Goal: Transaction & Acquisition: Purchase product/service

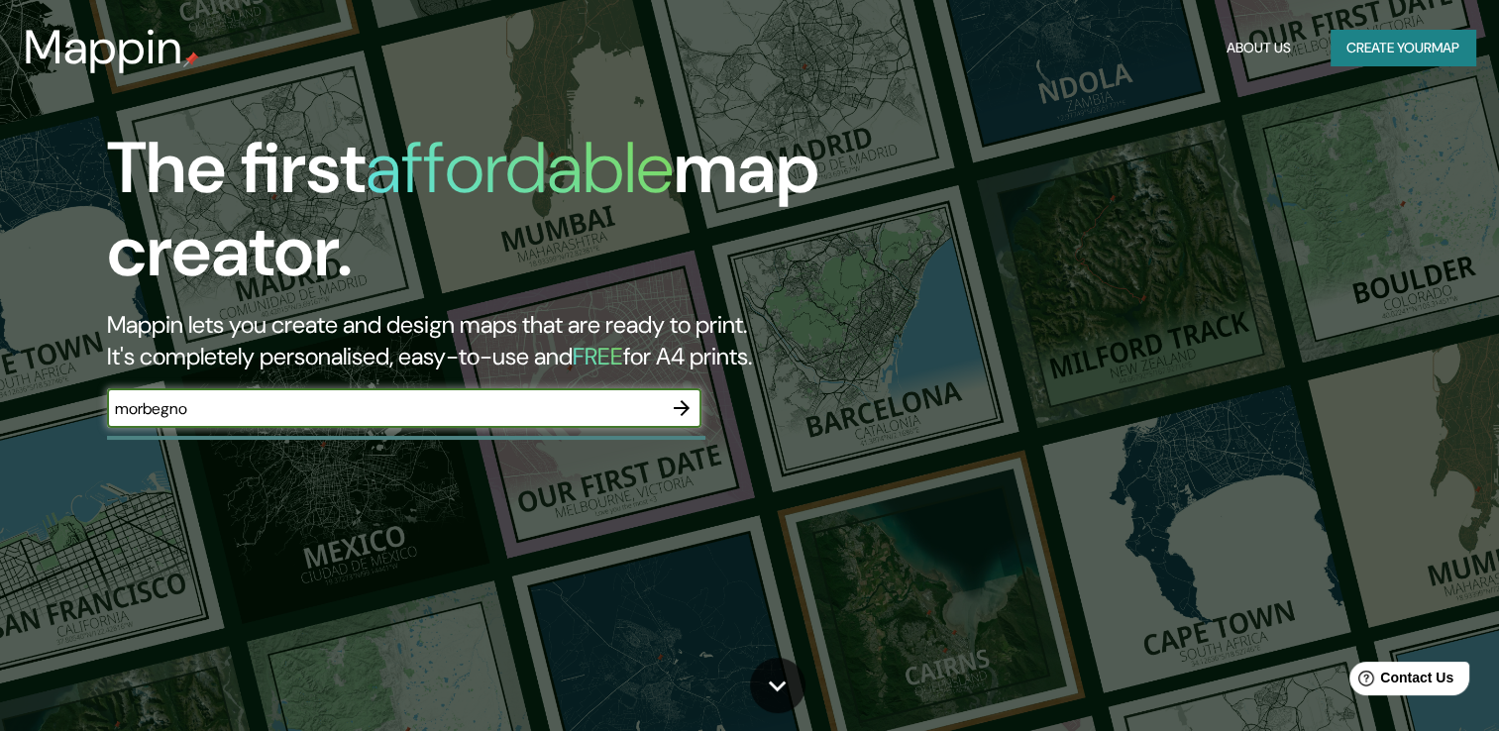
type input "morbegno"
click at [682, 402] on icon "button" at bounding box center [682, 408] width 16 height 16
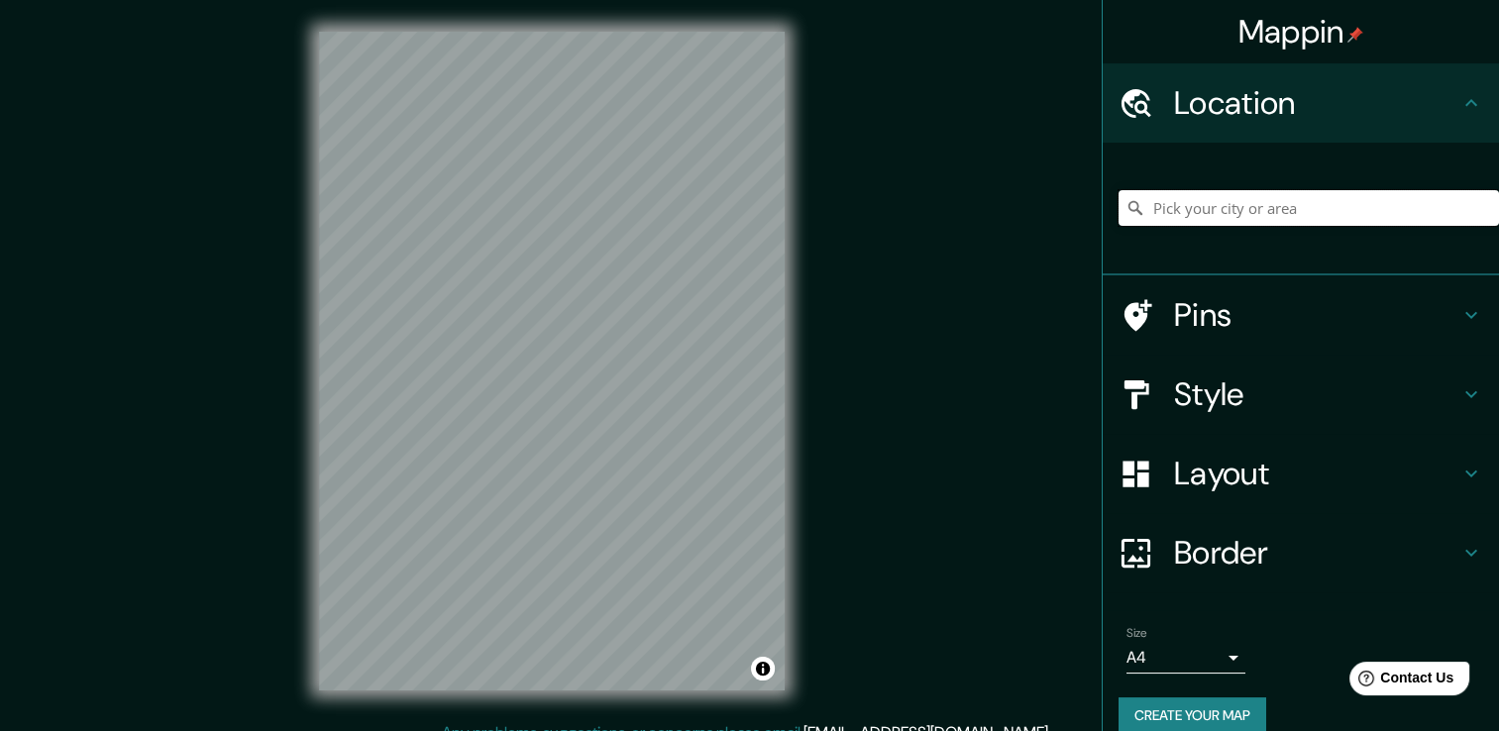
click at [1259, 219] on input "Pick your city or area" at bounding box center [1309, 208] width 380 height 36
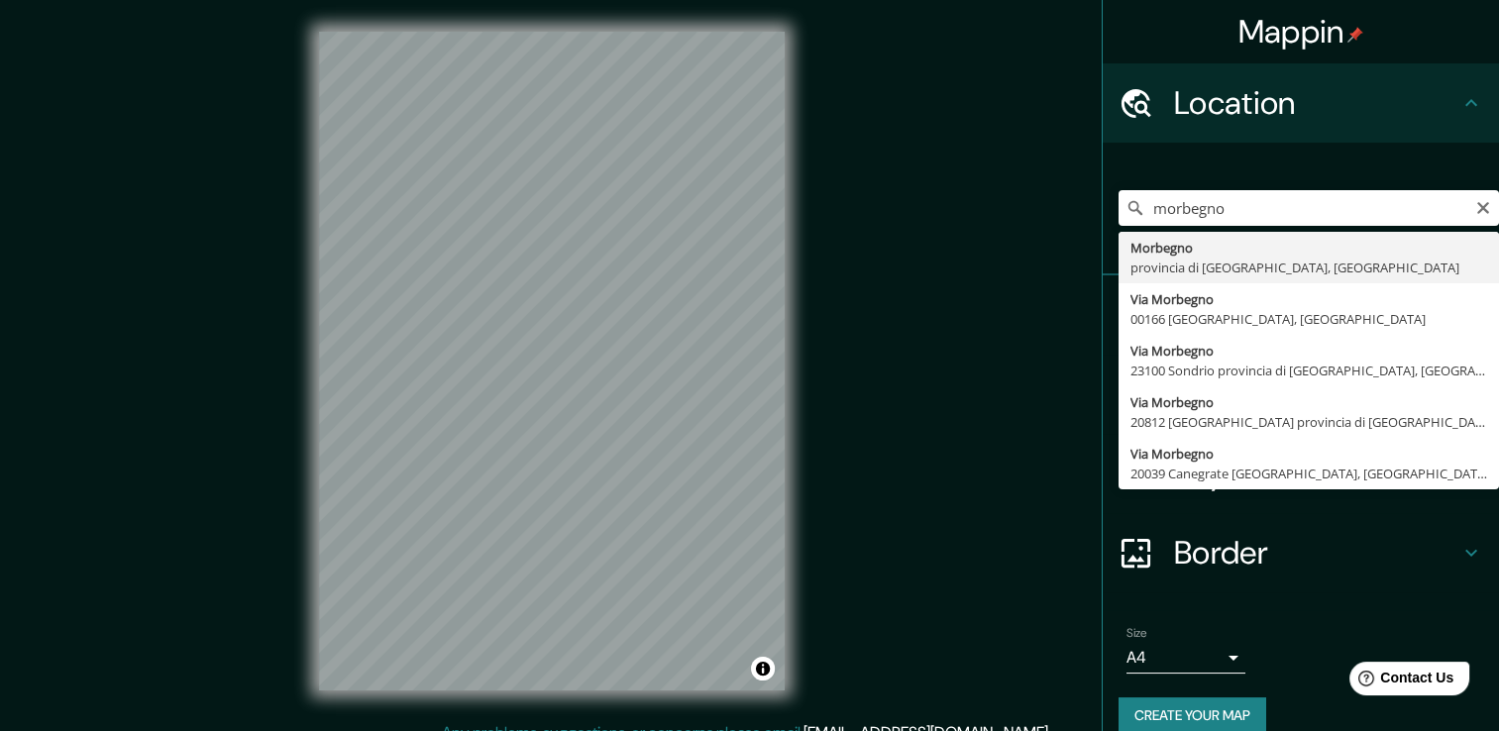
type input "Morbegno, provincia di [GEOGRAPHIC_DATA], [GEOGRAPHIC_DATA]"
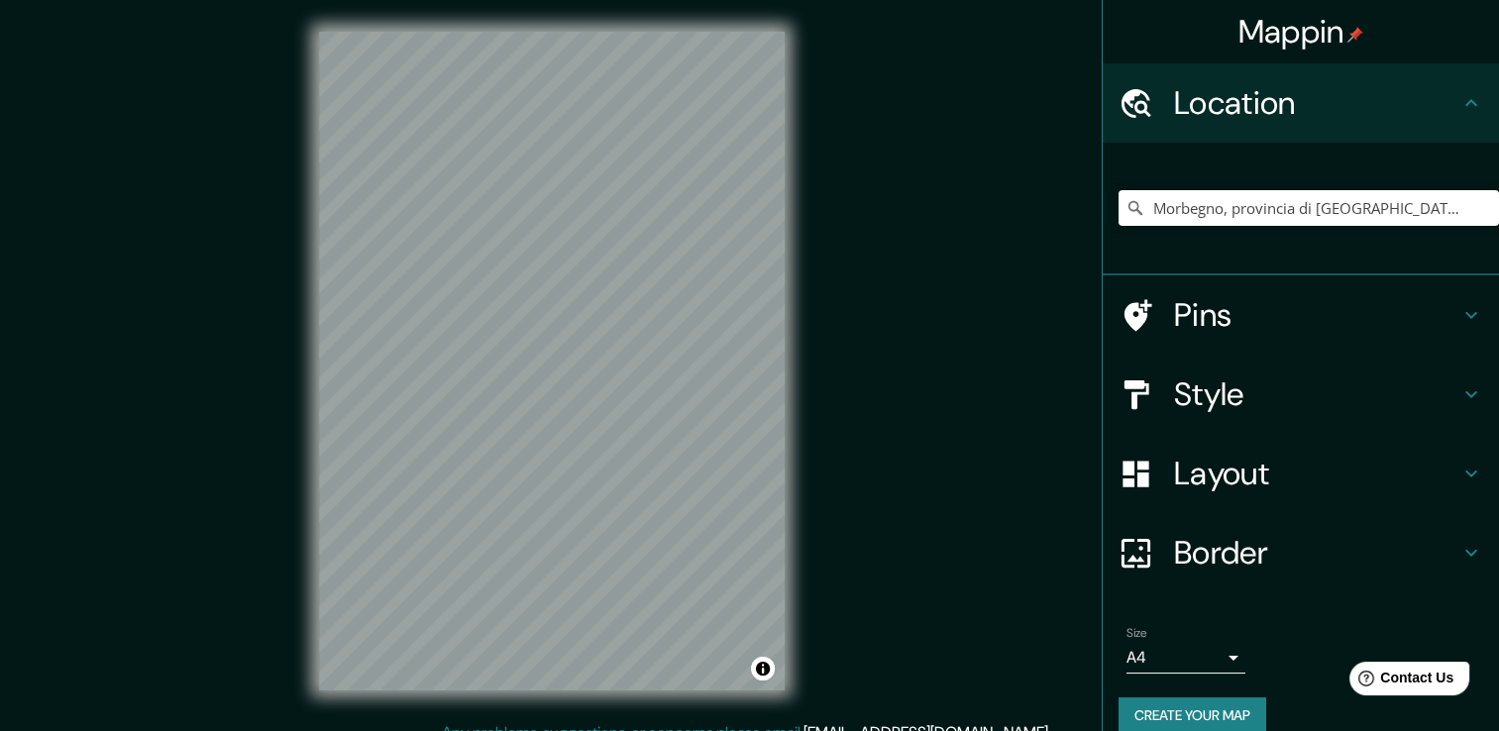
click at [1189, 475] on h4 "Layout" at bounding box center [1316, 474] width 285 height 40
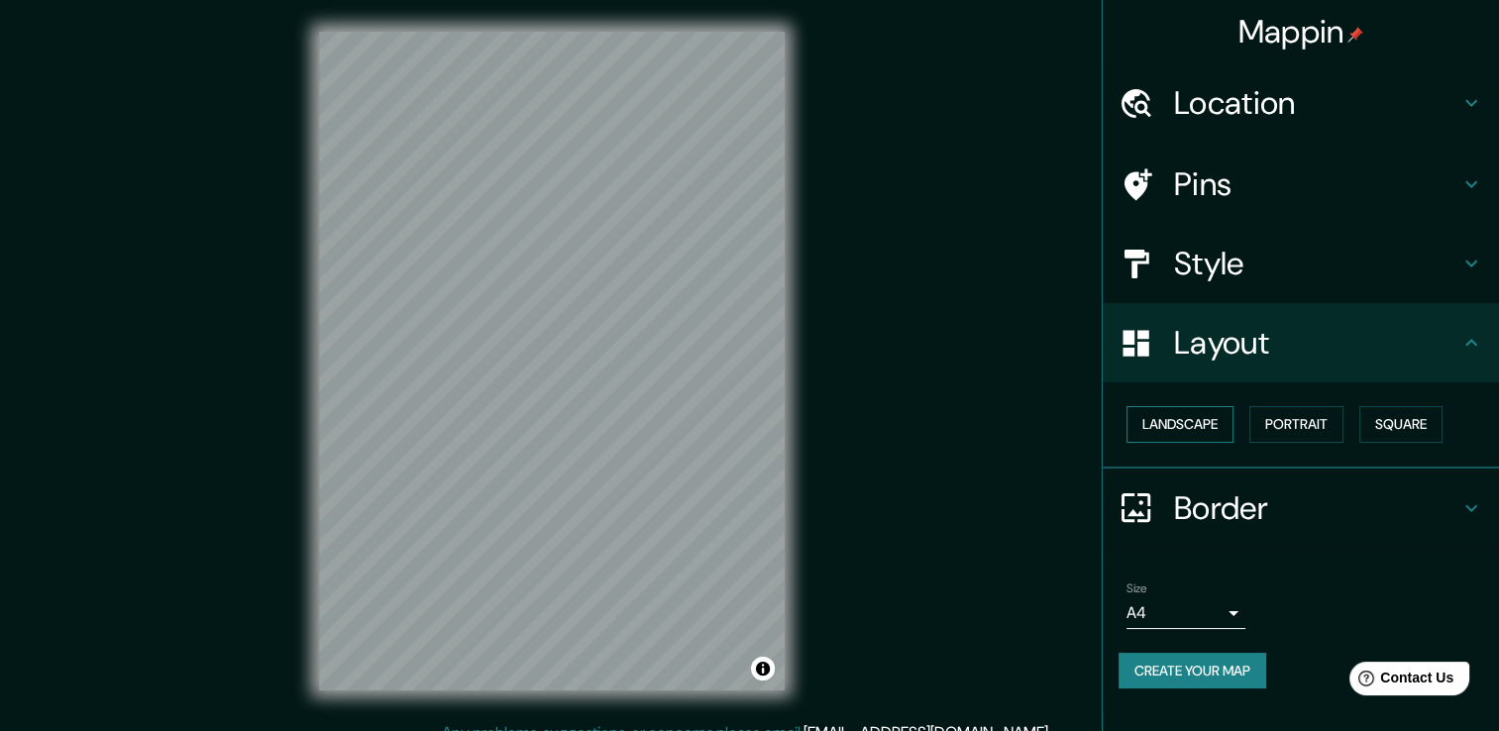
click at [1217, 428] on button "Landscape" at bounding box center [1180, 424] width 107 height 37
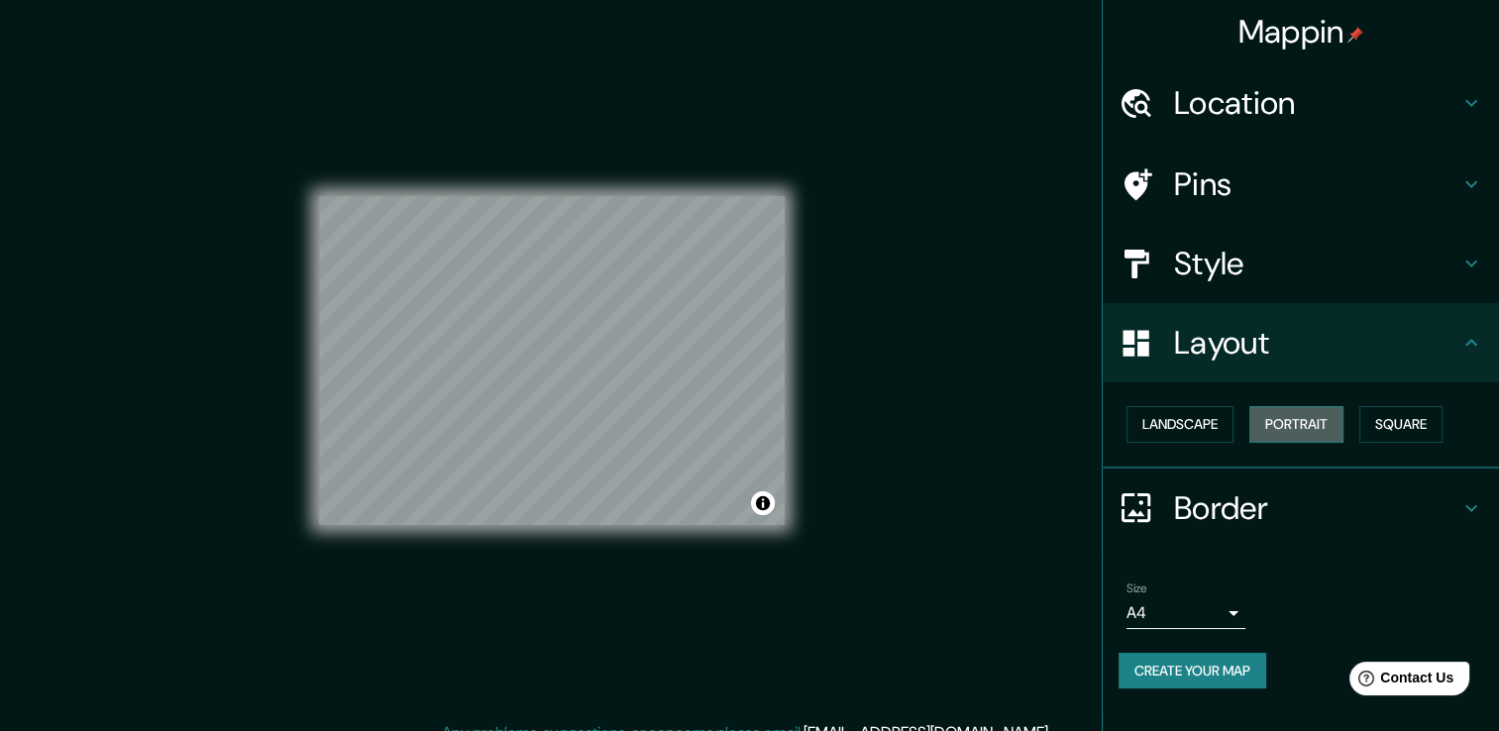
click at [1284, 428] on button "Portrait" at bounding box center [1296, 424] width 94 height 37
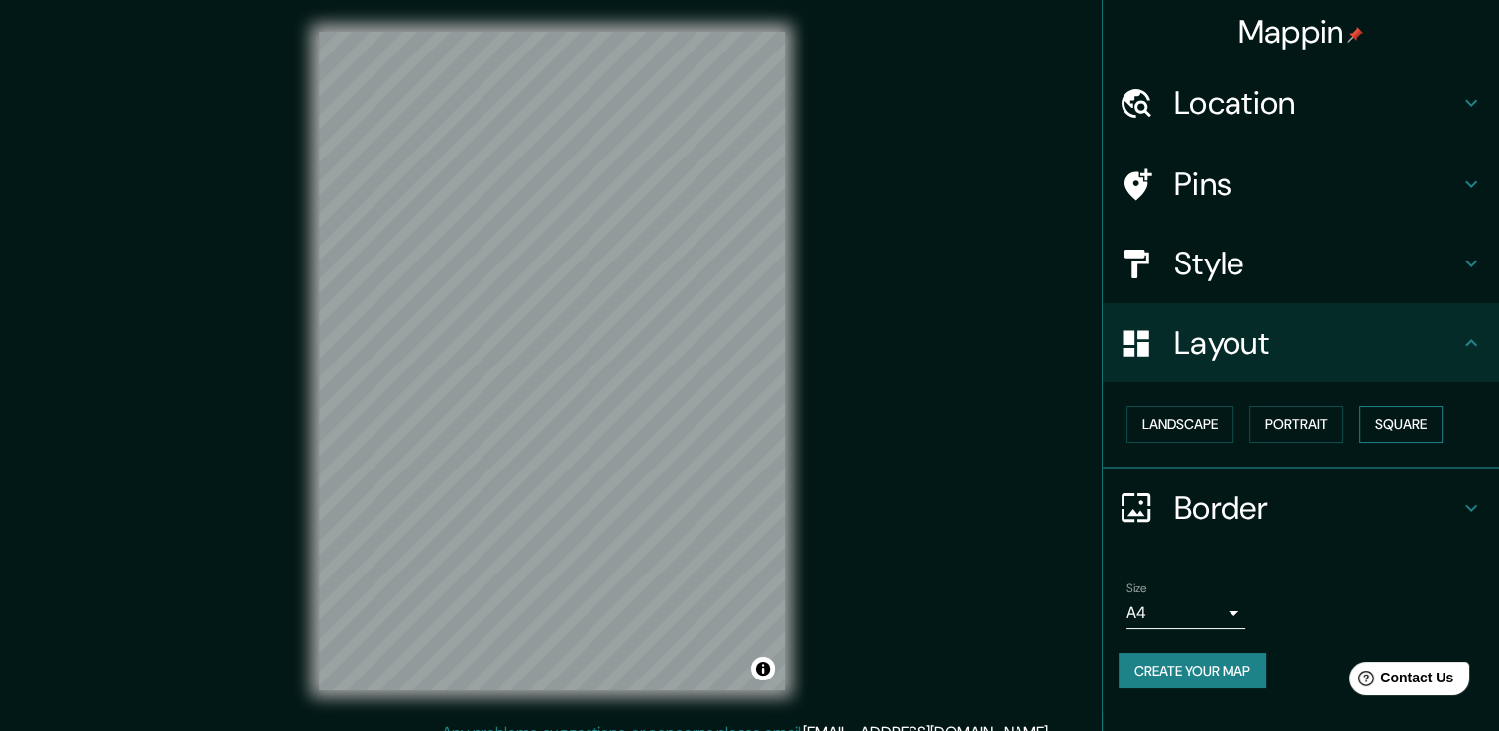
click at [1367, 423] on button "Square" at bounding box center [1400, 424] width 83 height 37
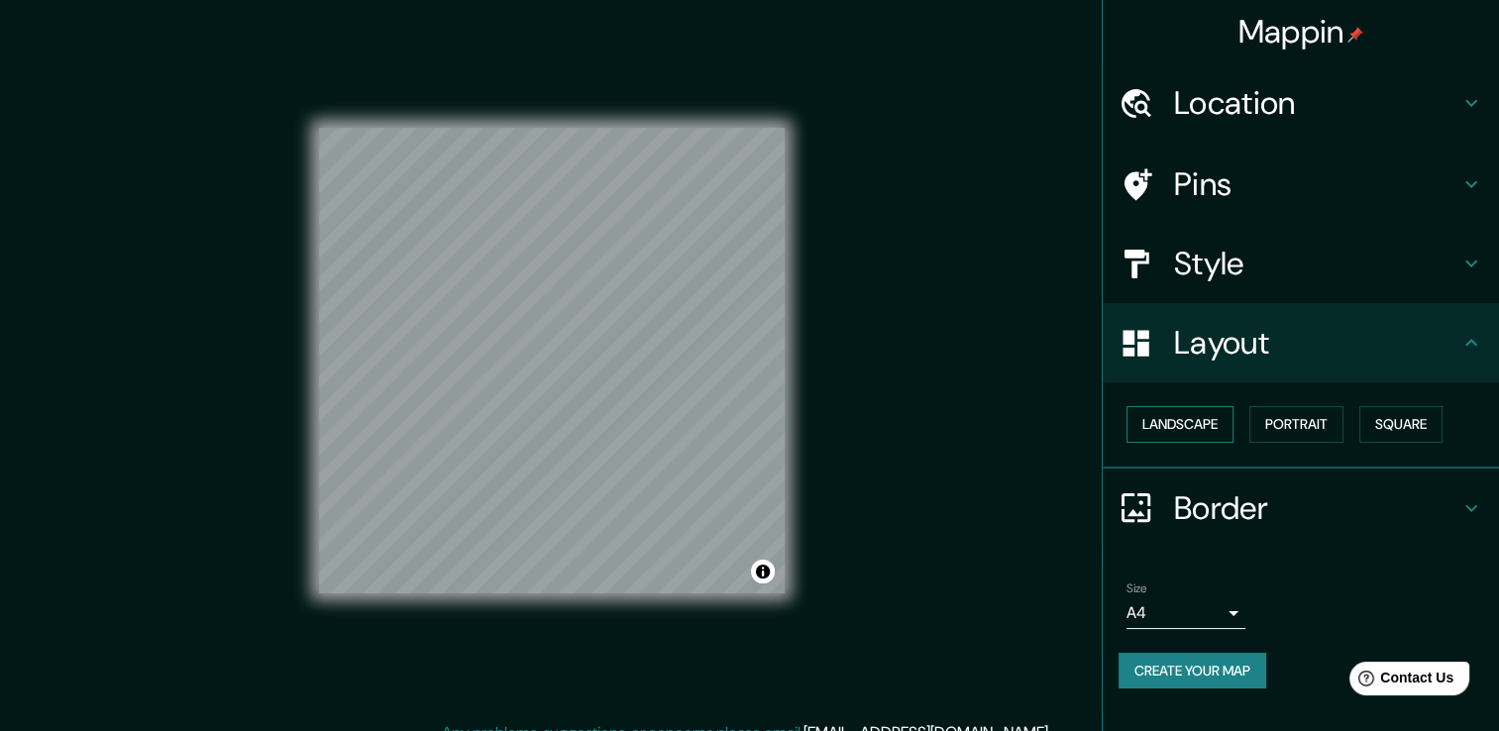
click at [1180, 414] on button "Landscape" at bounding box center [1180, 424] width 107 height 37
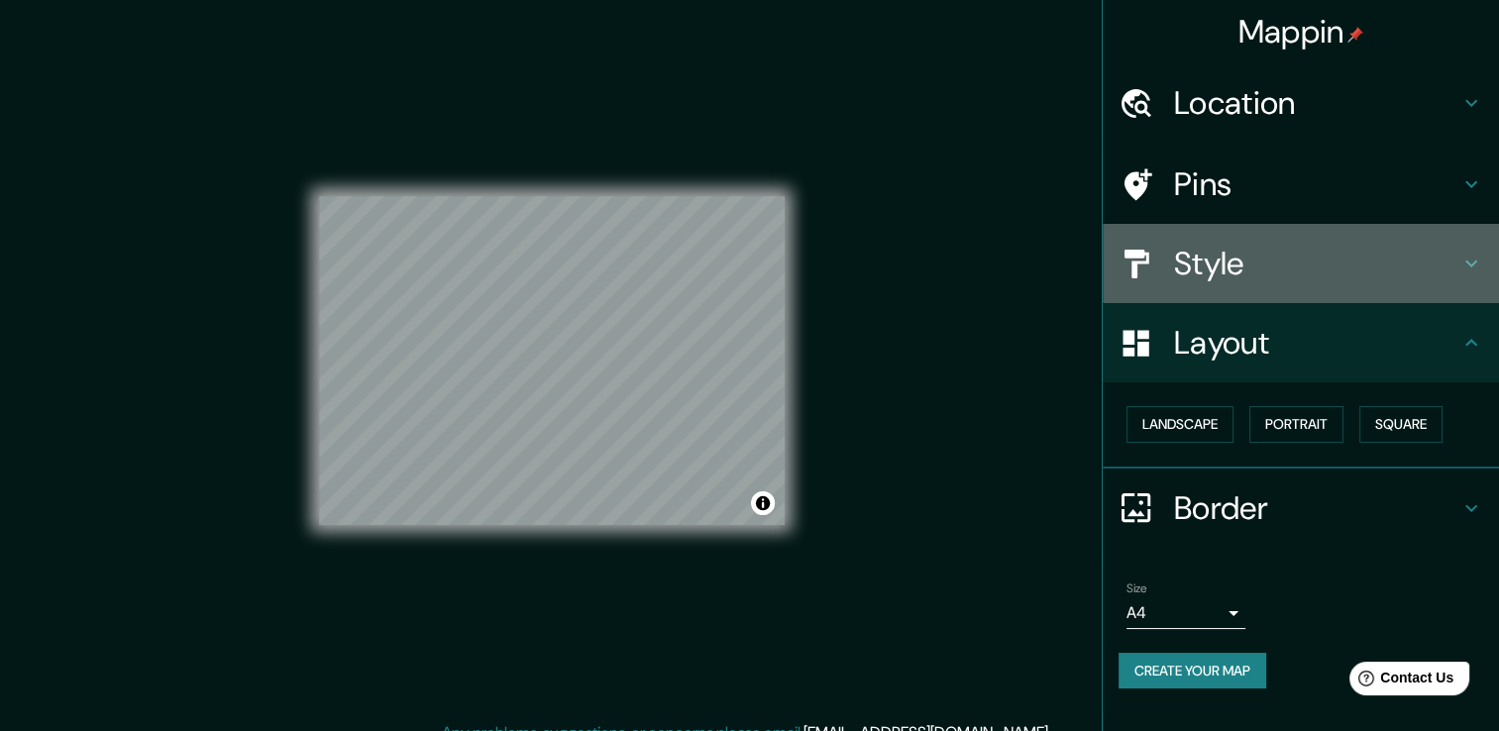
click at [1262, 277] on h4 "Style" at bounding box center [1316, 264] width 285 height 40
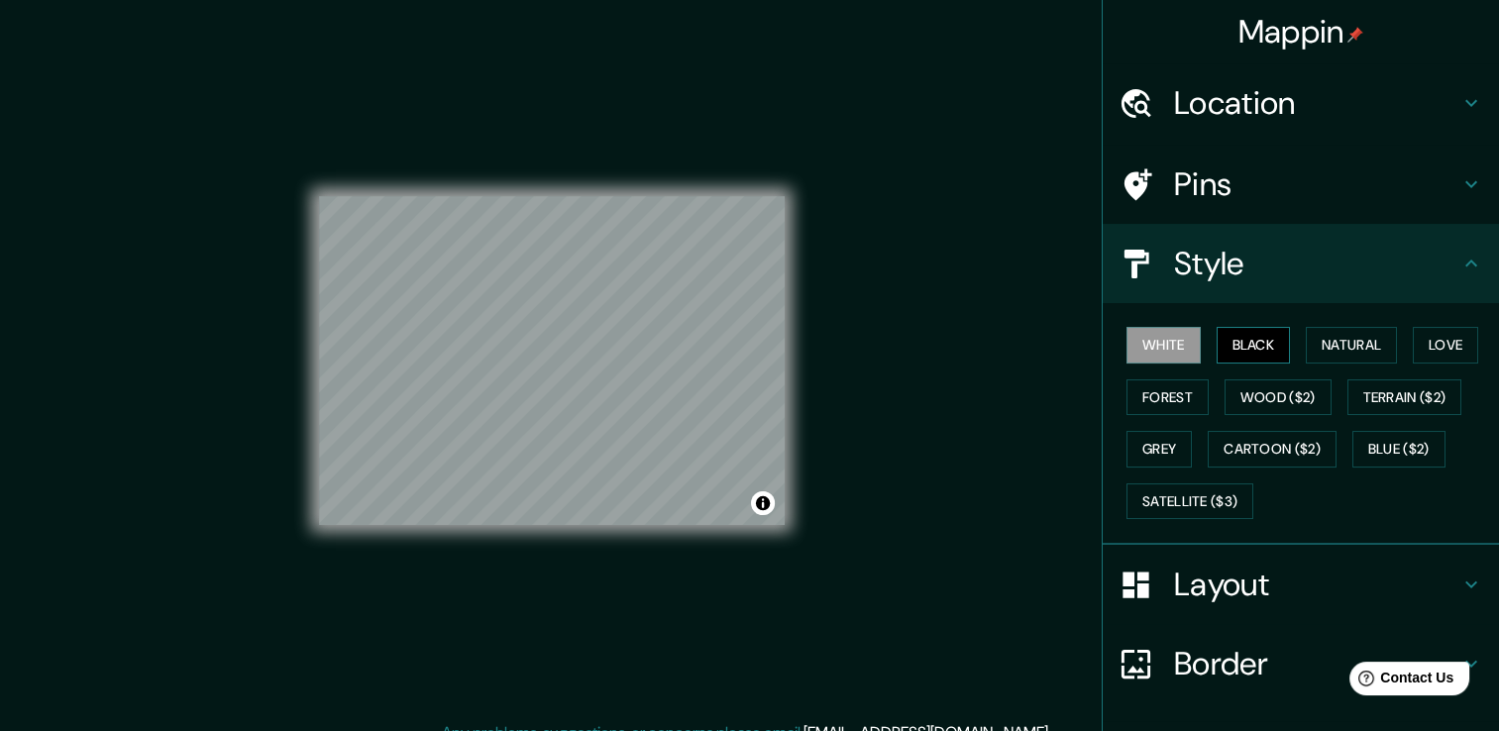
click at [1225, 339] on button "Black" at bounding box center [1254, 345] width 74 height 37
click at [1368, 349] on button "Natural" at bounding box center [1351, 345] width 91 height 37
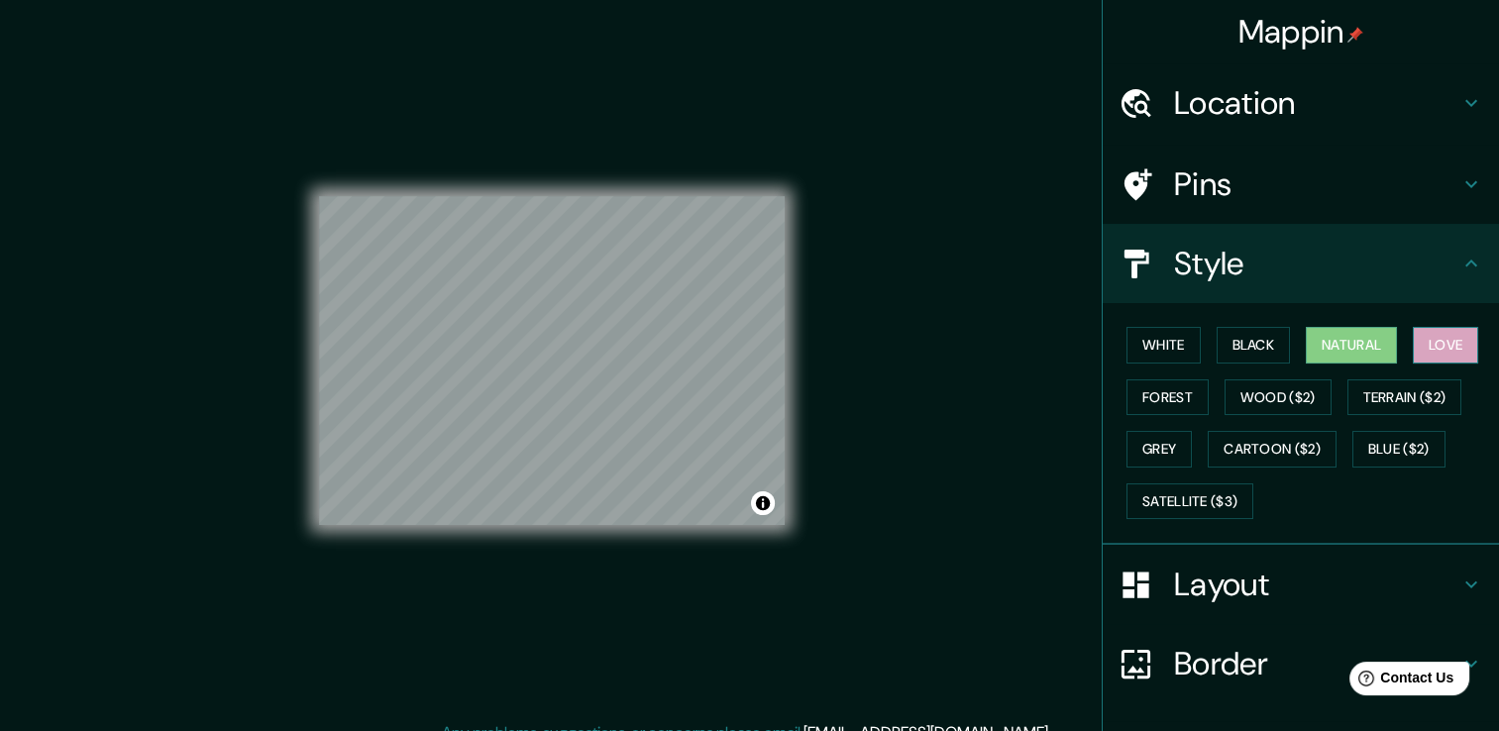
click at [1422, 342] on button "Love" at bounding box center [1445, 345] width 65 height 37
click at [1134, 402] on button "Forest" at bounding box center [1168, 397] width 82 height 37
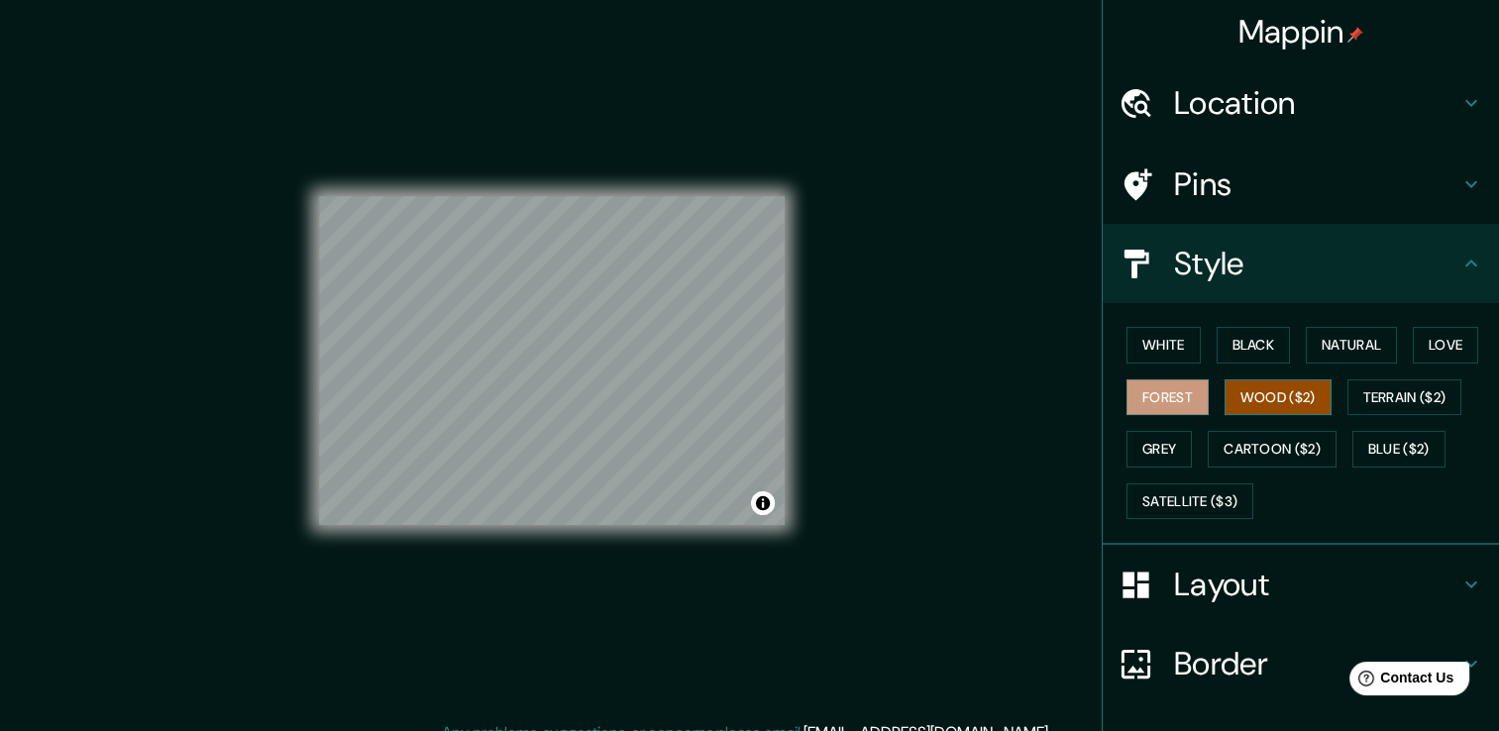
click at [1236, 394] on button "Wood ($2)" at bounding box center [1278, 397] width 107 height 37
click at [1364, 390] on button "Terrain ($2)" at bounding box center [1405, 397] width 115 height 37
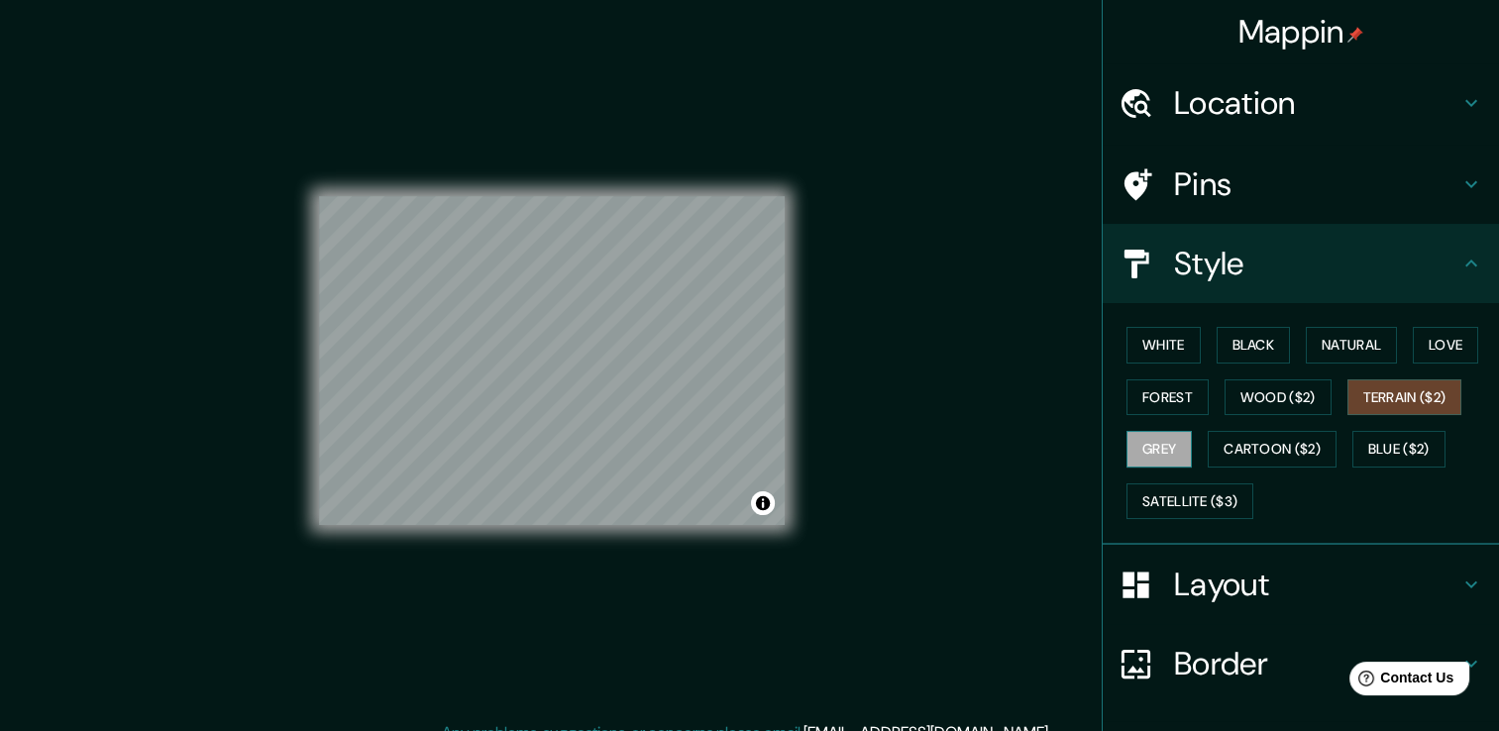
click at [1142, 440] on button "Grey" at bounding box center [1159, 449] width 65 height 37
click at [1258, 454] on button "Cartoon ($2)" at bounding box center [1272, 449] width 129 height 37
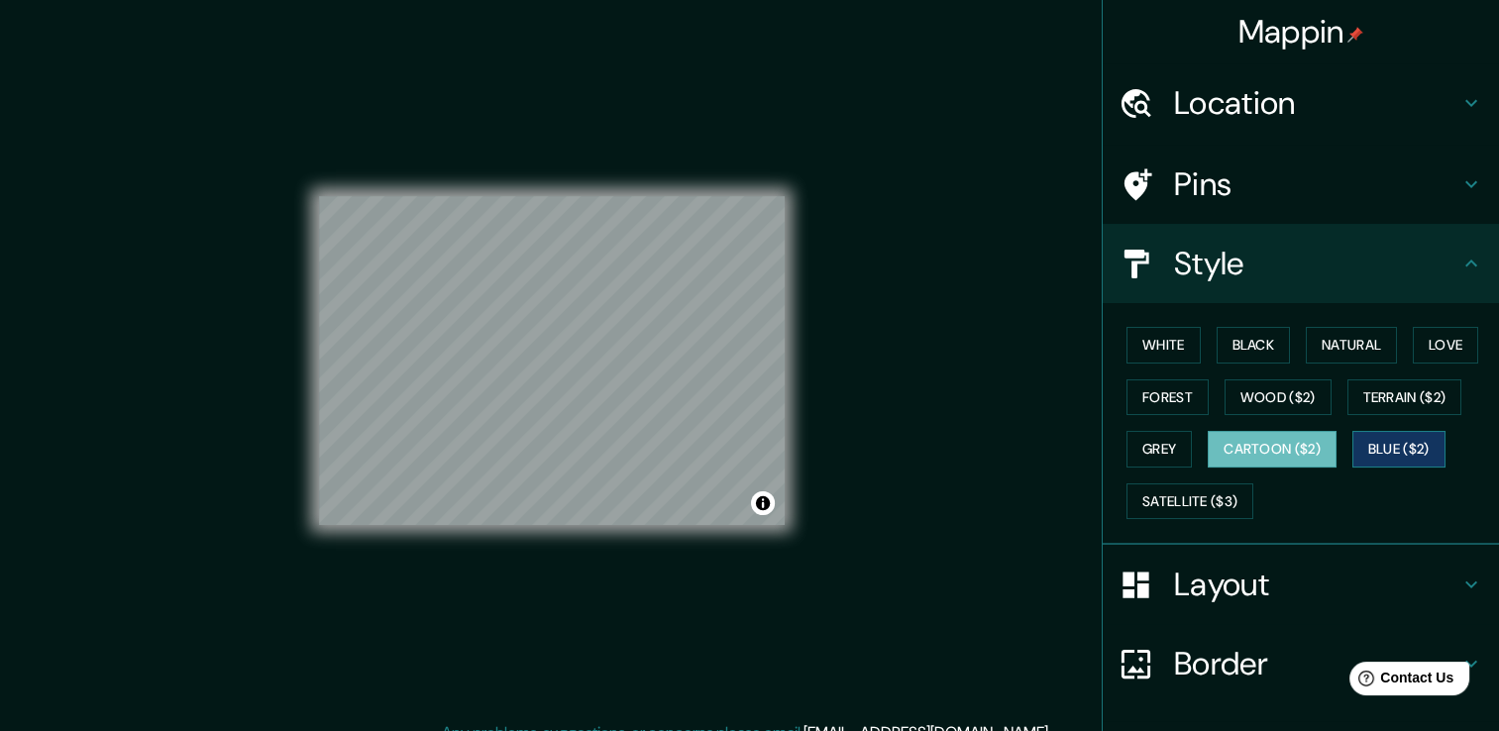
click at [1366, 443] on button "Blue ($2)" at bounding box center [1398, 449] width 93 height 37
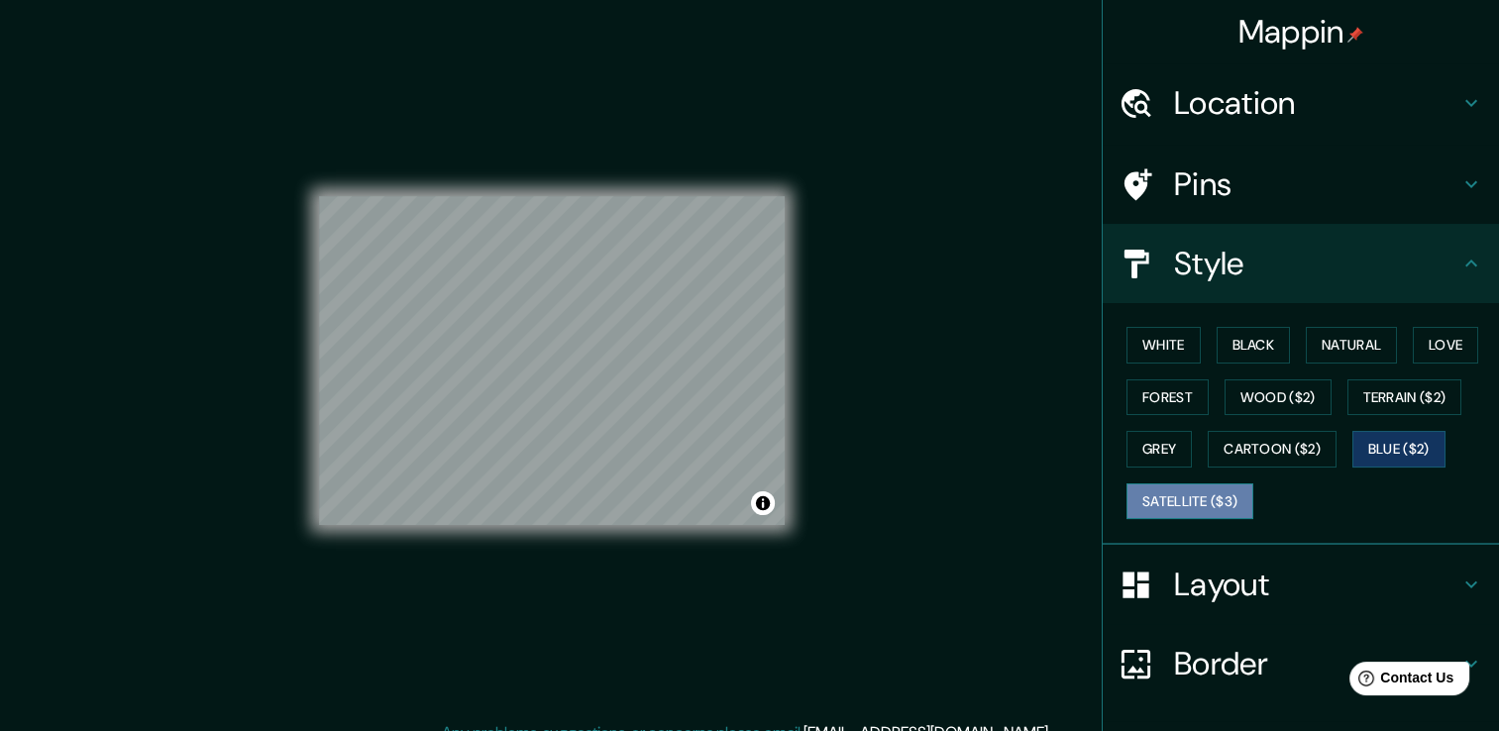
click at [1153, 494] on button "Satellite ($3)" at bounding box center [1190, 502] width 127 height 37
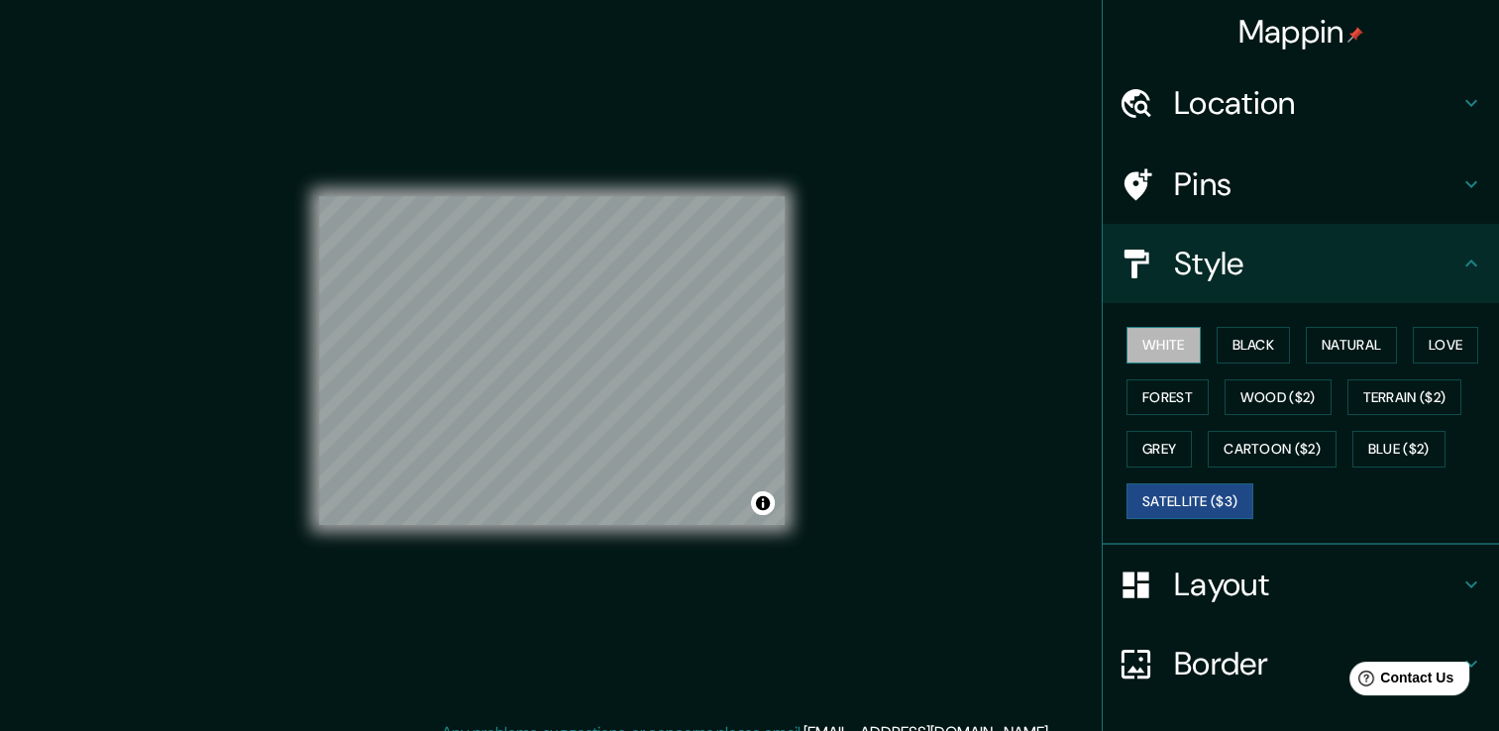
click at [1177, 341] on button "White" at bounding box center [1164, 345] width 74 height 37
click at [1241, 346] on button "Black" at bounding box center [1254, 345] width 74 height 37
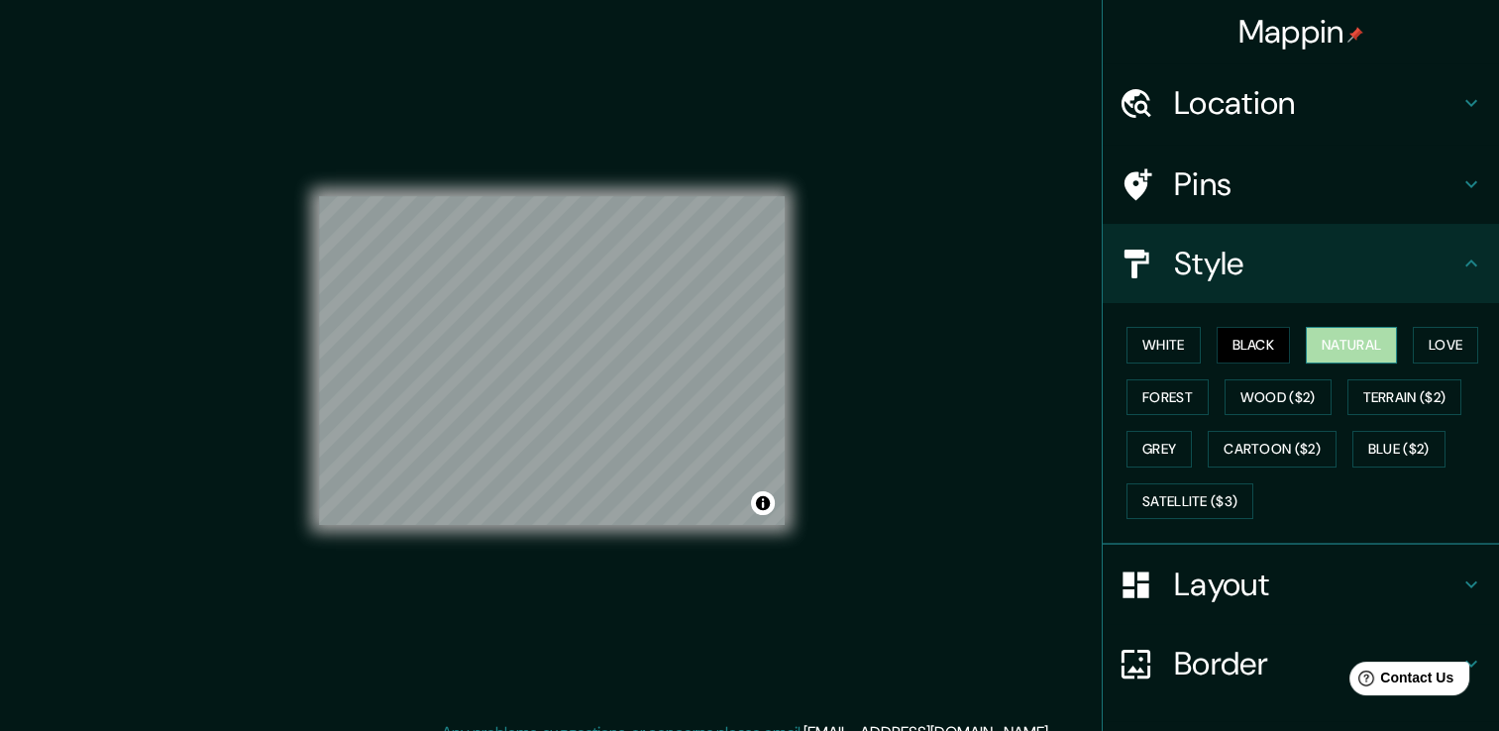
click at [1336, 347] on button "Natural" at bounding box center [1351, 345] width 91 height 37
click at [1403, 338] on div "White Black Natural Love Forest Wood ($2) Terrain ($2) Grey Cartoon ($2) Blue (…" at bounding box center [1309, 423] width 380 height 208
click at [1217, 667] on h4 "Border" at bounding box center [1316, 664] width 285 height 40
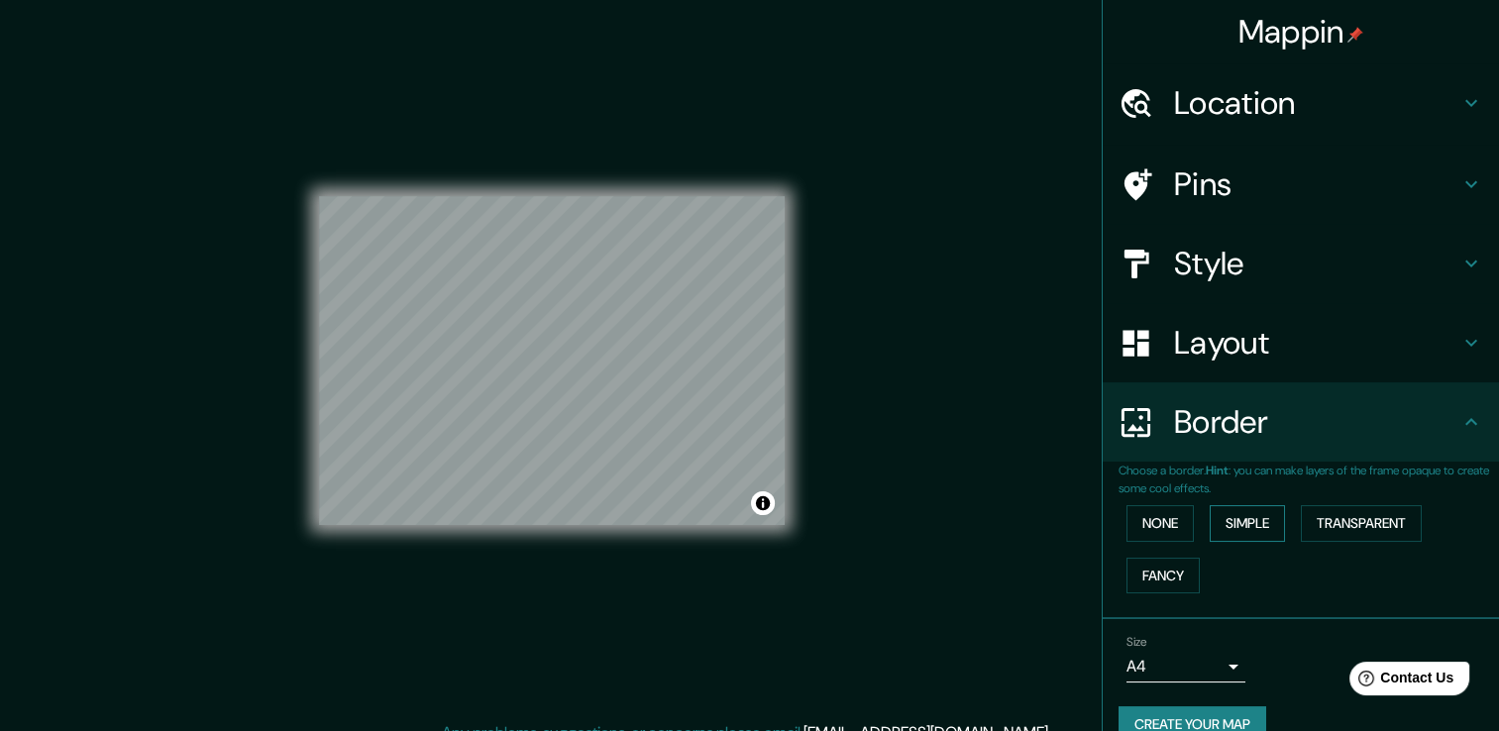
click at [1219, 522] on button "Simple" at bounding box center [1247, 523] width 75 height 37
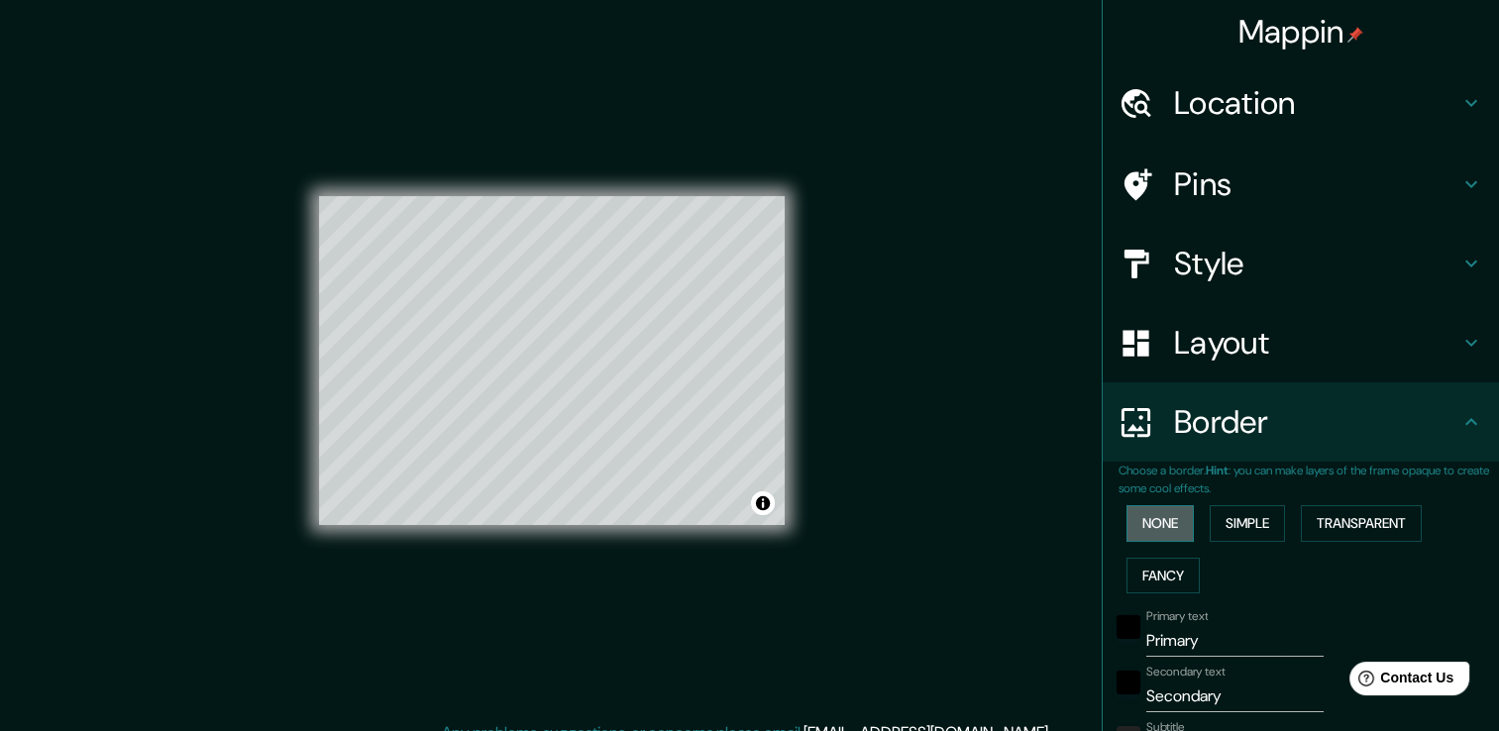
click at [1173, 521] on button "None" at bounding box center [1160, 523] width 67 height 37
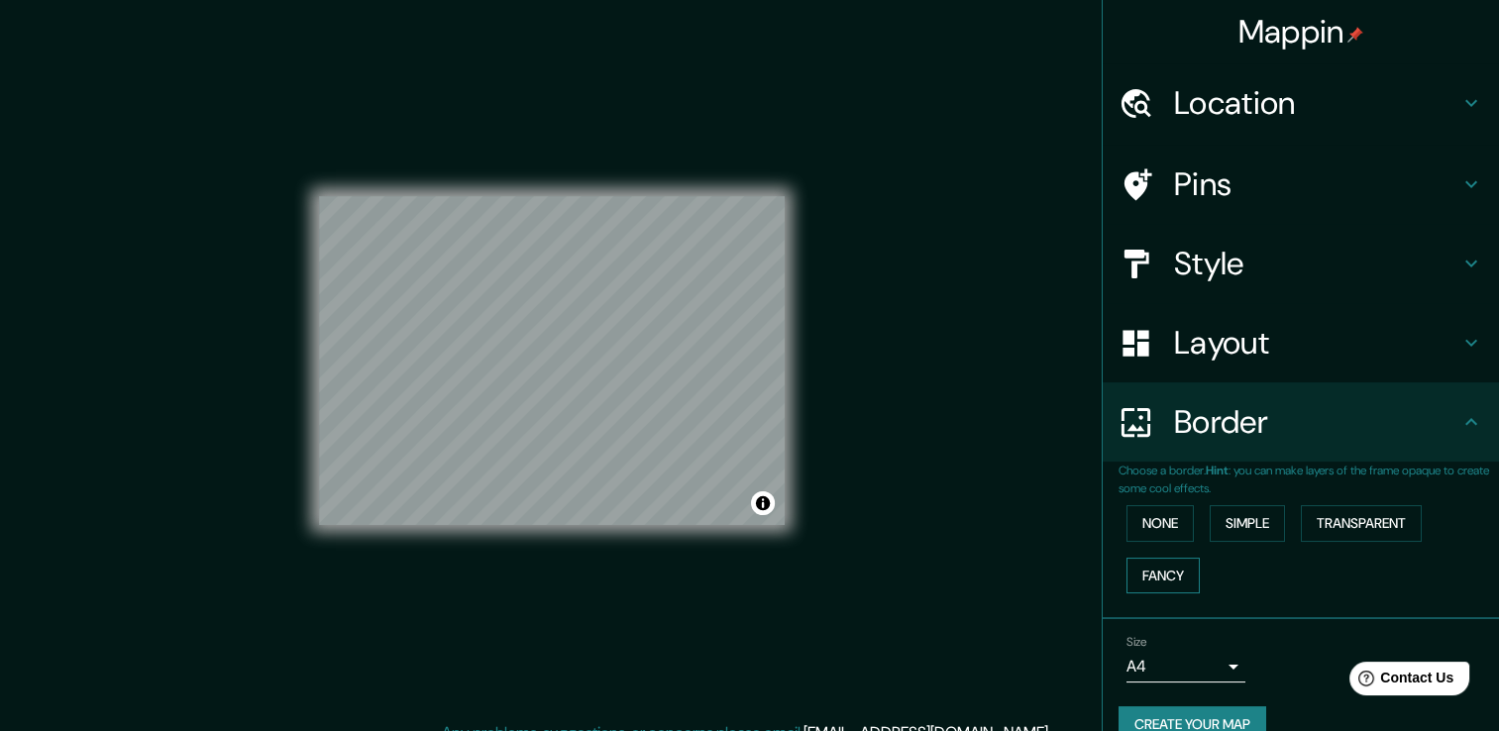
click at [1167, 565] on button "Fancy" at bounding box center [1163, 576] width 73 height 37
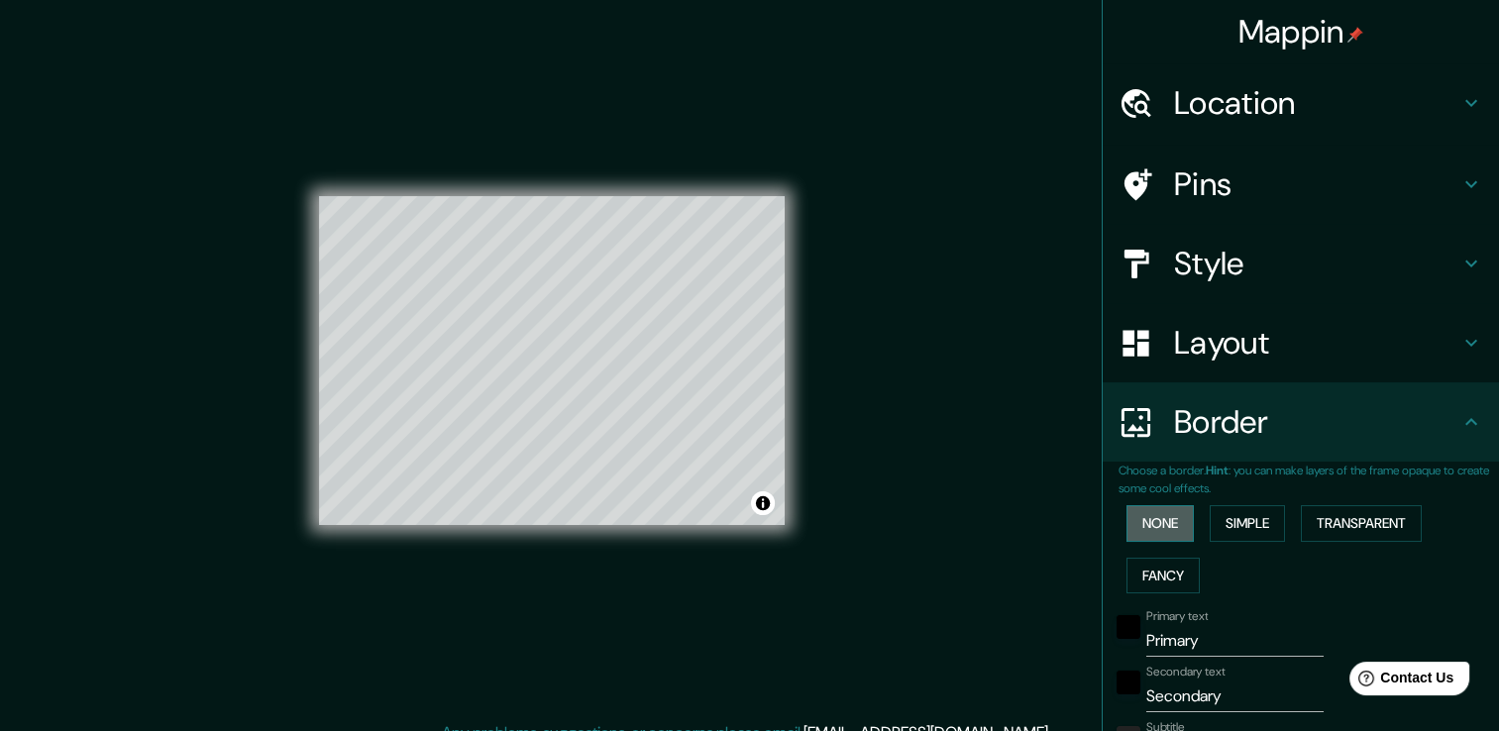
click at [1159, 534] on button "None" at bounding box center [1160, 523] width 67 height 37
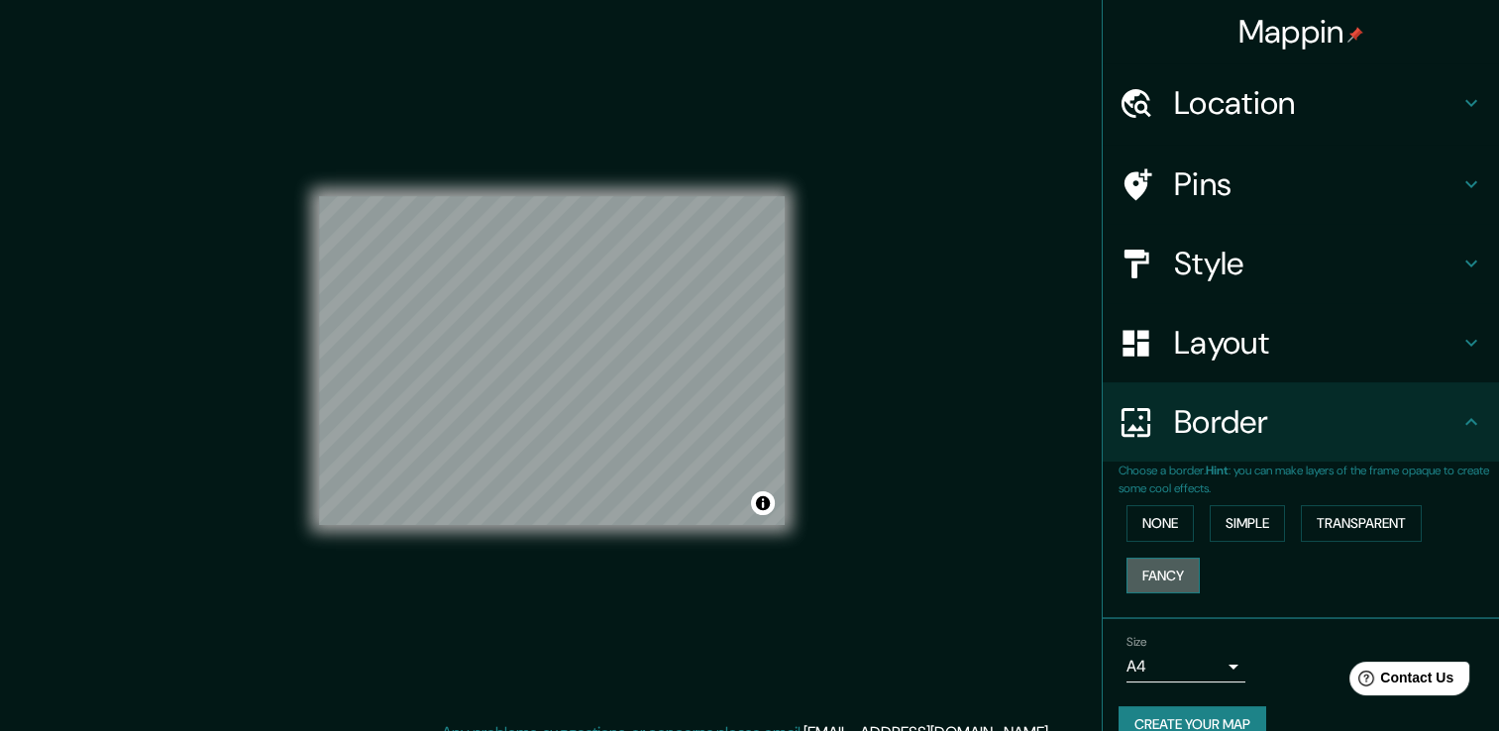
click at [1170, 569] on button "Fancy" at bounding box center [1163, 576] width 73 height 37
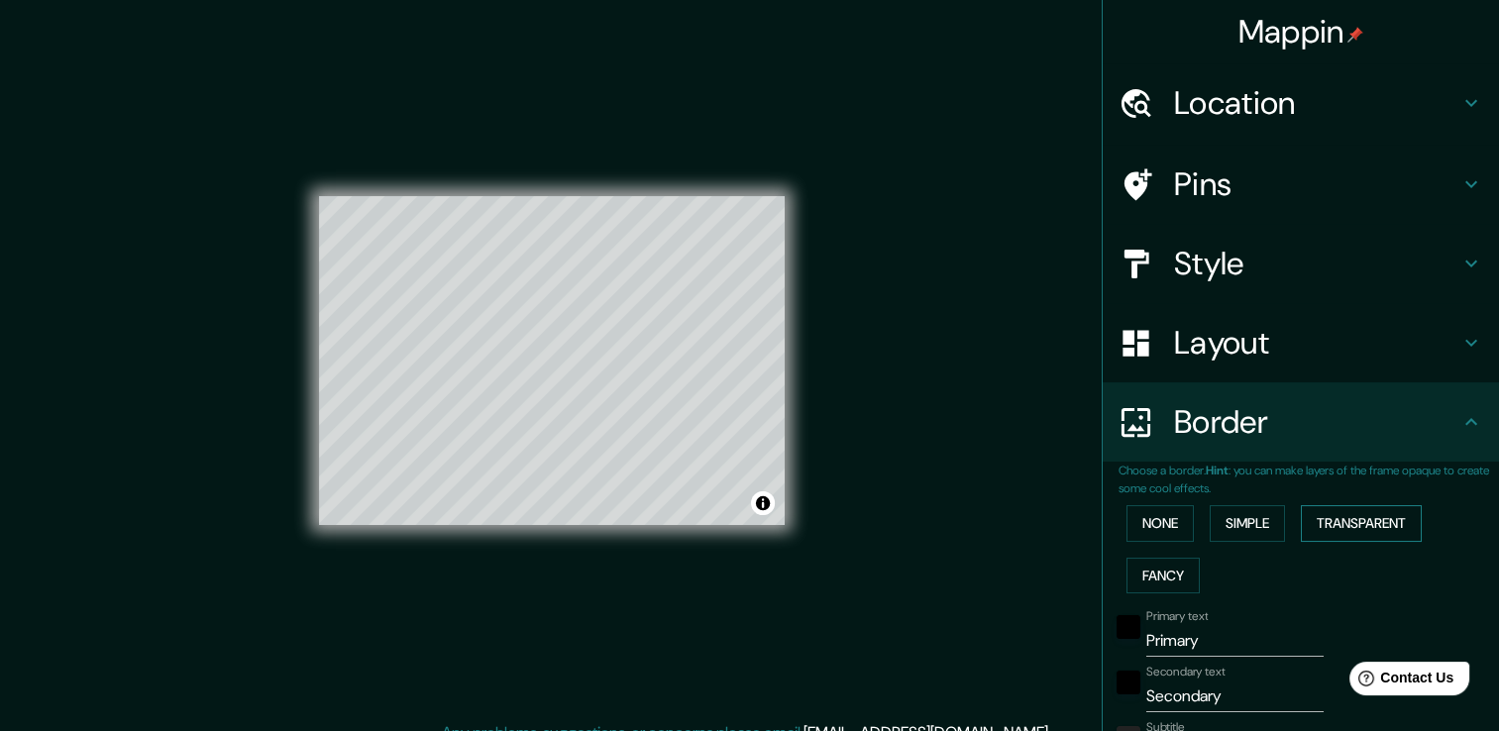
click at [1318, 521] on button "Transparent" at bounding box center [1361, 523] width 121 height 37
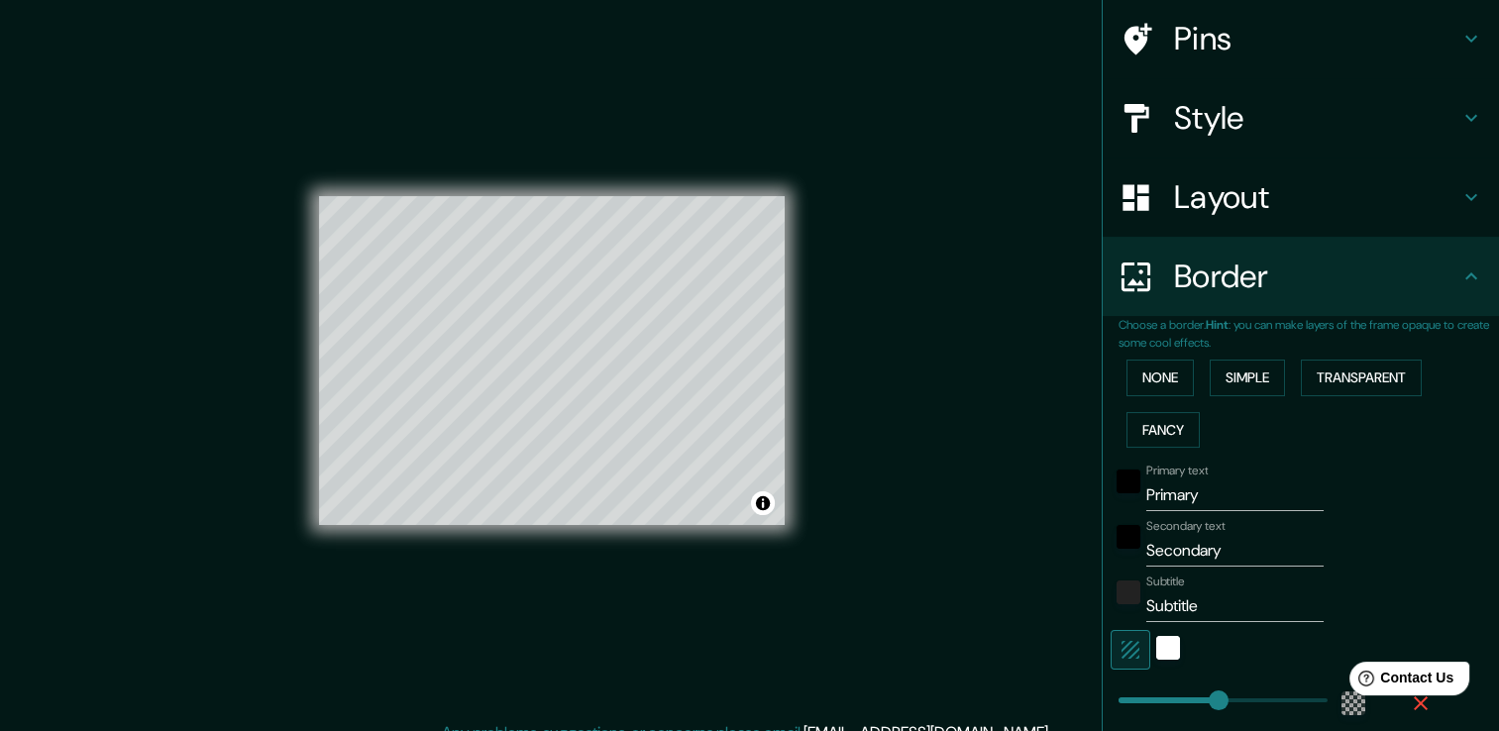
scroll to position [147, 0]
drag, startPoint x: 1213, startPoint y: 496, endPoint x: 1086, endPoint y: 490, distance: 127.0
click at [1086, 490] on div "Mappin Location [GEOGRAPHIC_DATA], [GEOGRAPHIC_DATA], [GEOGRAPHIC_DATA] Pins St…" at bounding box center [749, 376] width 1499 height 753
type input "226"
type input "38"
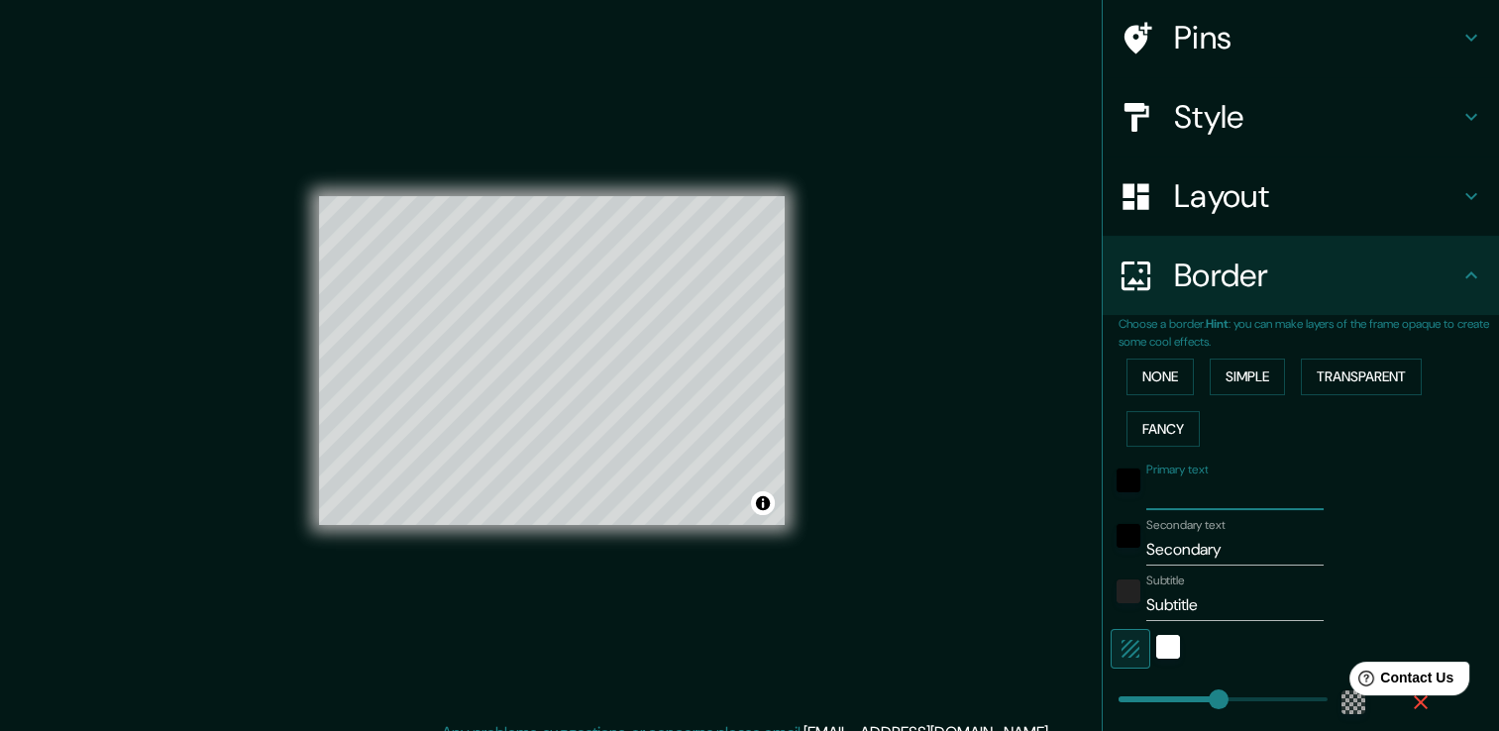
type input "M"
type input "226"
type input "38"
type input "Mo"
type input "226"
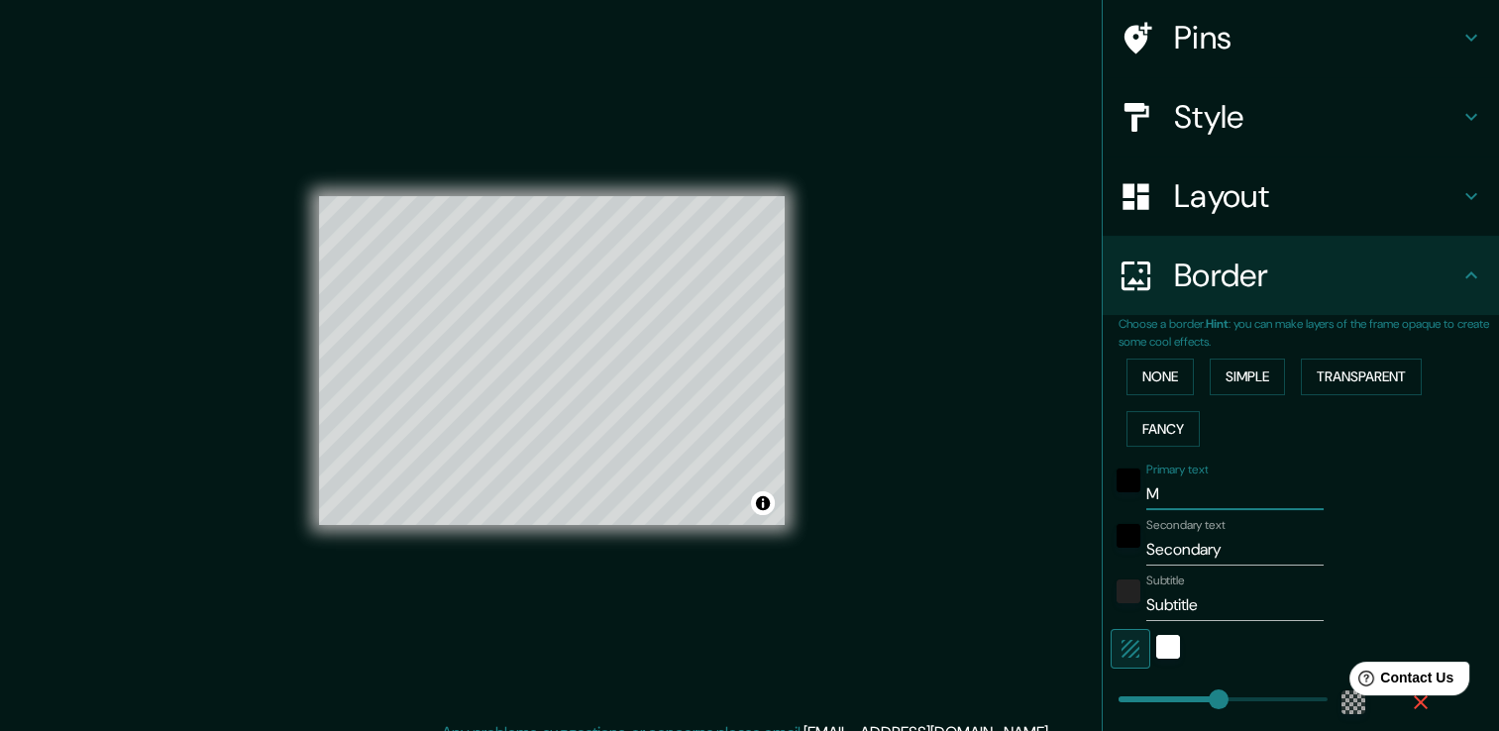
type input "38"
type input "Mor"
type input "226"
type input "38"
type input "Morb"
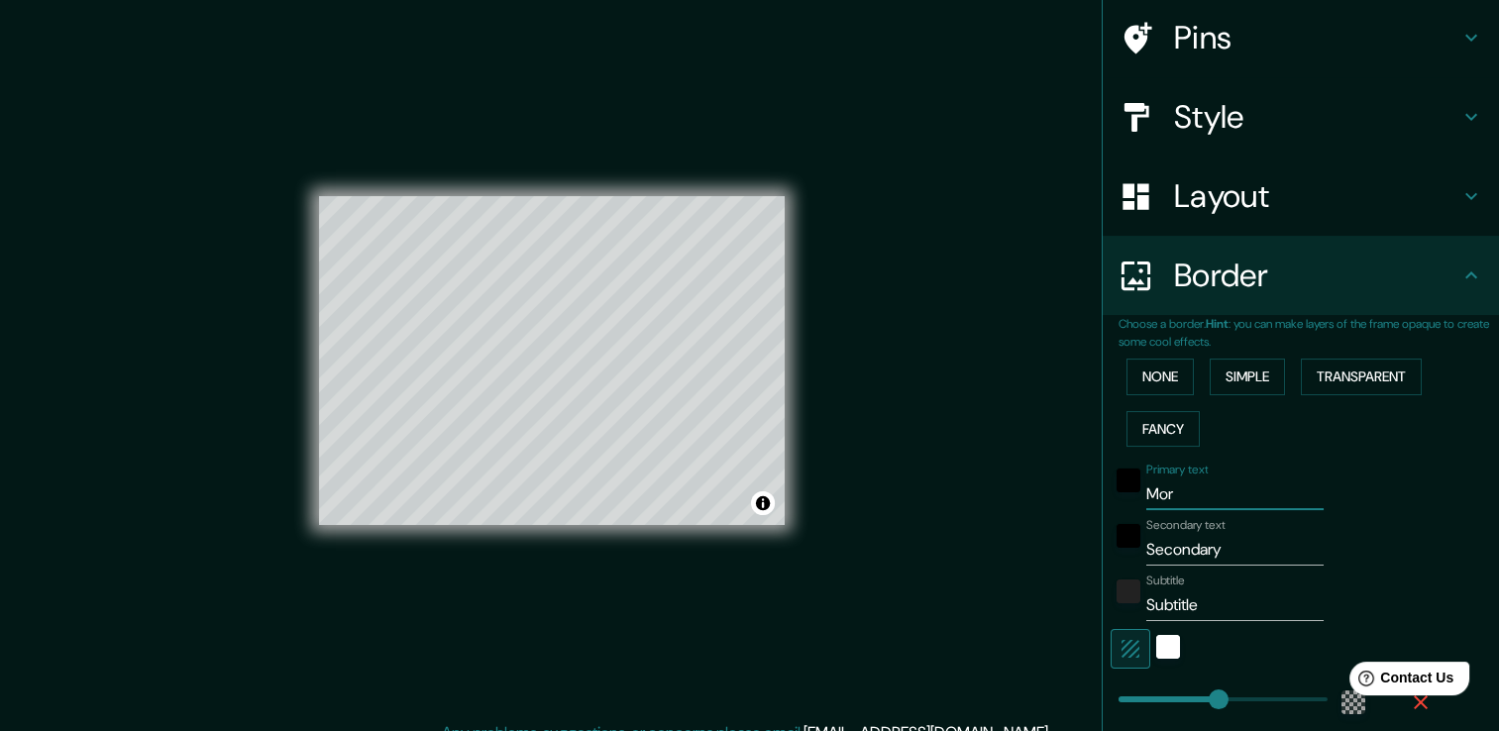
type input "226"
type input "38"
type input "Morbe"
type input "226"
type input "38"
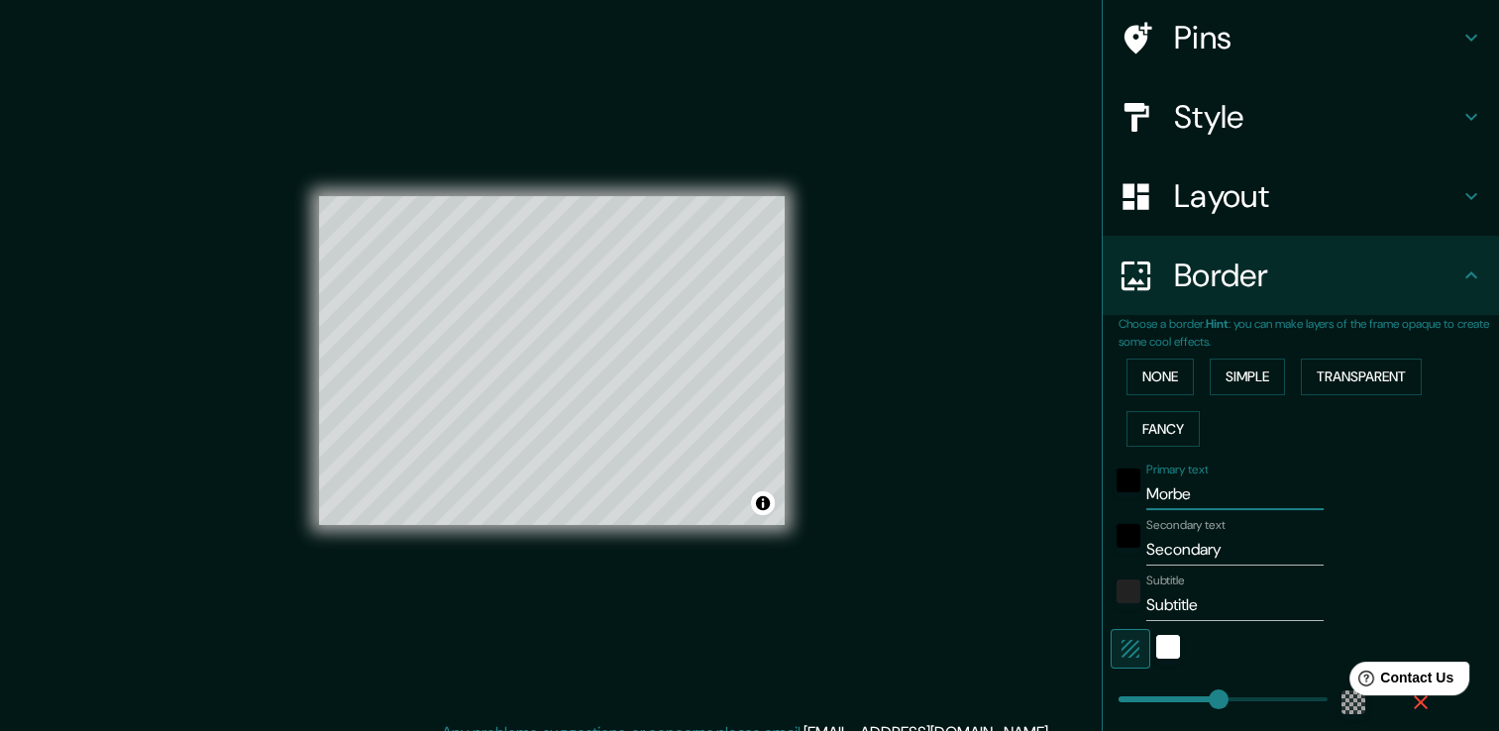
type input "Morbeg"
type input "226"
type input "38"
type input "Morbegn"
type input "226"
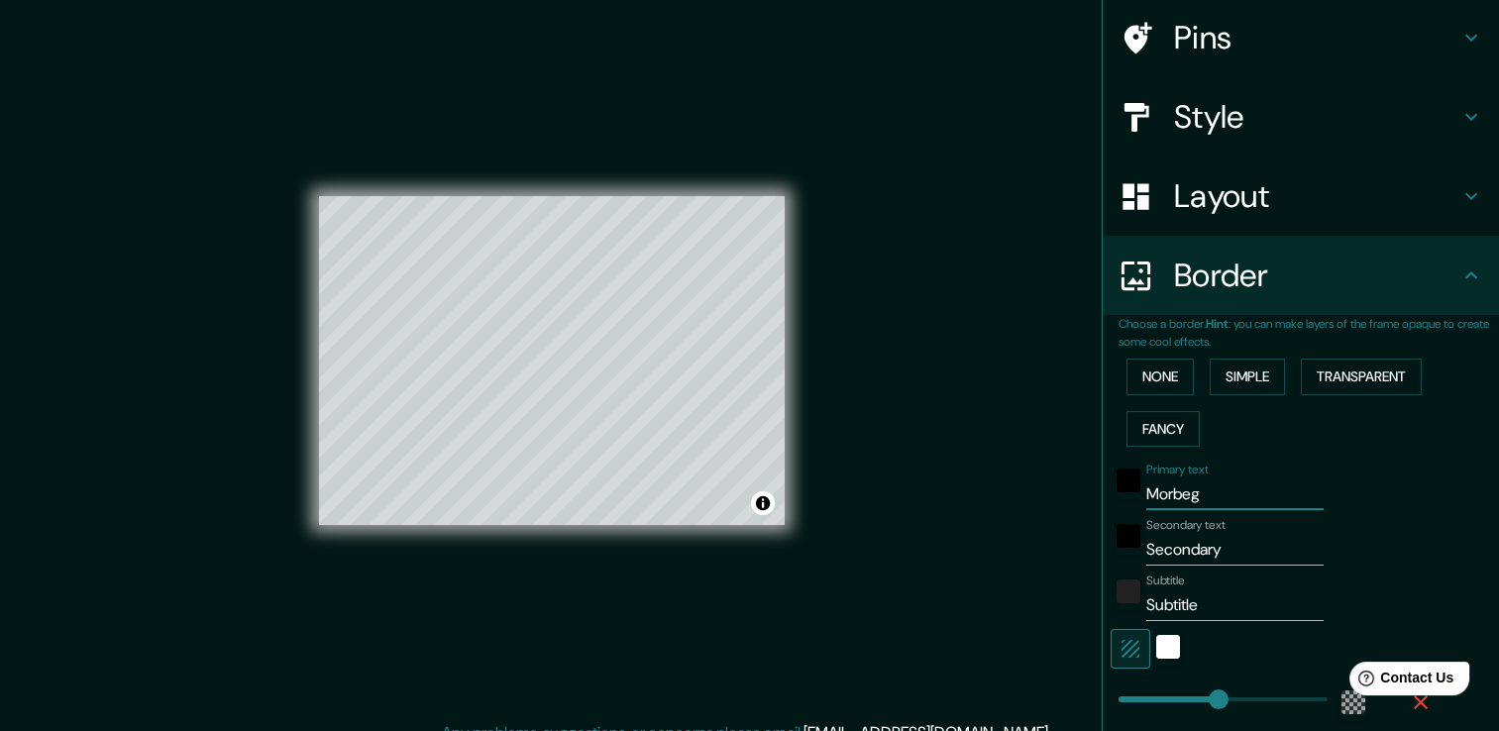
type input "38"
type input "Morbegno"
type input "226"
type input "38"
type input "Morbegno"
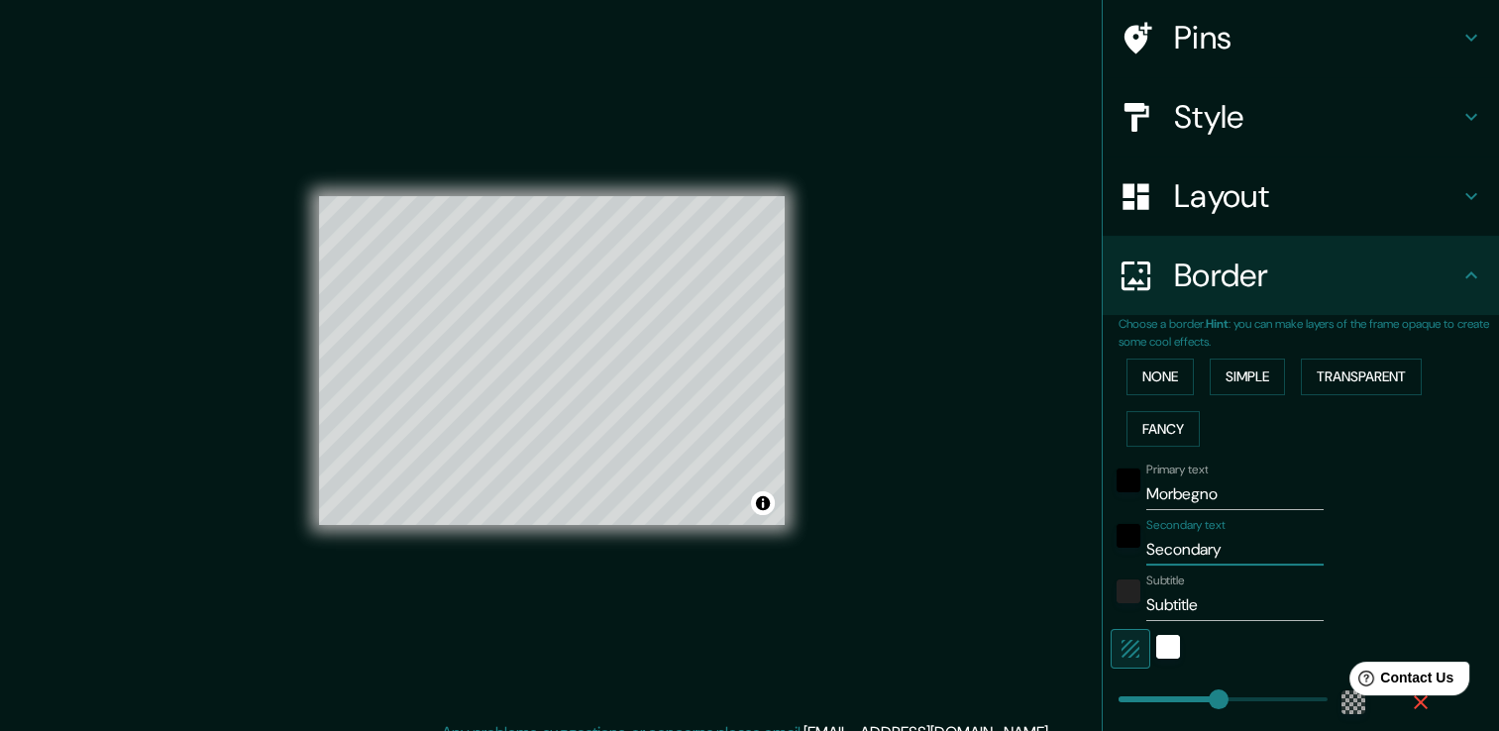
drag, startPoint x: 1229, startPoint y: 549, endPoint x: 1131, endPoint y: 553, distance: 98.2
click at [1146, 553] on input "Secondary" at bounding box center [1234, 550] width 177 height 32
type input "226"
type input "38"
type input "H"
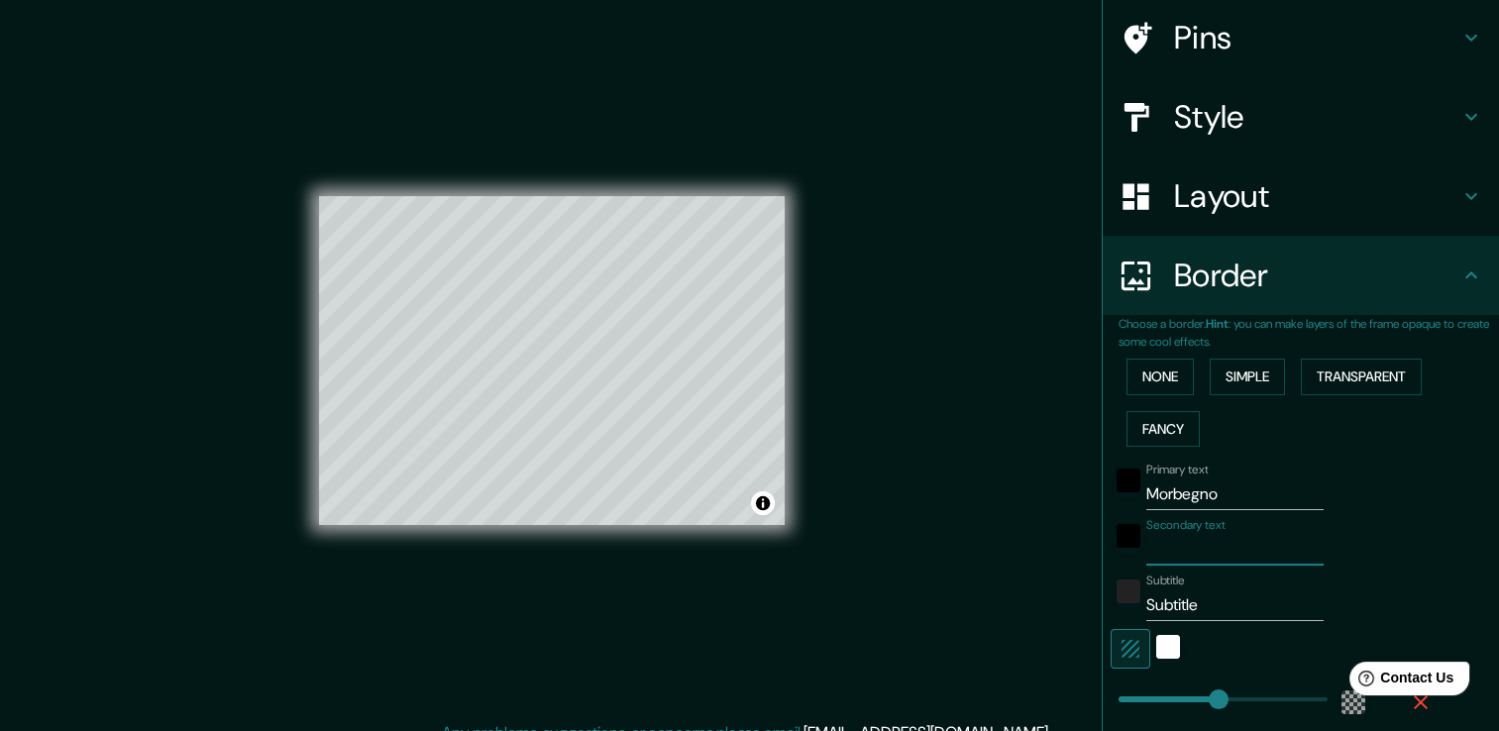
type input "226"
type input "38"
type input "Ho"
type input "226"
type input "38"
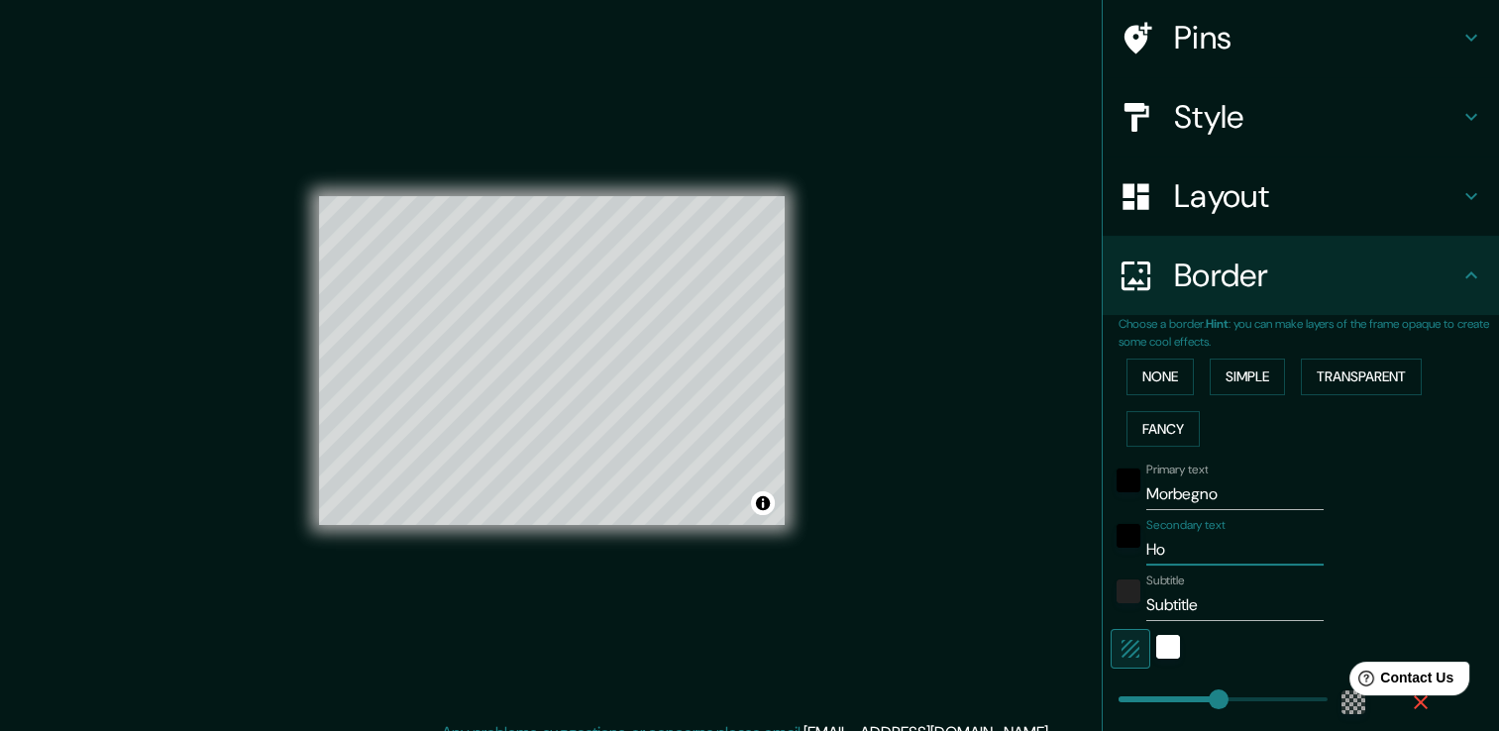
type input "Hos"
type input "226"
type input "38"
type input "Hosp"
type input "226"
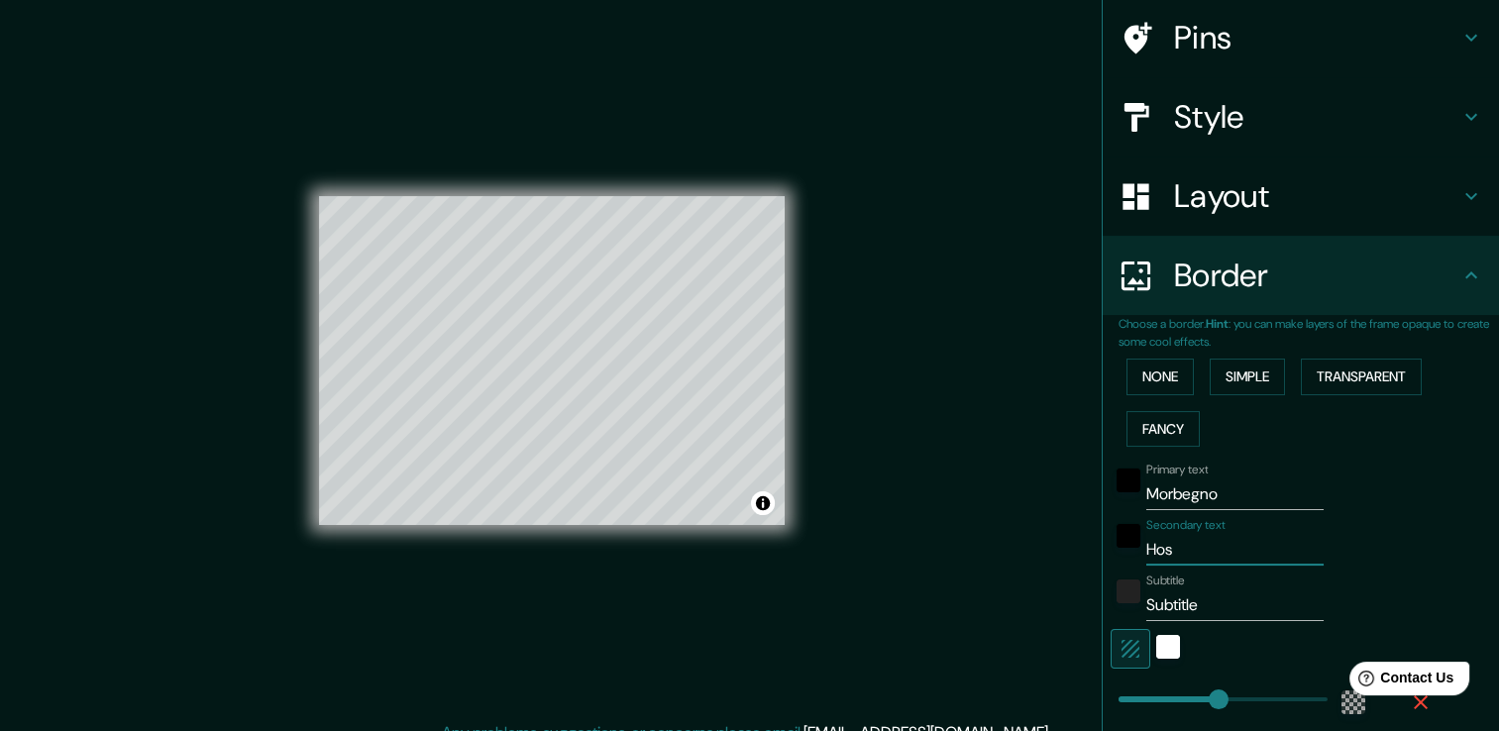
type input "38"
type input "Hospi"
type input "226"
type input "38"
type input "Hospit"
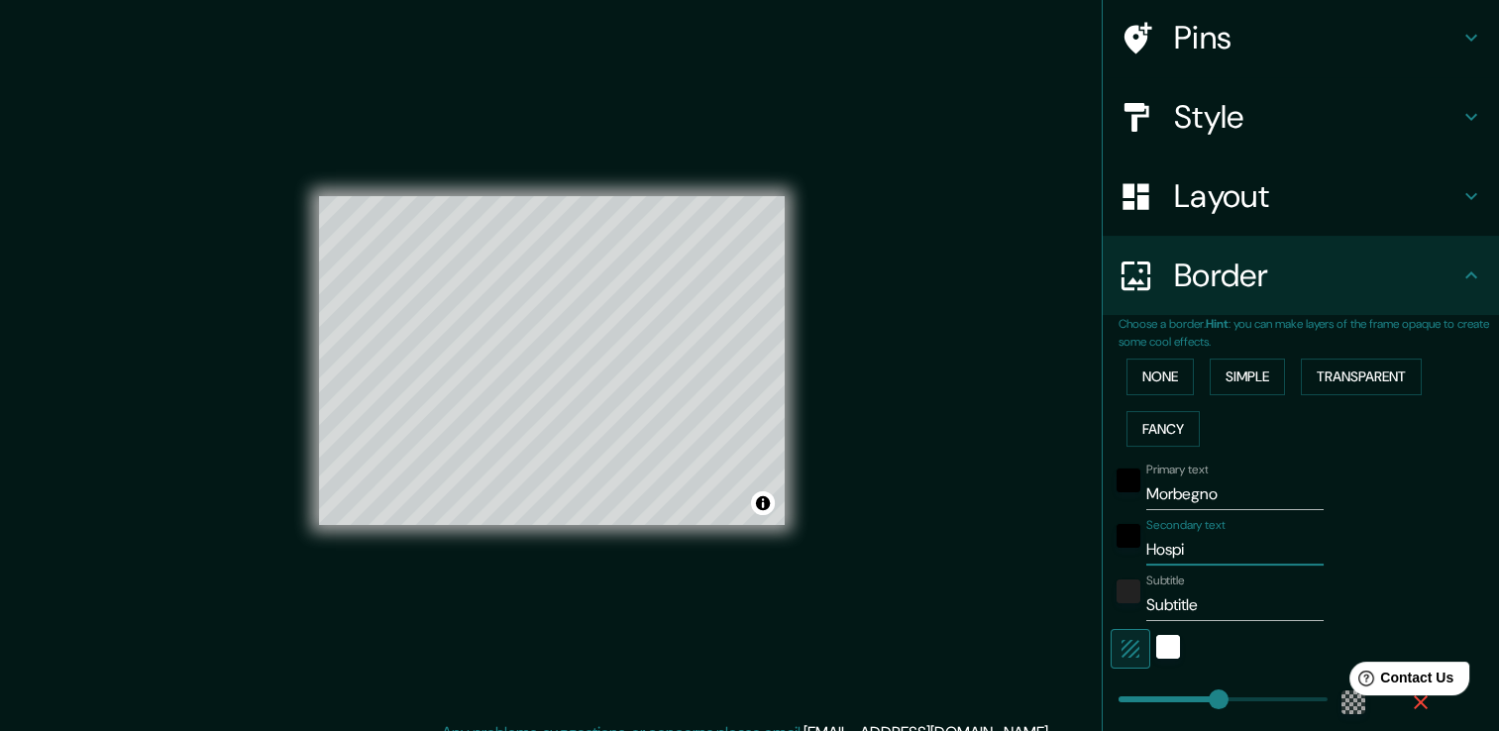
type input "226"
type input "38"
type input "Hospita"
type input "226"
type input "38"
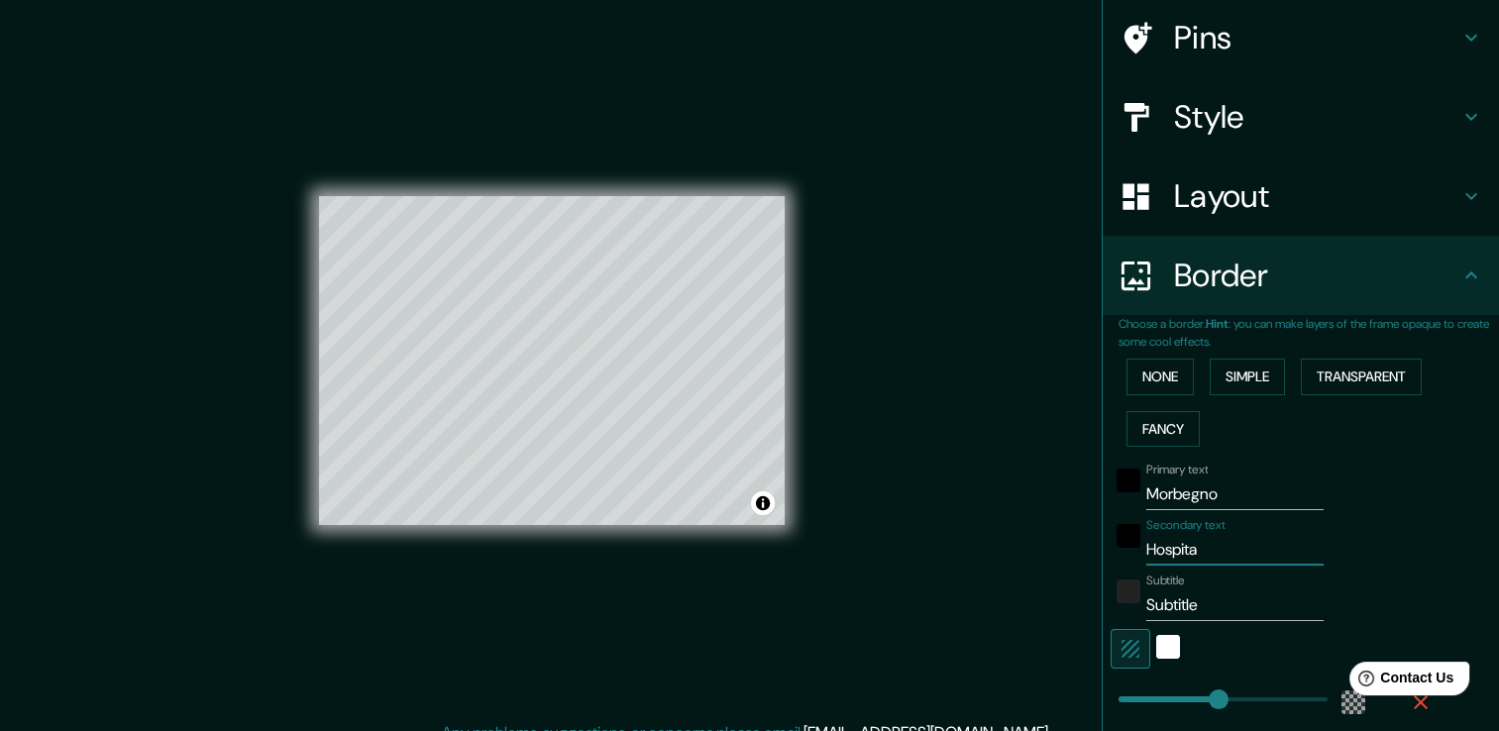
type input "Hospital"
type input "226"
type input "38"
type input "Hospitali"
type input "226"
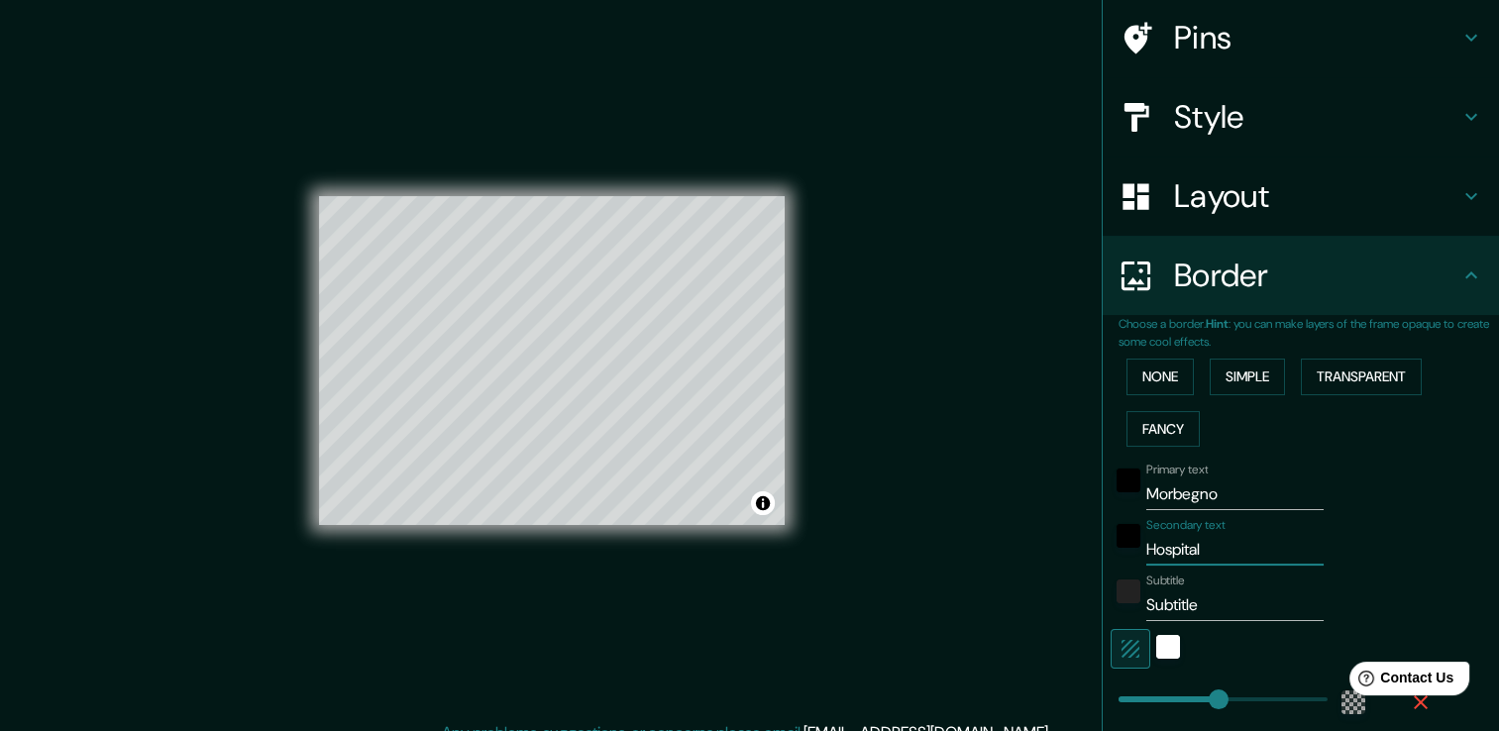
type input "38"
type input "Hospitalit"
type input "226"
type input "38"
type input "Hospitality"
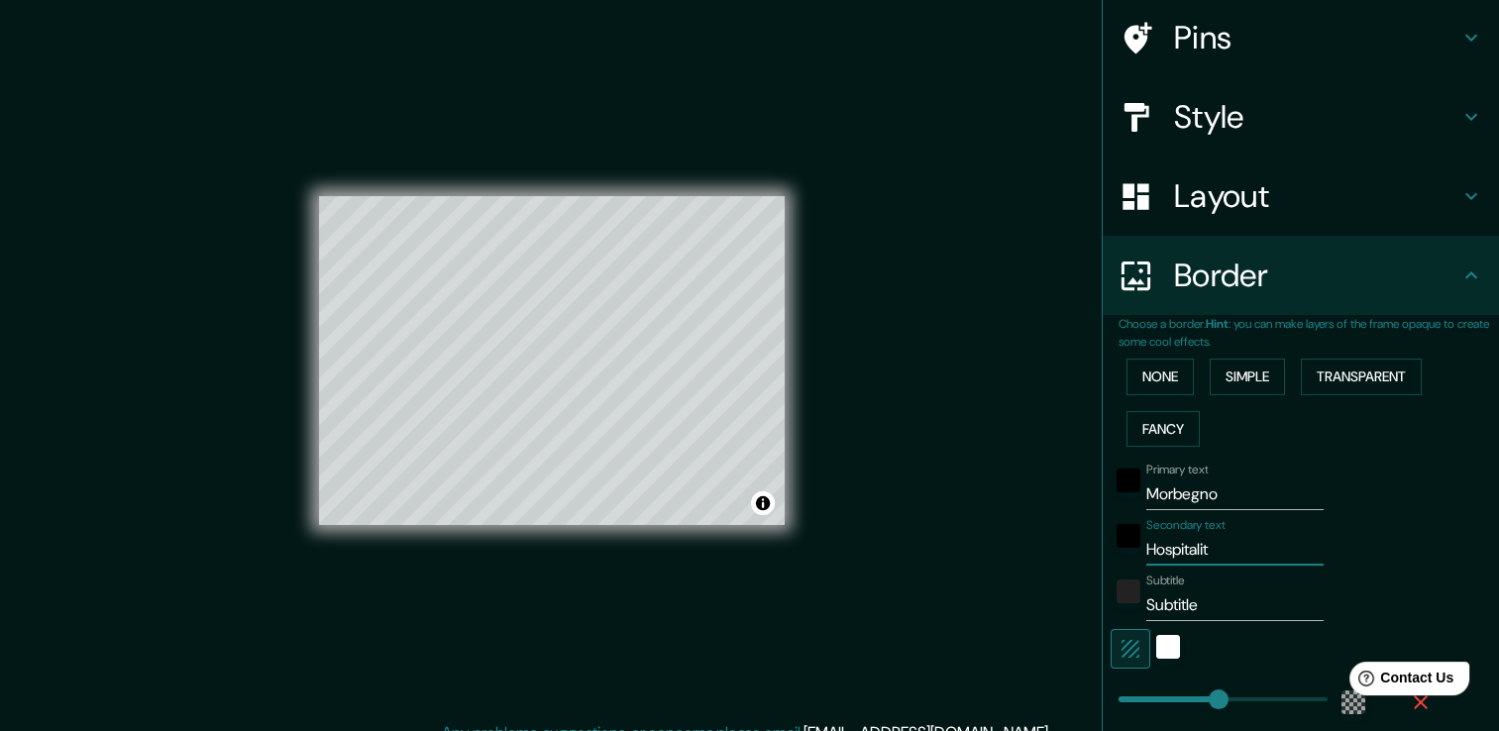
type input "226"
type input "38"
type input "Hospitality"
drag, startPoint x: 1201, startPoint y: 610, endPoint x: 1123, endPoint y: 607, distance: 78.3
click at [1123, 607] on div "Subtitle Subtitle" at bounding box center [1273, 598] width 325 height 48
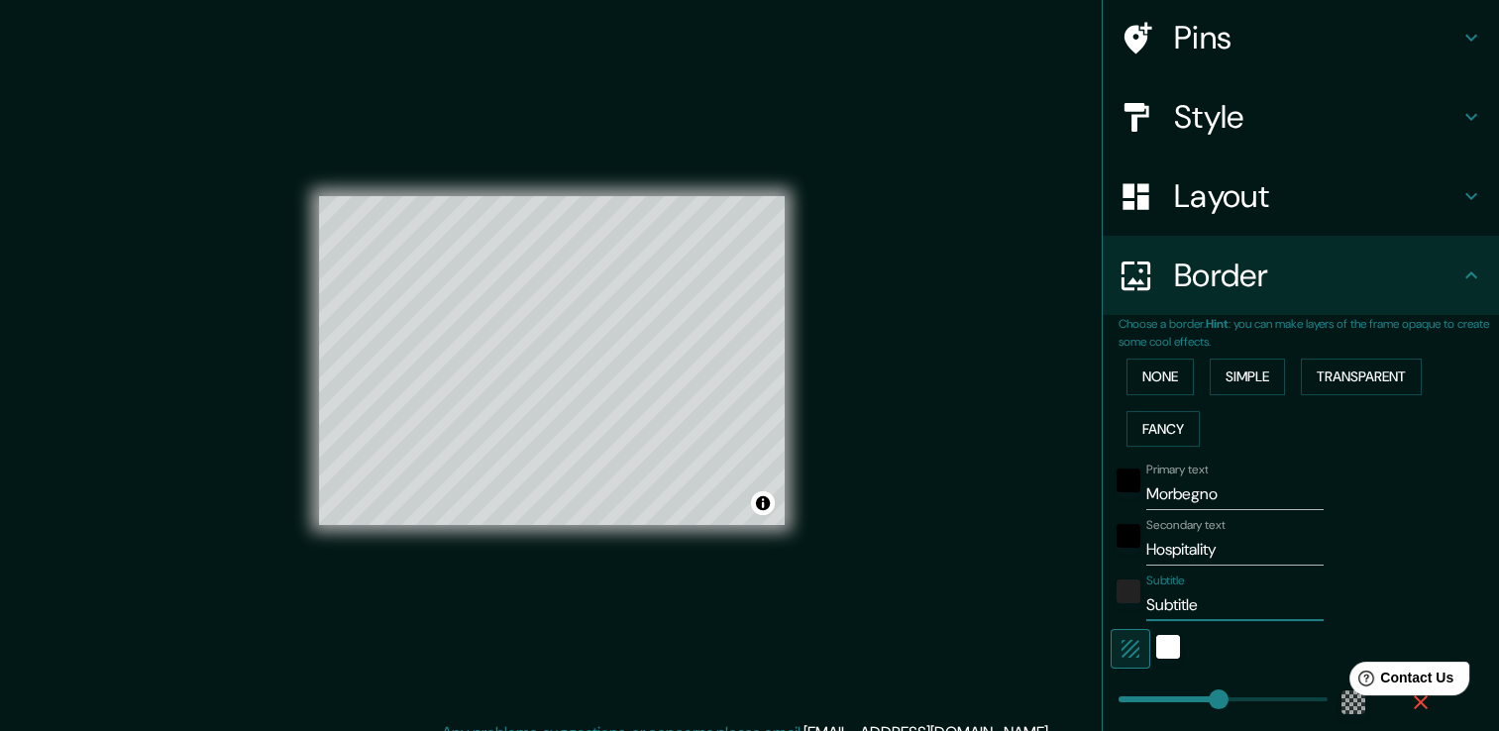
type input "226"
type input "38"
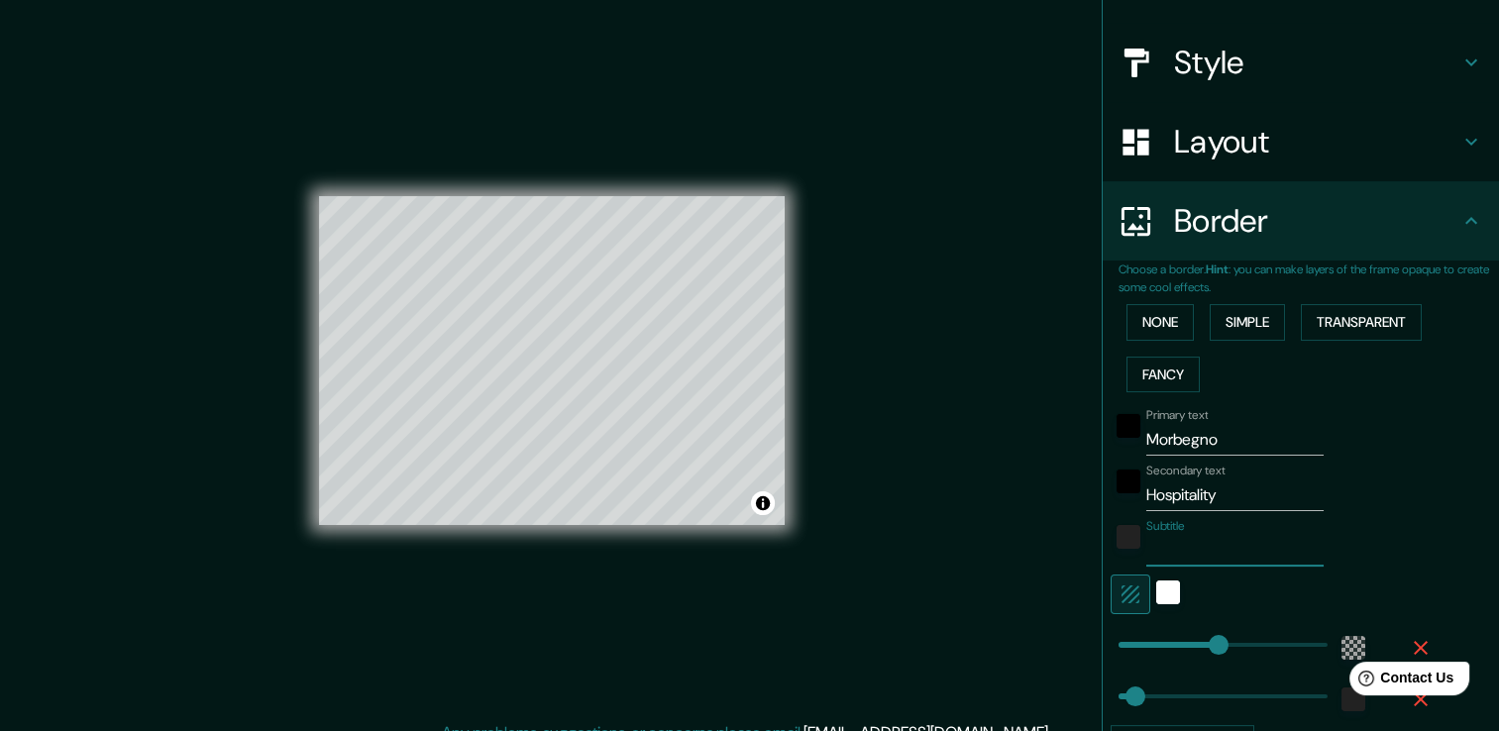
scroll to position [202, 0]
type input "226"
type input "144"
drag, startPoint x: 1201, startPoint y: 643, endPoint x: 1167, endPoint y: 643, distance: 33.7
type input "38"
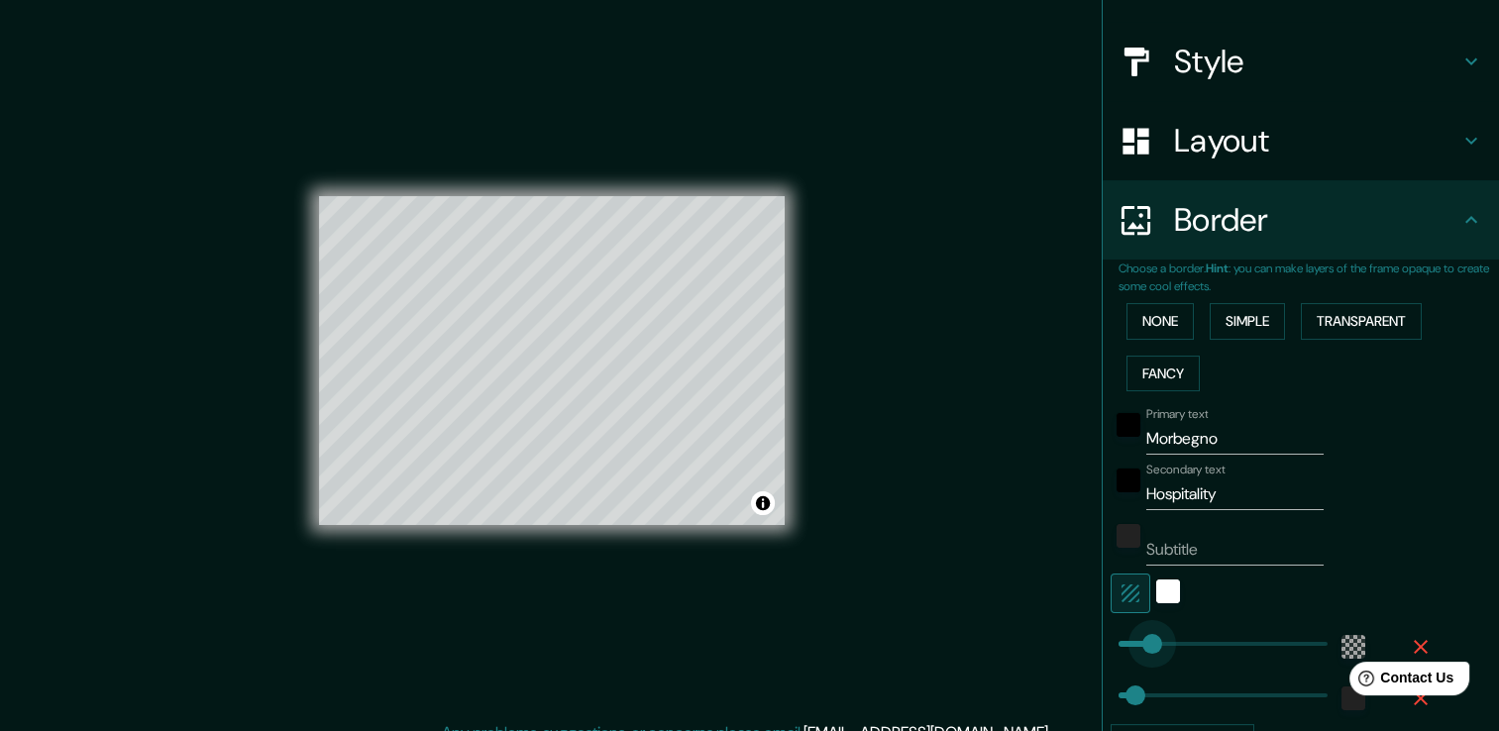
type input "68"
drag, startPoint x: 1167, startPoint y: 638, endPoint x: 1134, endPoint y: 642, distance: 33.9
type input "38"
click at [1409, 643] on icon "button" at bounding box center [1421, 647] width 24 height 24
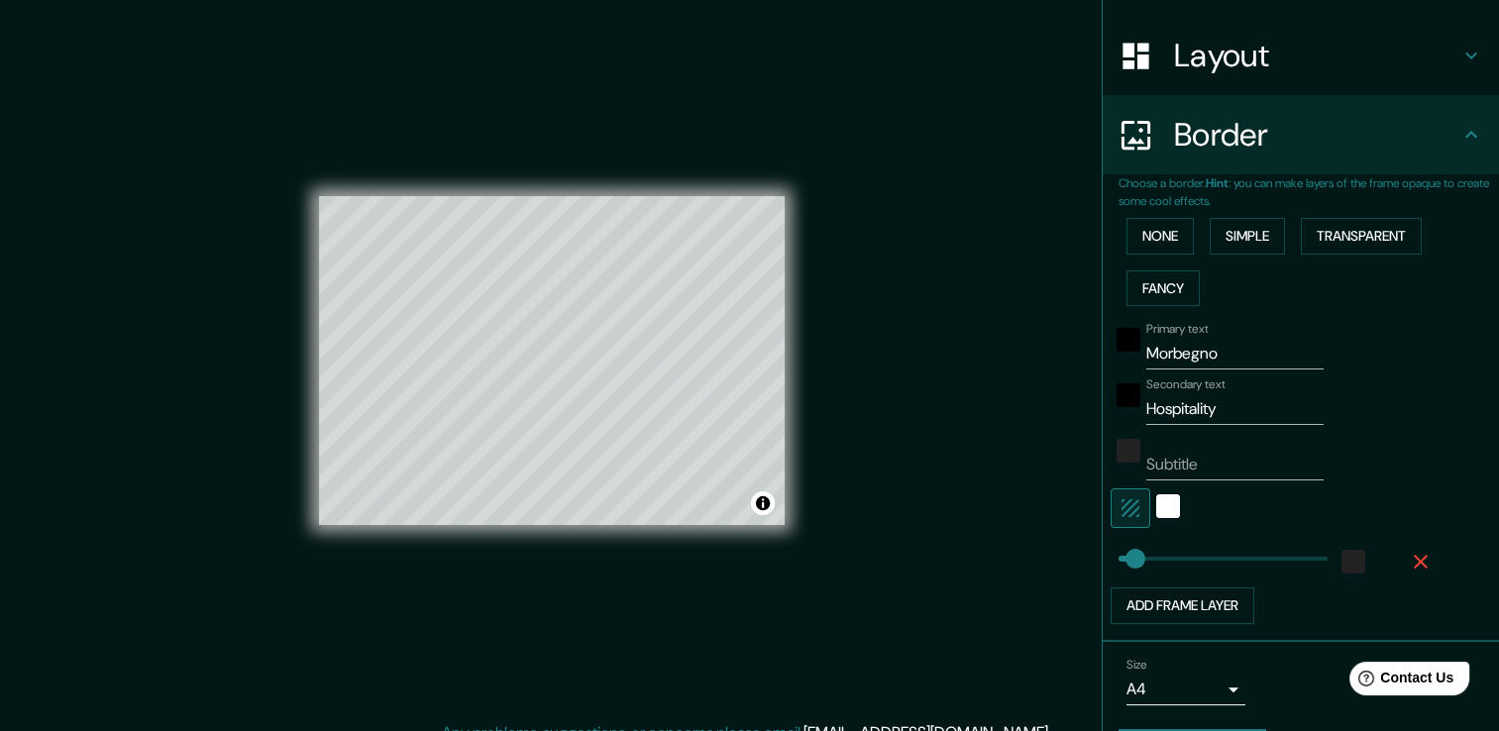
scroll to position [341, 0]
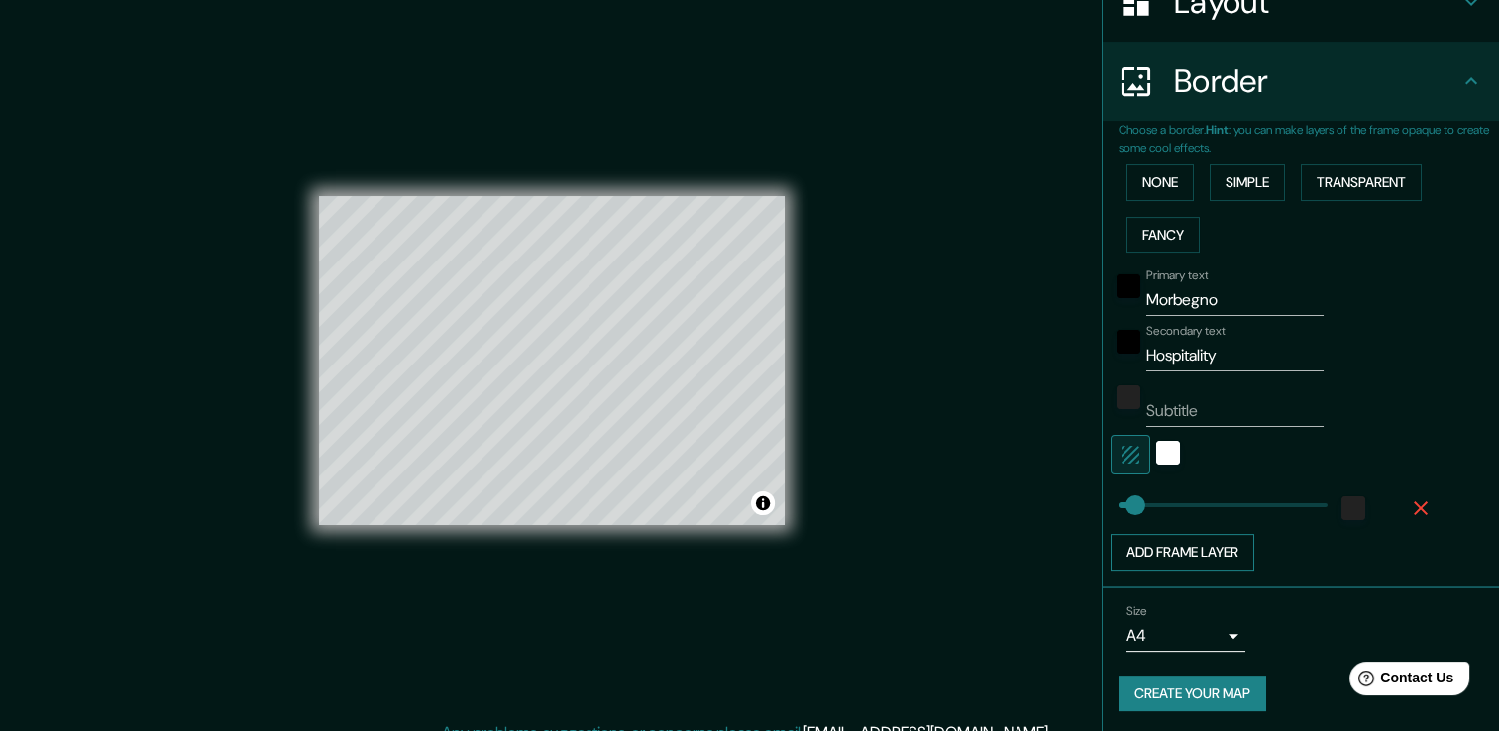
click at [1189, 544] on button "Add frame layer" at bounding box center [1183, 552] width 144 height 37
type input "38"
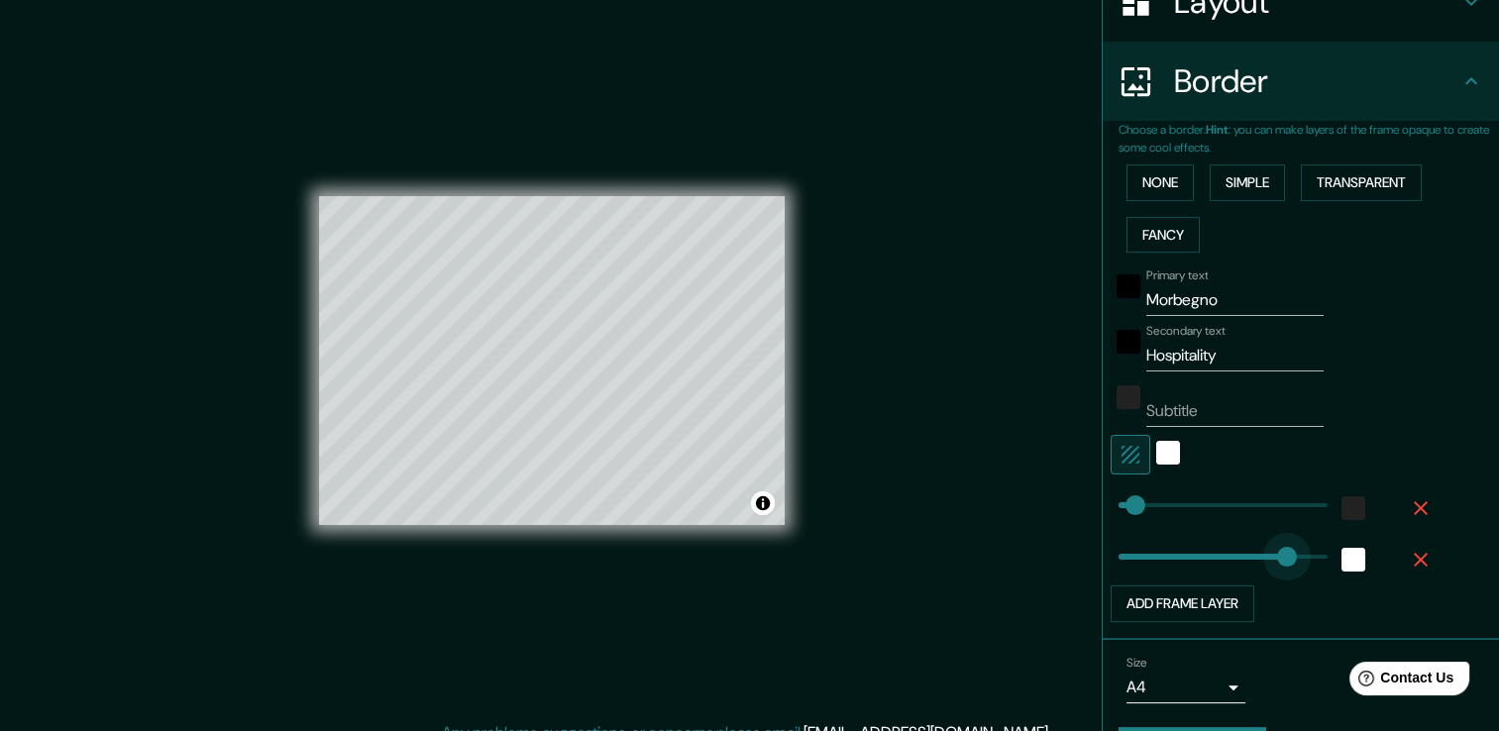
type input "429"
drag, startPoint x: 1186, startPoint y: 555, endPoint x: 1298, endPoint y: 557, distance: 112.0
type input "38"
type input "244"
drag, startPoint x: 1299, startPoint y: 553, endPoint x: 1212, endPoint y: 554, distance: 87.2
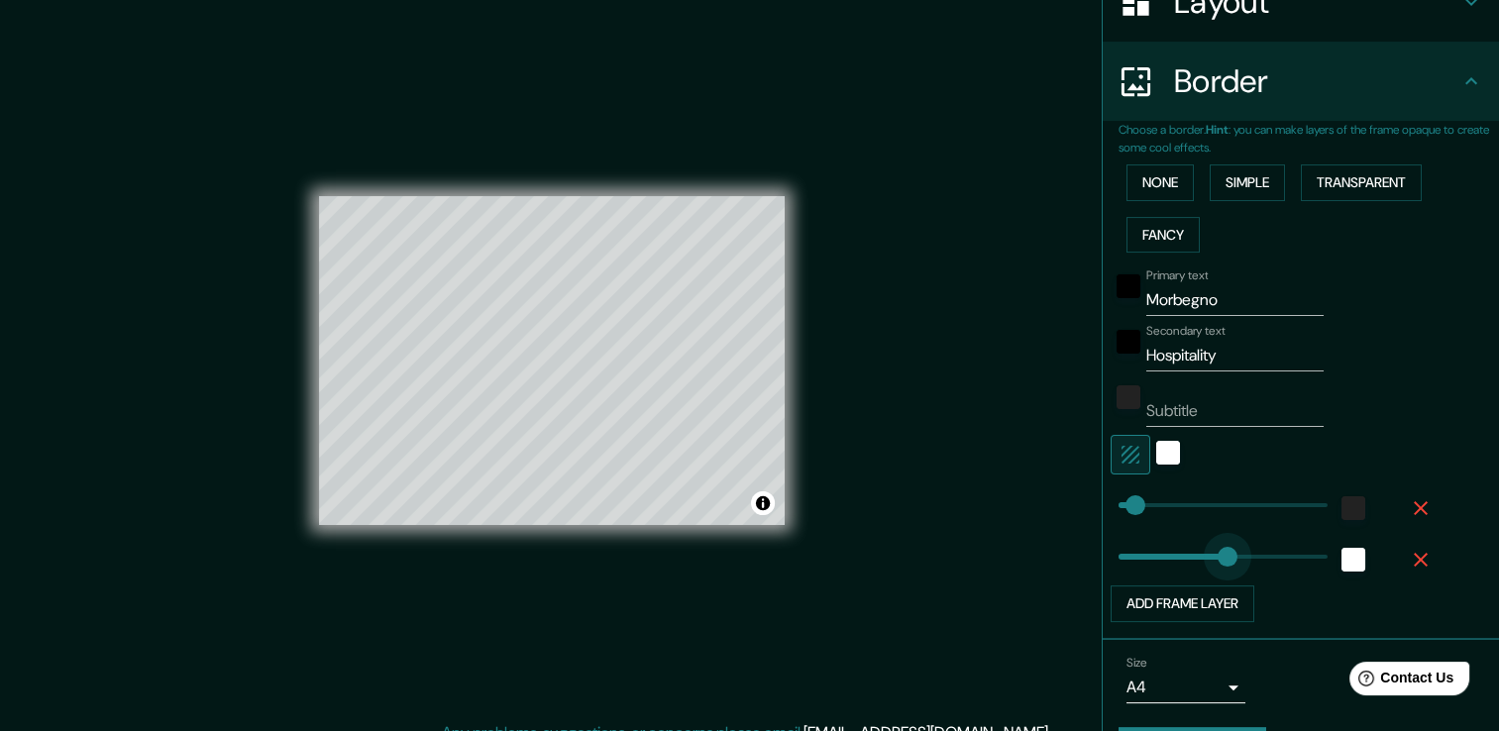
type input "38"
type input "166"
drag, startPoint x: 1212, startPoint y: 554, endPoint x: 1177, endPoint y: 553, distance: 34.7
type input "38"
type input "130"
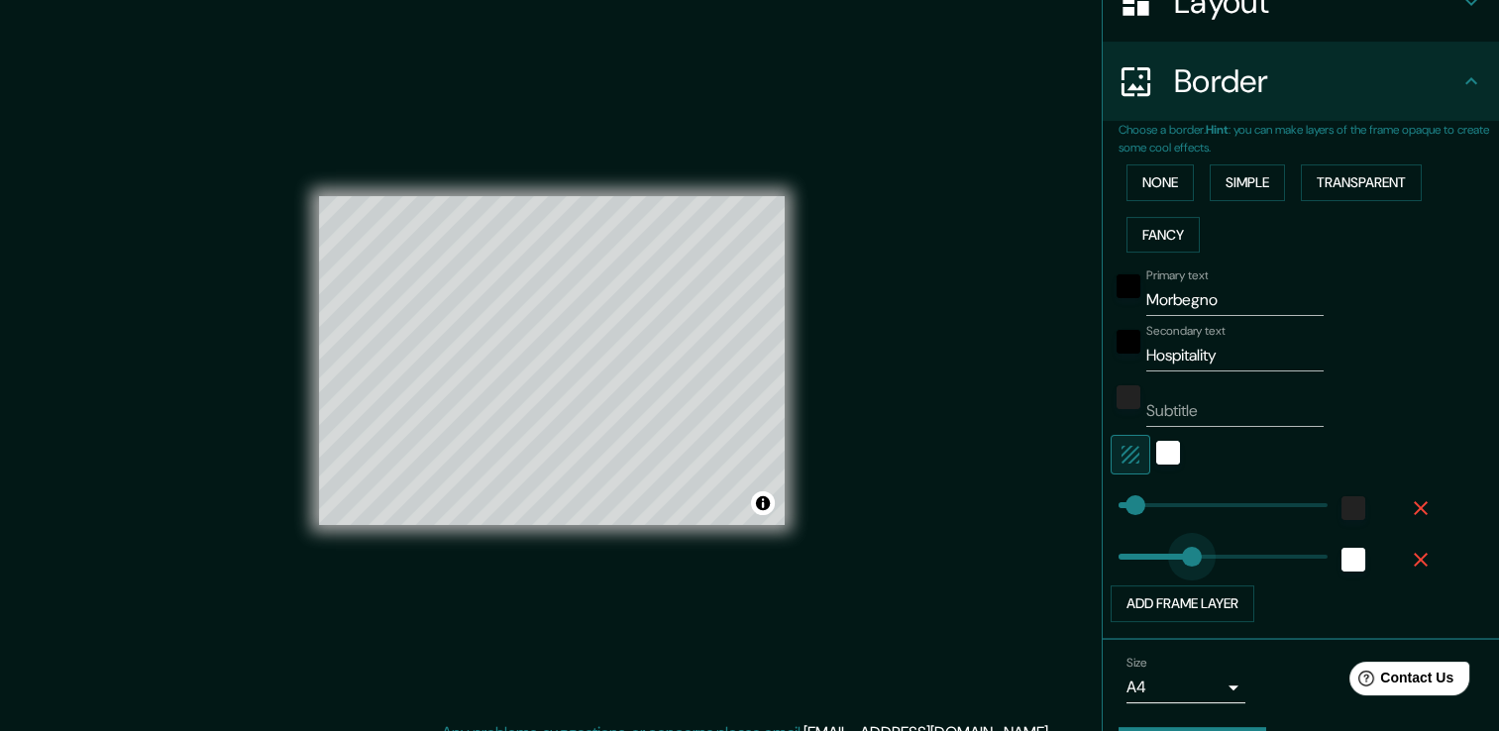
drag, startPoint x: 1177, startPoint y: 549, endPoint x: 1160, endPoint y: 549, distance: 16.8
type input "104"
drag, startPoint x: 1122, startPoint y: 489, endPoint x: 1149, endPoint y: 492, distance: 27.9
type input "195"
drag, startPoint x: 1154, startPoint y: 497, endPoint x: 1190, endPoint y: 493, distance: 35.9
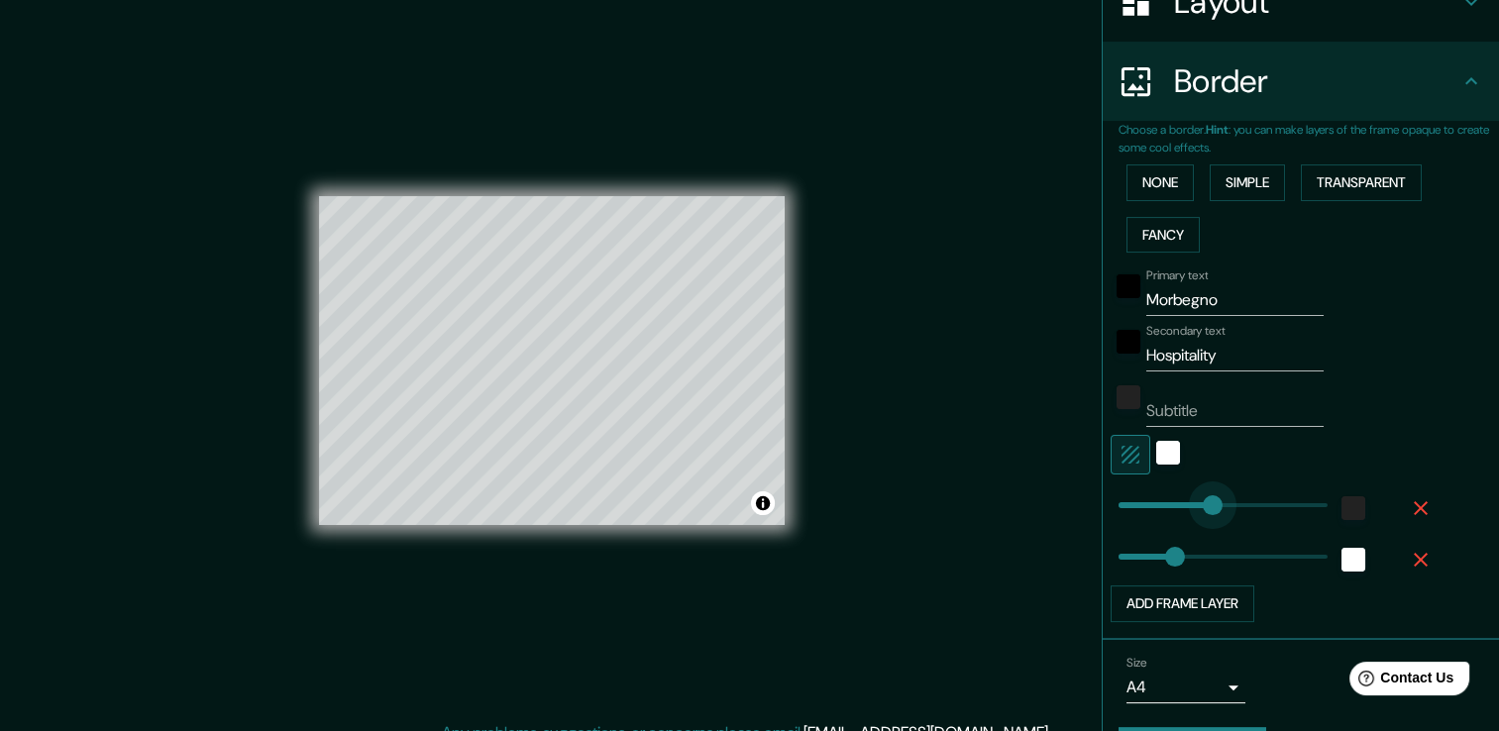
type input "222"
type input "269"
drag, startPoint x: 1201, startPoint y: 498, endPoint x: 1223, endPoint y: 500, distance: 21.9
type input "0"
drag, startPoint x: 1221, startPoint y: 497, endPoint x: 1048, endPoint y: 506, distance: 172.6
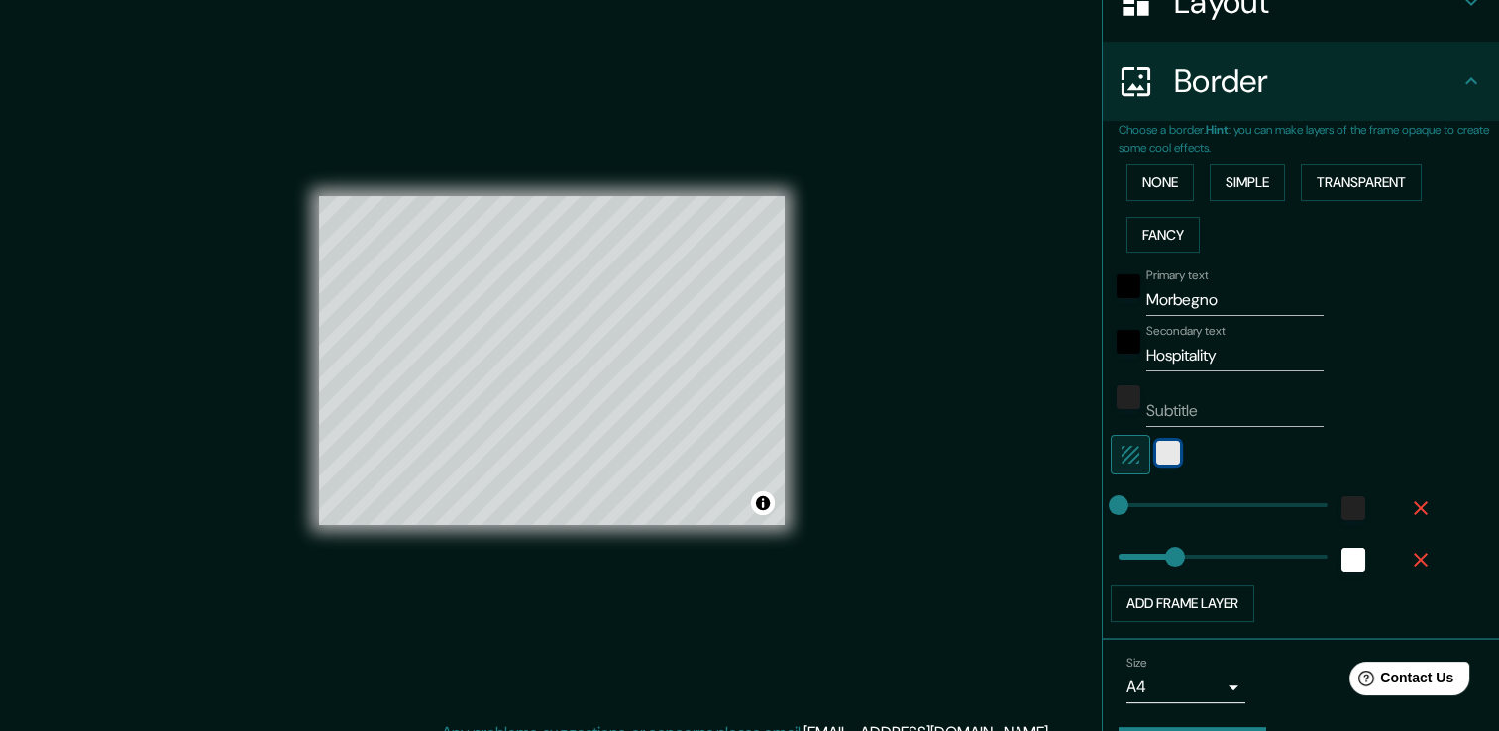
click at [1158, 452] on div "white" at bounding box center [1168, 453] width 24 height 24
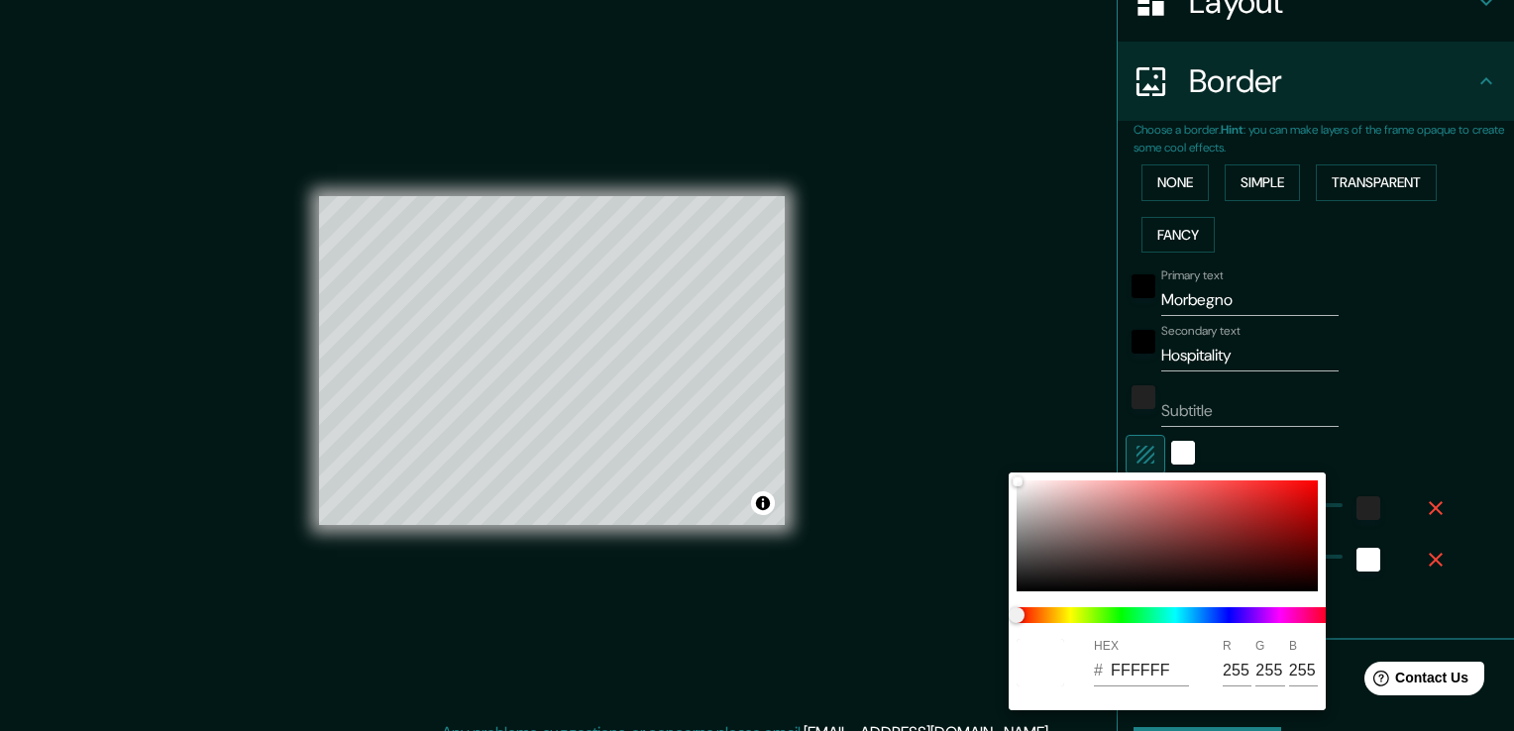
click at [1227, 434] on div at bounding box center [757, 365] width 1514 height 731
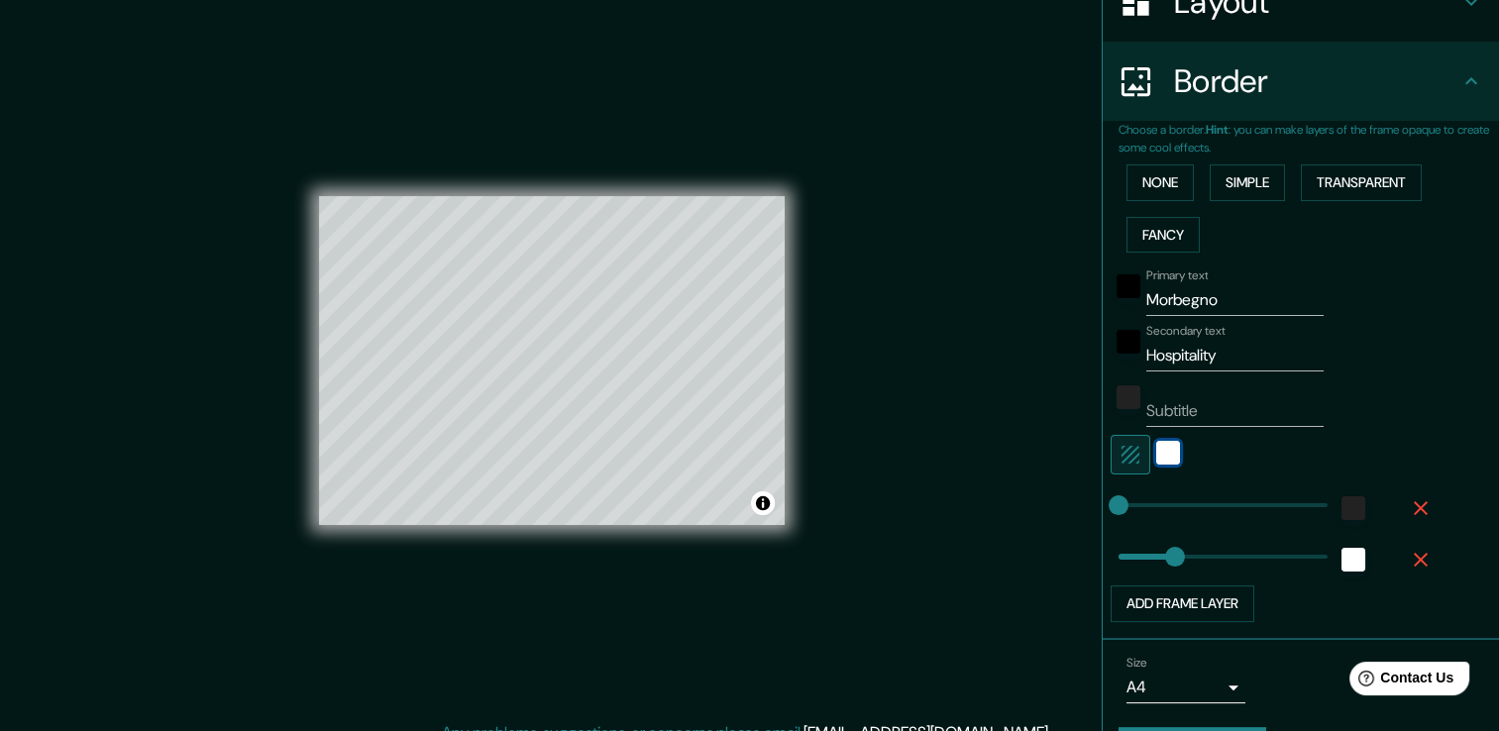
scroll to position [392, 0]
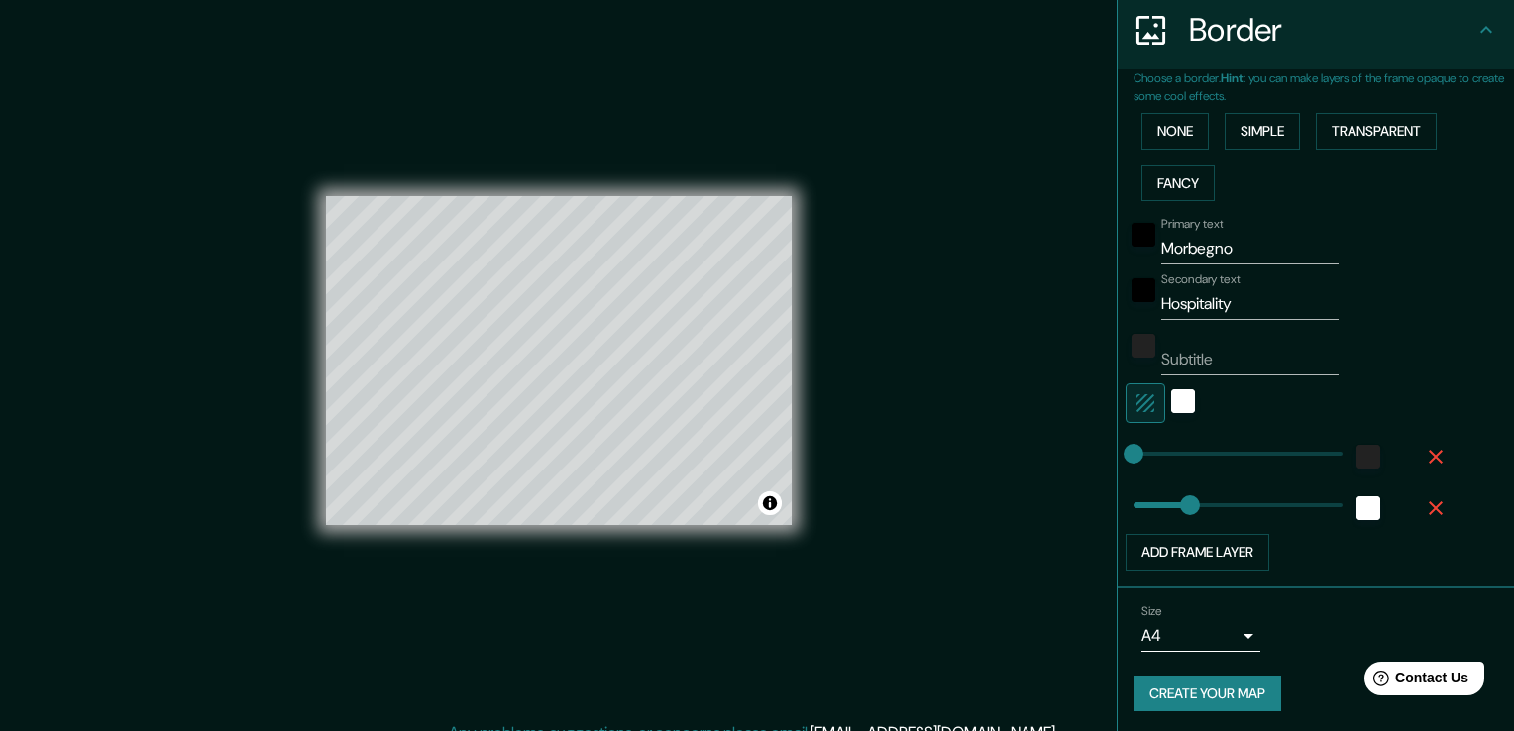
click at [1211, 644] on body "Mappin Location [GEOGRAPHIC_DATA], [GEOGRAPHIC_DATA], [GEOGRAPHIC_DATA] Pins St…" at bounding box center [757, 365] width 1514 height 731
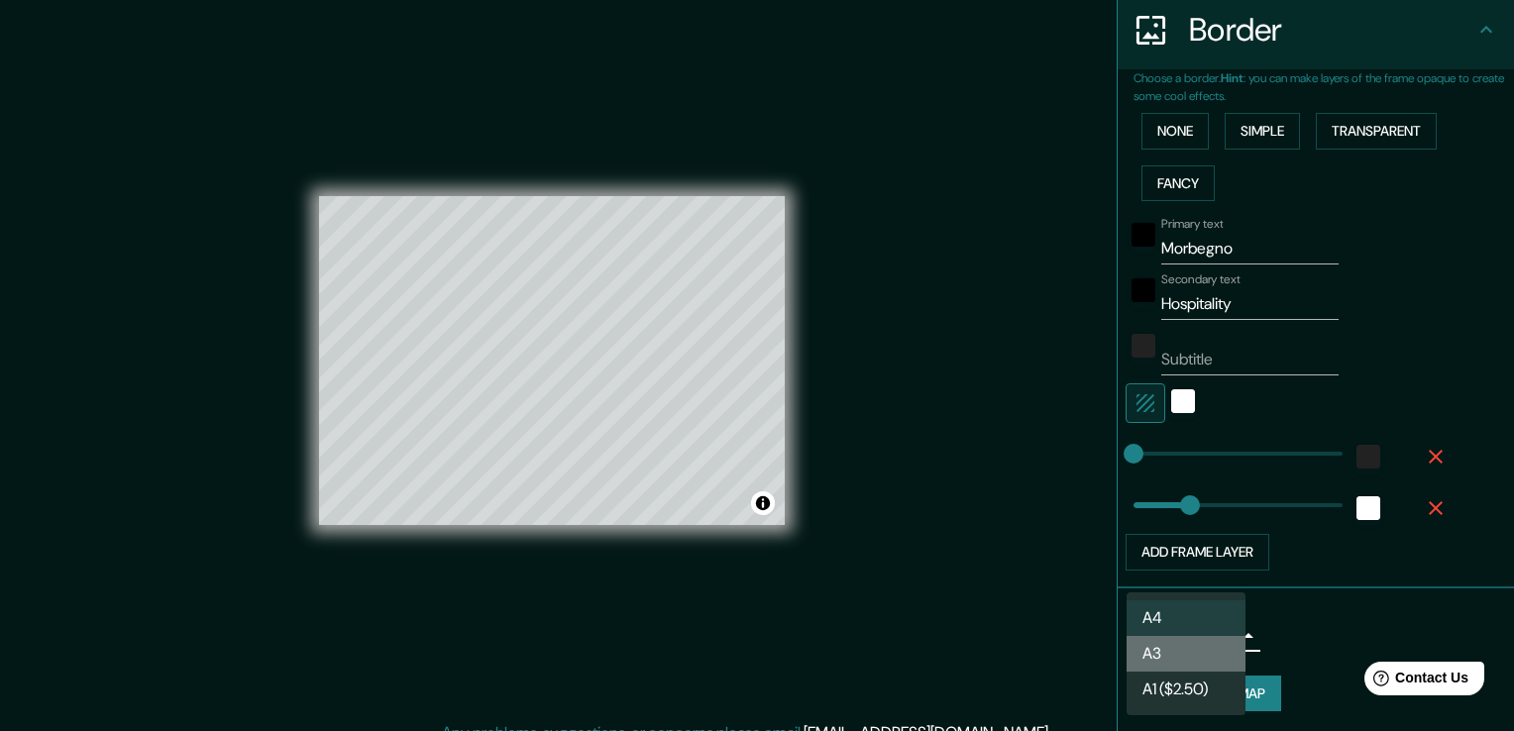
click at [1205, 654] on li "A3" at bounding box center [1186, 654] width 119 height 36
type input "a4"
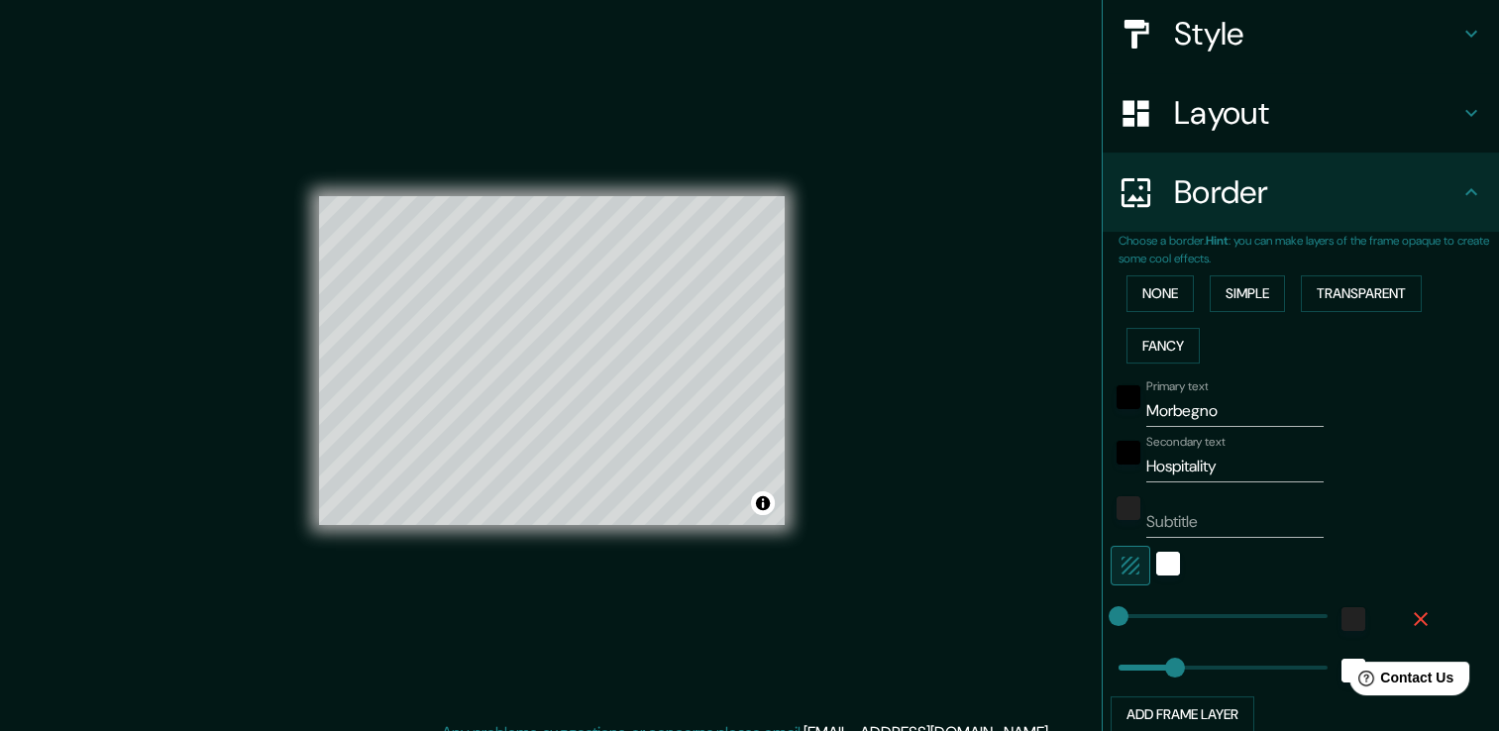
scroll to position [144, 0]
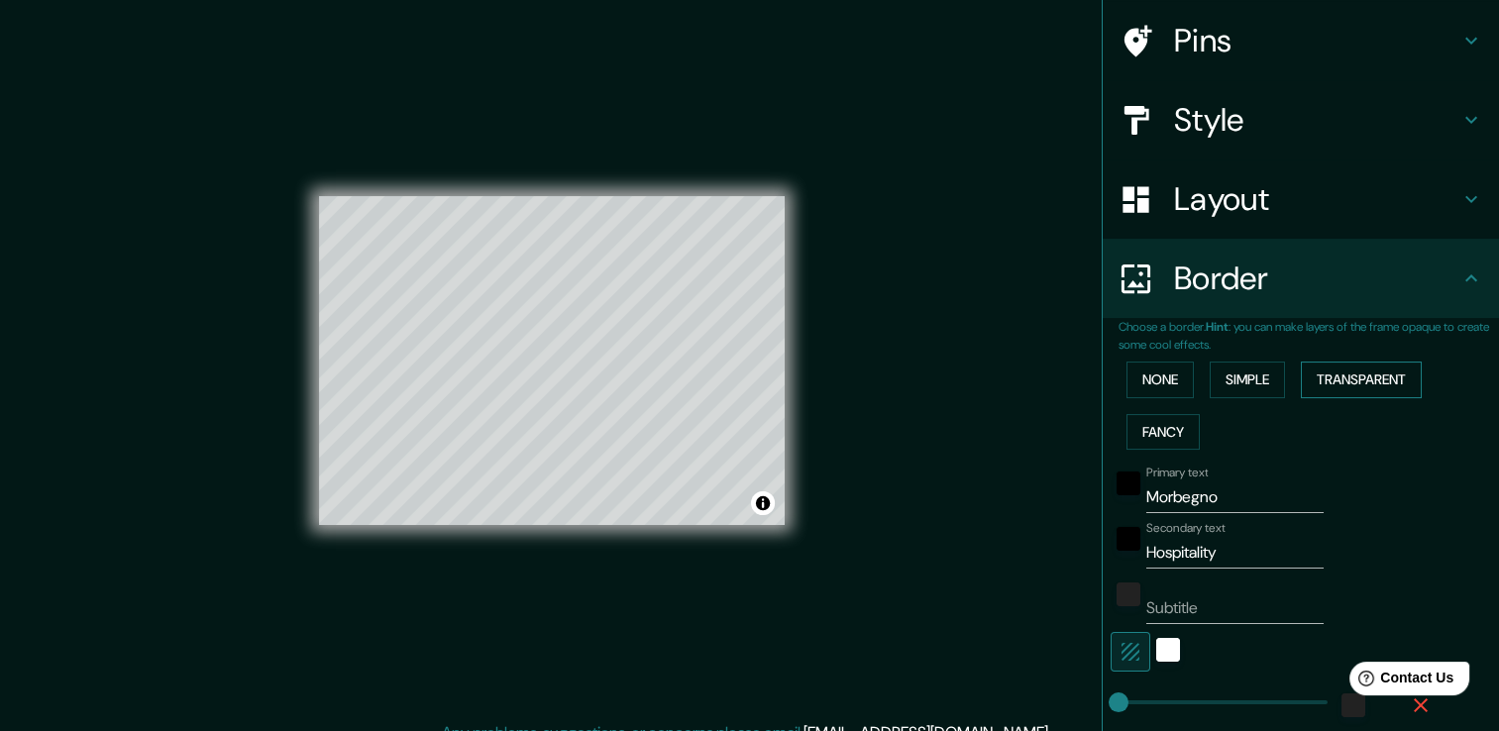
click at [1328, 382] on button "Transparent" at bounding box center [1361, 380] width 121 height 37
click at [1259, 377] on button "Simple" at bounding box center [1247, 380] width 75 height 37
click at [1316, 375] on button "Transparent" at bounding box center [1361, 380] width 121 height 37
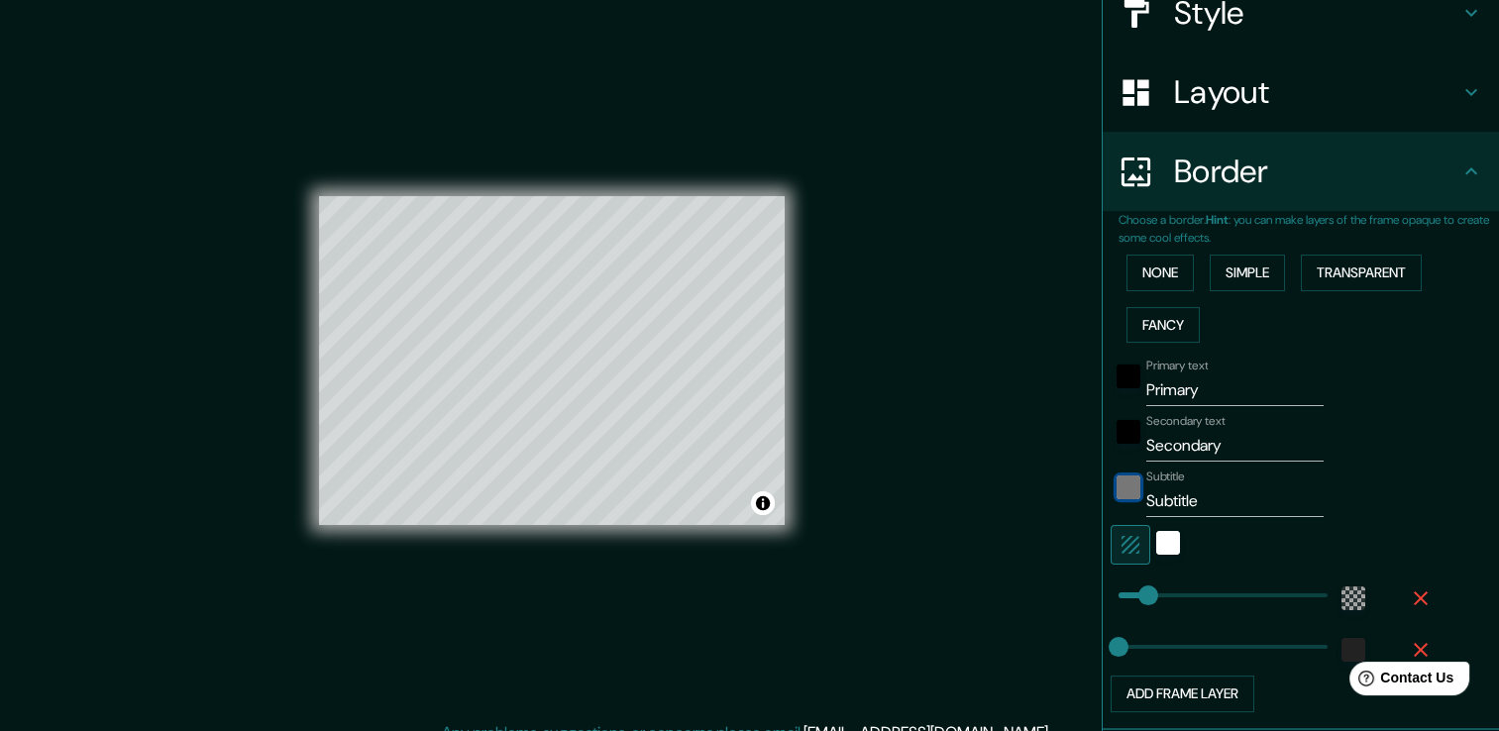
click at [1117, 489] on div "color-222222" at bounding box center [1129, 488] width 24 height 24
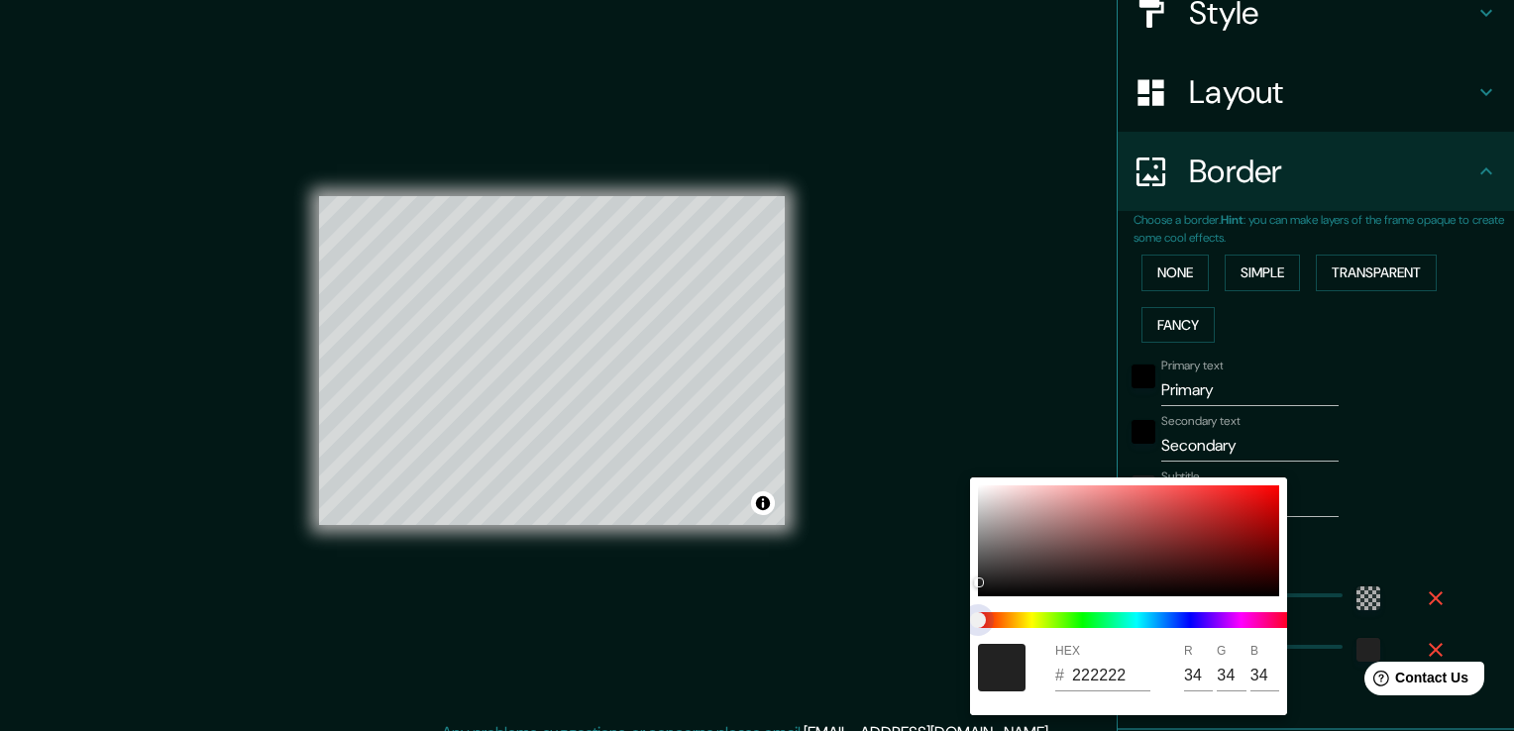
type input "212121"
type input "33"
drag, startPoint x: 985, startPoint y: 613, endPoint x: 1095, endPoint y: 614, distance: 110.0
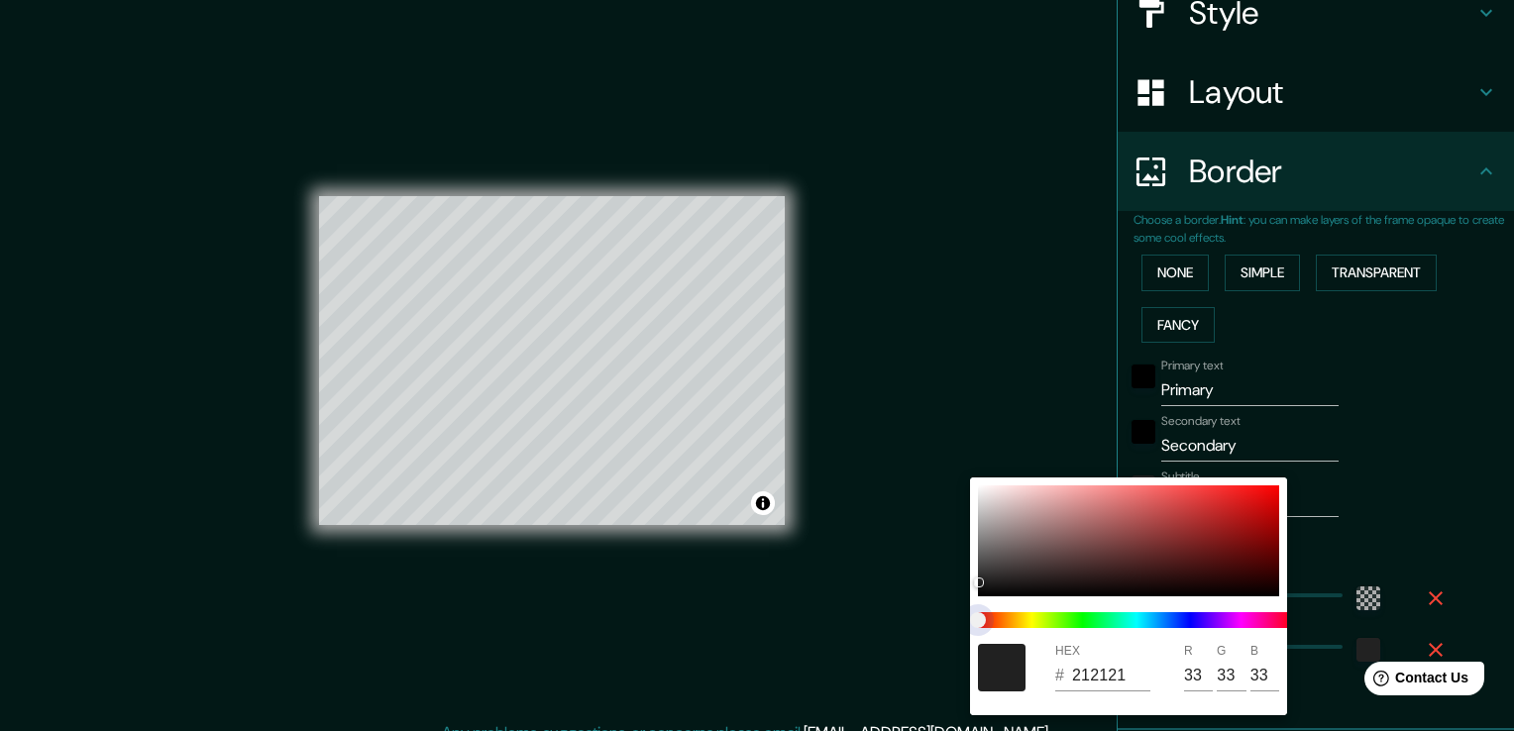
click at [1095, 614] on span at bounding box center [1136, 620] width 317 height 16
drag, startPoint x: 979, startPoint y: 615, endPoint x: 1016, endPoint y: 615, distance: 36.7
click at [1016, 615] on span at bounding box center [1136, 620] width 317 height 16
click at [1047, 537] on div at bounding box center [1128, 541] width 301 height 111
type input "886868"
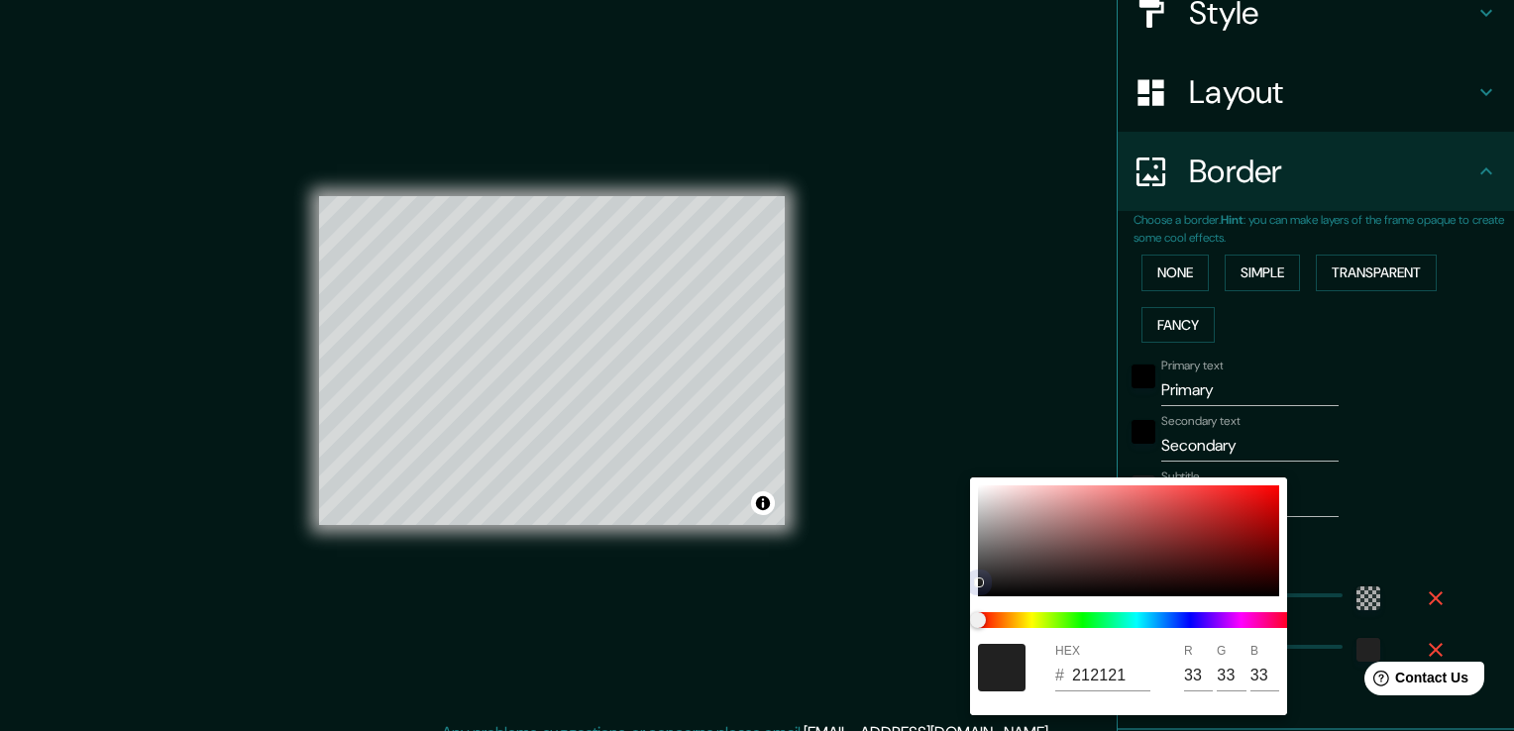
type input "136"
type input "104"
click at [1372, 498] on div at bounding box center [757, 365] width 1514 height 731
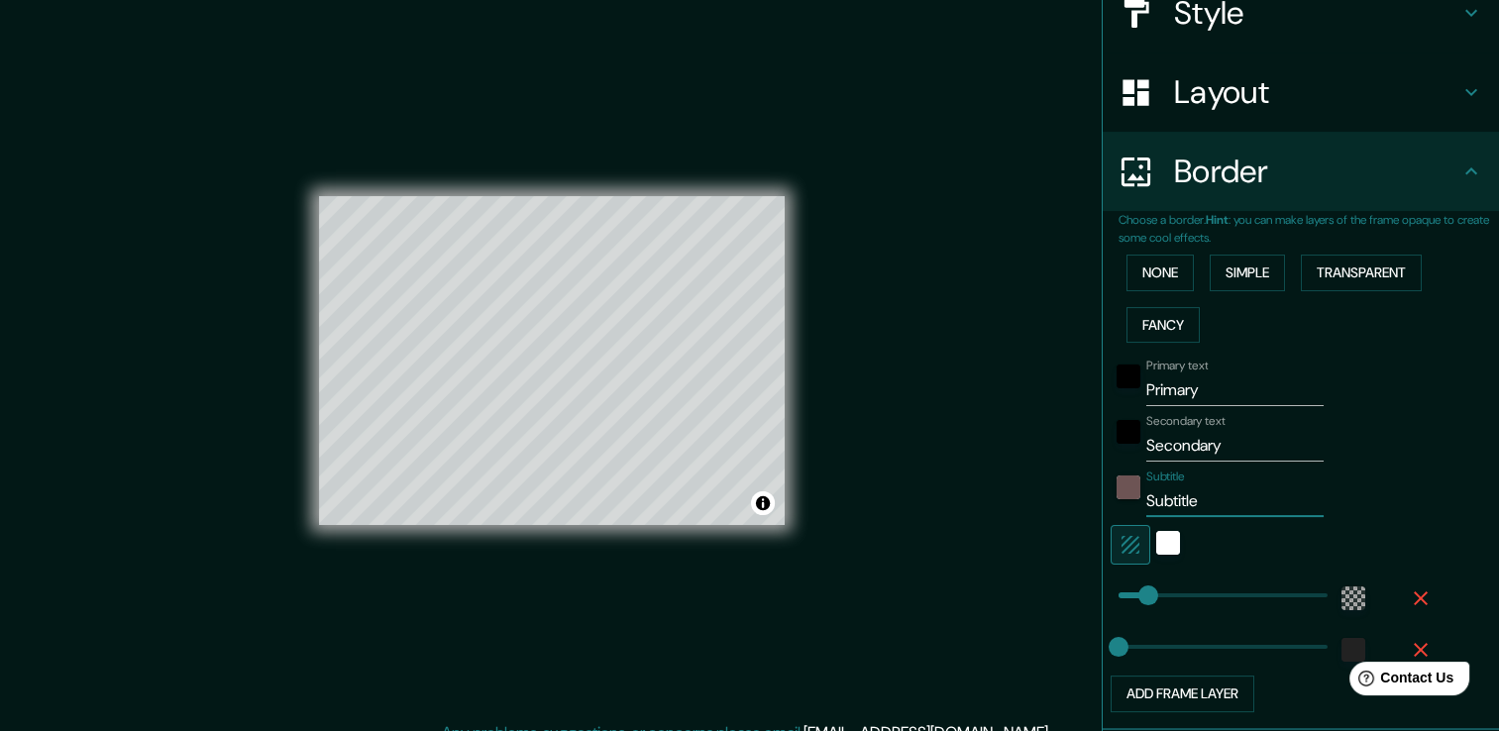
drag, startPoint x: 1191, startPoint y: 500, endPoint x: 1121, endPoint y: 493, distance: 70.7
click at [1121, 493] on div "Subtitle Subtitle" at bounding box center [1273, 494] width 325 height 48
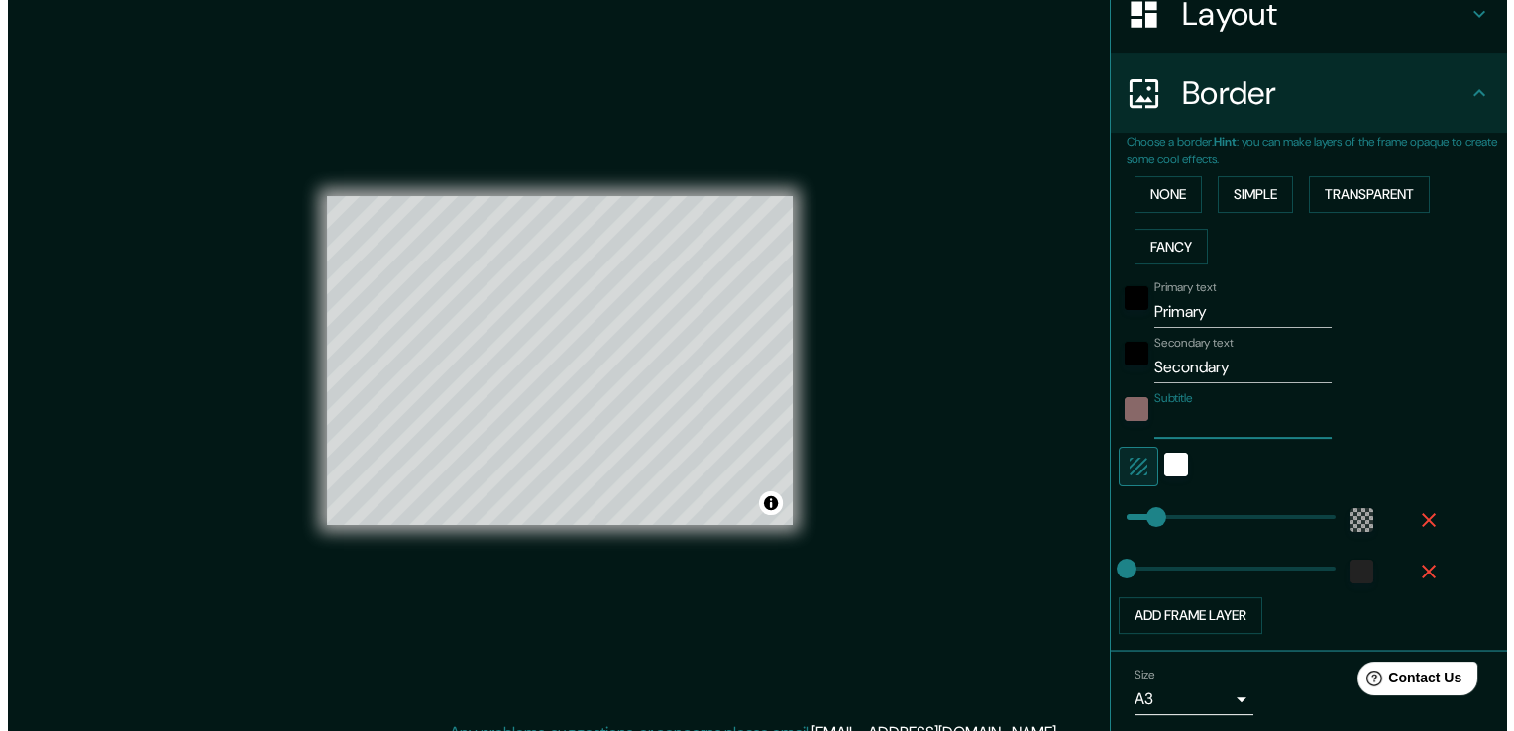
scroll to position [329, 0]
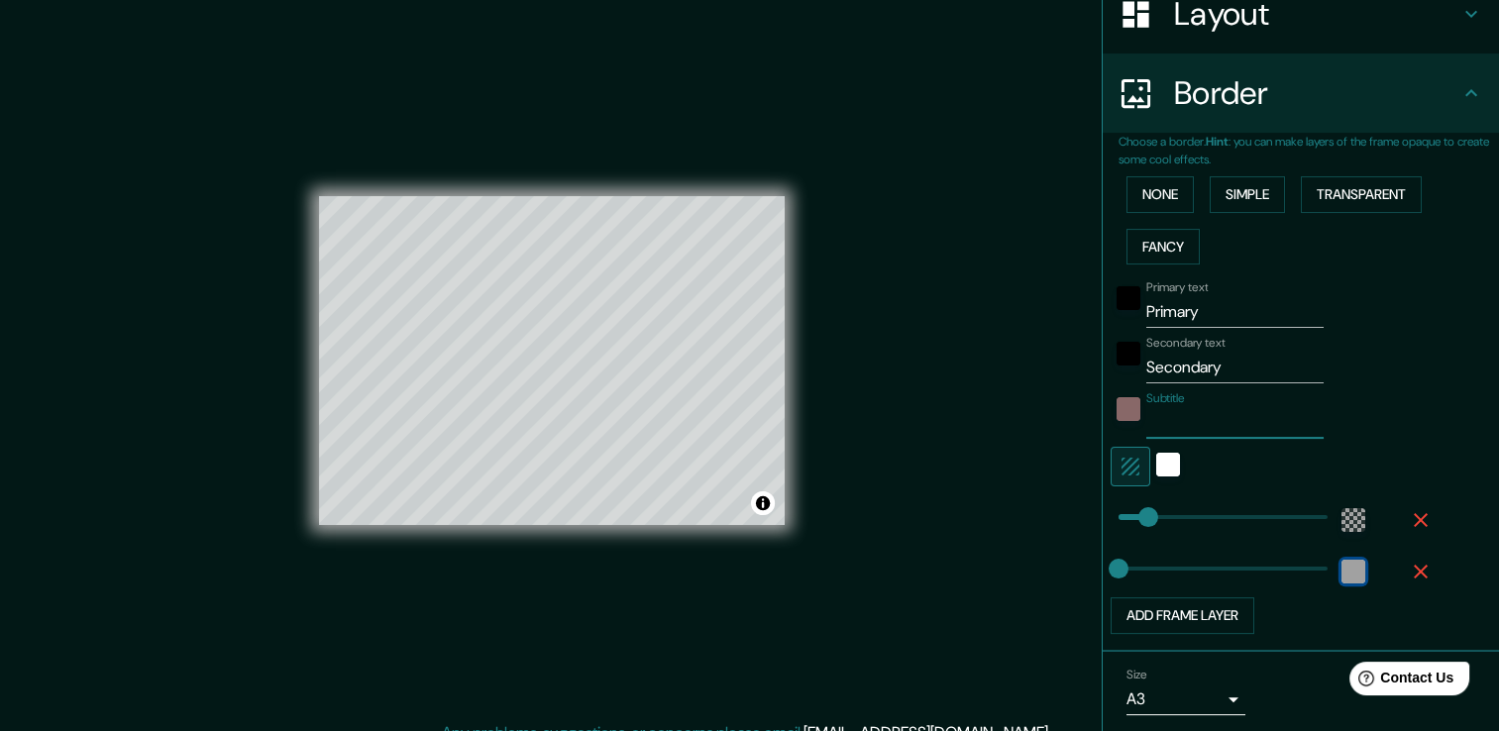
click at [1342, 570] on div "color-222222" at bounding box center [1354, 572] width 24 height 24
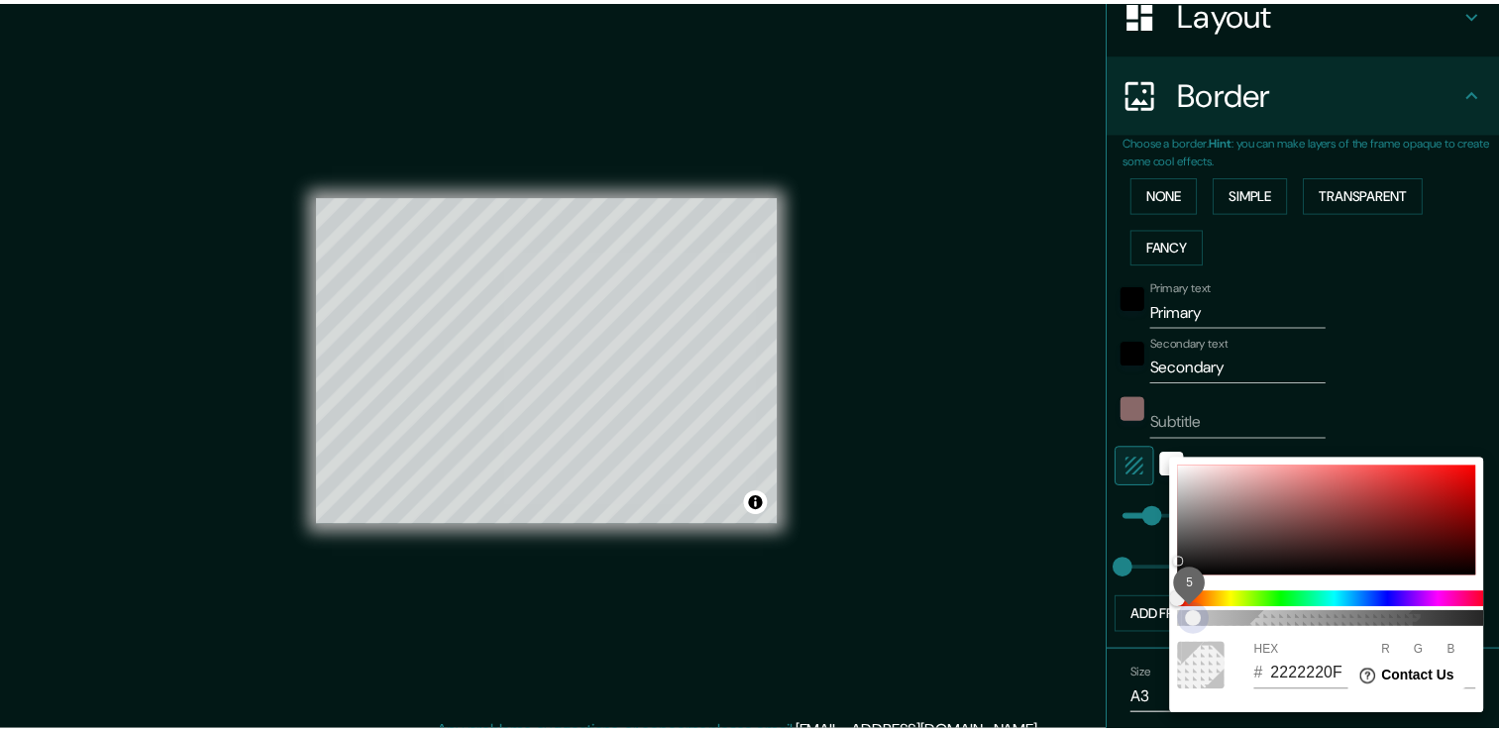
scroll to position [0, 16]
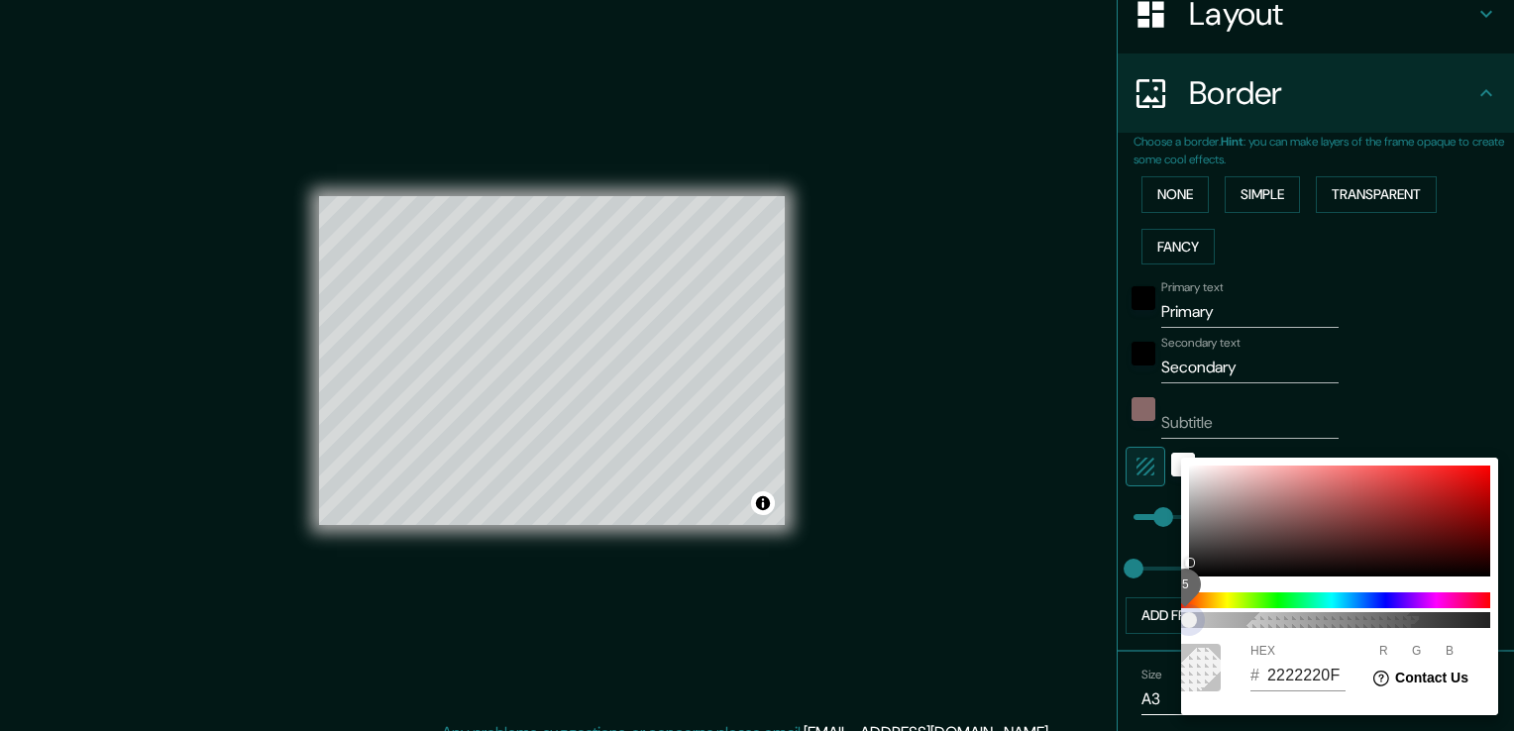
click at [1209, 624] on span "5" at bounding box center [1331, 620] width 317 height 16
drag, startPoint x: 1189, startPoint y: 617, endPoint x: 1163, endPoint y: 617, distance: 25.8
click at [1163, 617] on div "0 HEX # 22222200 R 34 G 34 B 34" at bounding box center [757, 365] width 1514 height 731
type input "22222200"
drag, startPoint x: 1184, startPoint y: 616, endPoint x: 1129, endPoint y: 620, distance: 55.6
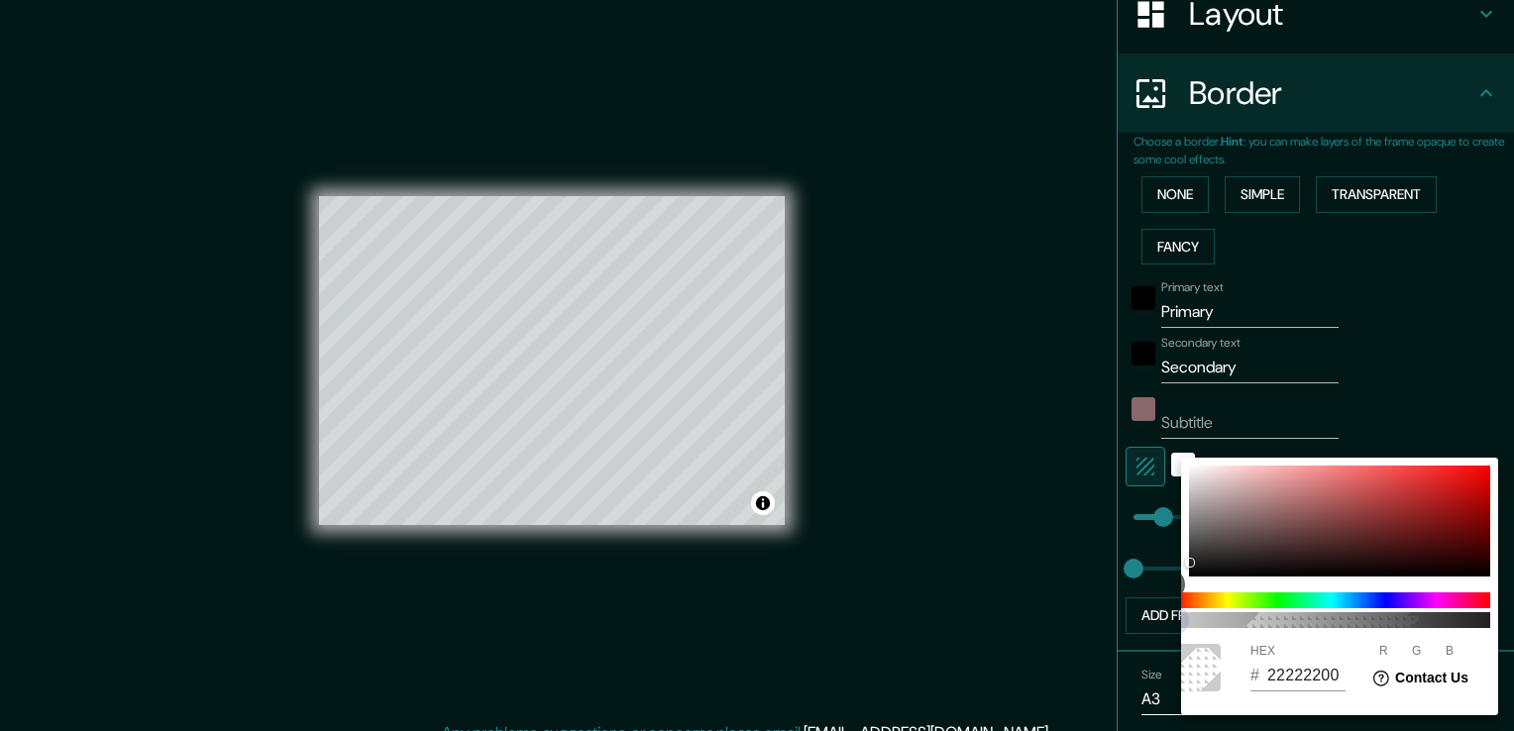
click at [1129, 620] on div "0 HEX # 22222200 R 34 G 34 B 34" at bounding box center [757, 365] width 1514 height 731
click at [1207, 666] on div at bounding box center [1197, 668] width 48 height 48
click at [1427, 248] on div at bounding box center [757, 365] width 1514 height 731
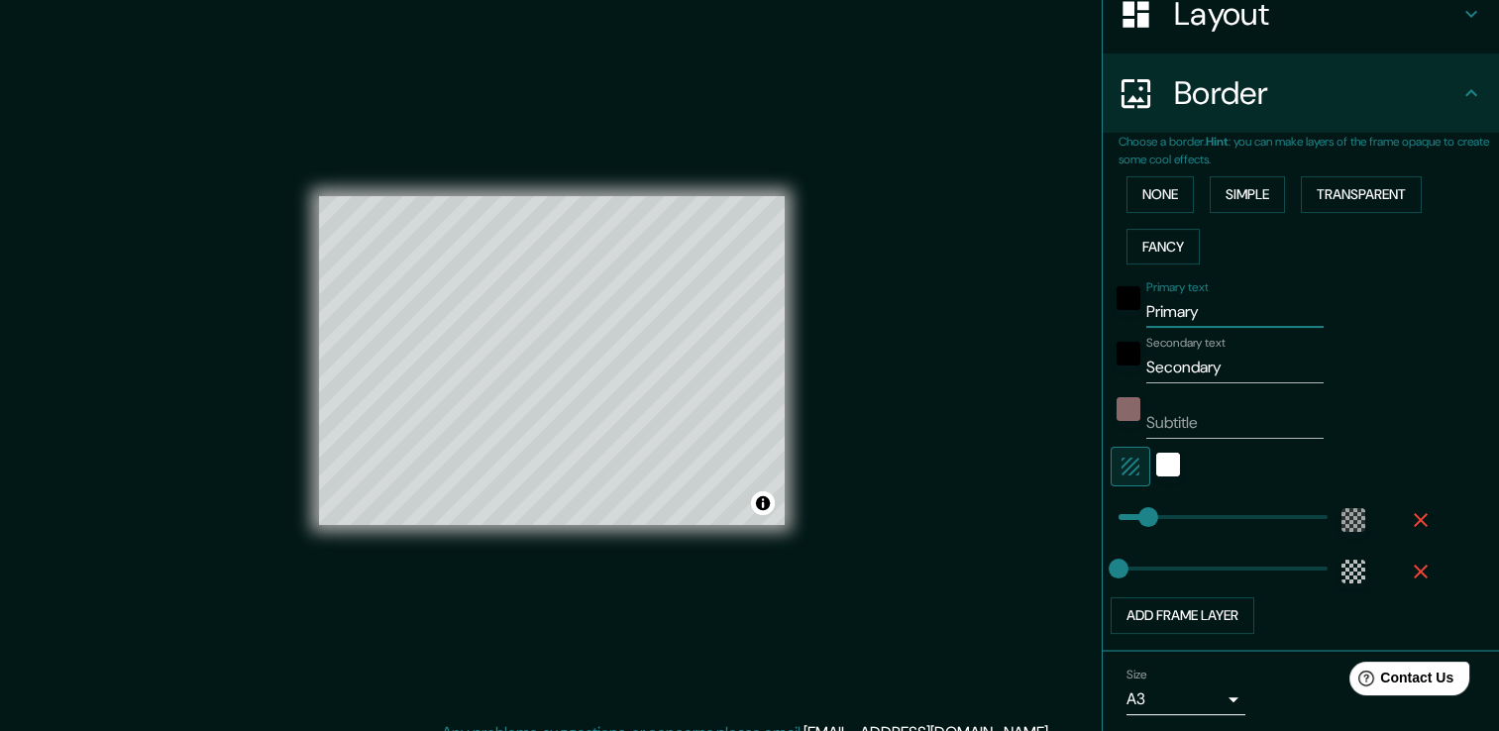
drag, startPoint x: 1181, startPoint y: 313, endPoint x: 1106, endPoint y: 311, distance: 75.3
click at [1111, 311] on div "Primary text Primary" at bounding box center [1273, 304] width 325 height 48
type input "Morbegno"
drag, startPoint x: 1213, startPoint y: 371, endPoint x: 1126, endPoint y: 378, distance: 87.5
click at [1126, 378] on div "Secondary text Secondary" at bounding box center [1273, 360] width 325 height 48
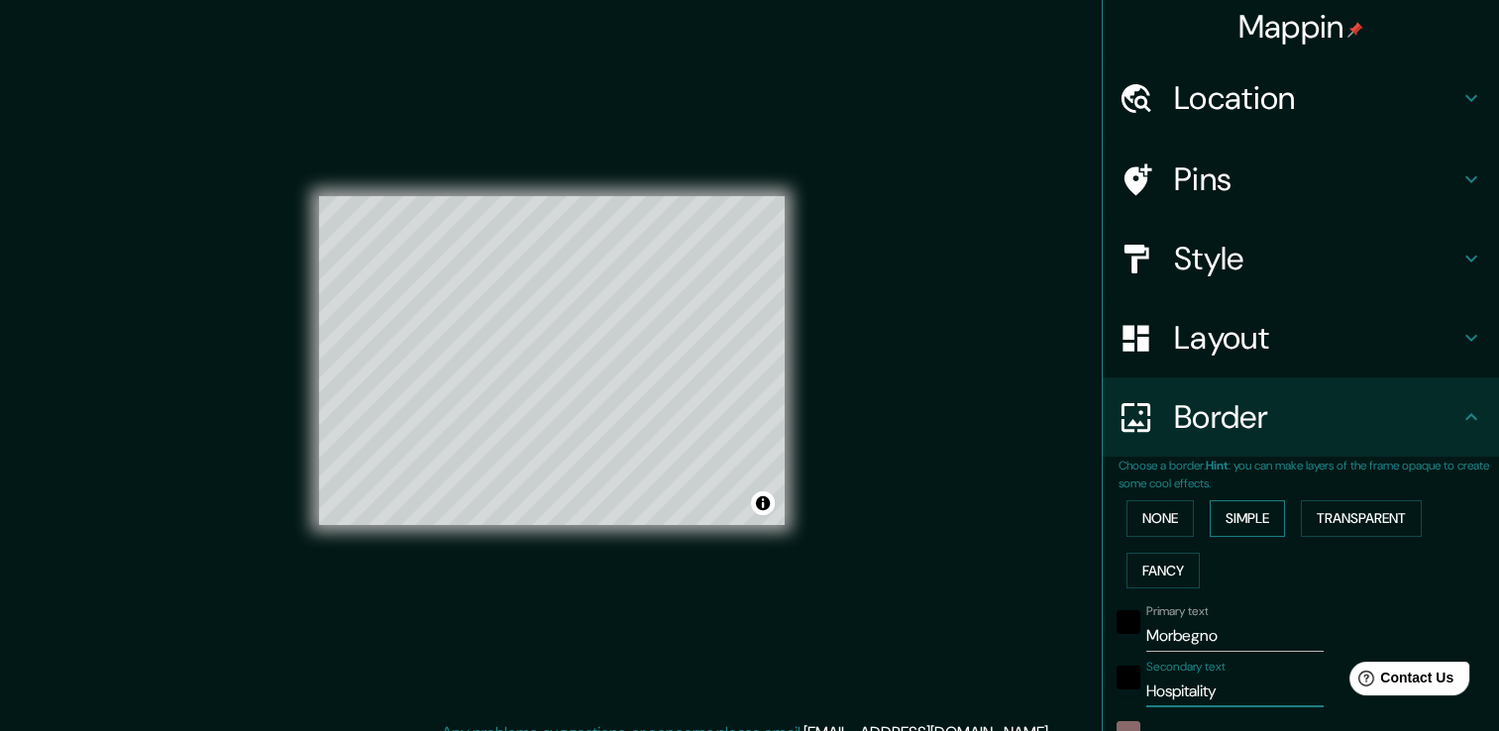
scroll to position [4, 0]
type input "Hospitality"
click at [1257, 256] on h4 "Style" at bounding box center [1316, 260] width 285 height 40
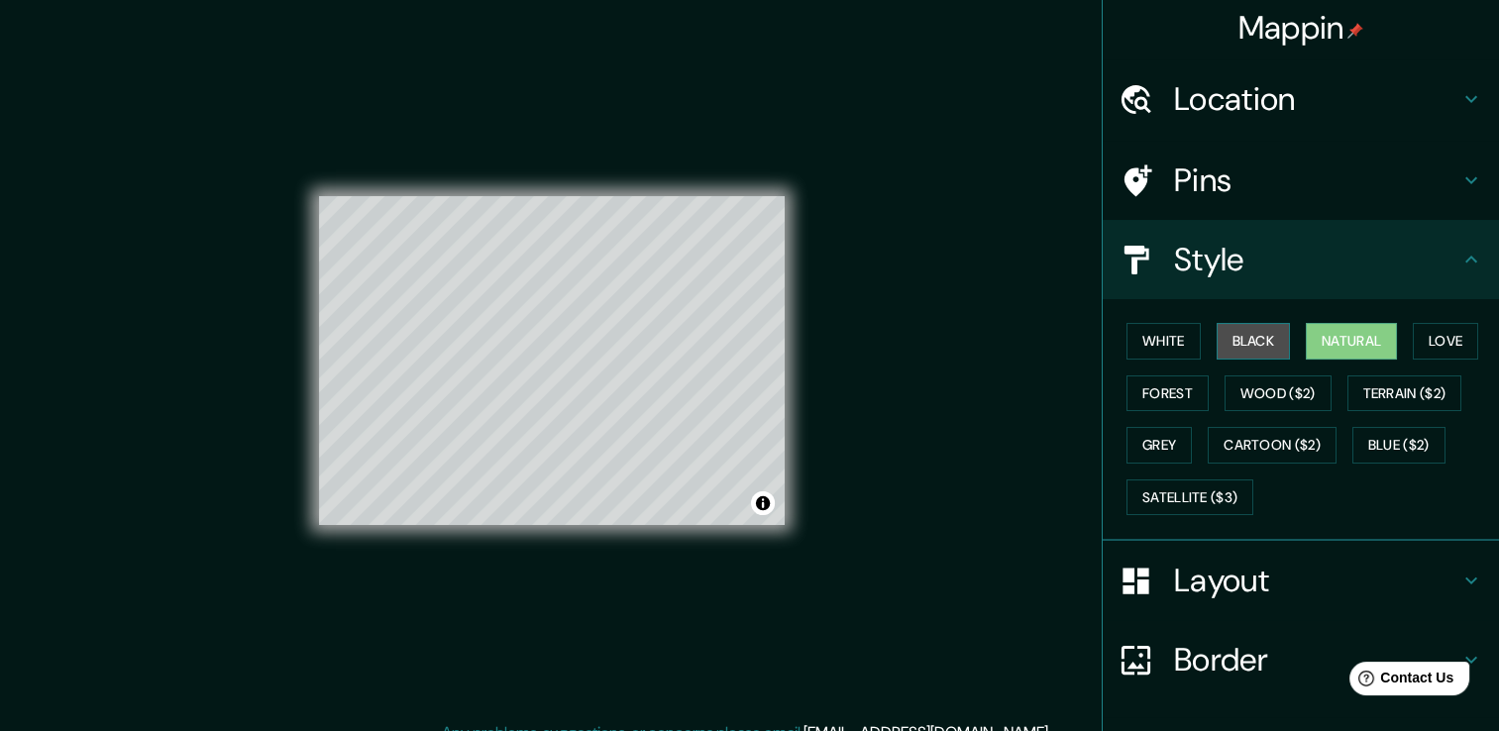
click at [1223, 335] on button "Black" at bounding box center [1254, 341] width 74 height 37
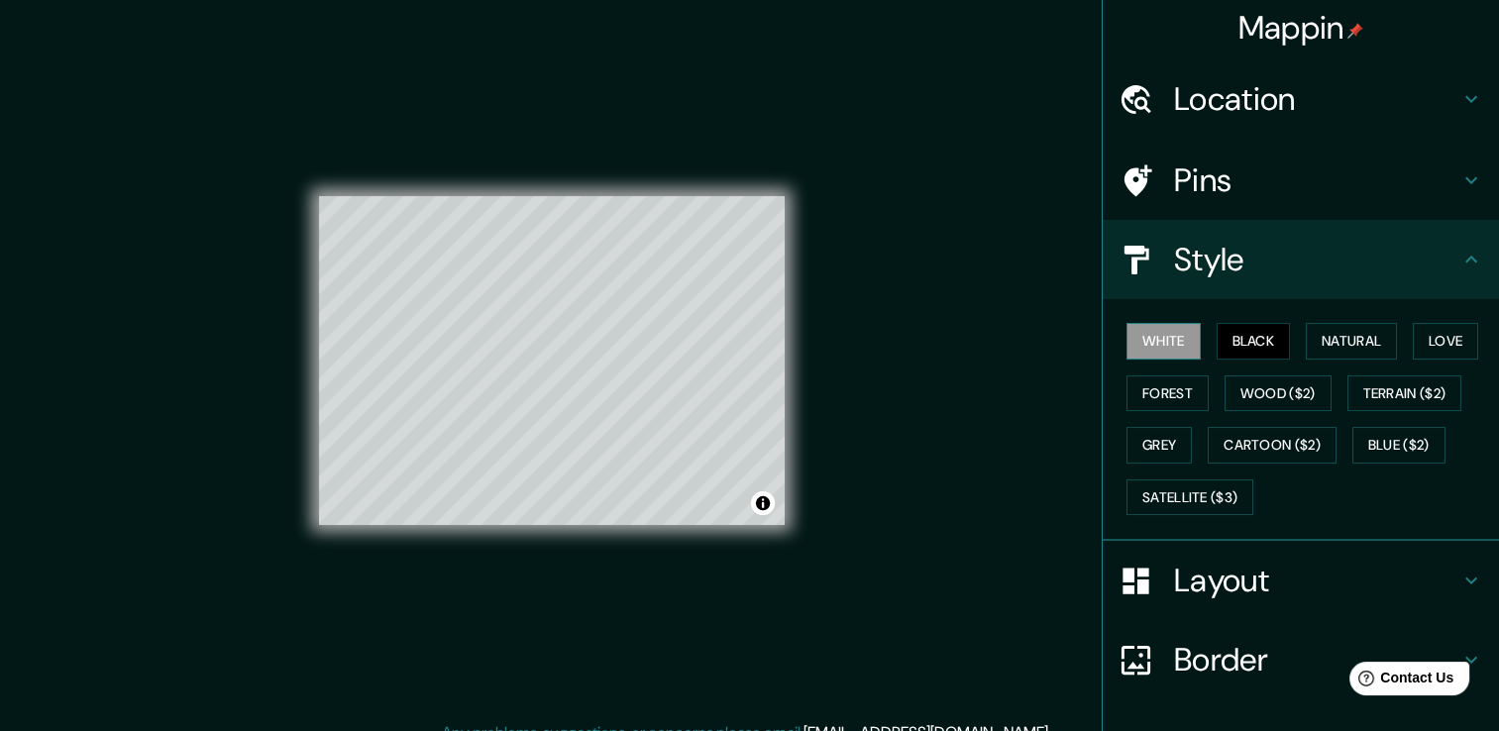
click at [1149, 338] on button "White" at bounding box center [1164, 341] width 74 height 37
click at [1167, 396] on button "Forest" at bounding box center [1168, 394] width 82 height 37
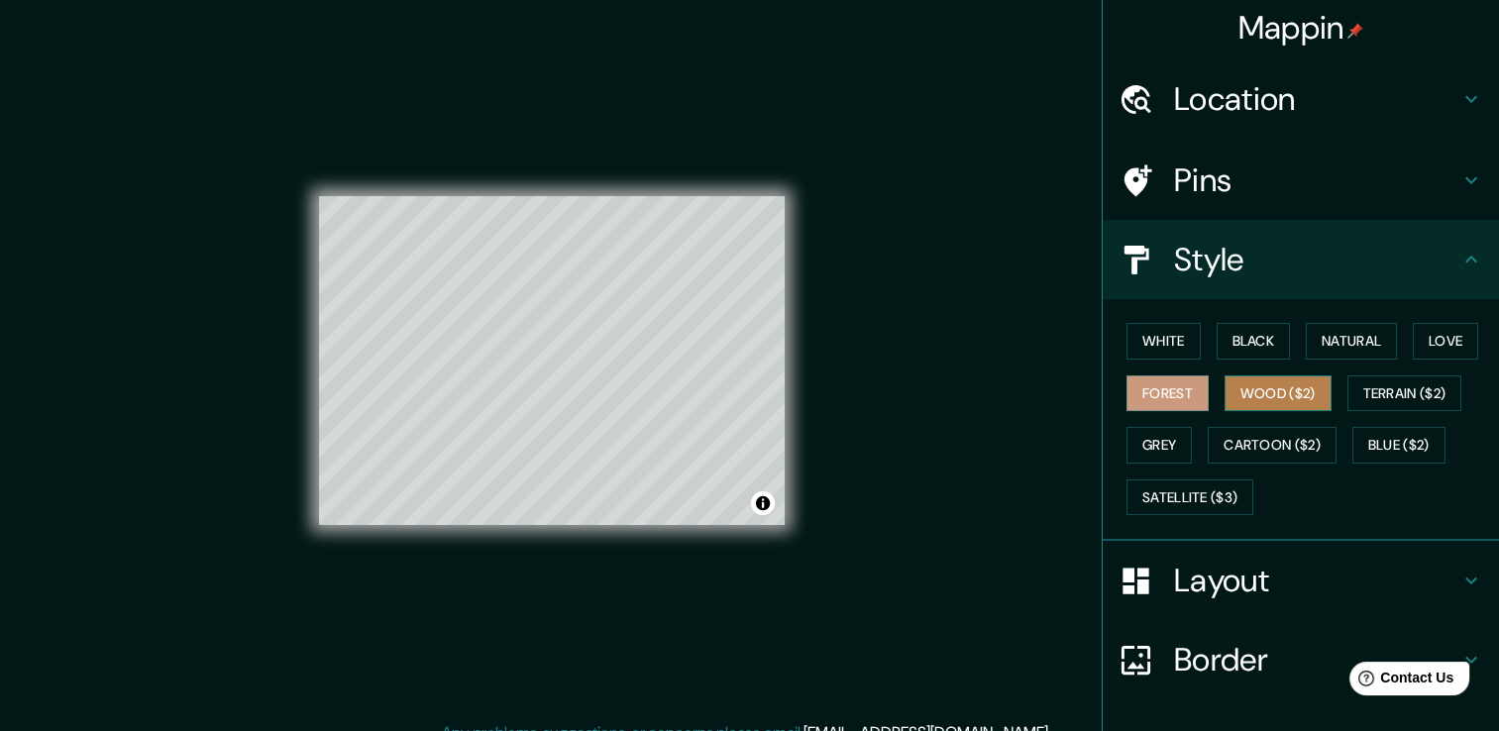
click at [1246, 394] on button "Wood ($2)" at bounding box center [1278, 394] width 107 height 37
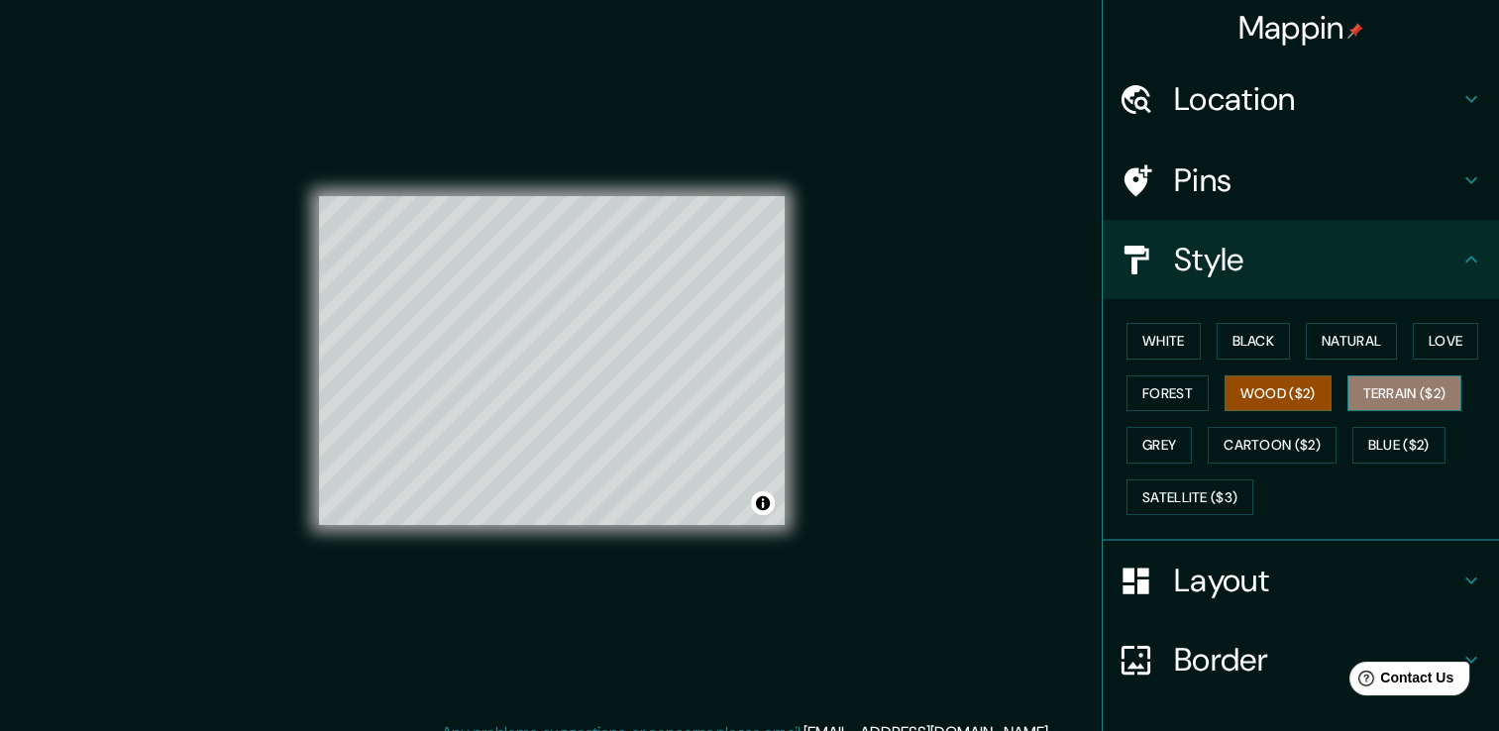
click at [1361, 389] on button "Terrain ($2)" at bounding box center [1405, 394] width 115 height 37
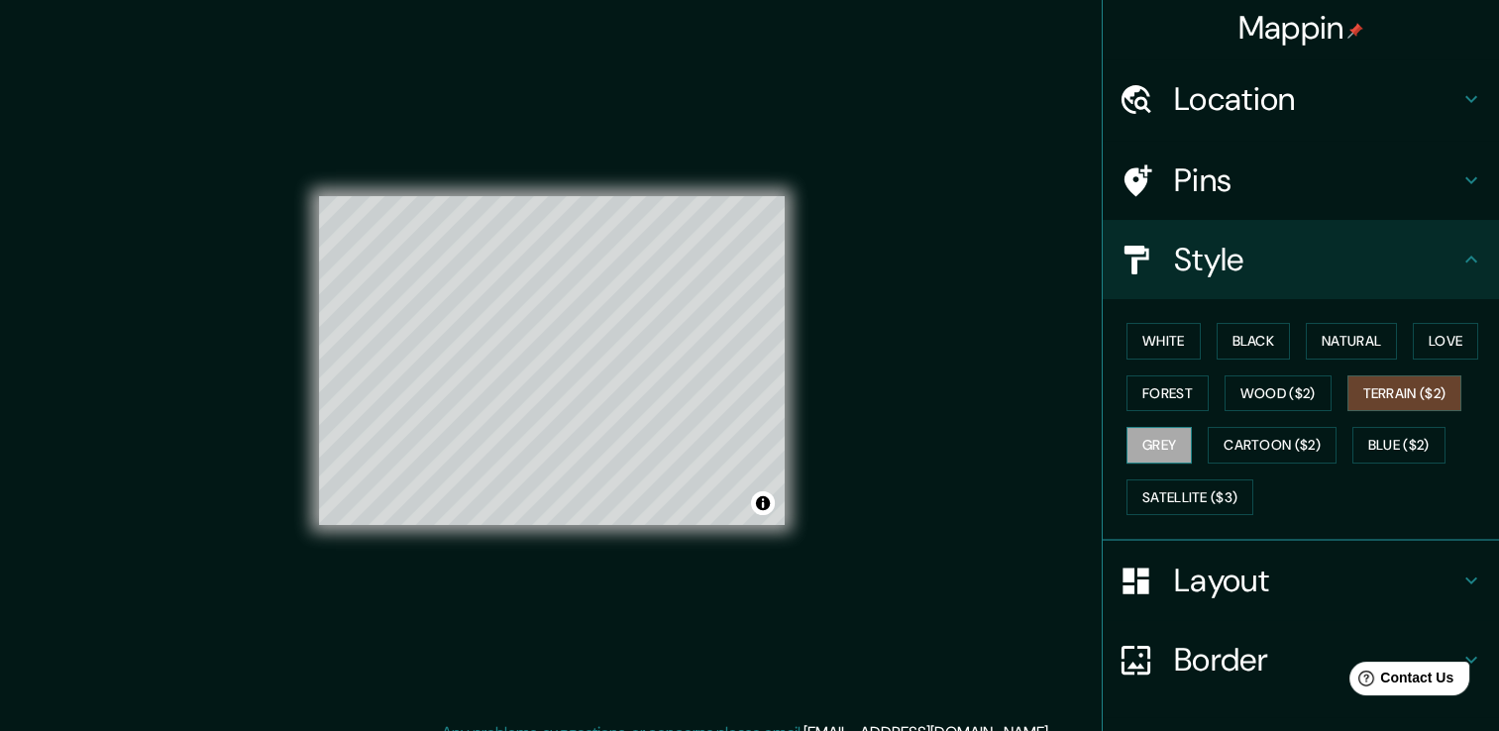
click at [1150, 440] on button "Grey" at bounding box center [1159, 445] width 65 height 37
click at [1150, 342] on button "White" at bounding box center [1164, 341] width 74 height 37
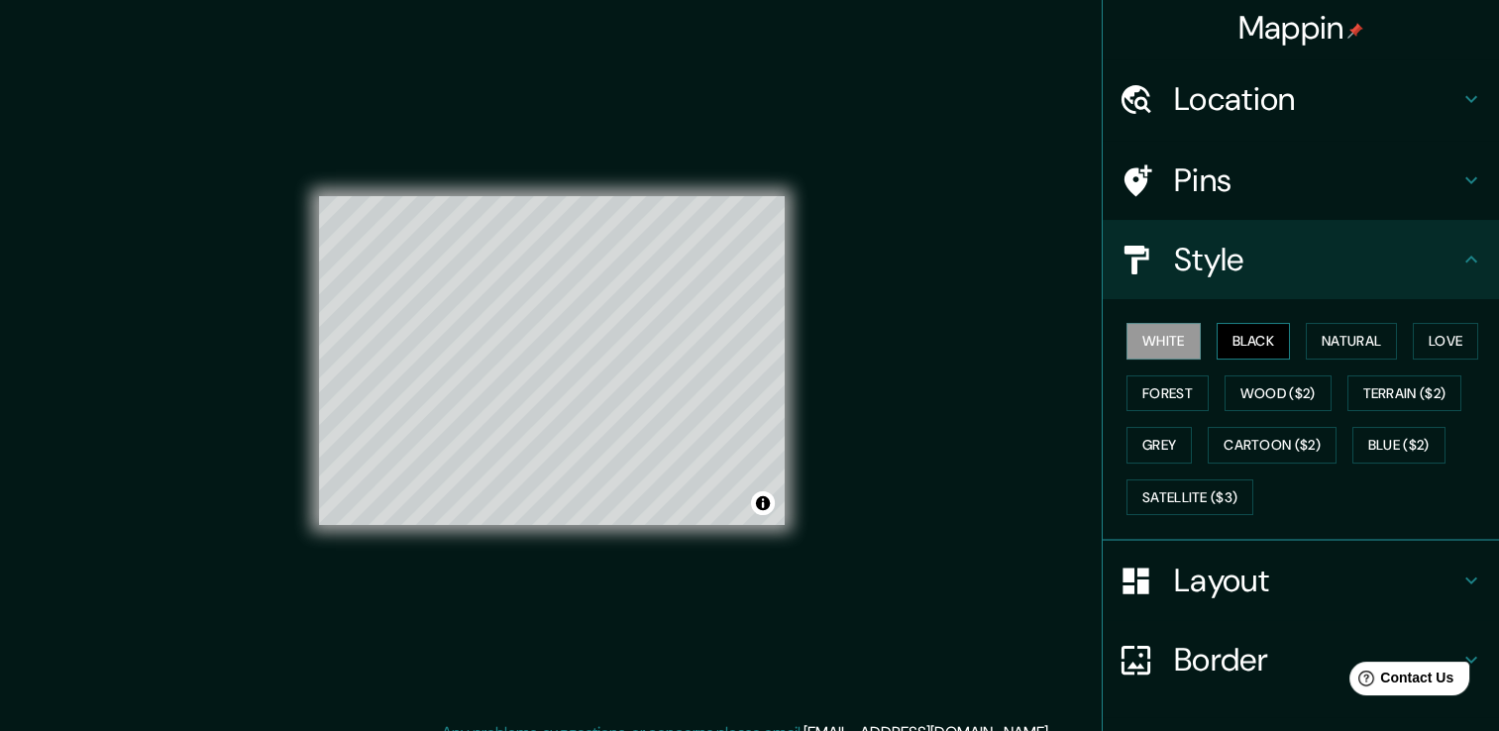
click at [1243, 344] on button "Black" at bounding box center [1254, 341] width 74 height 37
click at [1166, 338] on button "White" at bounding box center [1164, 341] width 74 height 37
click at [1336, 346] on button "Natural" at bounding box center [1351, 341] width 91 height 37
click at [1179, 343] on button "White" at bounding box center [1164, 341] width 74 height 37
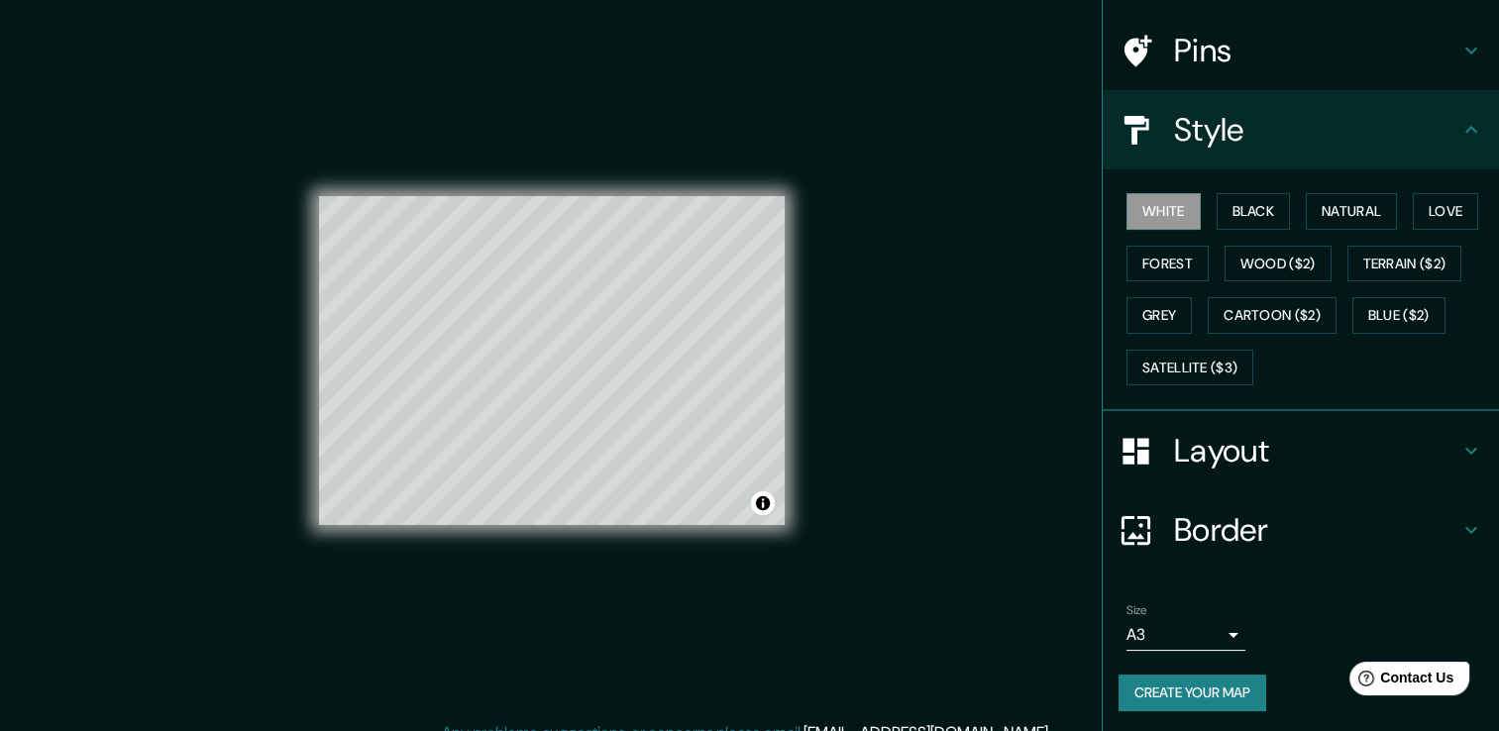
scroll to position [22, 0]
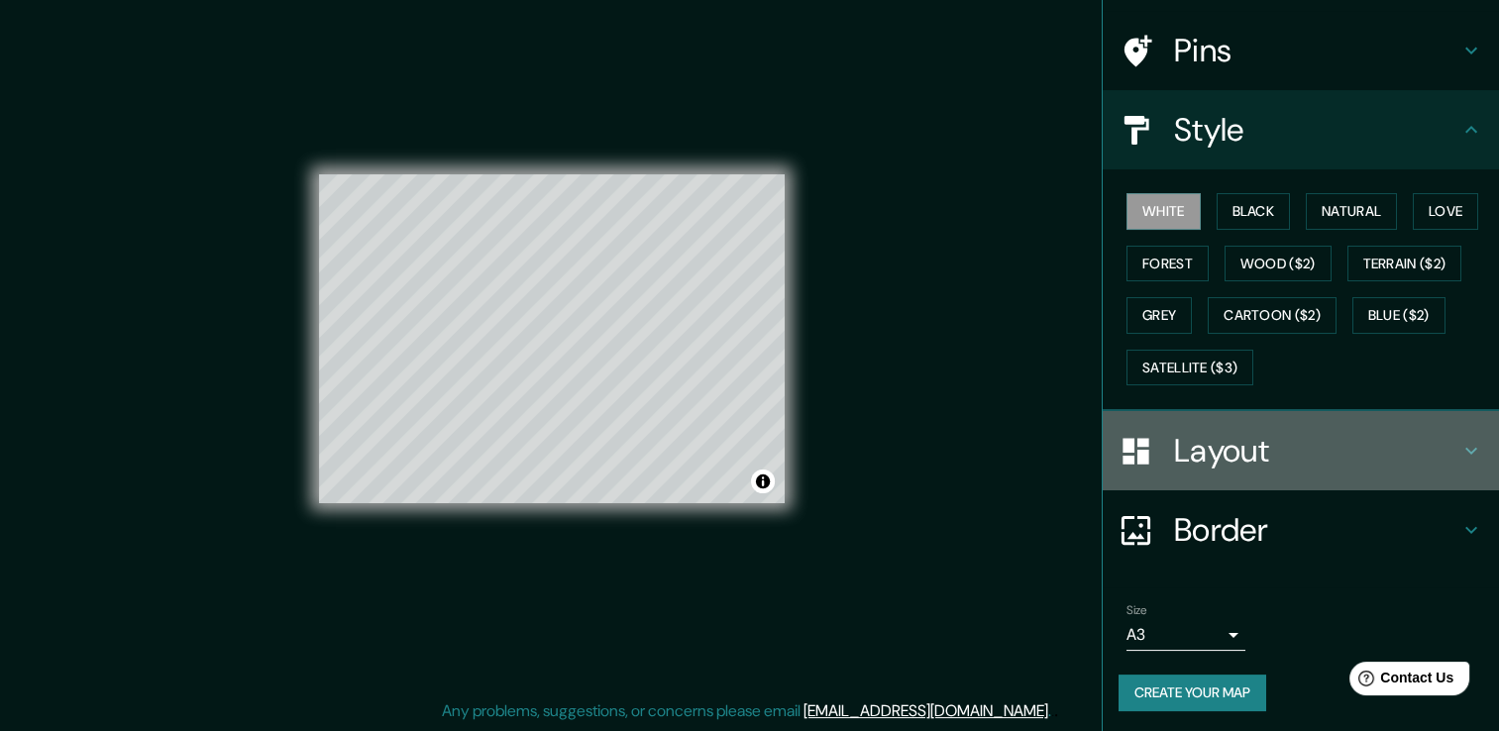
click at [1234, 458] on h4 "Layout" at bounding box center [1316, 451] width 285 height 40
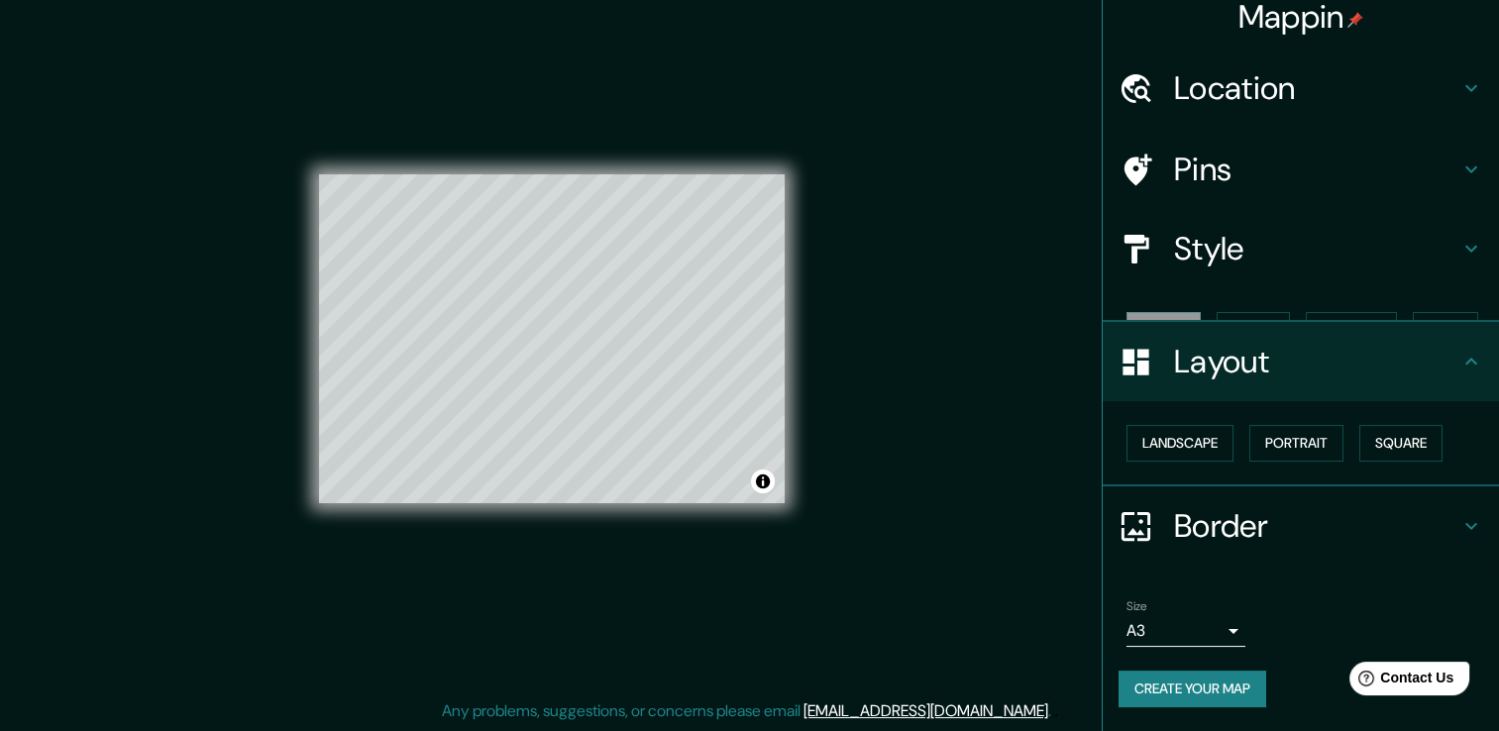
scroll to position [0, 0]
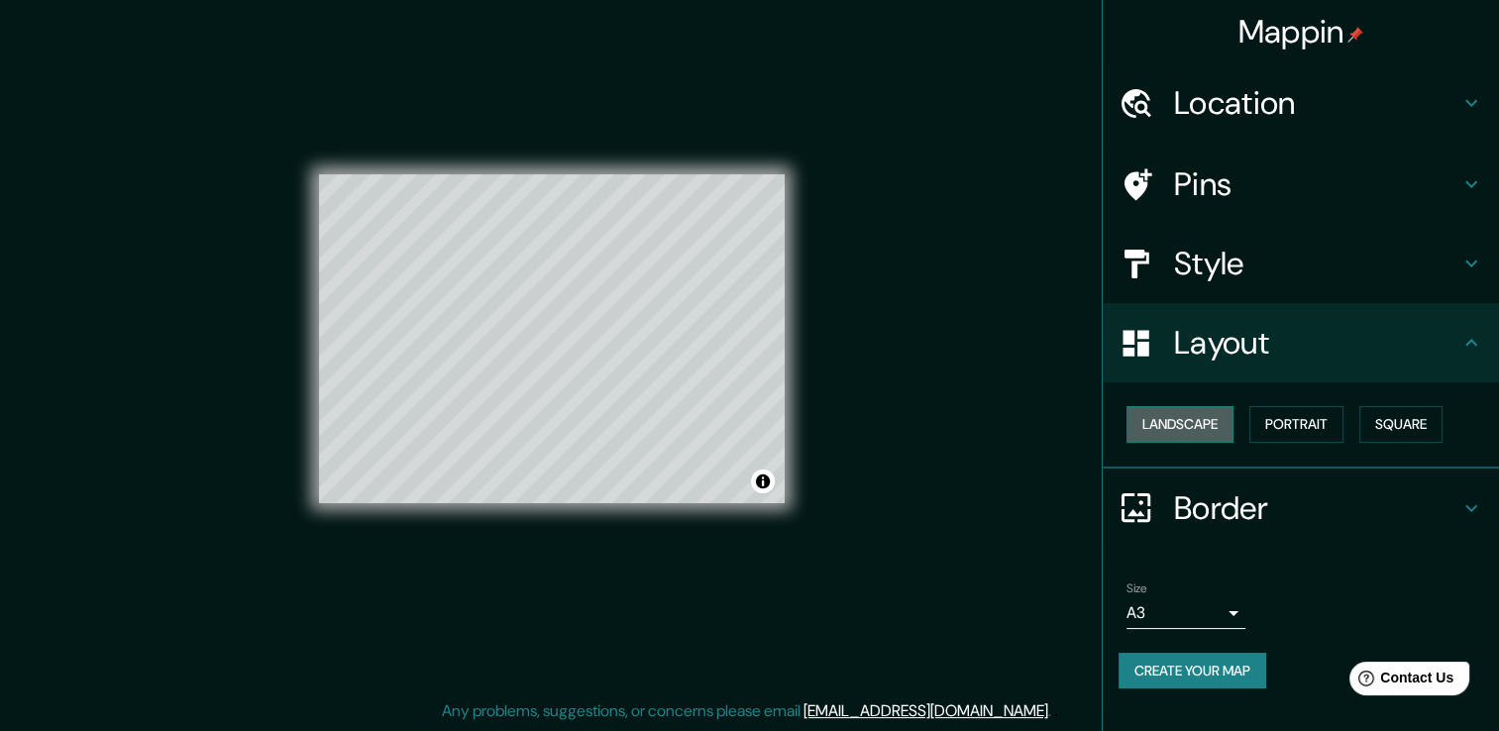
click at [1217, 429] on button "Landscape" at bounding box center [1180, 424] width 107 height 37
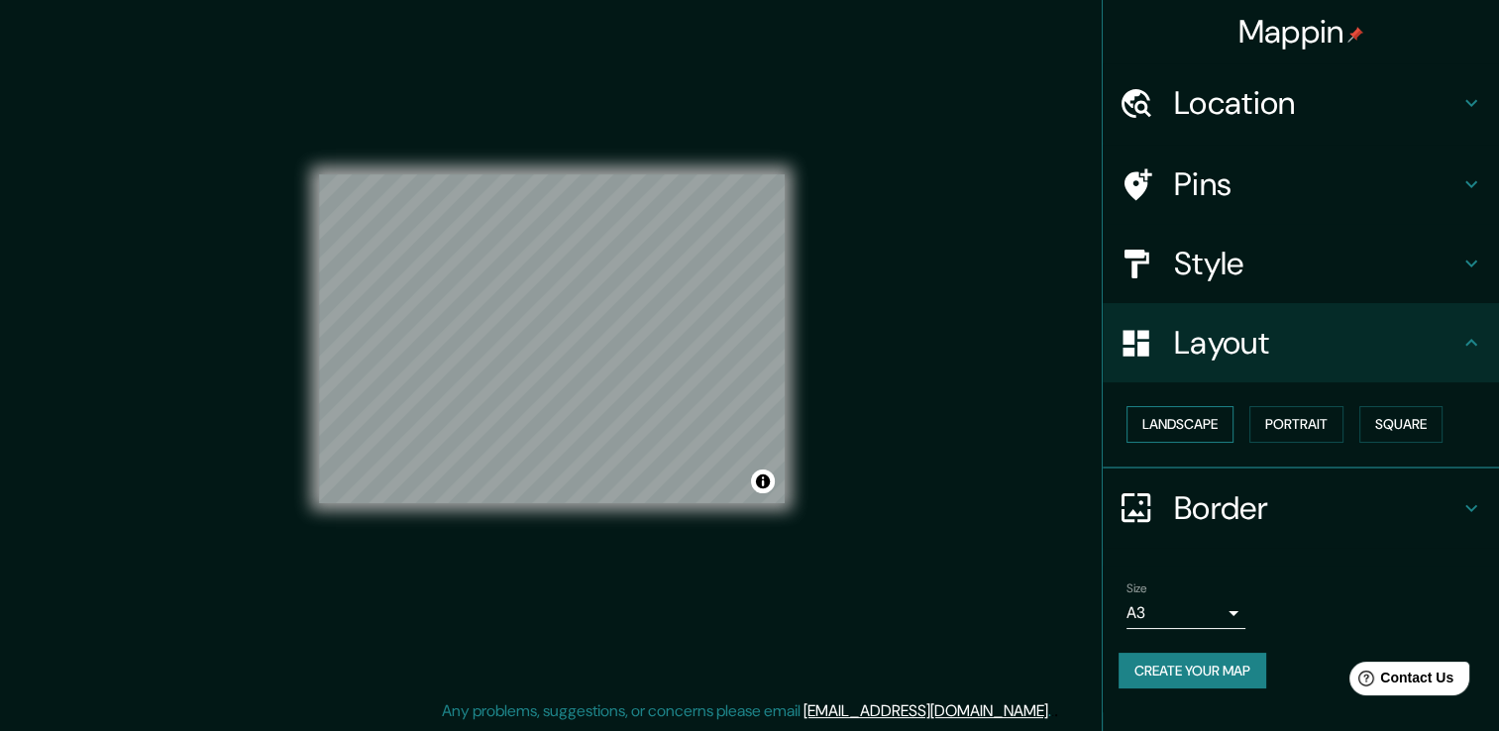
click at [1217, 429] on button "Landscape" at bounding box center [1180, 424] width 107 height 37
click at [1283, 419] on button "Portrait" at bounding box center [1296, 424] width 94 height 37
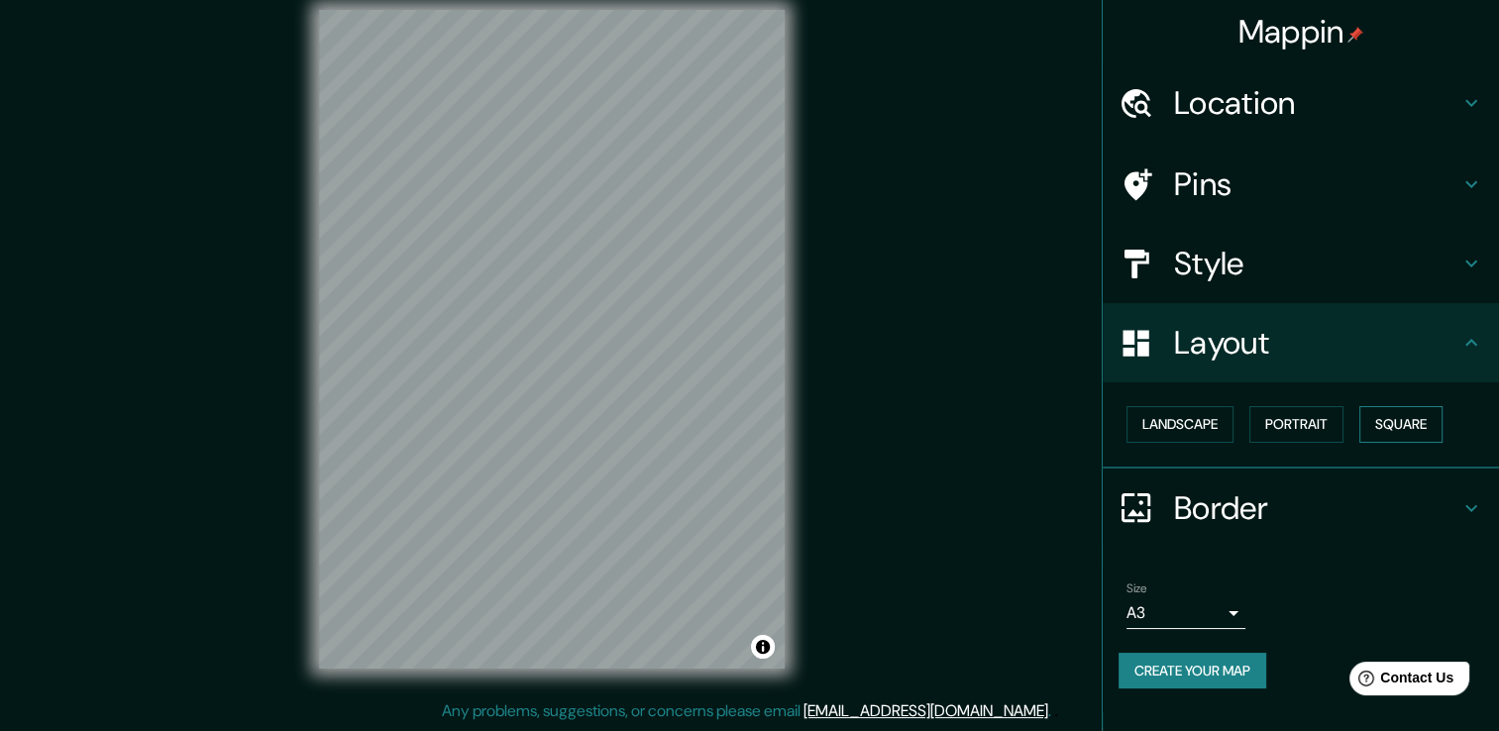
click at [1379, 419] on button "Square" at bounding box center [1400, 424] width 83 height 37
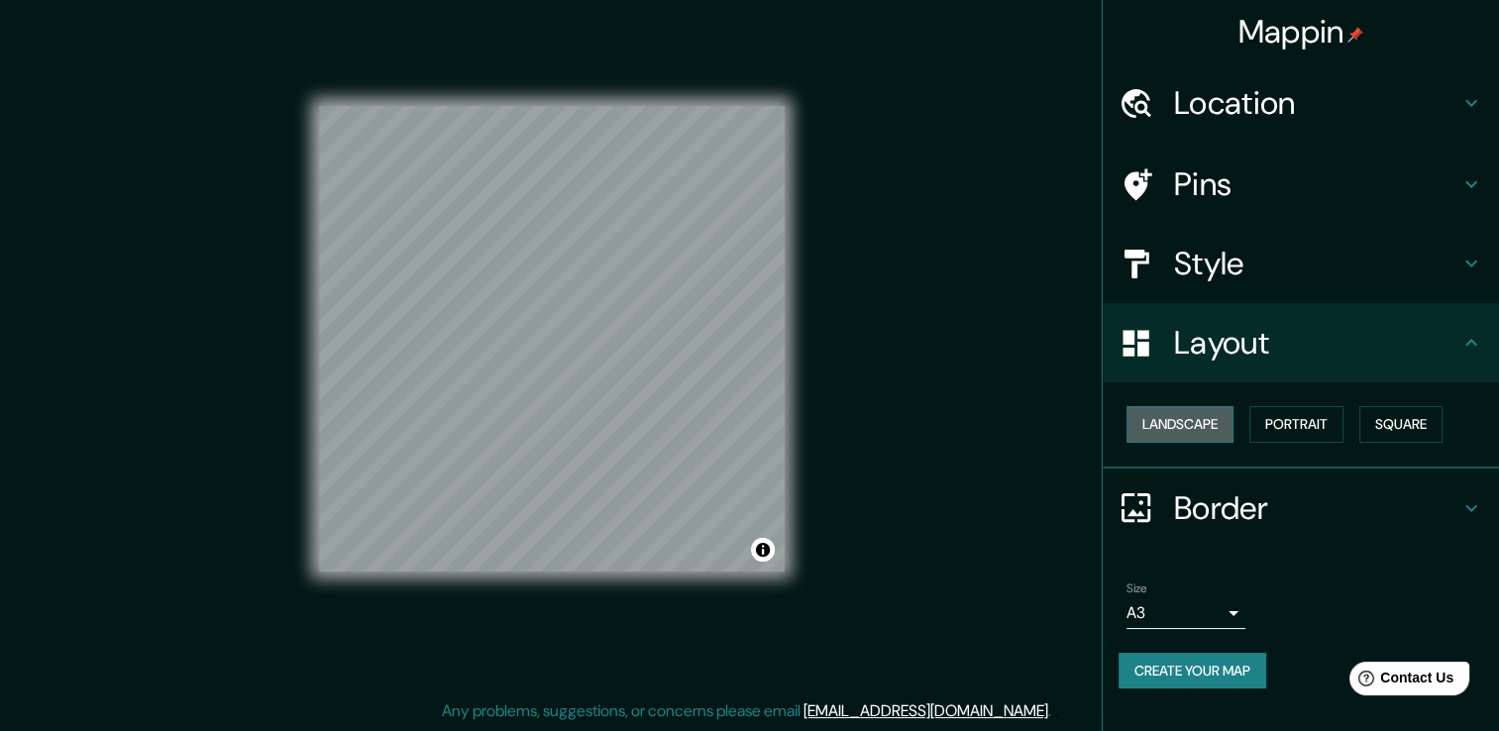
click at [1196, 412] on button "Landscape" at bounding box center [1180, 424] width 107 height 37
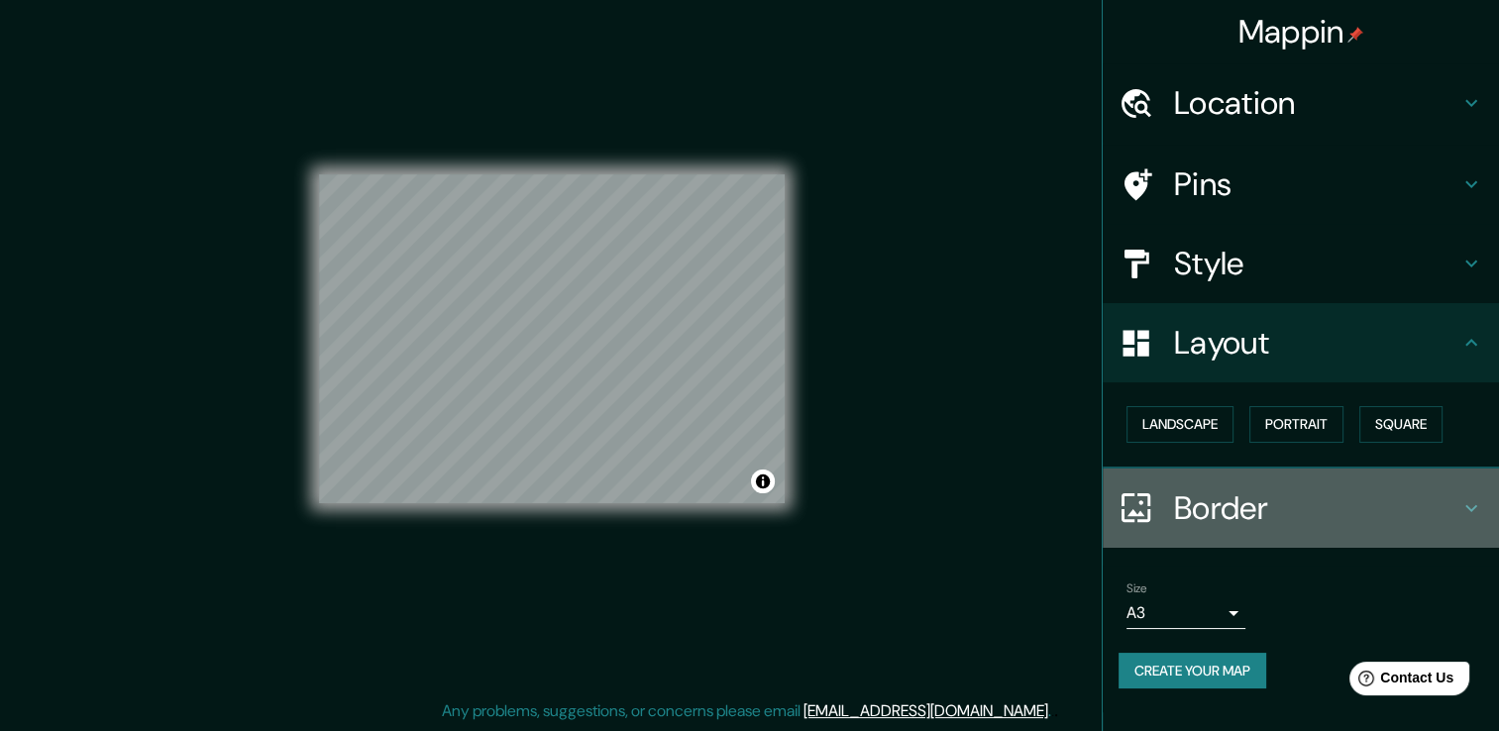
click at [1197, 500] on h4 "Border" at bounding box center [1316, 508] width 285 height 40
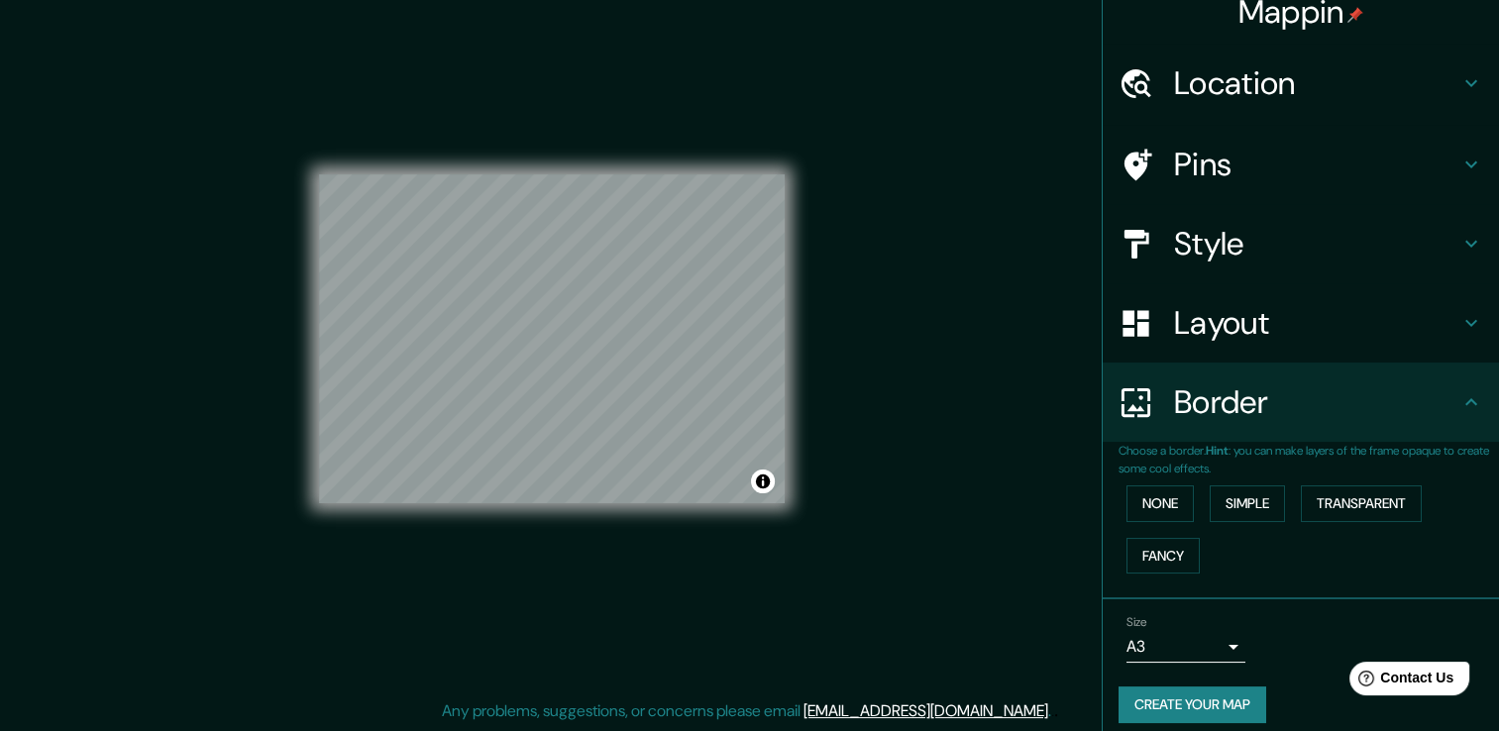
scroll to position [22, 0]
click at [1141, 541] on button "Fancy" at bounding box center [1163, 554] width 73 height 37
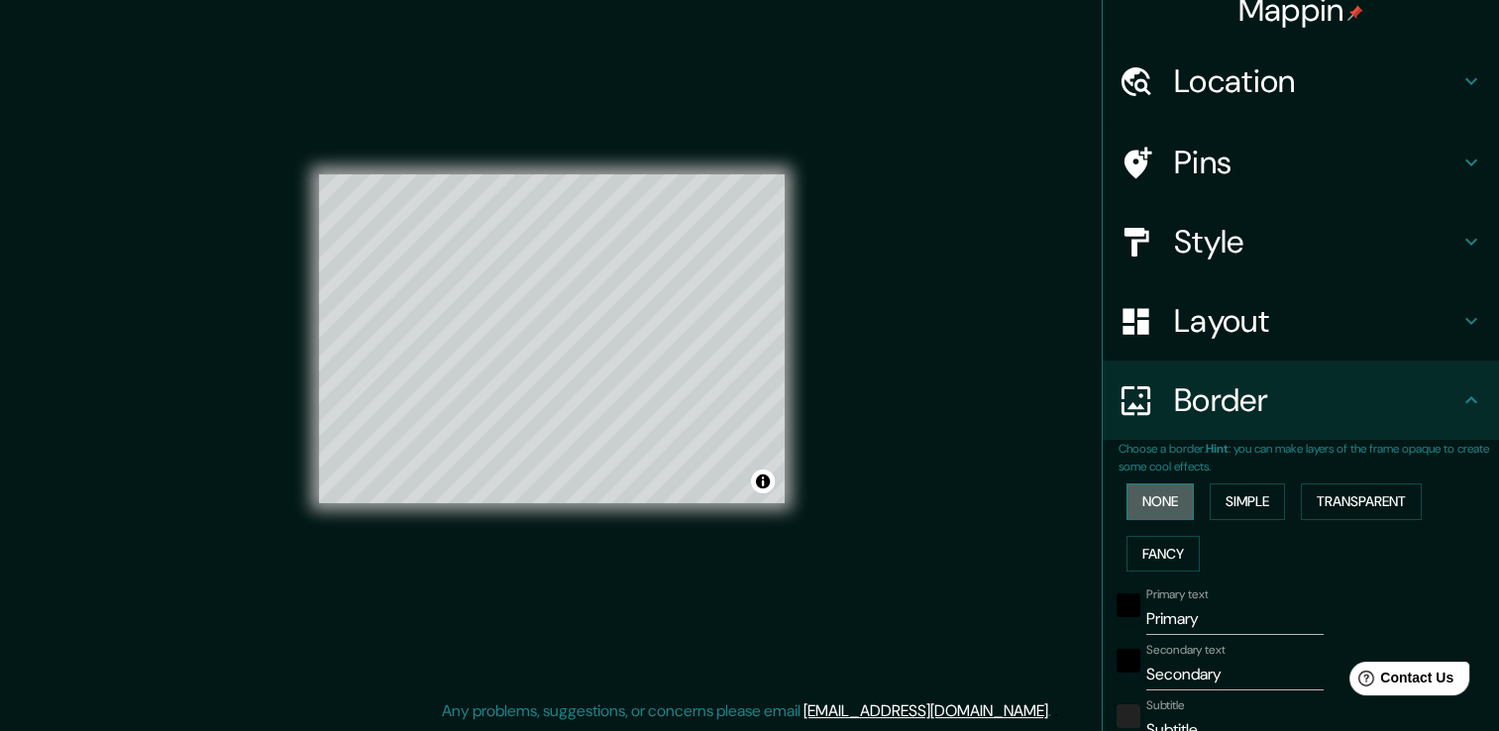
click at [1149, 503] on button "None" at bounding box center [1160, 502] width 67 height 37
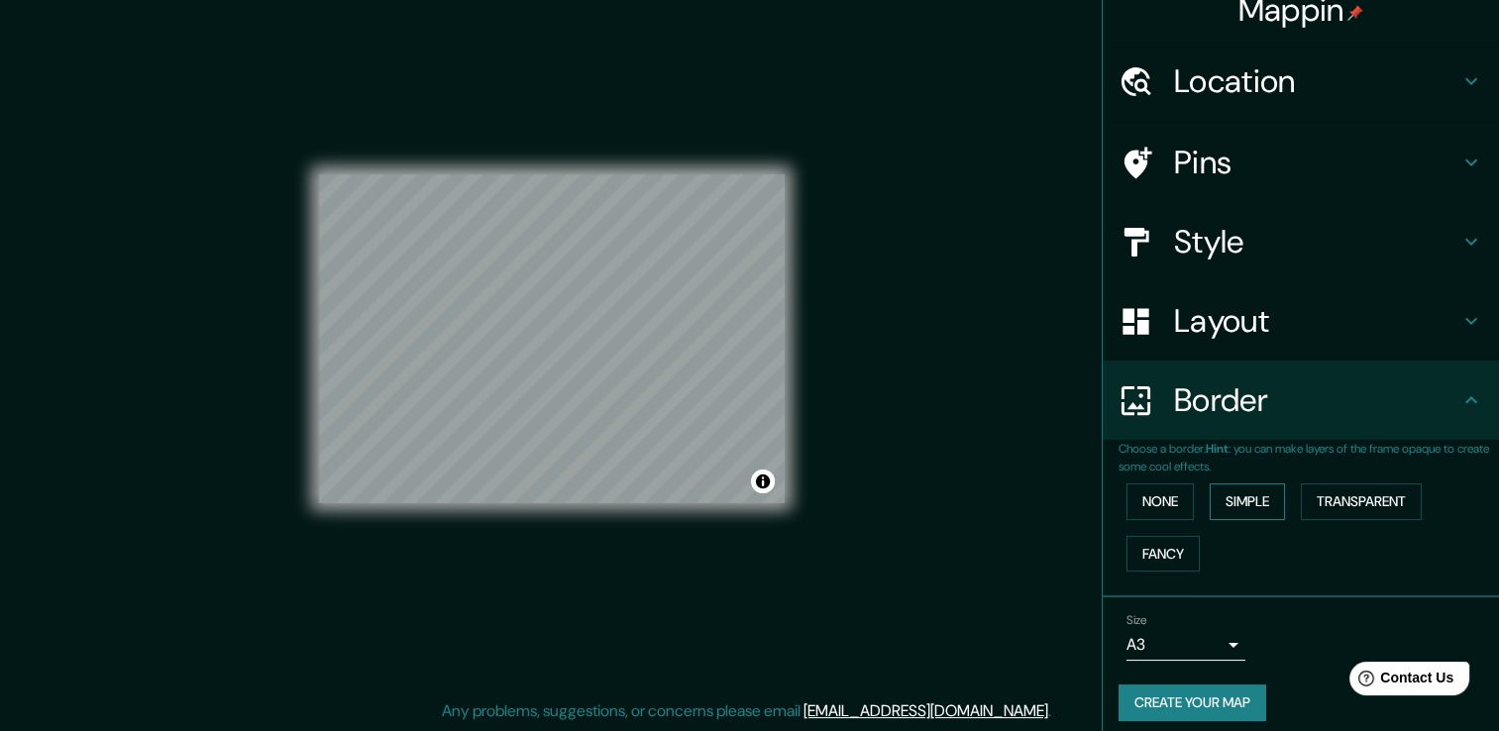
click at [1228, 503] on button "Simple" at bounding box center [1247, 502] width 75 height 37
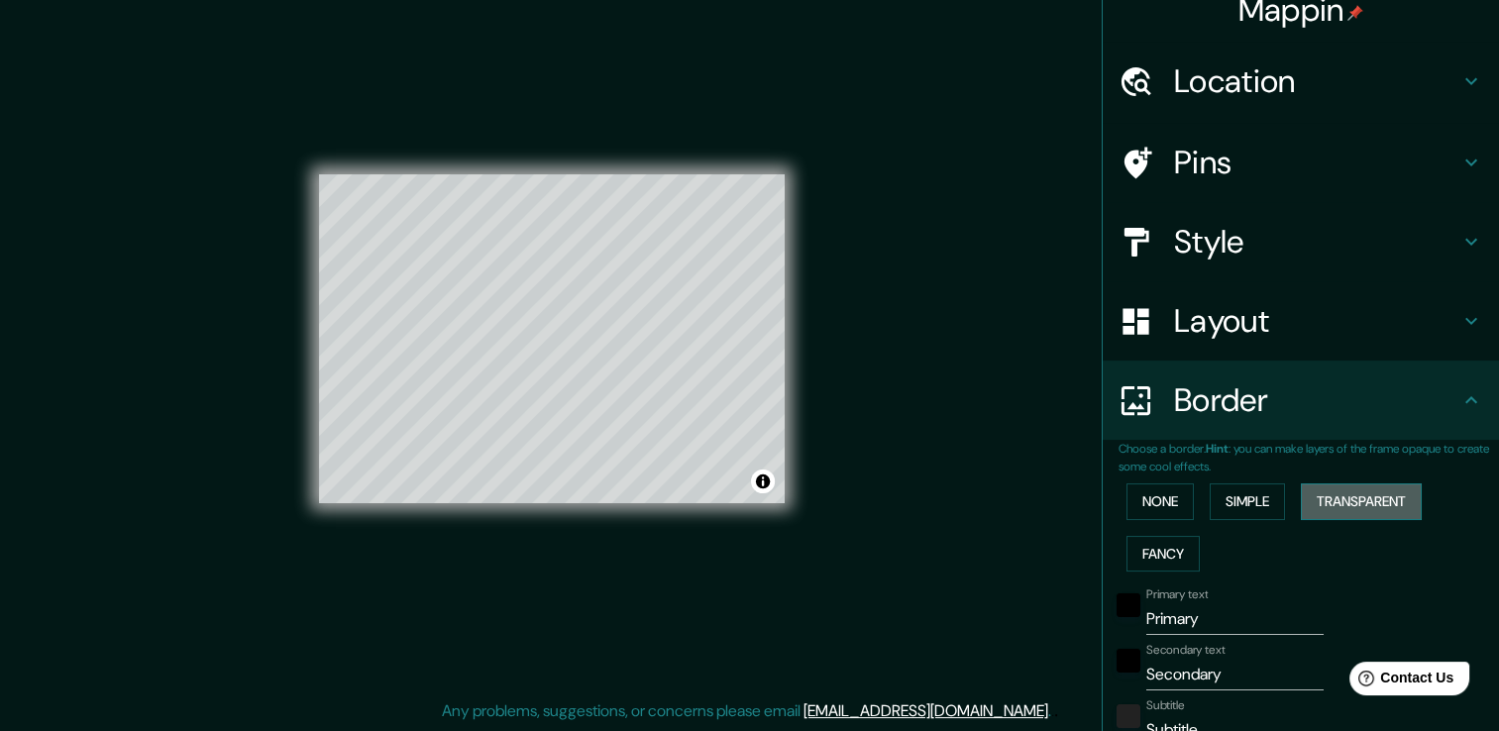
click at [1332, 494] on button "Transparent" at bounding box center [1361, 502] width 121 height 37
click at [1332, 542] on div "None Simple Transparent Fancy" at bounding box center [1309, 528] width 380 height 104
click at [1248, 504] on button "Simple" at bounding box center [1247, 502] width 75 height 37
click at [1161, 498] on button "None" at bounding box center [1160, 502] width 67 height 37
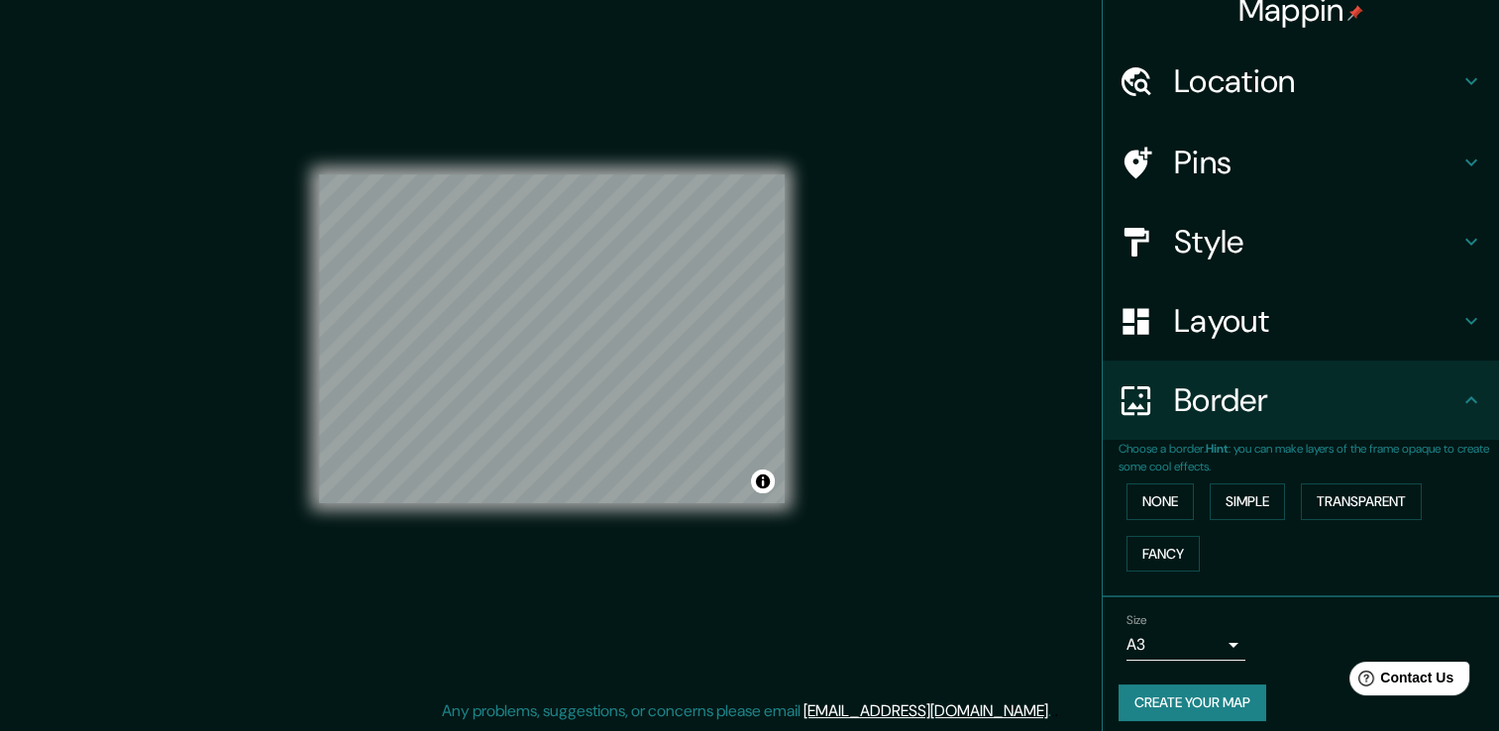
scroll to position [33, 0]
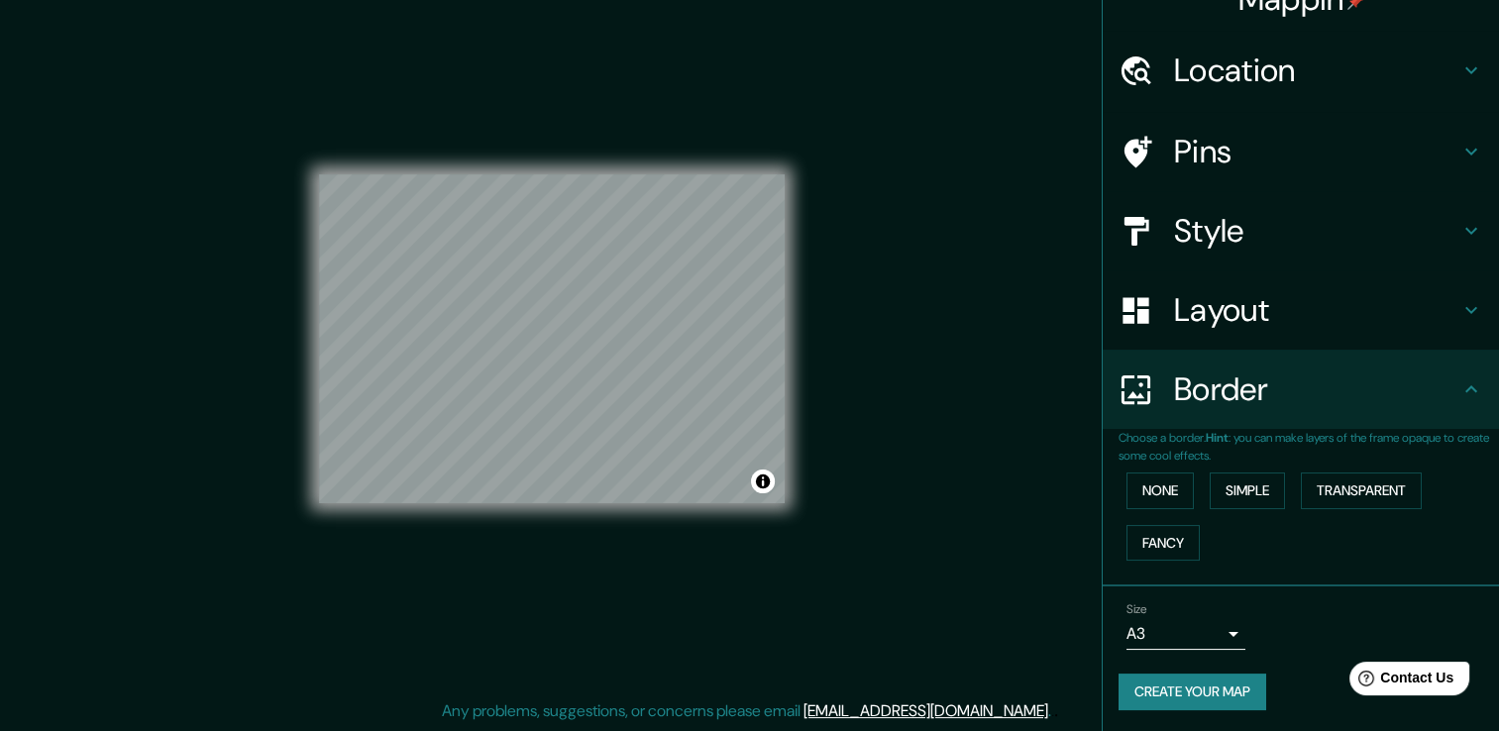
click at [1168, 687] on button "Create your map" at bounding box center [1193, 692] width 148 height 37
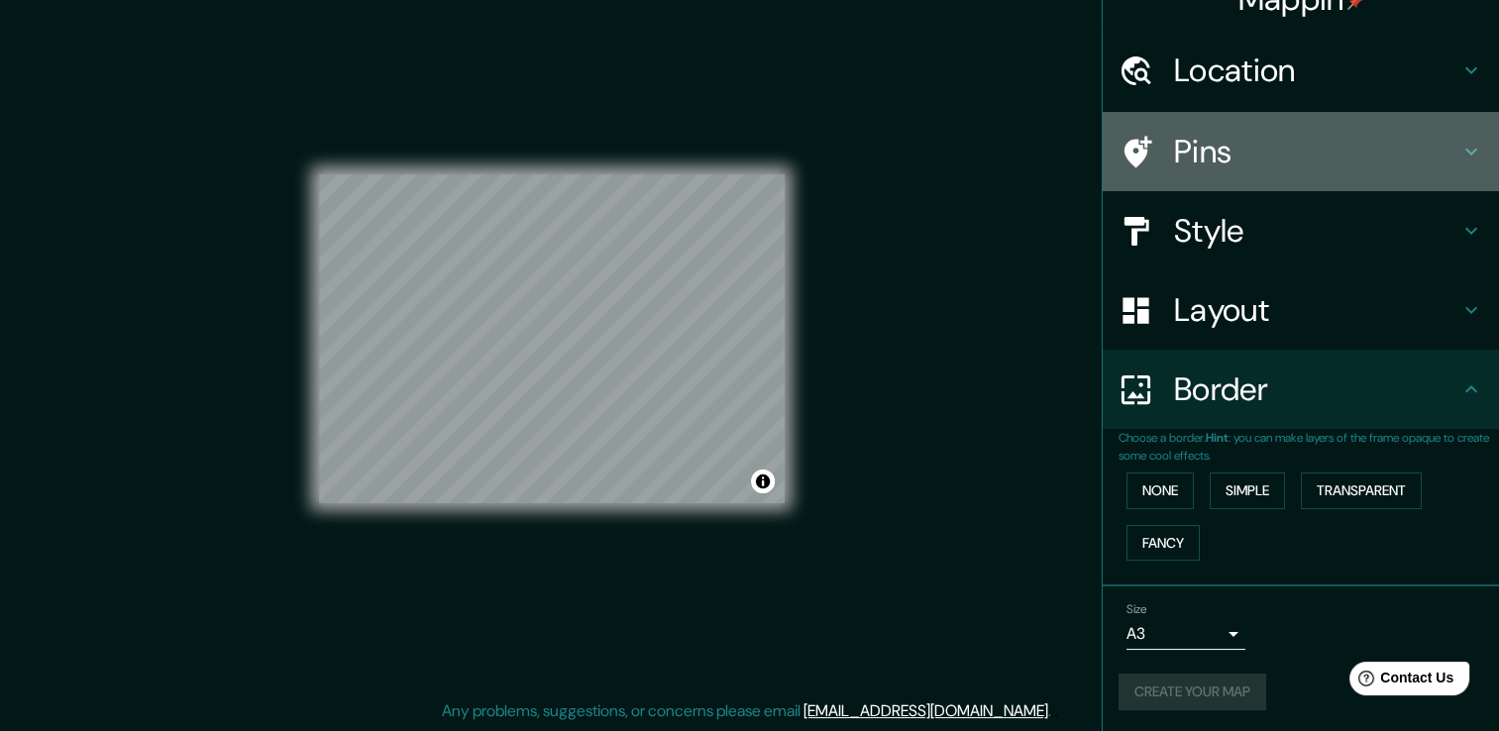
click at [1214, 141] on h4 "Pins" at bounding box center [1316, 152] width 285 height 40
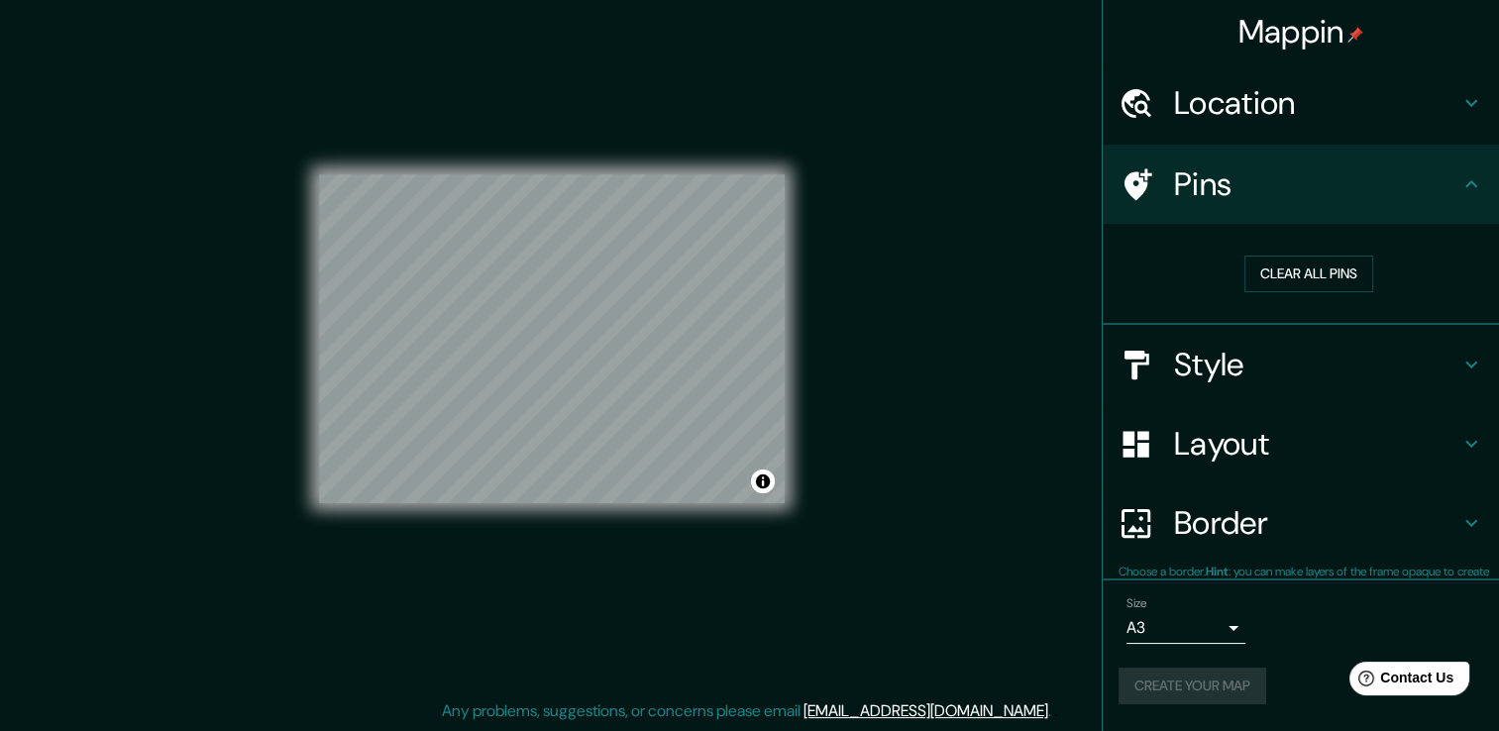
scroll to position [0, 0]
click at [1268, 272] on button "Clear all pins" at bounding box center [1308, 274] width 129 height 37
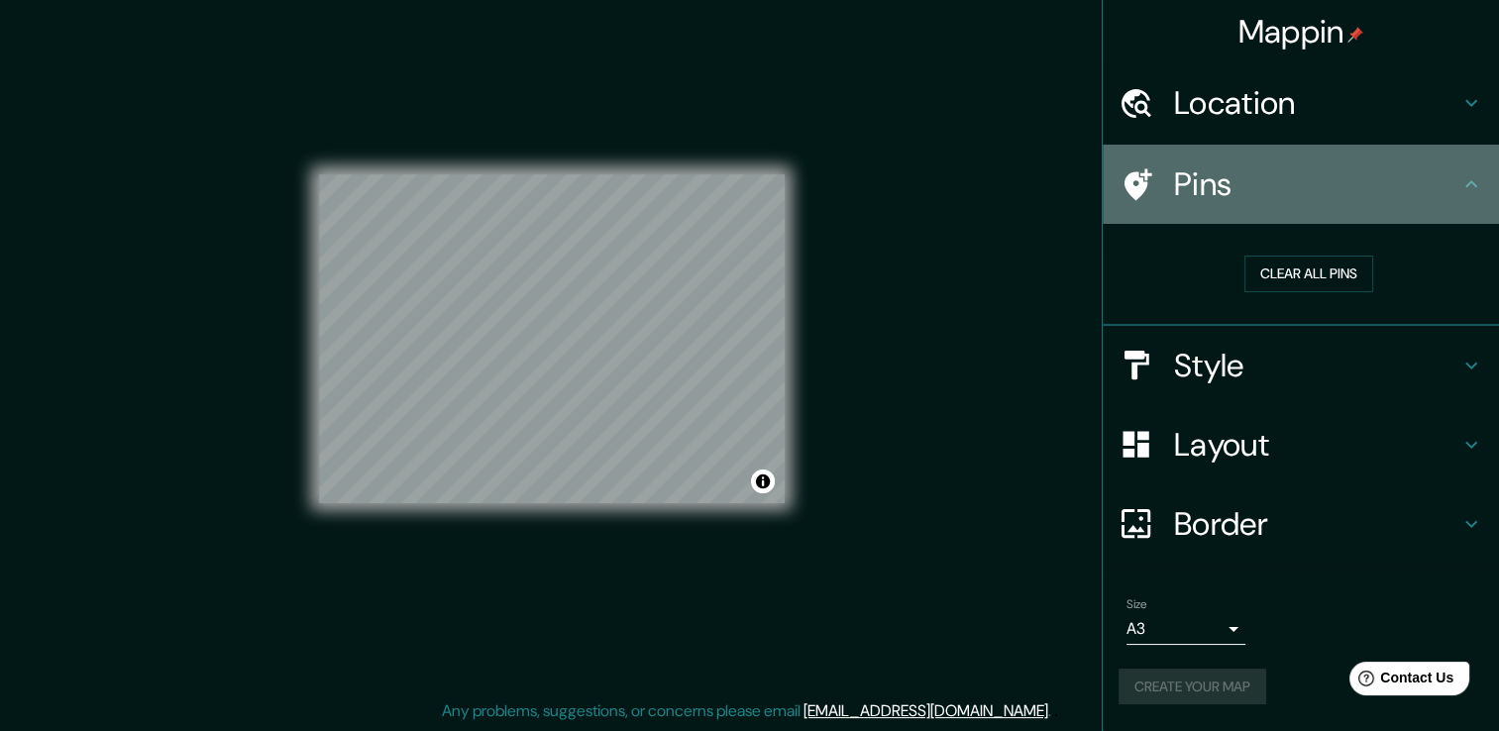
click at [1134, 176] on icon at bounding box center [1139, 184] width 28 height 32
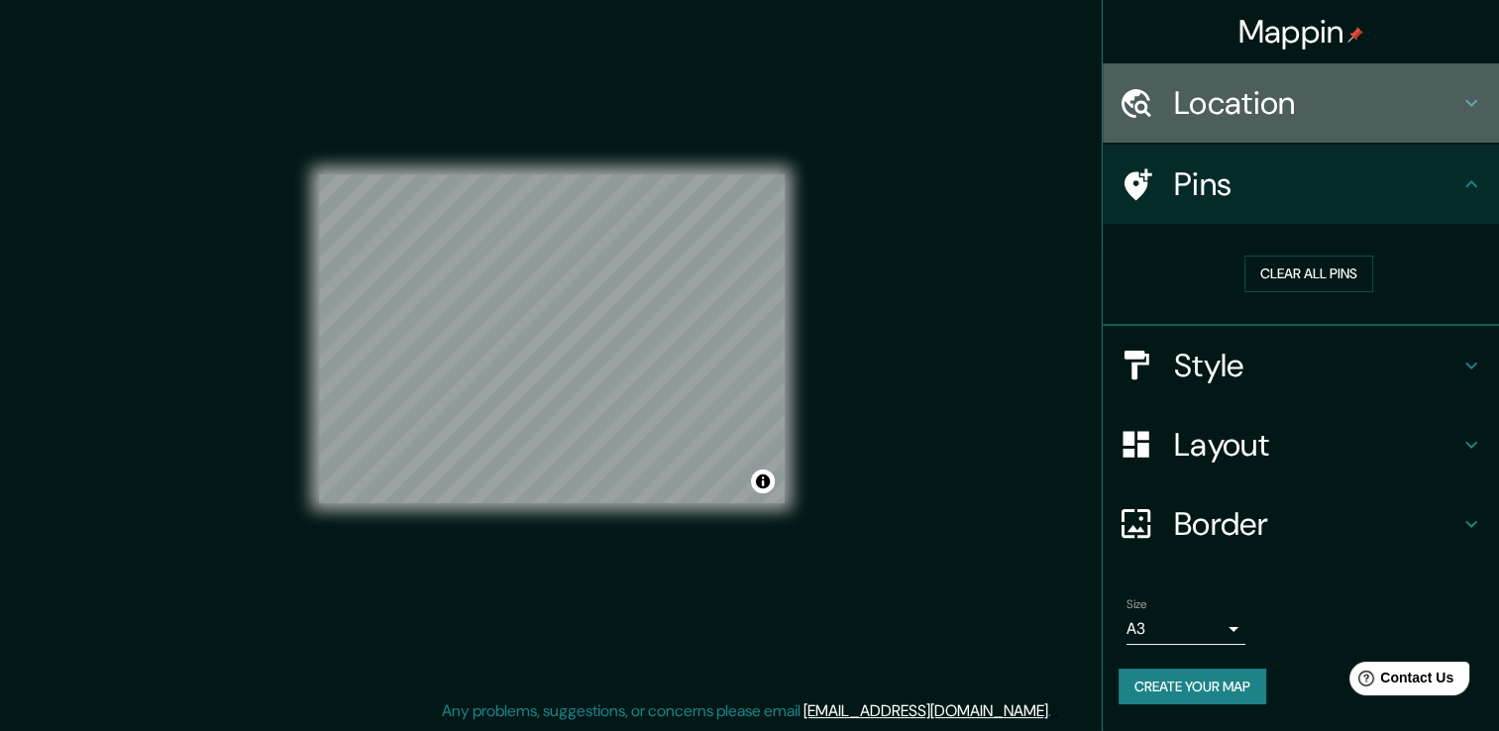
click at [1243, 86] on h4 "Location" at bounding box center [1316, 103] width 285 height 40
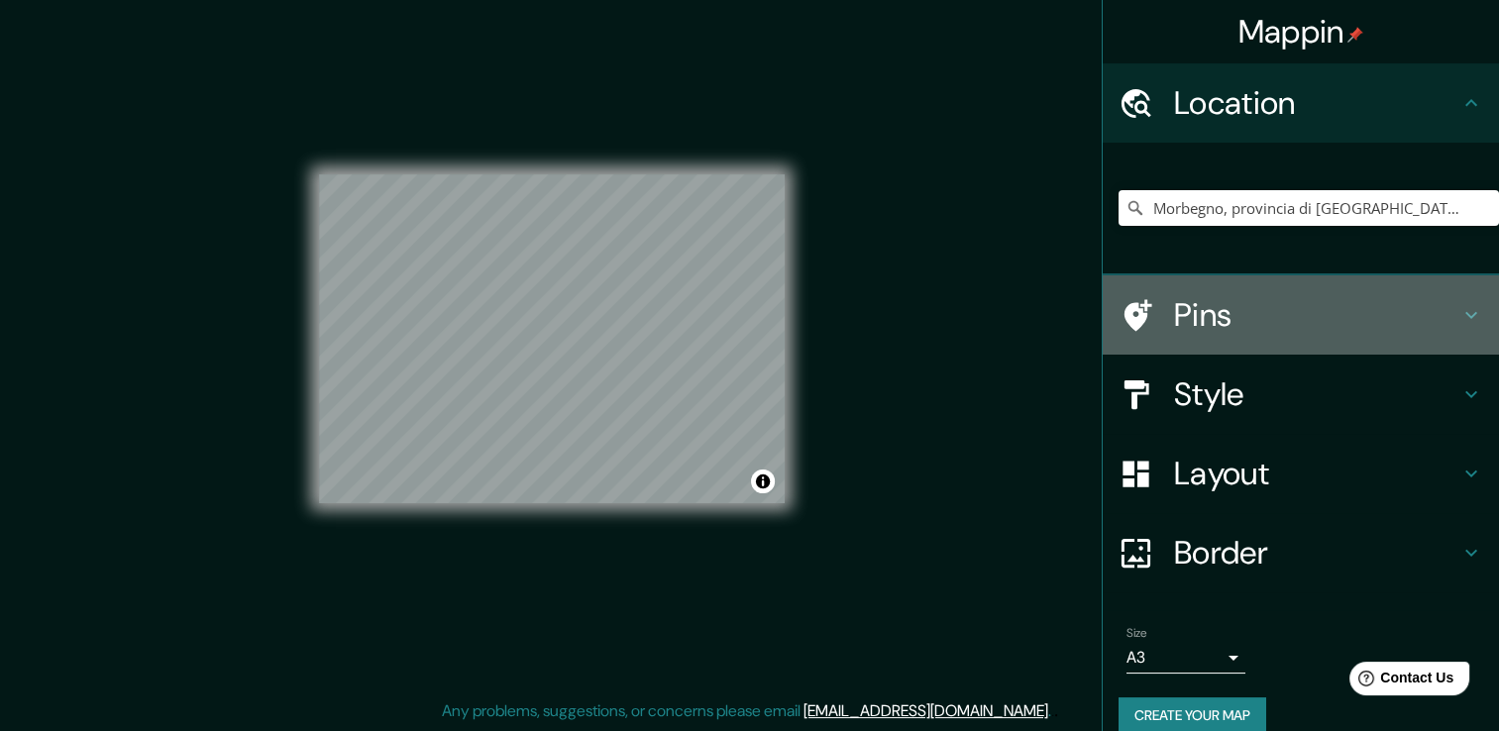
click at [1465, 315] on icon at bounding box center [1471, 315] width 12 height 7
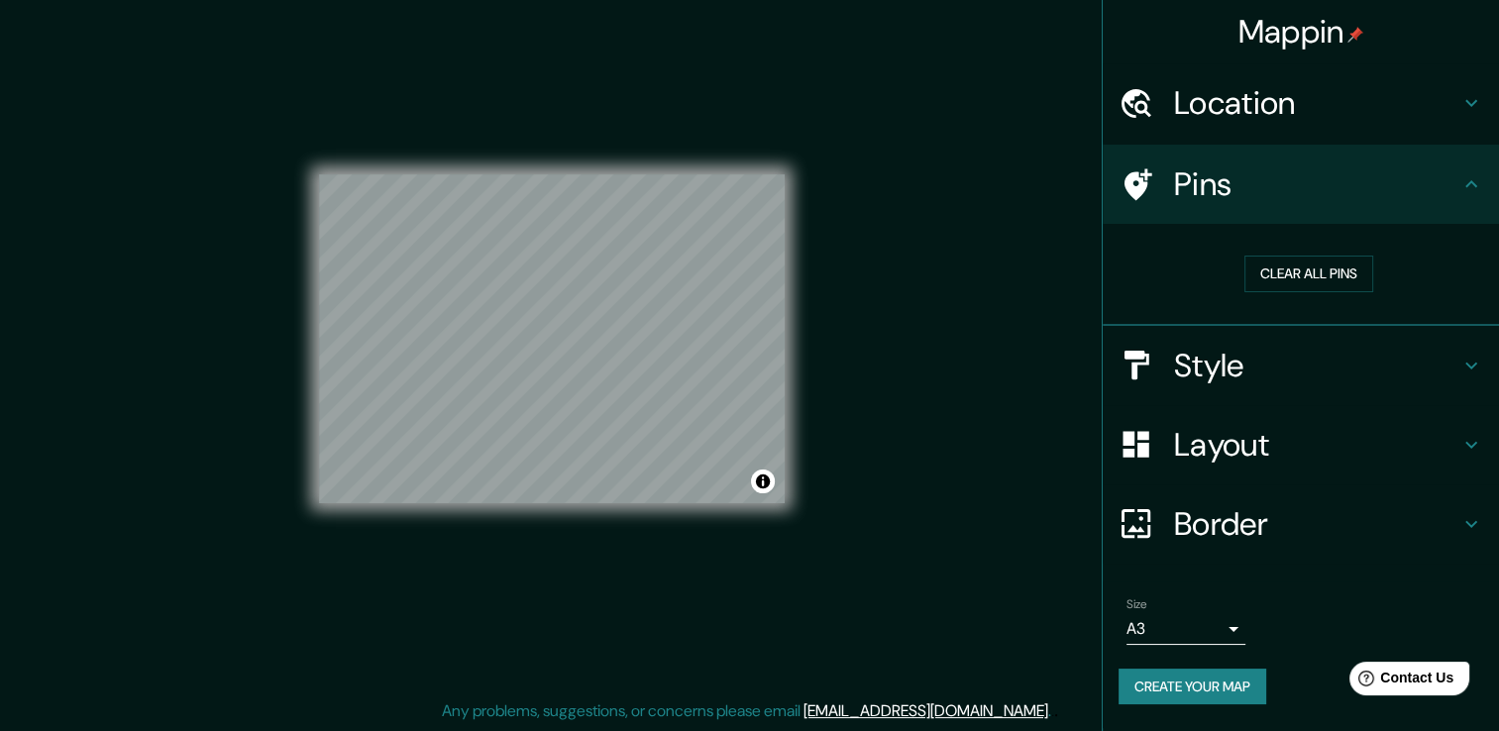
click at [1135, 178] on icon at bounding box center [1139, 184] width 28 height 32
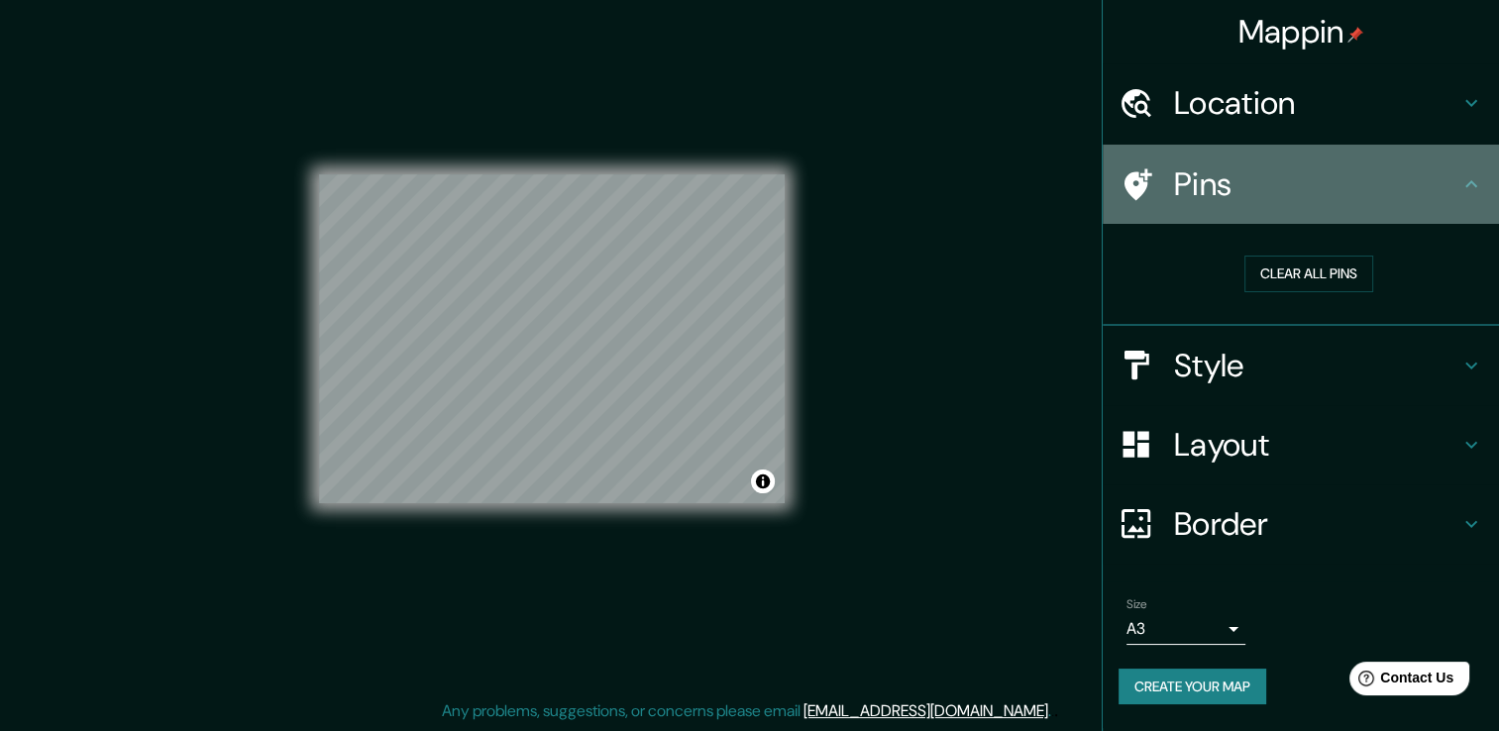
click at [1135, 178] on icon at bounding box center [1139, 184] width 28 height 32
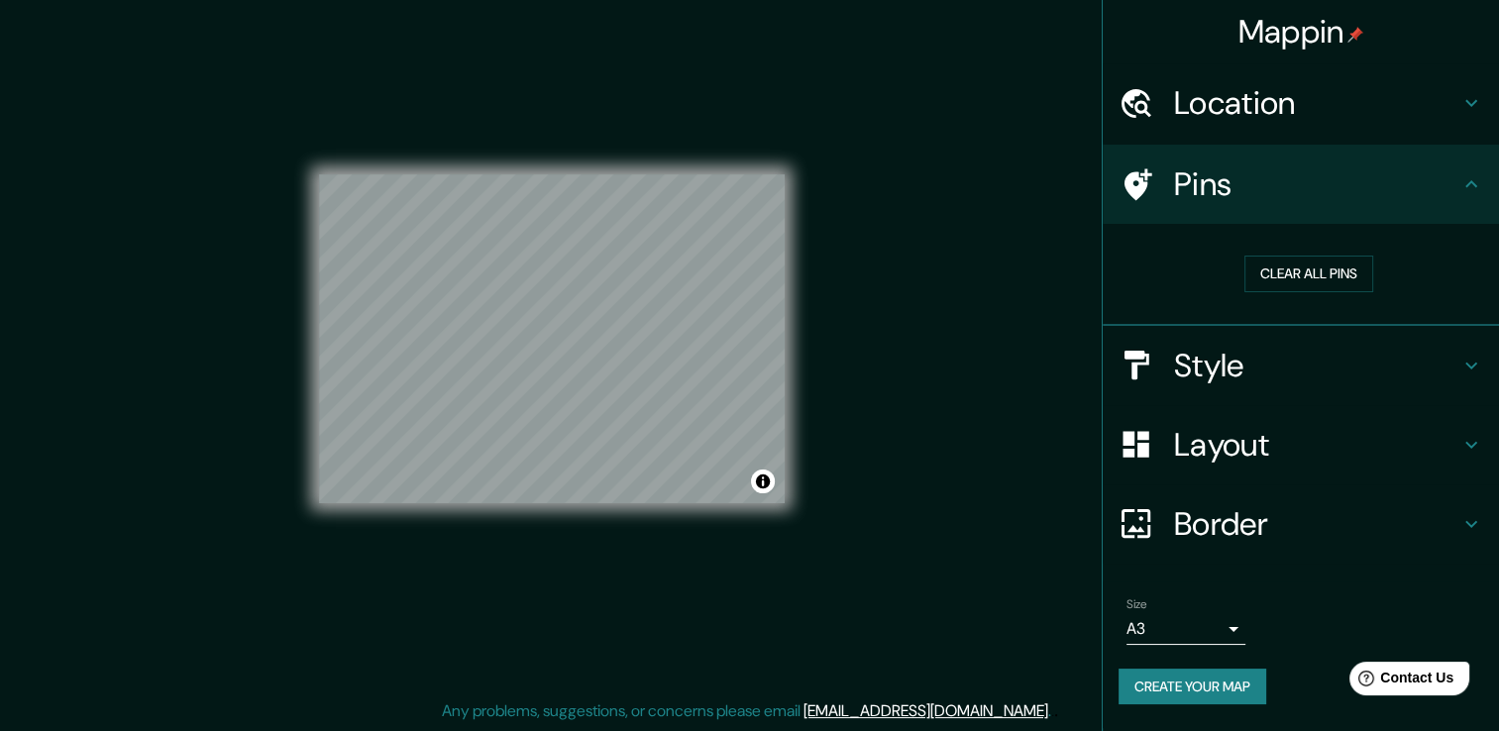
click at [1239, 114] on h4 "Location" at bounding box center [1316, 103] width 285 height 40
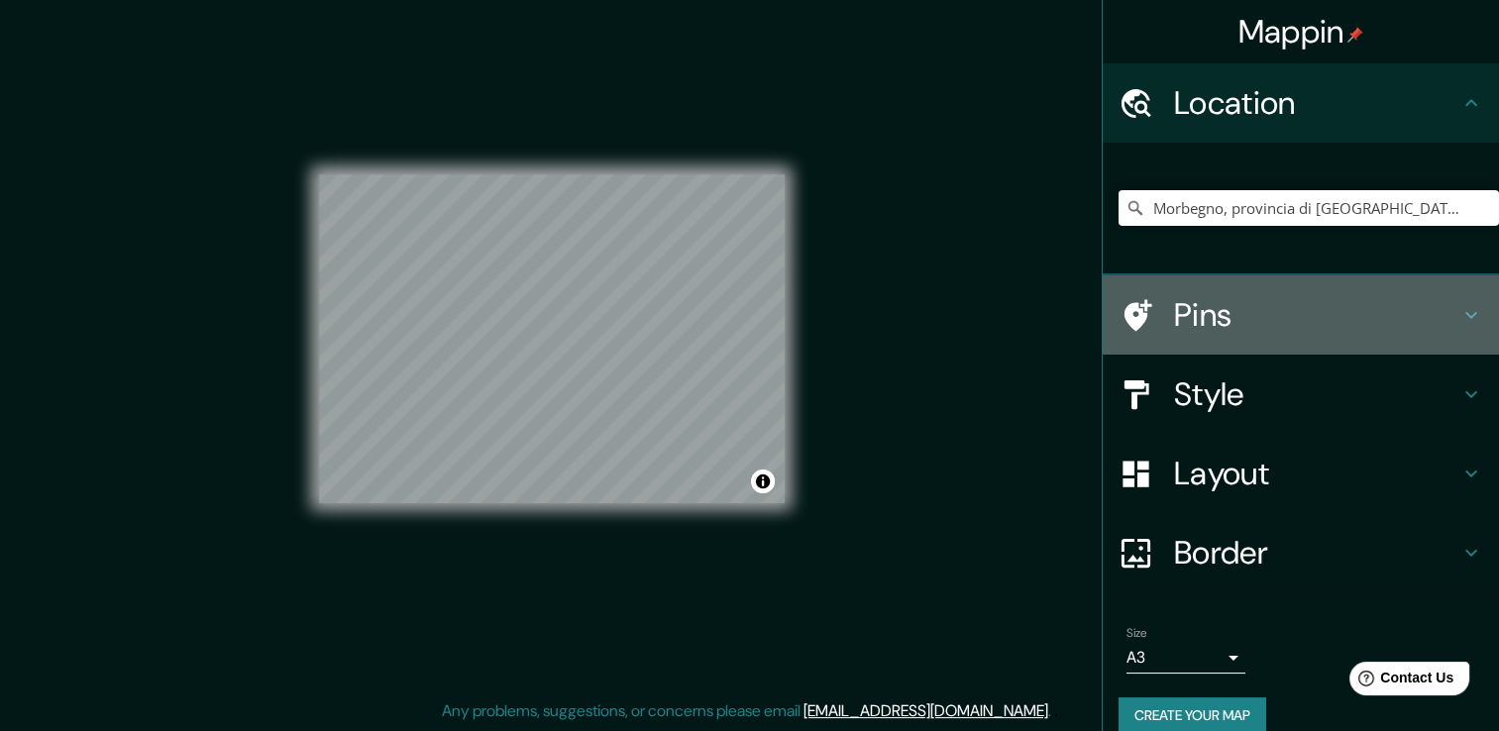
click at [1132, 307] on icon at bounding box center [1139, 315] width 28 height 32
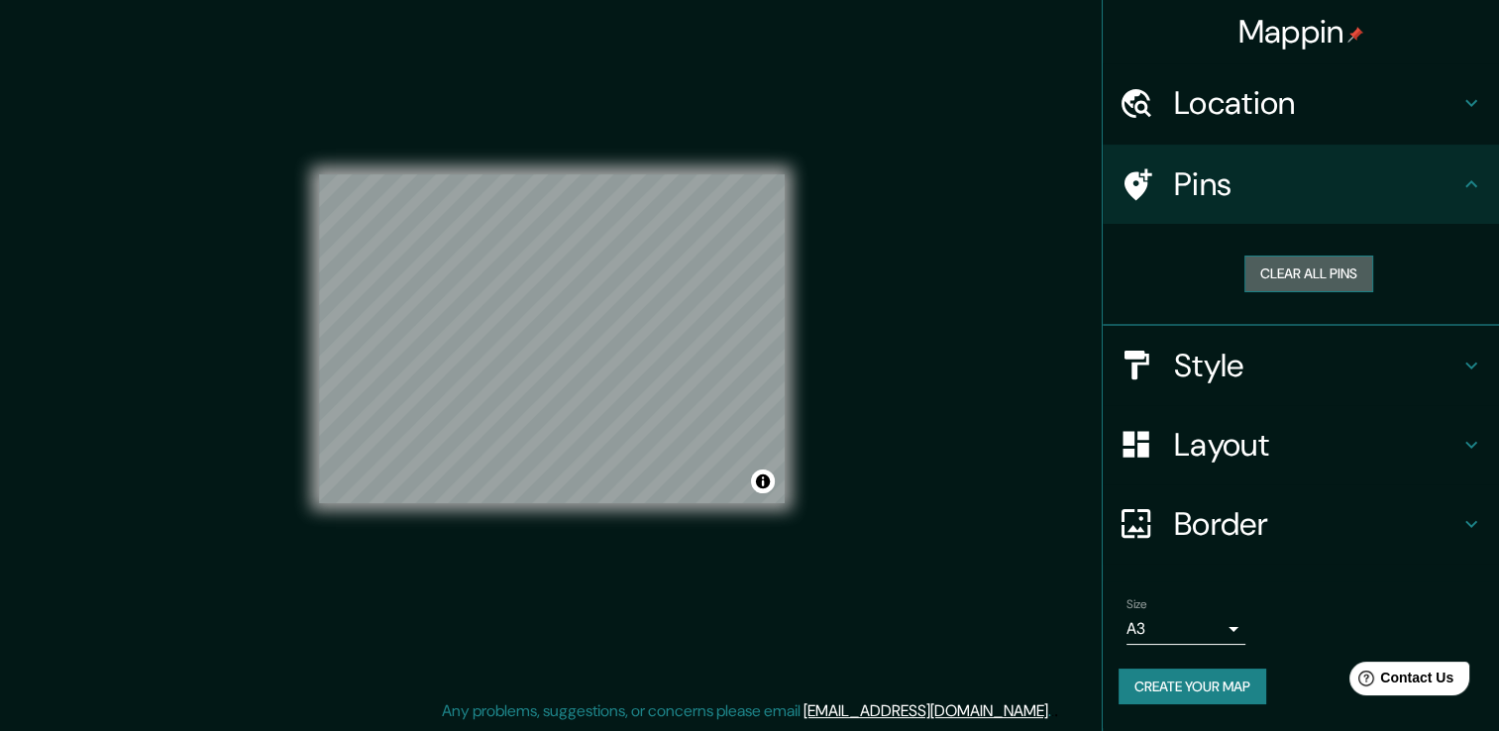
click at [1300, 265] on button "Clear all pins" at bounding box center [1308, 274] width 129 height 37
click at [761, 481] on button "Toggle attribution" at bounding box center [763, 482] width 24 height 24
click at [1266, 363] on h4 "Style" at bounding box center [1316, 366] width 285 height 40
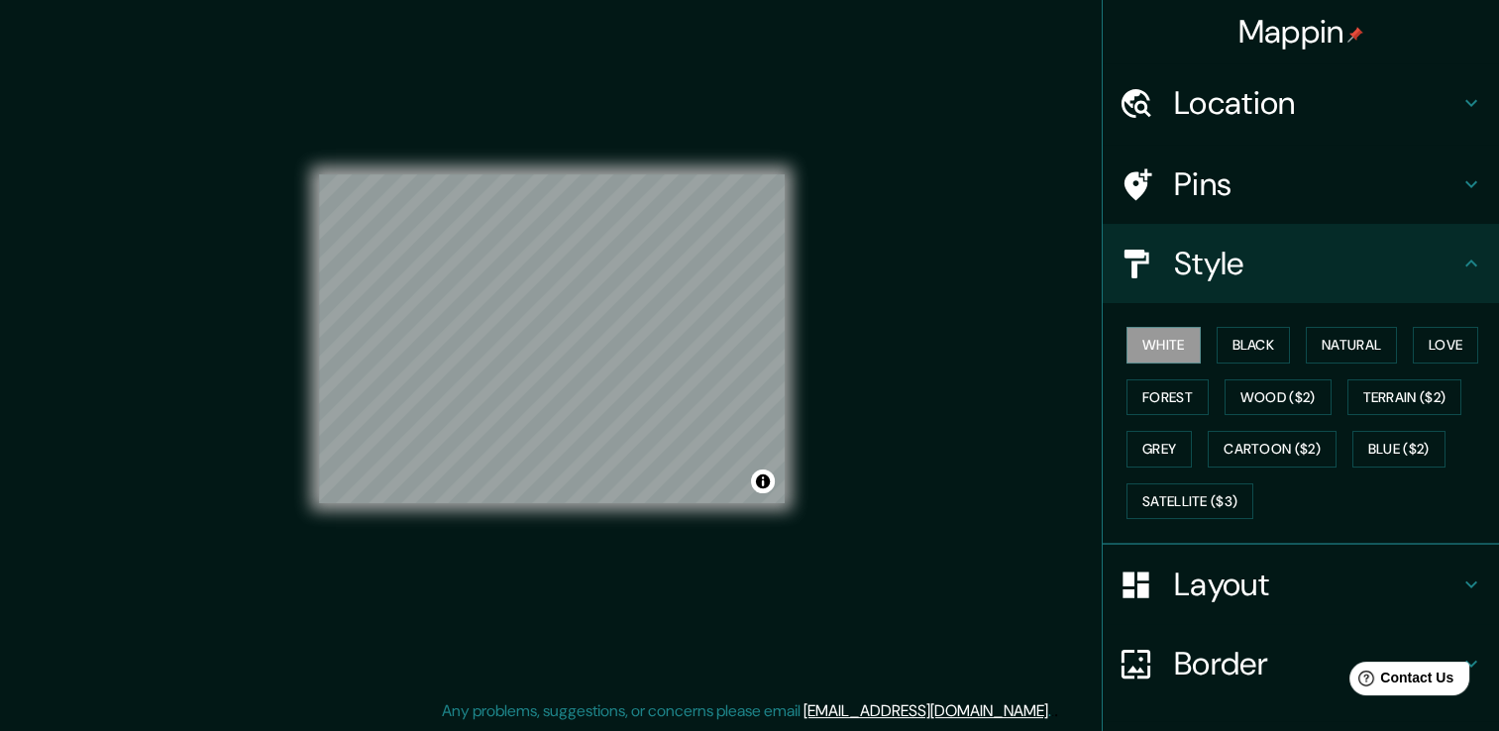
click at [1230, 171] on h4 "Pins" at bounding box center [1316, 184] width 285 height 40
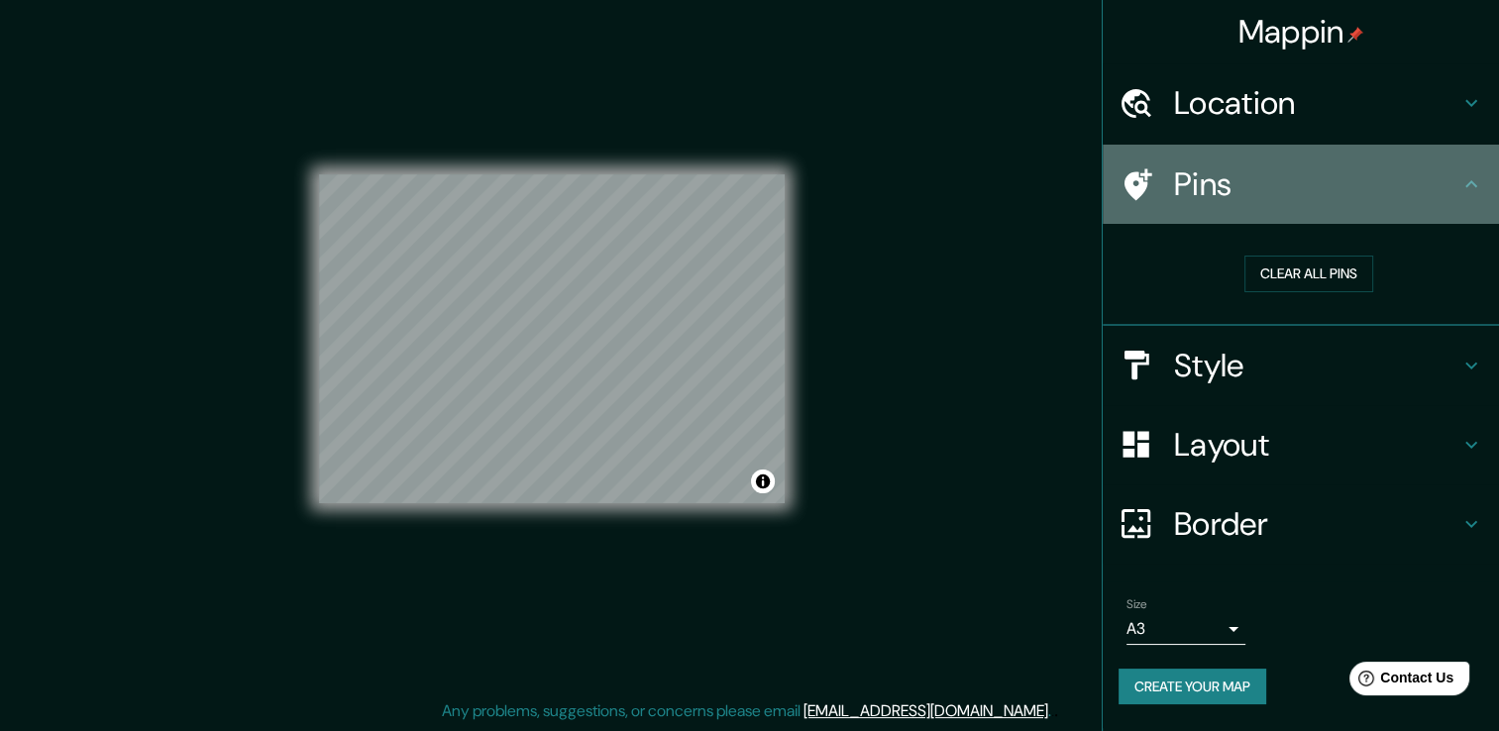
click at [1141, 181] on icon at bounding box center [1139, 184] width 28 height 32
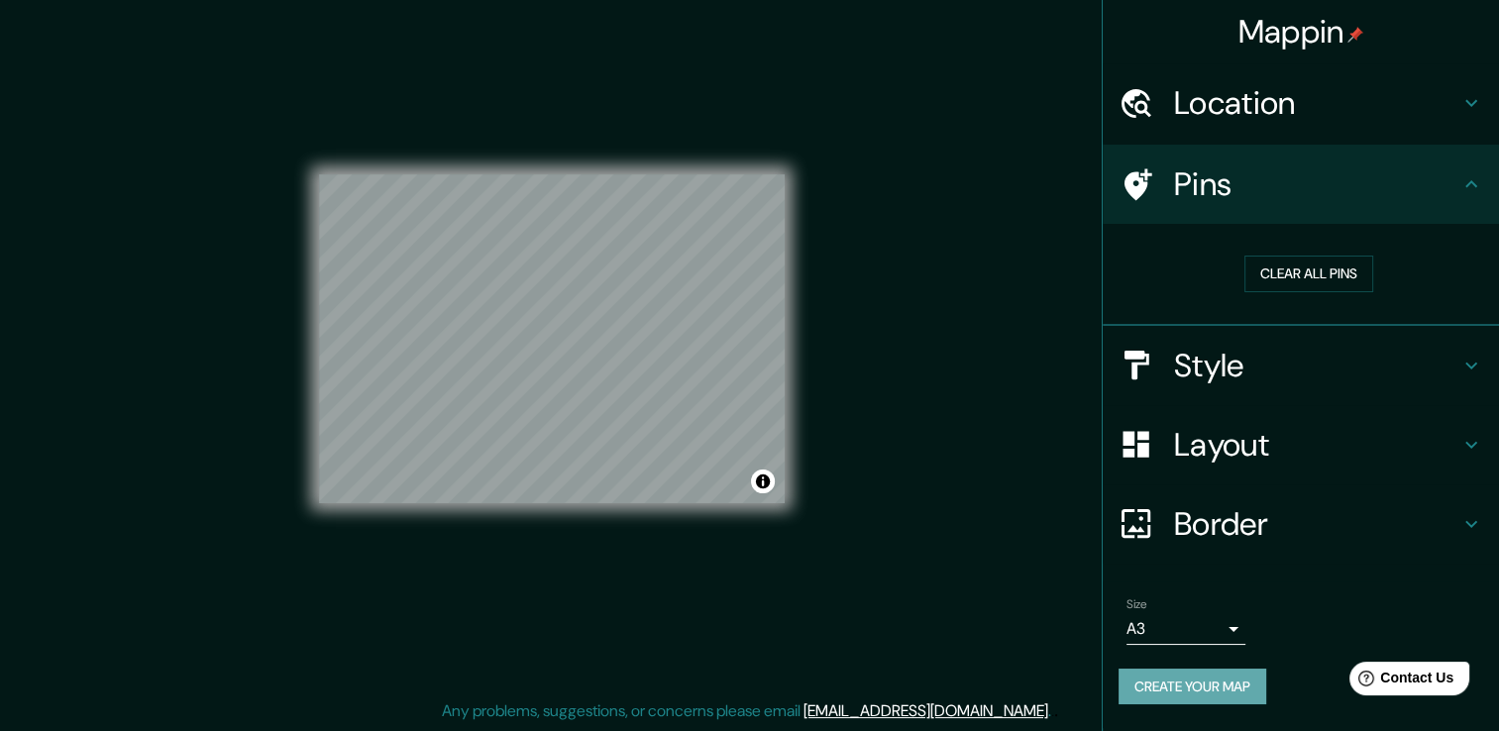
click at [1194, 676] on button "Create your map" at bounding box center [1193, 687] width 148 height 37
click at [1193, 680] on button "Create your map" at bounding box center [1193, 687] width 148 height 37
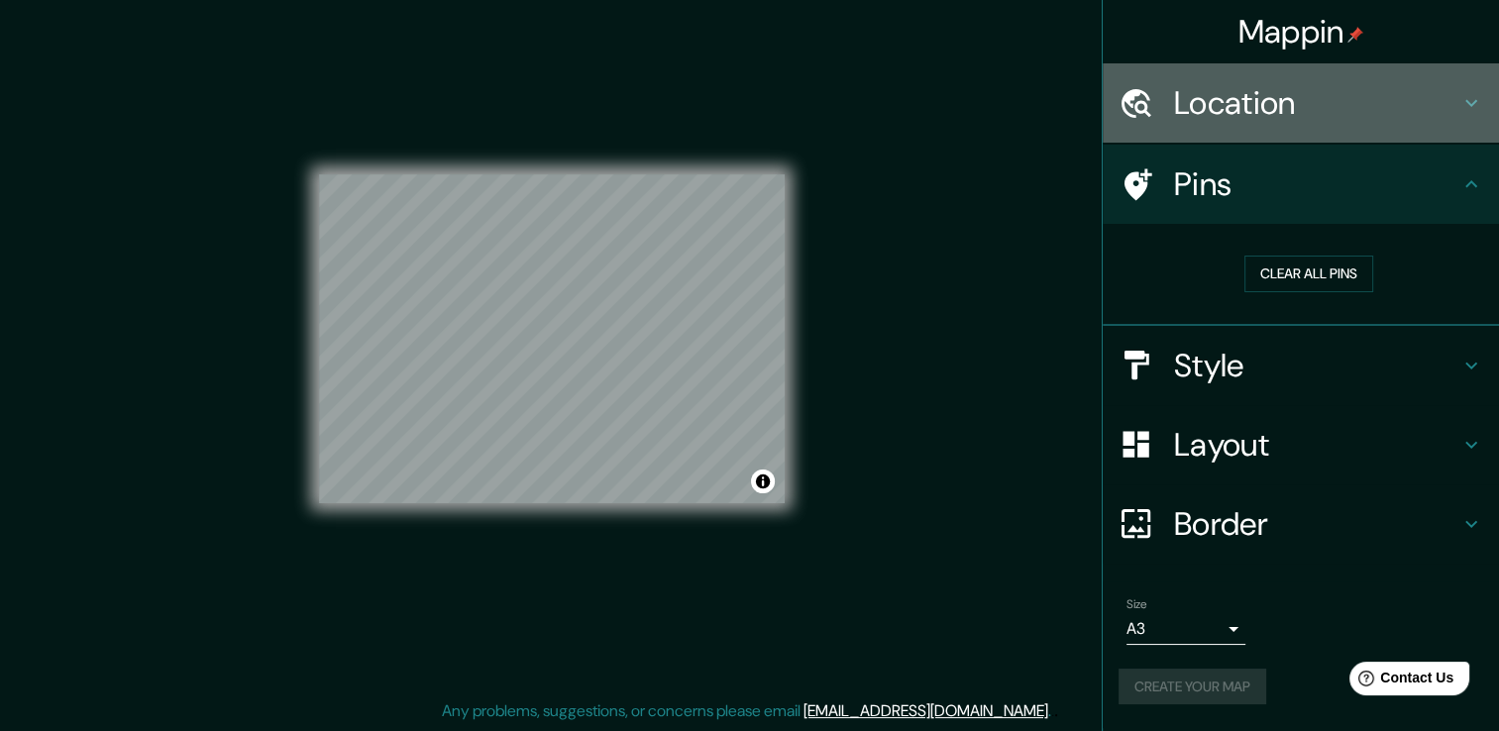
click at [1244, 93] on h4 "Location" at bounding box center [1316, 103] width 285 height 40
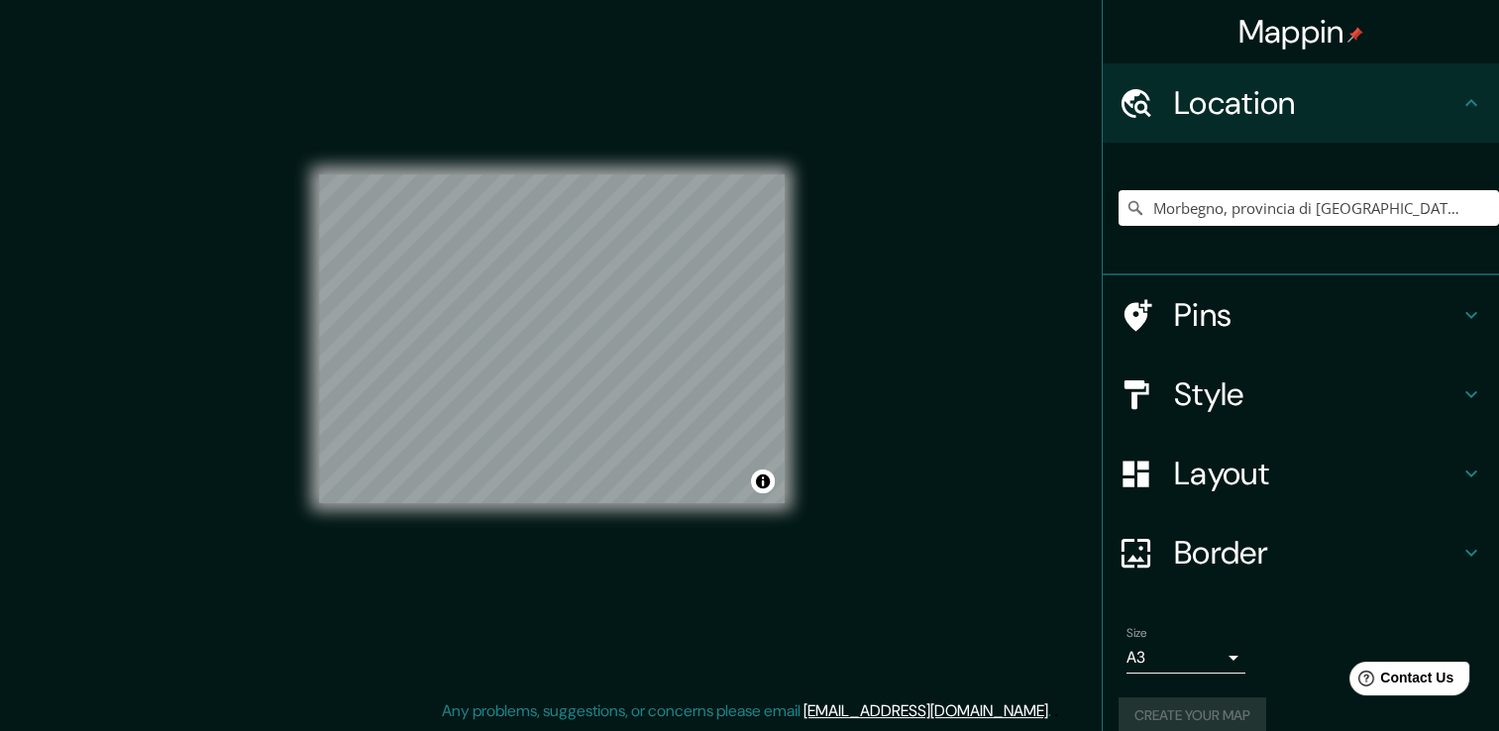
click at [1066, 222] on div "Mappin Location [GEOGRAPHIC_DATA], [GEOGRAPHIC_DATA], [GEOGRAPHIC_DATA] Pins St…" at bounding box center [749, 354] width 1499 height 753
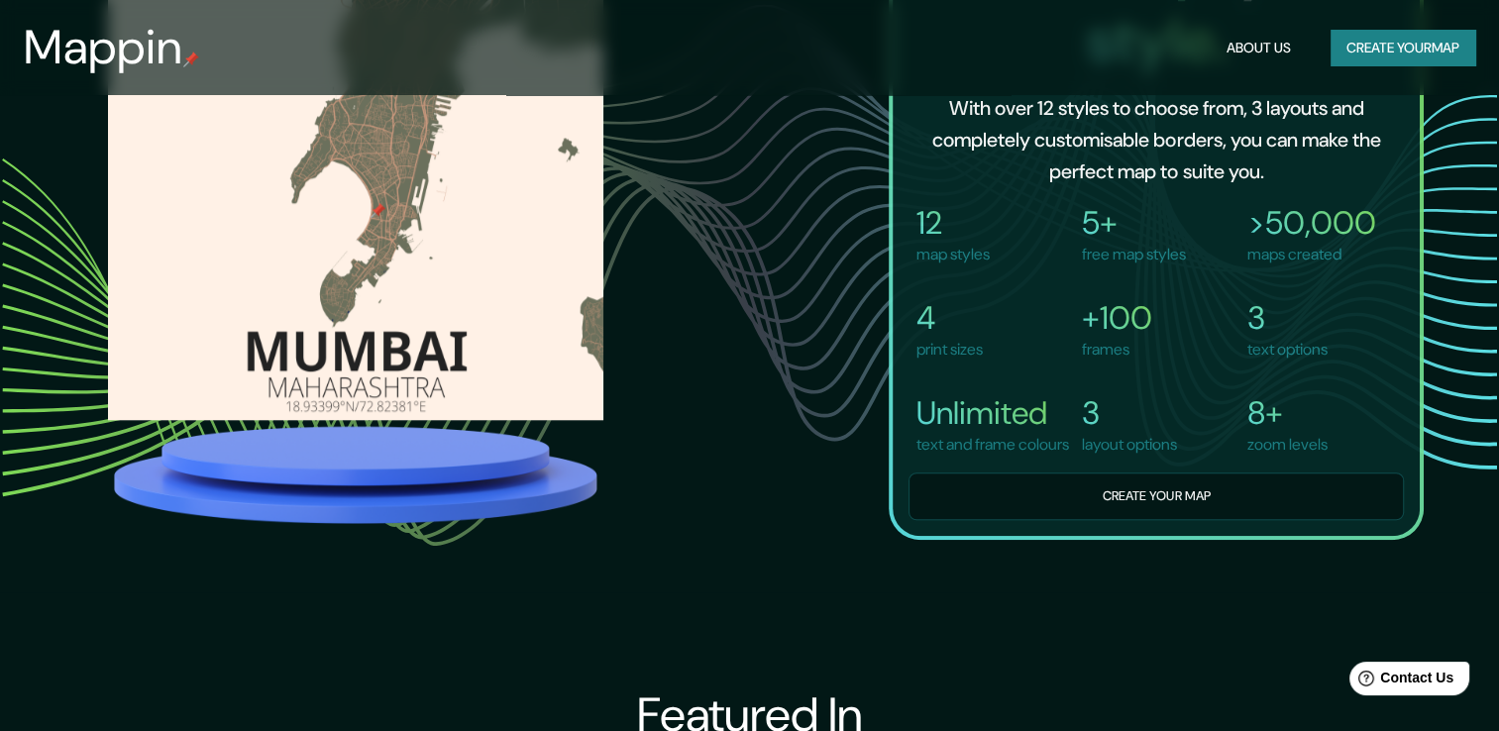
scroll to position [1529, 0]
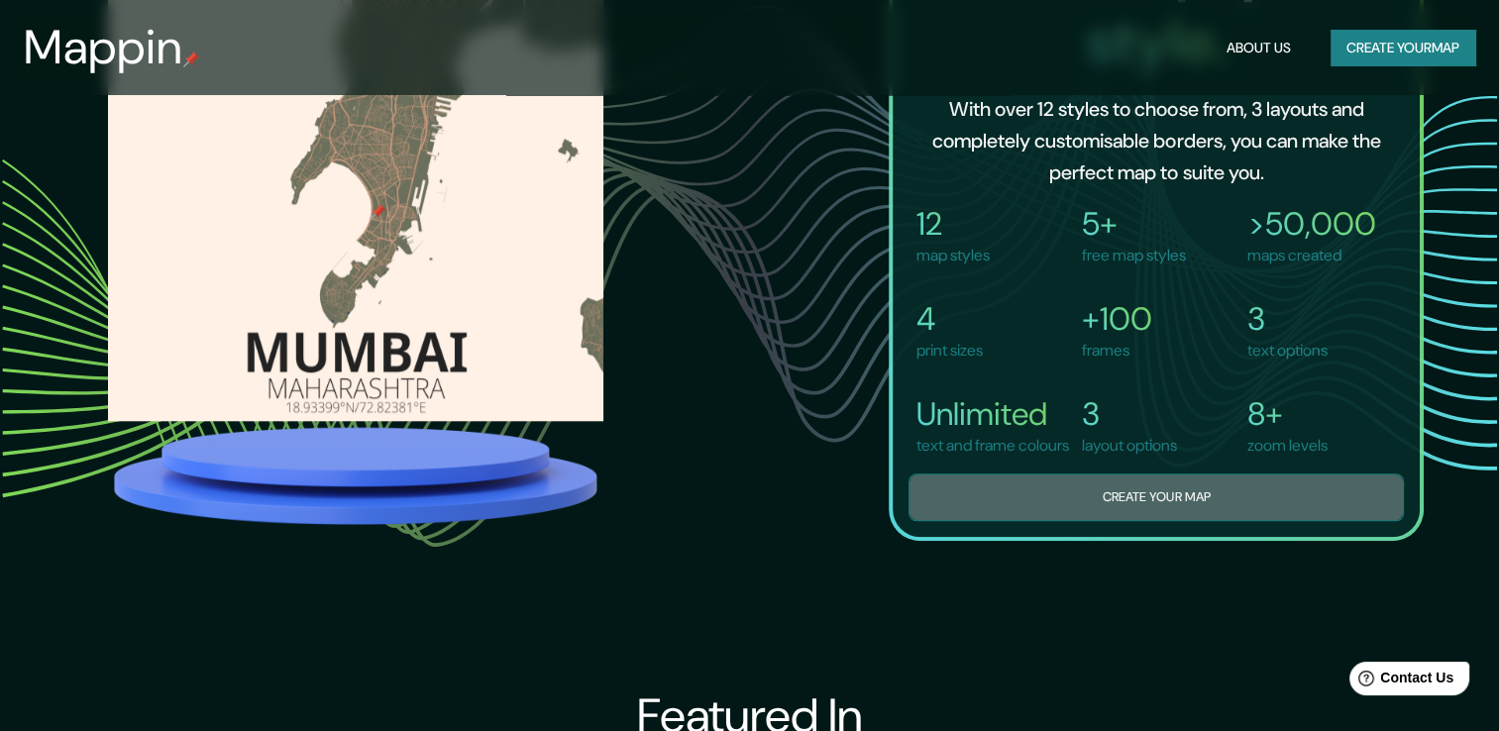
click at [1101, 516] on button "Create your map" at bounding box center [1156, 498] width 495 height 49
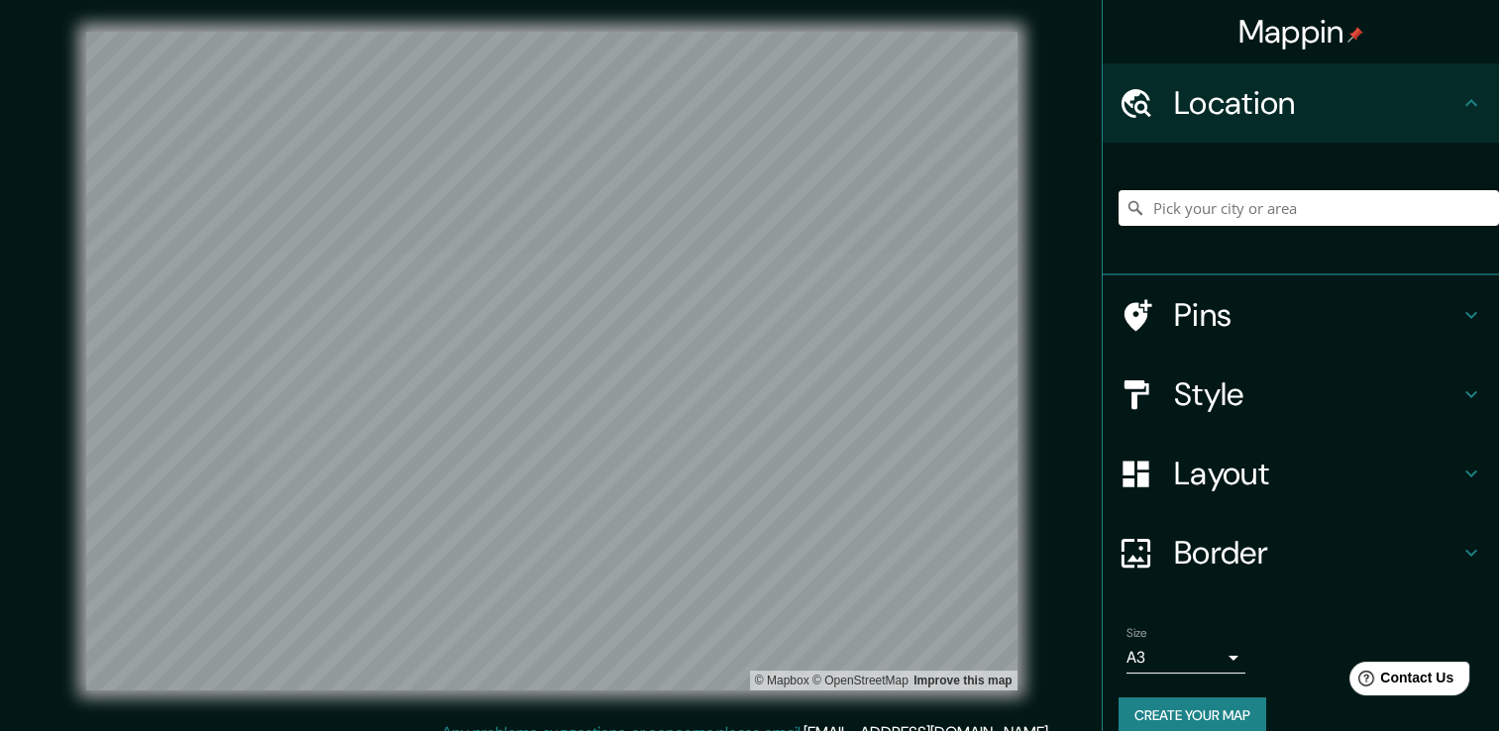
click at [1197, 321] on h4 "Pins" at bounding box center [1316, 315] width 285 height 40
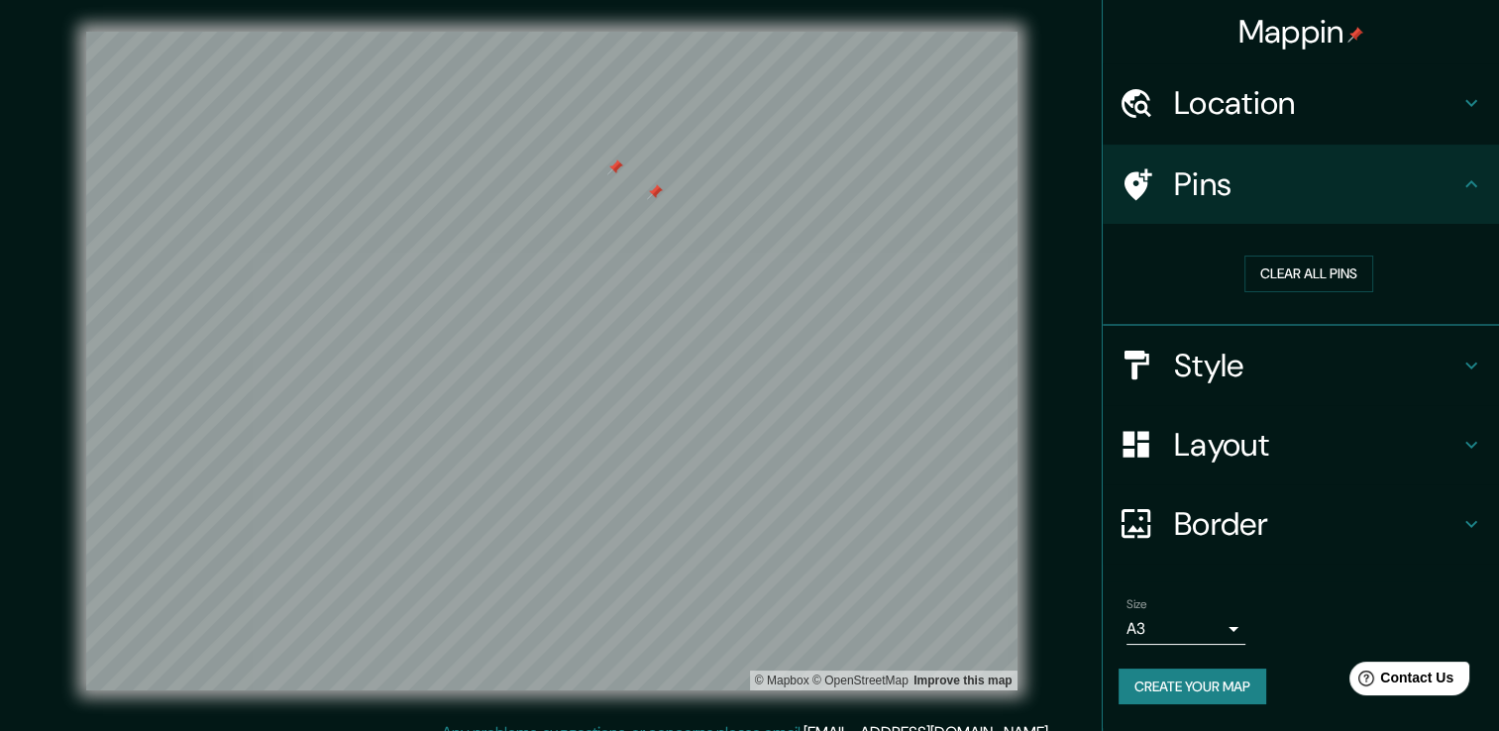
click at [1258, 100] on h4 "Location" at bounding box center [1316, 103] width 285 height 40
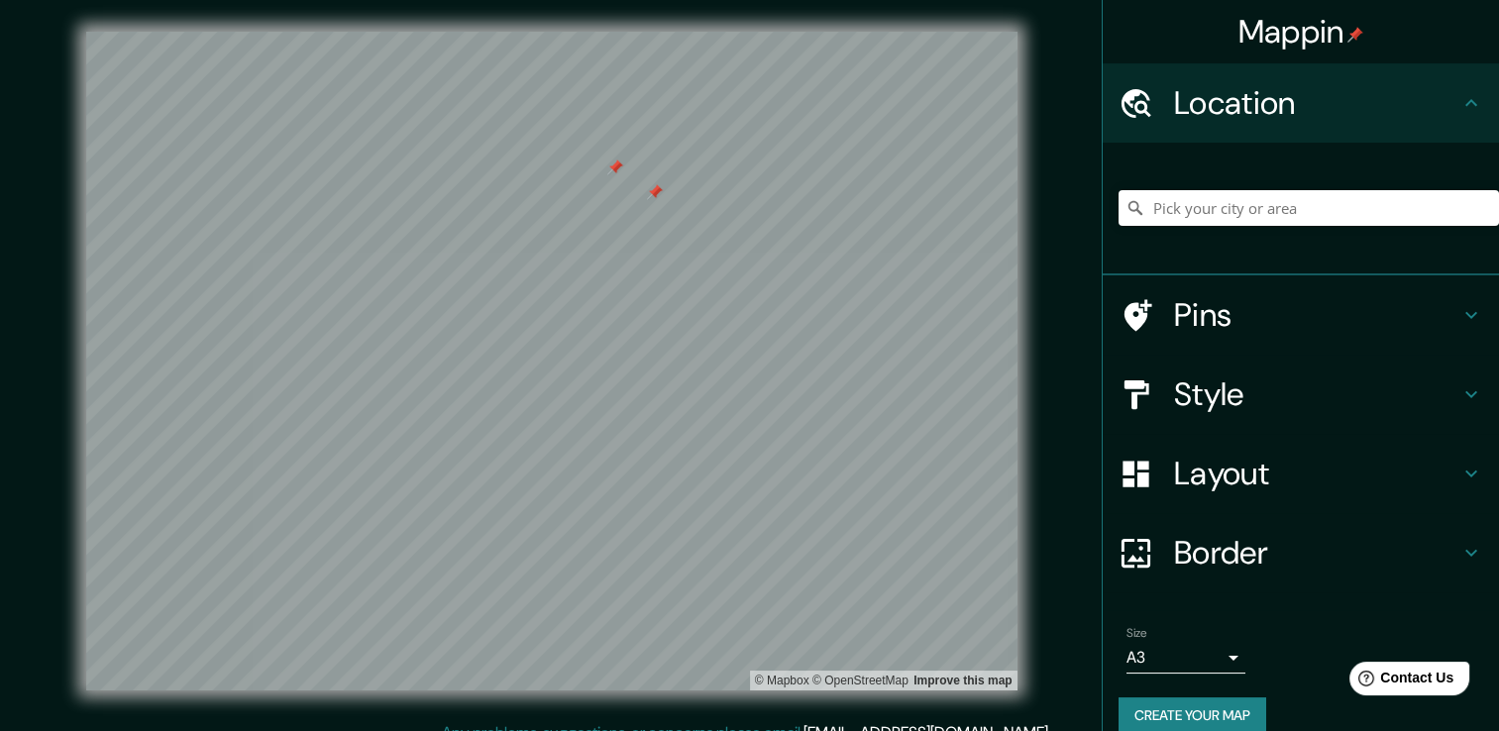
click at [1291, 329] on h4 "Pins" at bounding box center [1316, 315] width 285 height 40
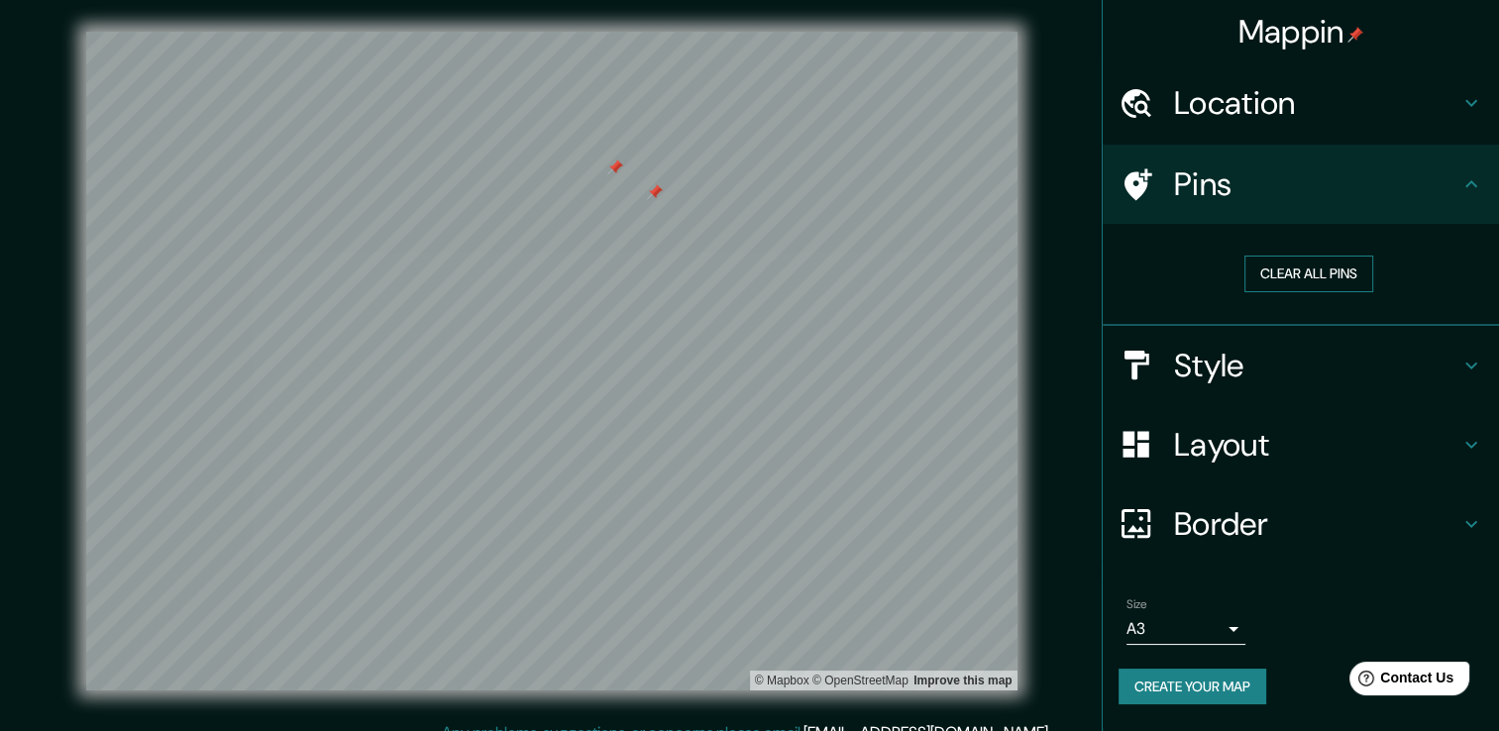
click at [1315, 273] on button "Clear all pins" at bounding box center [1308, 274] width 129 height 37
click at [1283, 106] on h4 "Location" at bounding box center [1316, 103] width 285 height 40
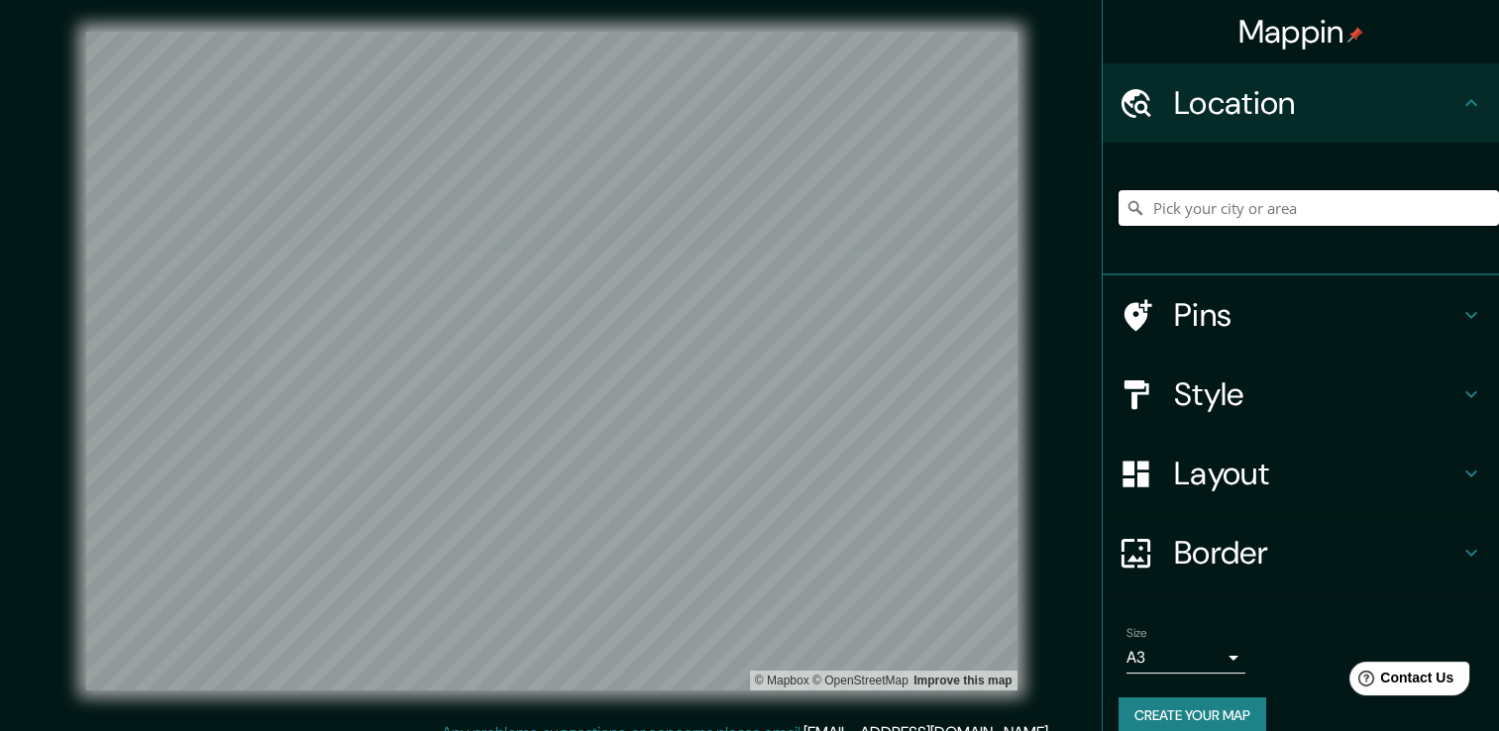
click at [1269, 205] on input "Pick your city or area" at bounding box center [1309, 208] width 380 height 36
type input "Morbegno, provincia di [GEOGRAPHIC_DATA], [GEOGRAPHIC_DATA]"
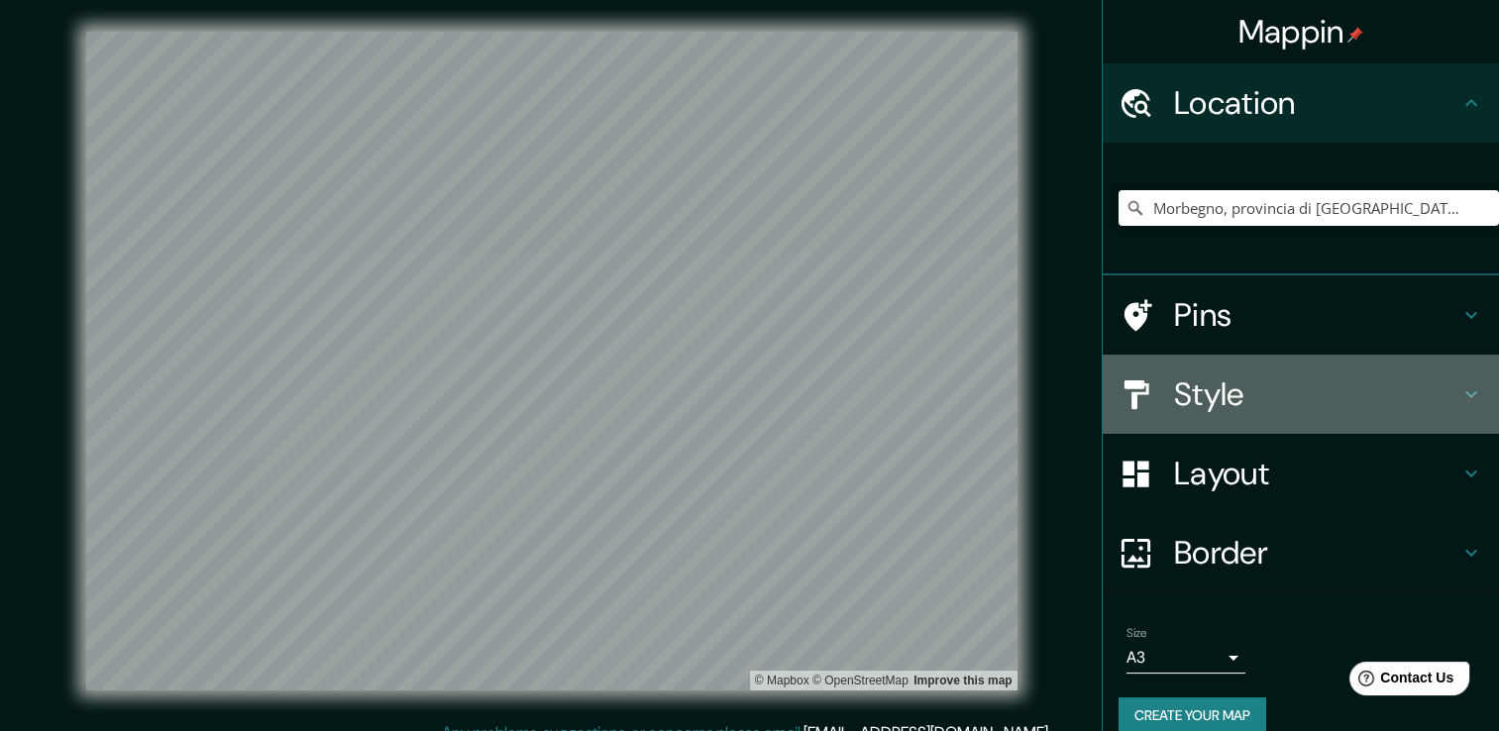
click at [1189, 394] on h4 "Style" at bounding box center [1316, 395] width 285 height 40
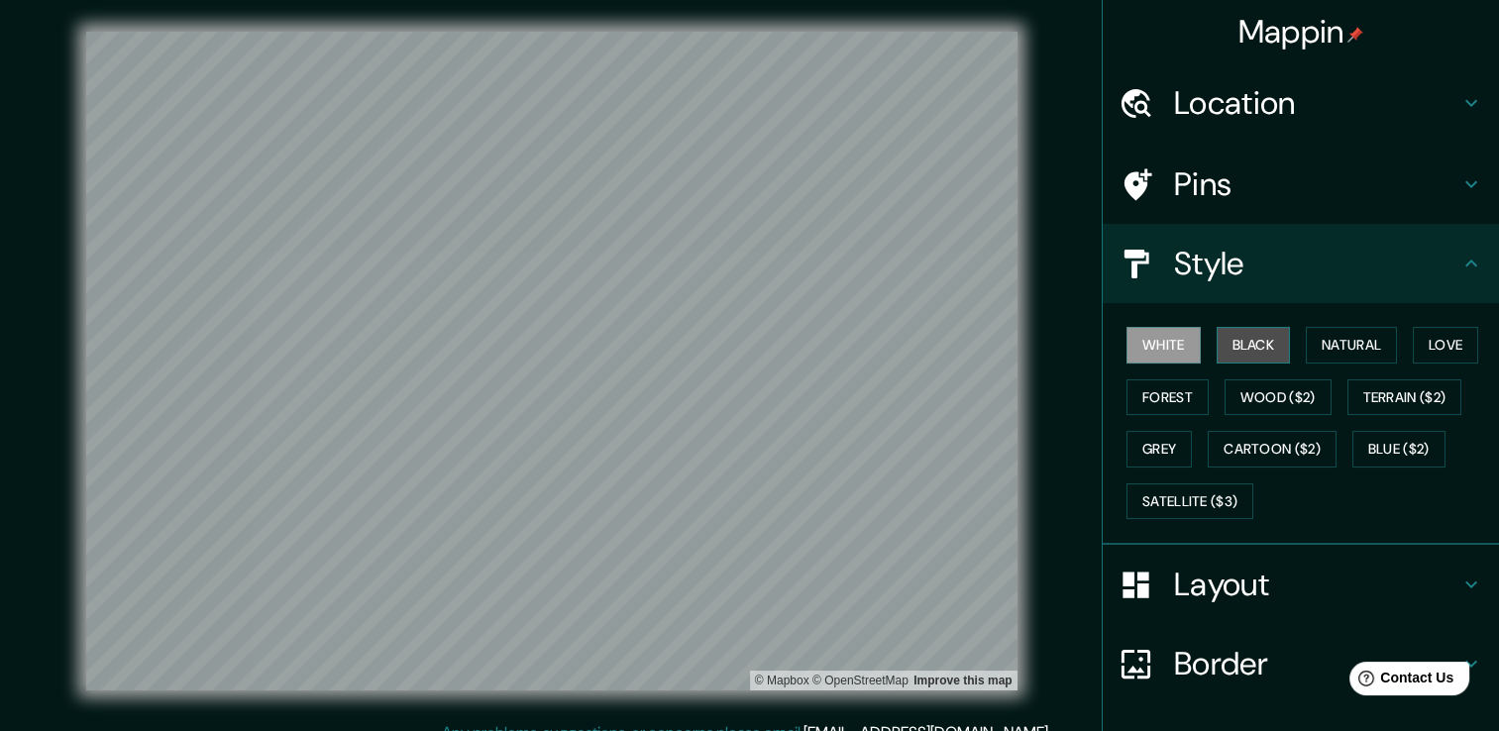
click at [1222, 338] on button "Black" at bounding box center [1254, 345] width 74 height 37
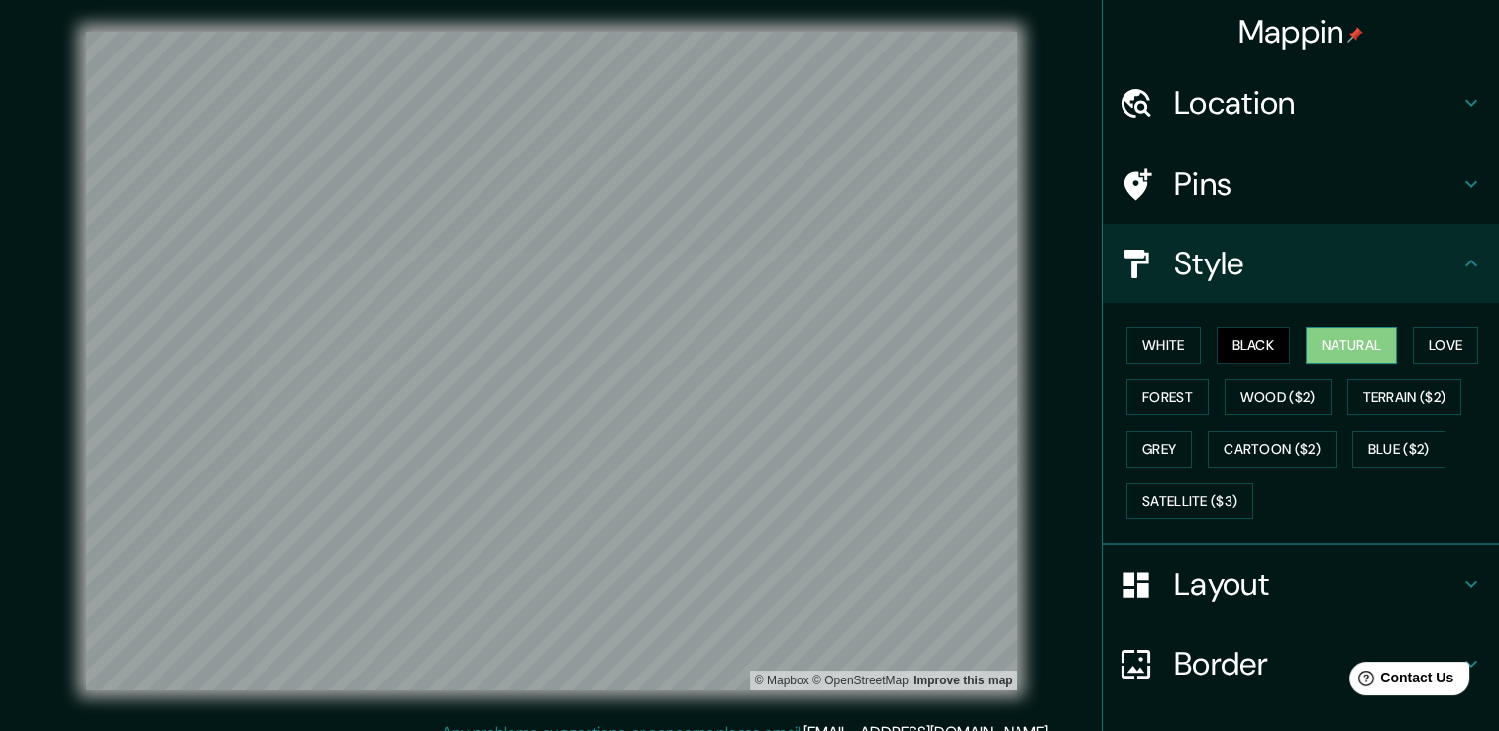
click at [1316, 341] on button "Natural" at bounding box center [1351, 345] width 91 height 37
click at [1141, 355] on button "White" at bounding box center [1164, 345] width 74 height 37
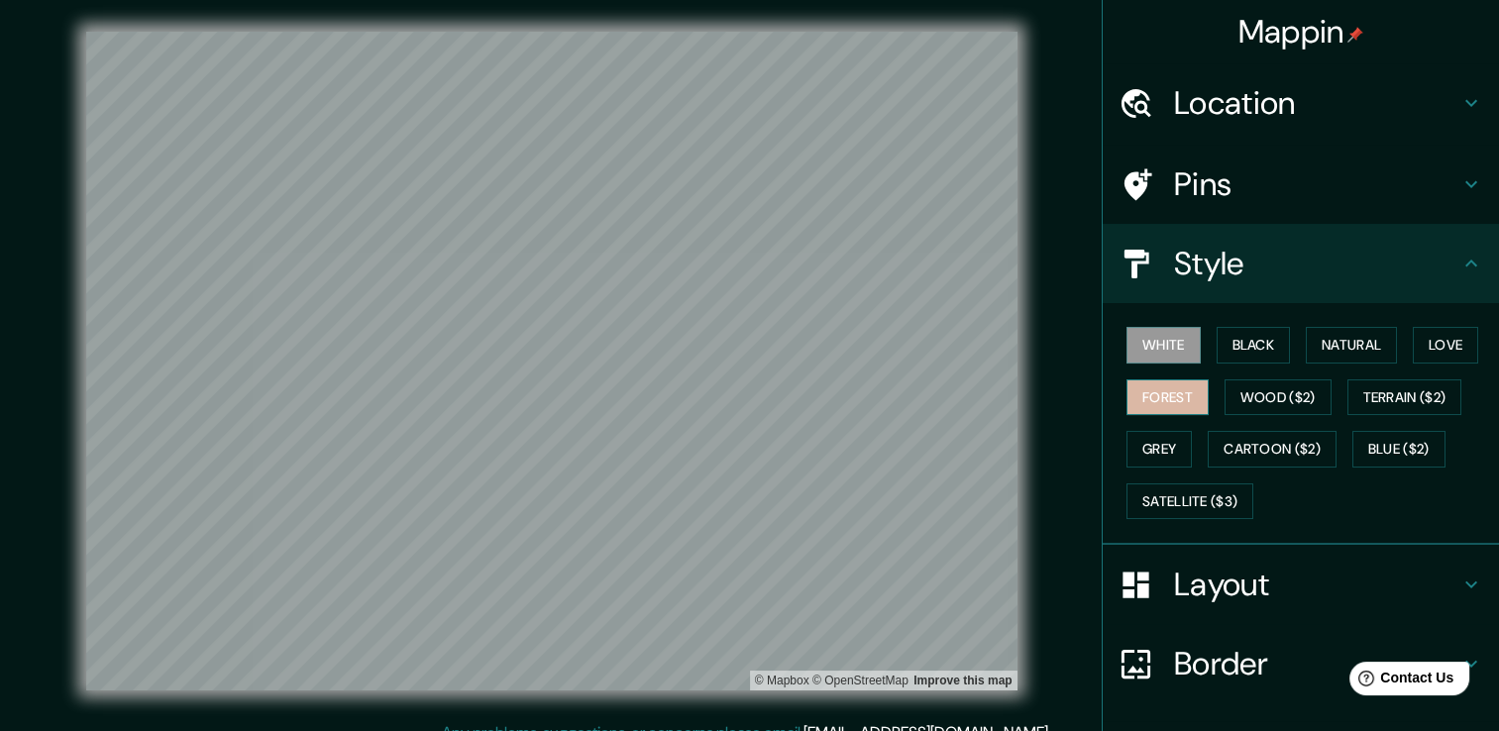
click at [1170, 387] on button "Forest" at bounding box center [1168, 397] width 82 height 37
click at [1240, 398] on button "Wood ($2)" at bounding box center [1278, 397] width 107 height 37
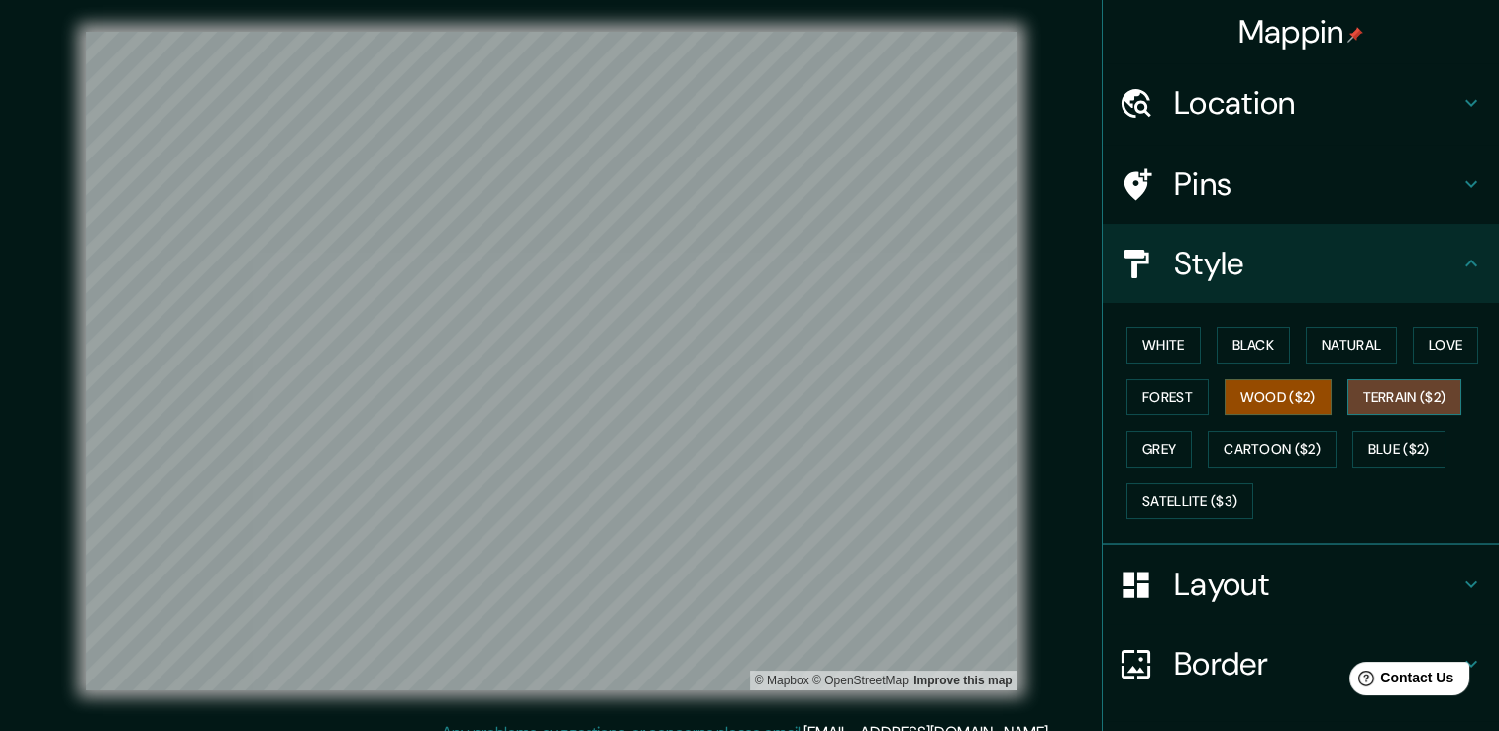
click at [1366, 408] on button "Terrain ($2)" at bounding box center [1405, 397] width 115 height 37
click at [1287, 445] on button "Cartoon ($2)" at bounding box center [1272, 449] width 129 height 37
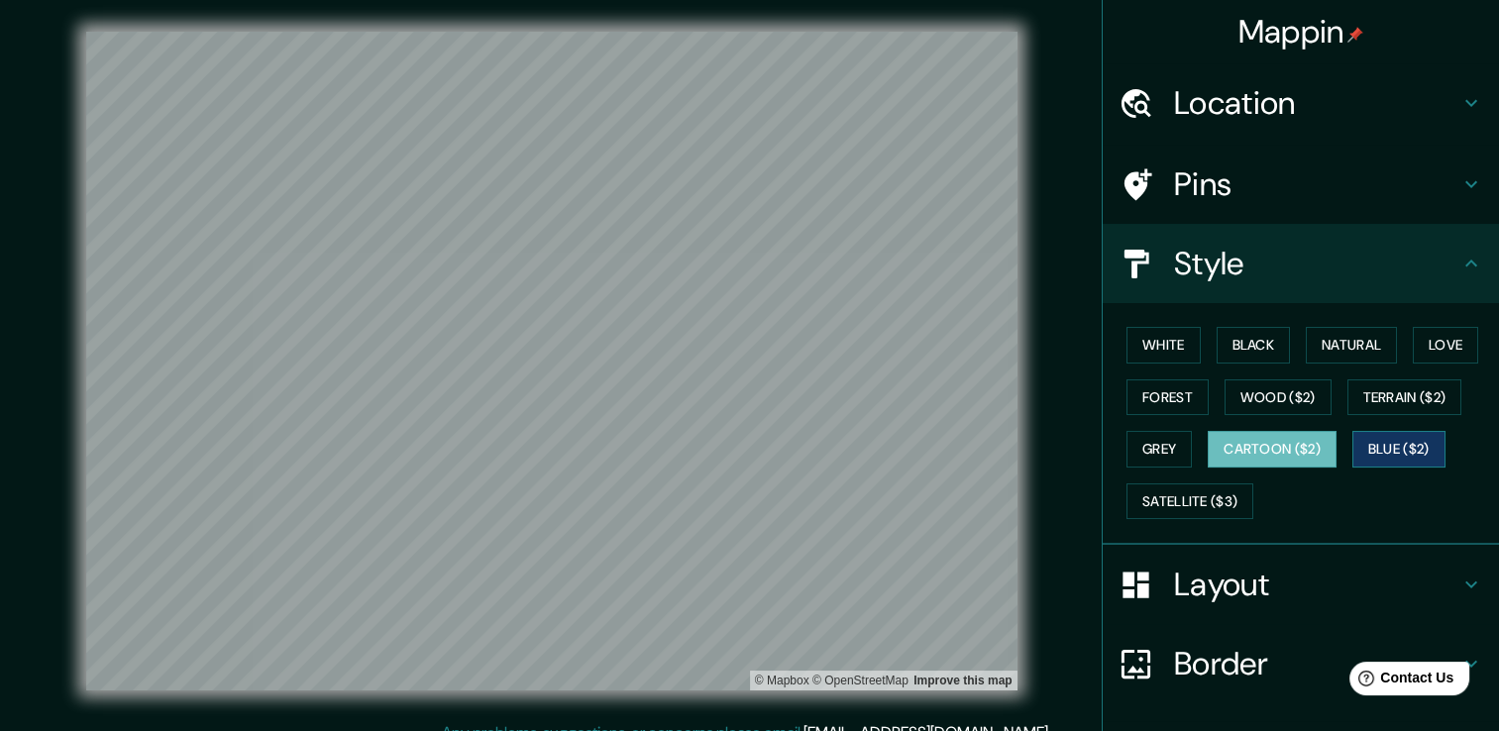
click at [1370, 442] on button "Blue ($2)" at bounding box center [1398, 449] width 93 height 37
click at [1265, 438] on button "Cartoon ($2)" at bounding box center [1272, 449] width 129 height 37
click at [1165, 450] on button "Grey" at bounding box center [1159, 449] width 65 height 37
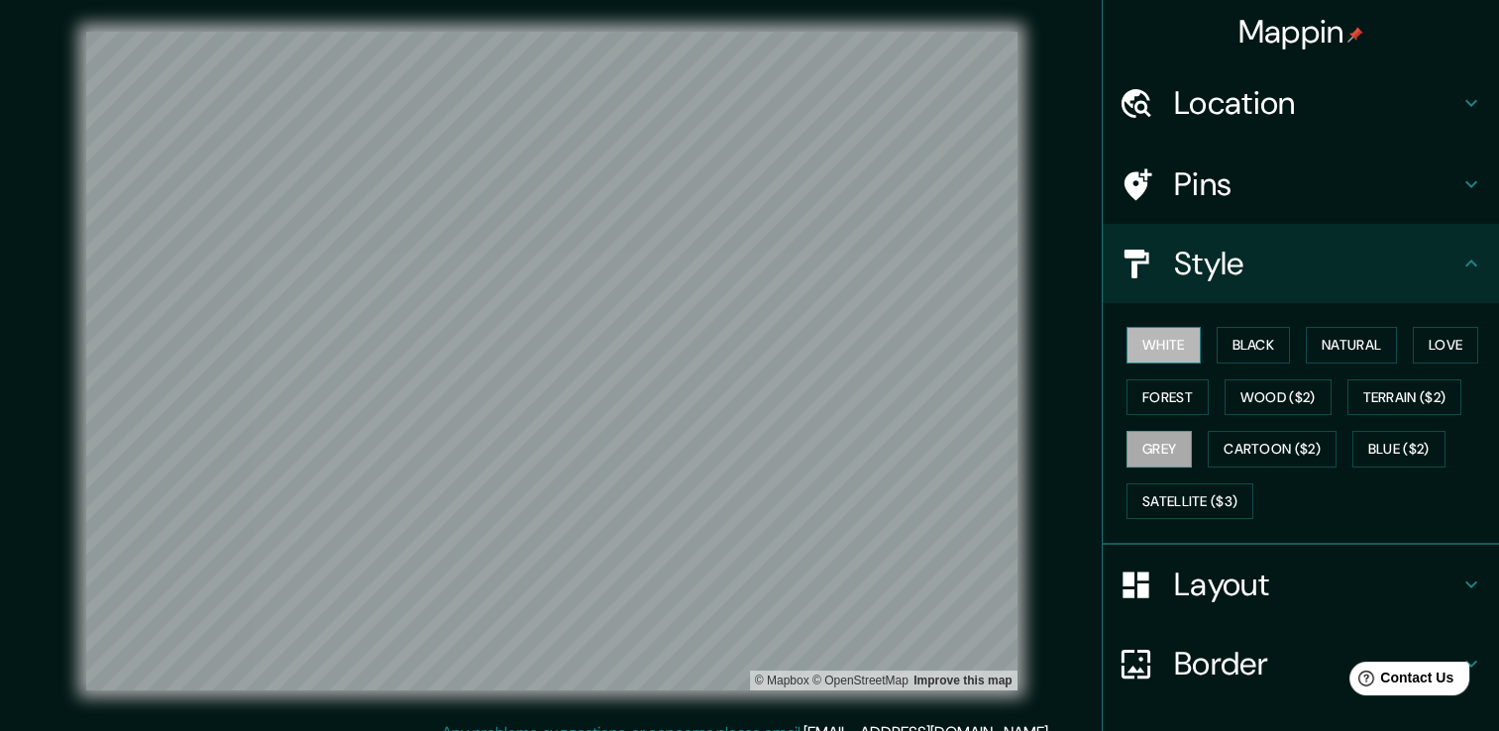
click at [1166, 346] on button "White" at bounding box center [1164, 345] width 74 height 37
click at [1192, 646] on h4 "Border" at bounding box center [1316, 664] width 285 height 40
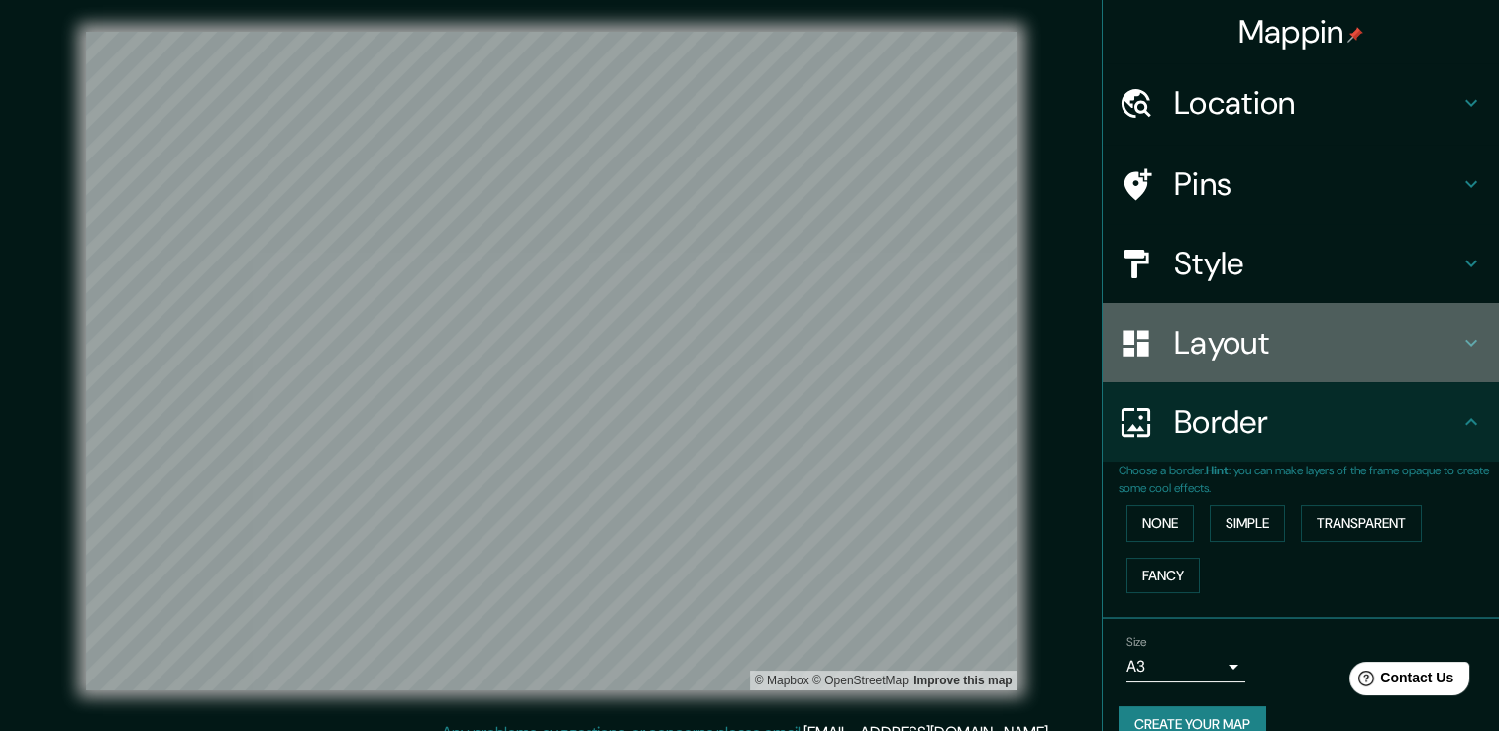
click at [1237, 355] on h4 "Layout" at bounding box center [1316, 343] width 285 height 40
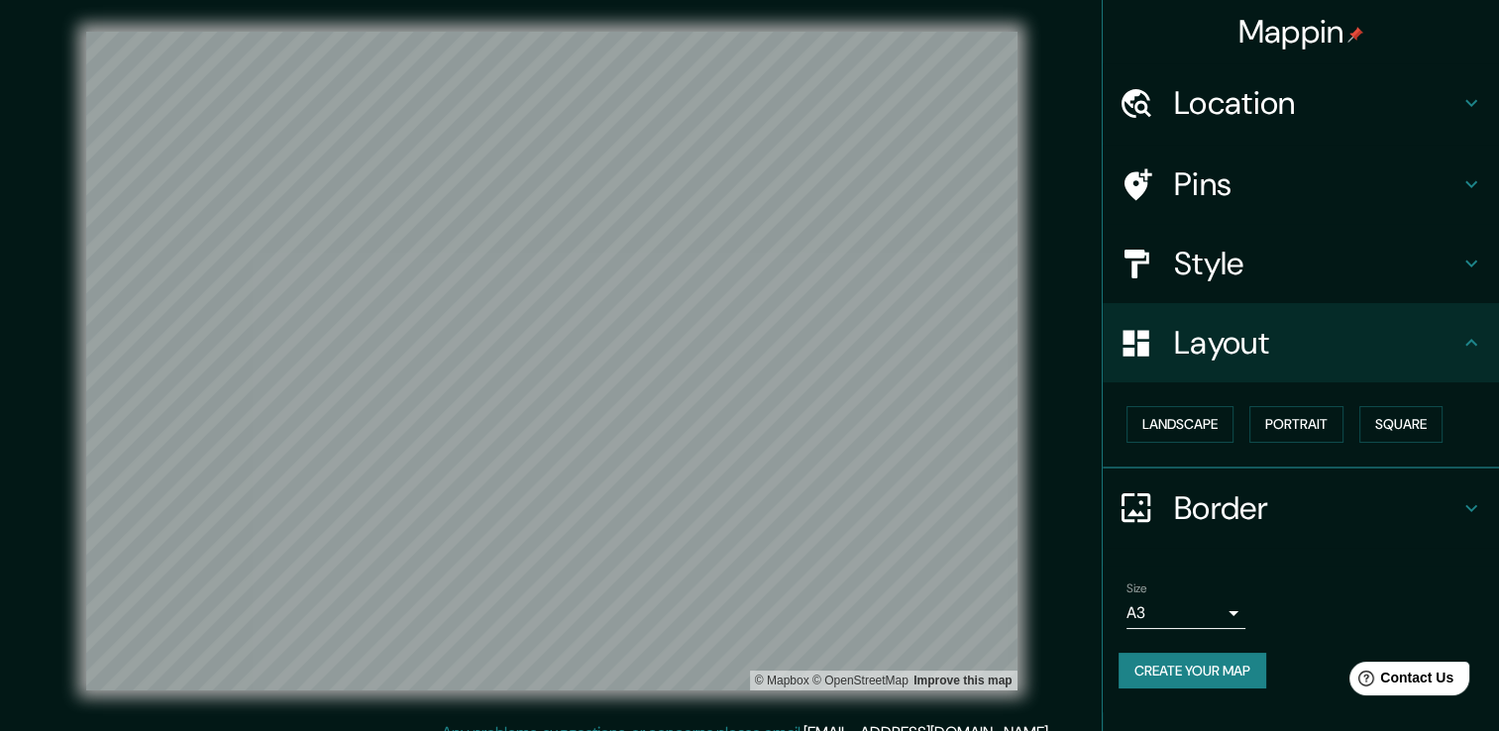
click at [1224, 666] on button "Create your map" at bounding box center [1193, 671] width 148 height 37
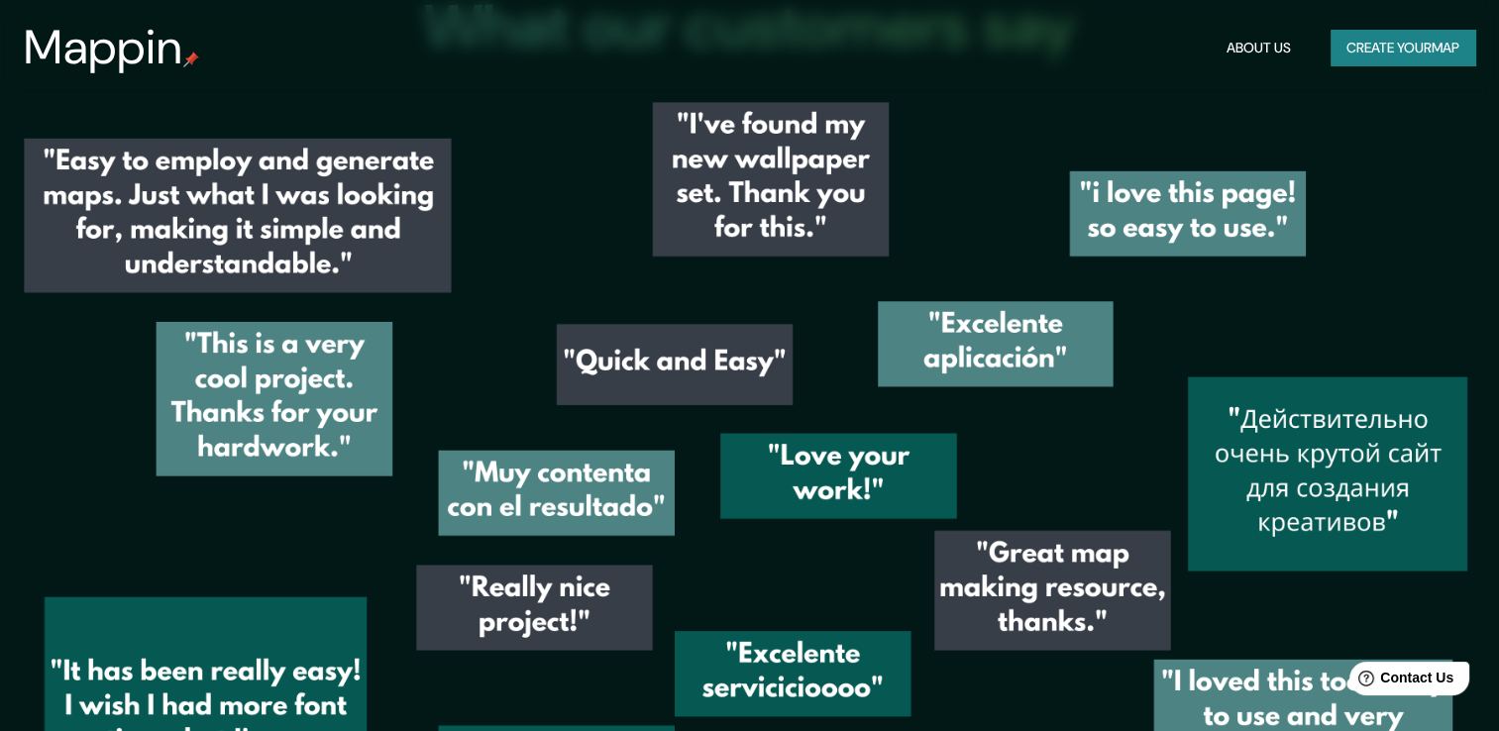
scroll to position [2865, 0]
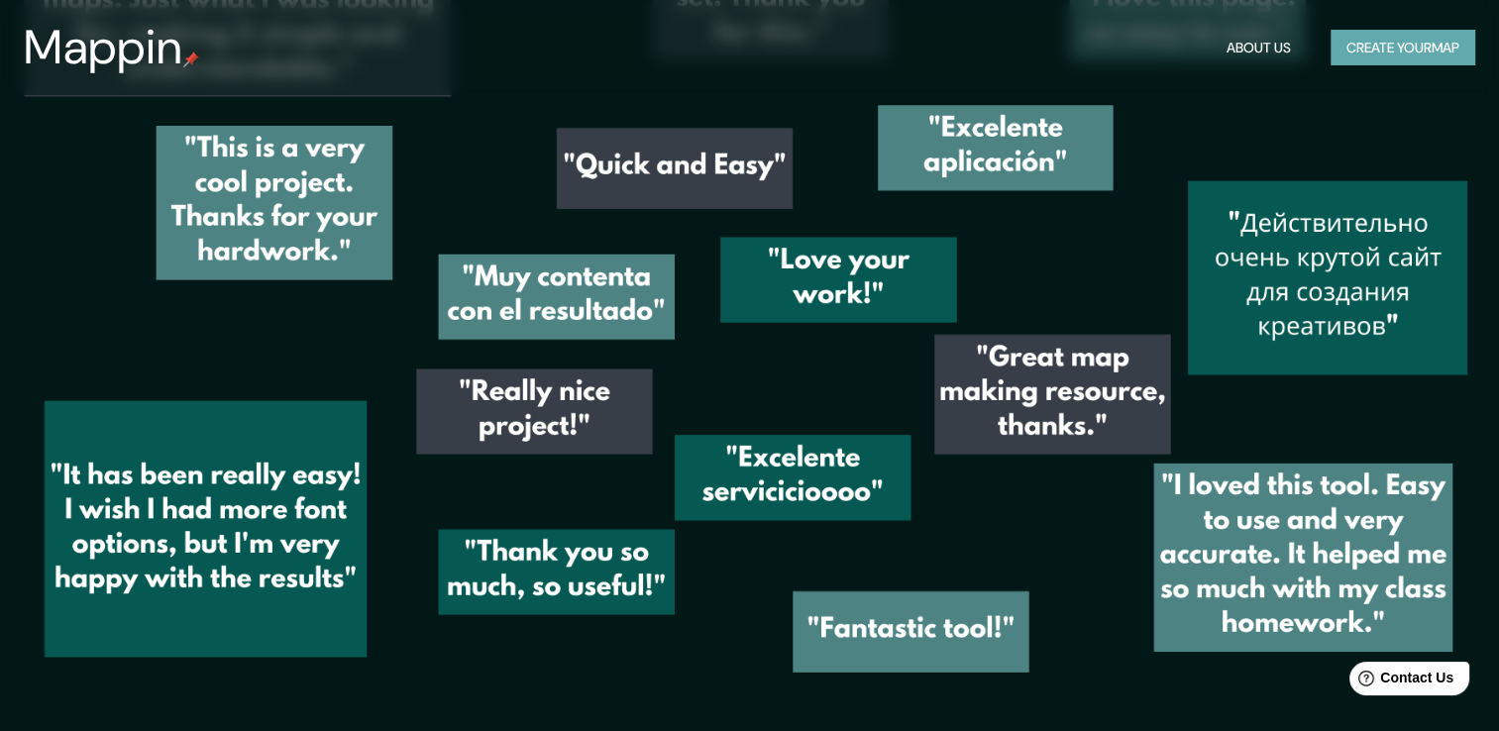
click at [1418, 42] on button "Create your map" at bounding box center [1403, 48] width 145 height 37
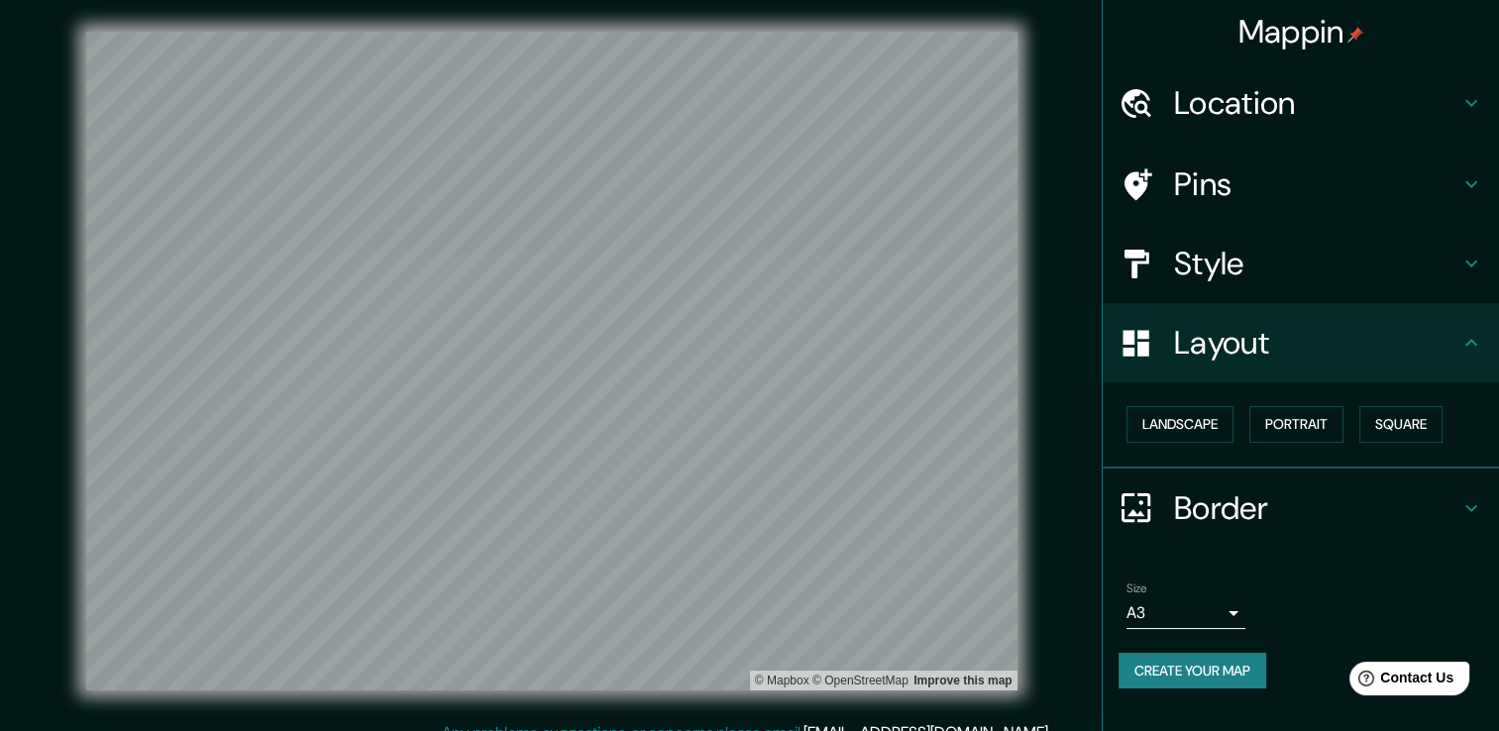
click at [1199, 669] on button "Create your map" at bounding box center [1193, 671] width 148 height 37
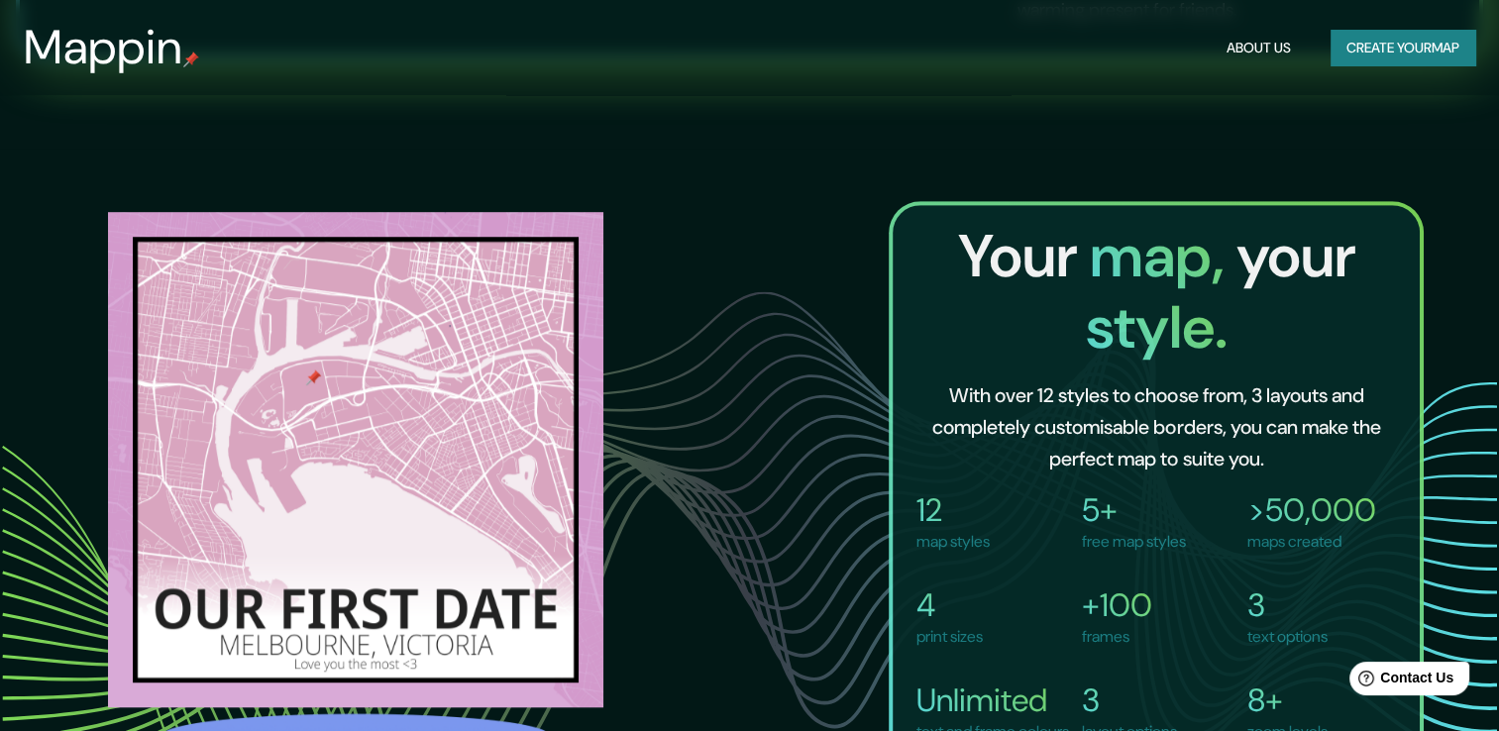
scroll to position [1247, 0]
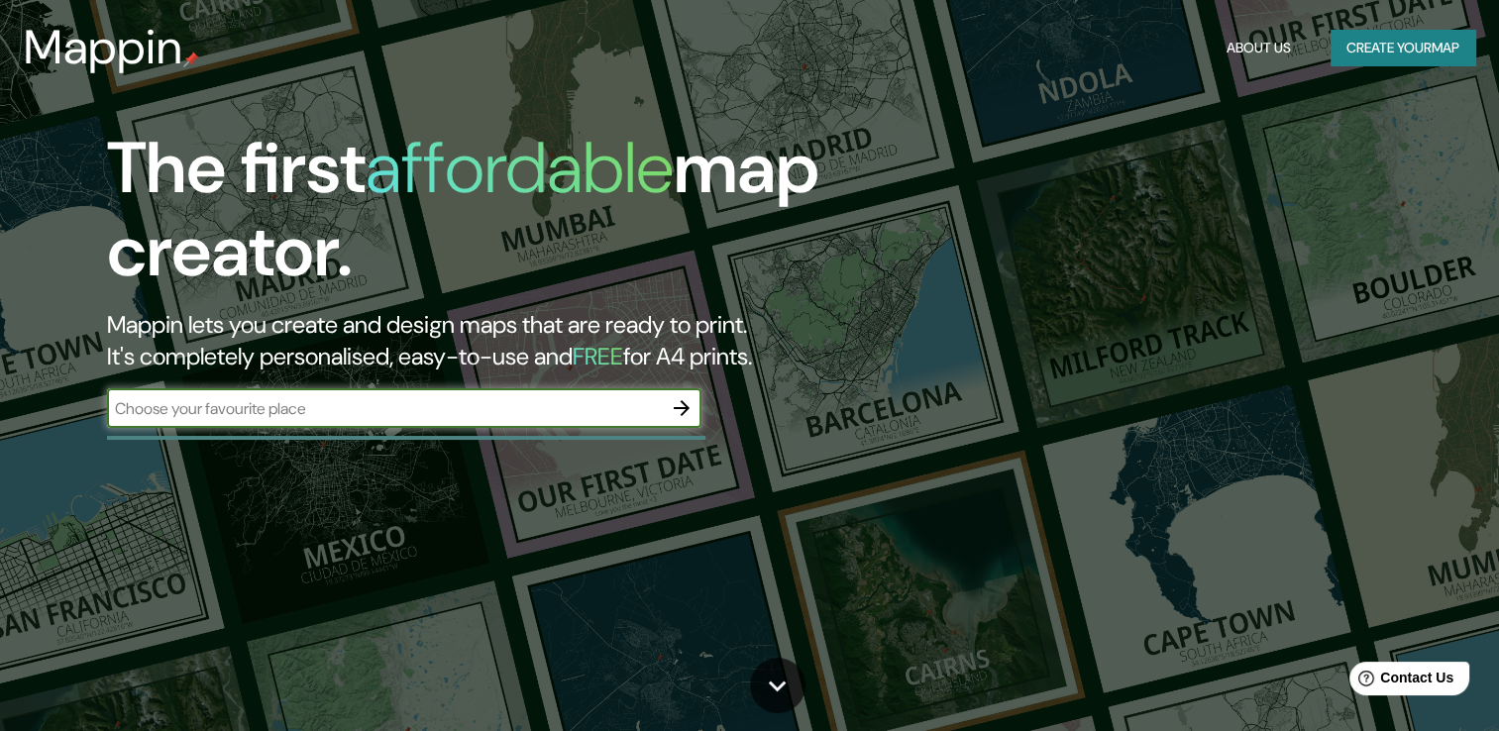
click at [600, 415] on input "text" at bounding box center [384, 408] width 555 height 23
type input "morbegno"
click at [685, 405] on icon "button" at bounding box center [682, 408] width 16 height 16
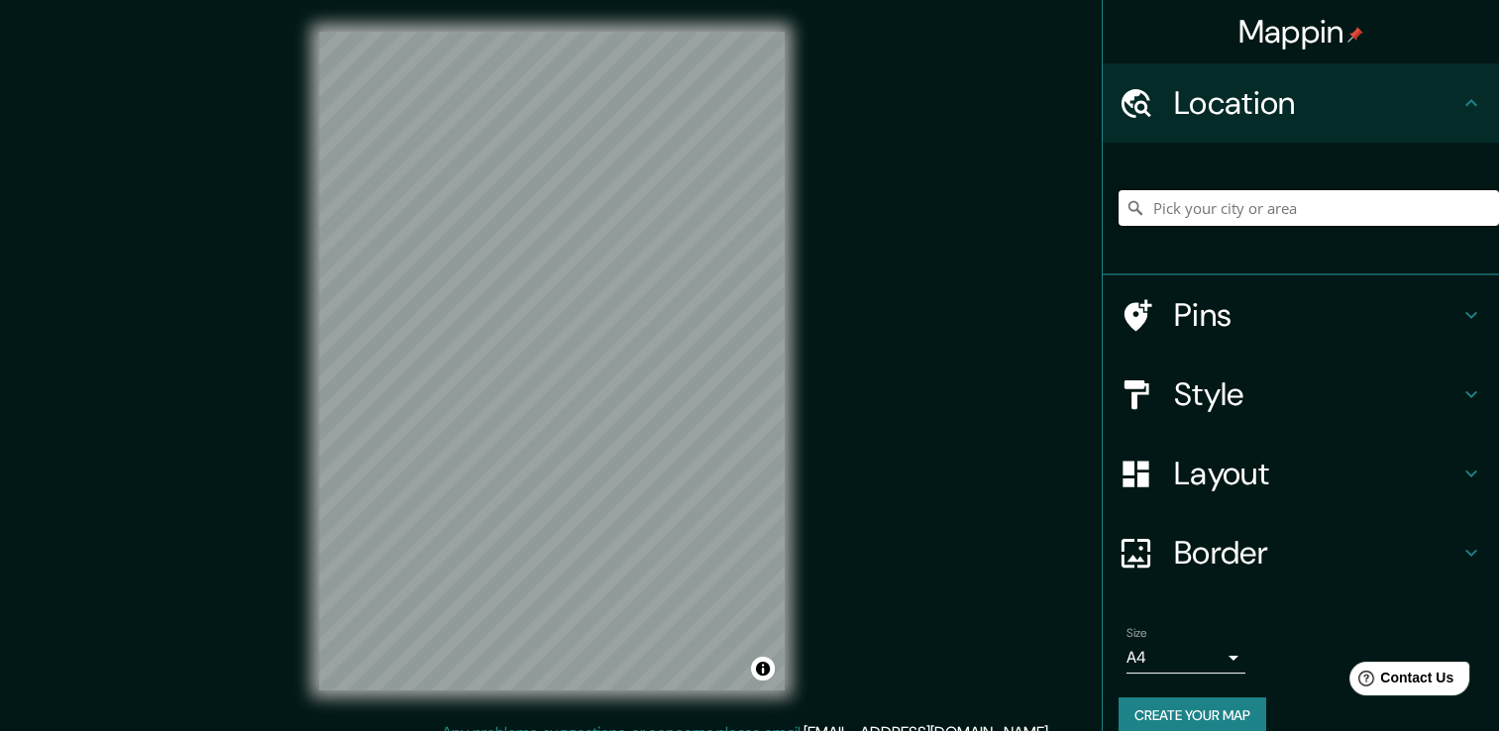
click at [1197, 204] on input "Pick your city or area" at bounding box center [1309, 208] width 380 height 36
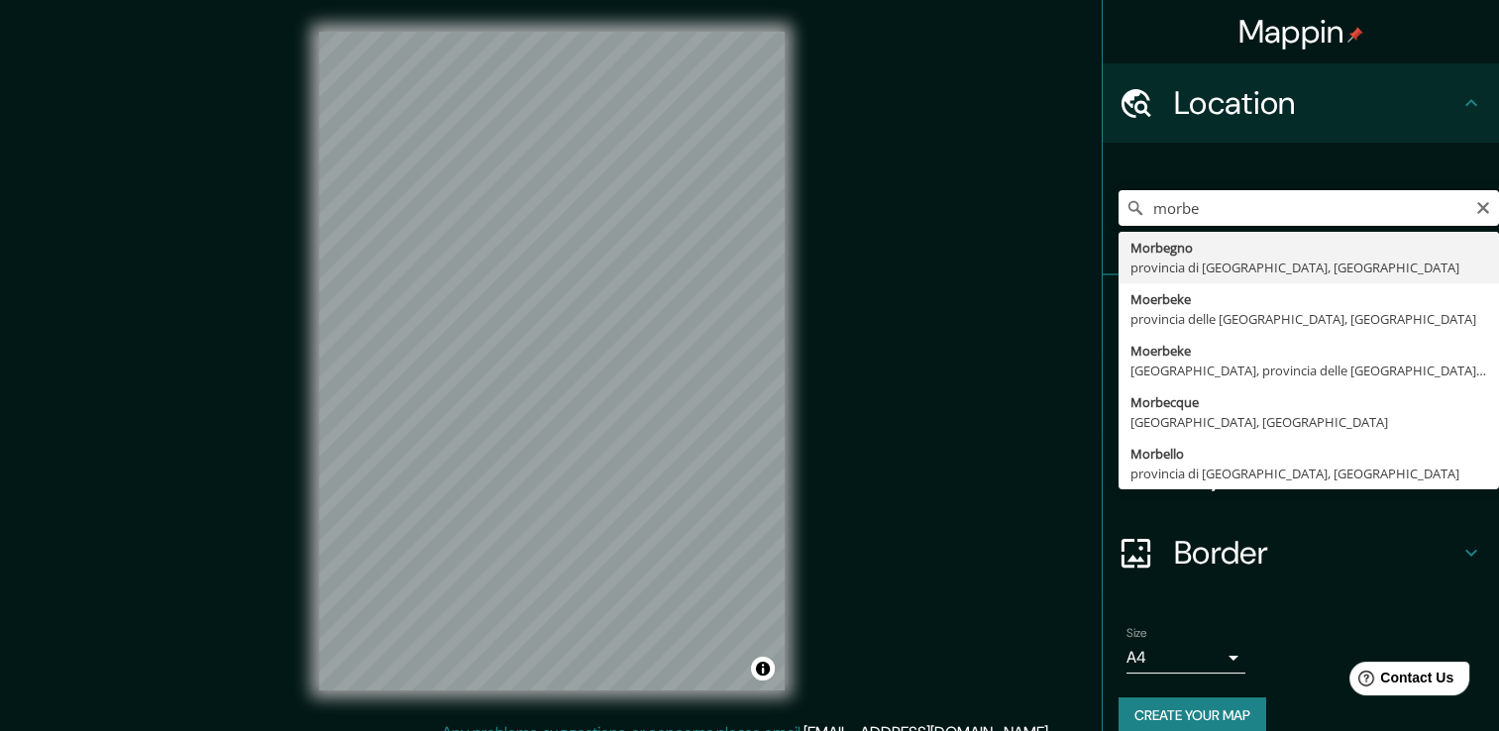
type input "Morbegno, provincia di [GEOGRAPHIC_DATA], [GEOGRAPHIC_DATA]"
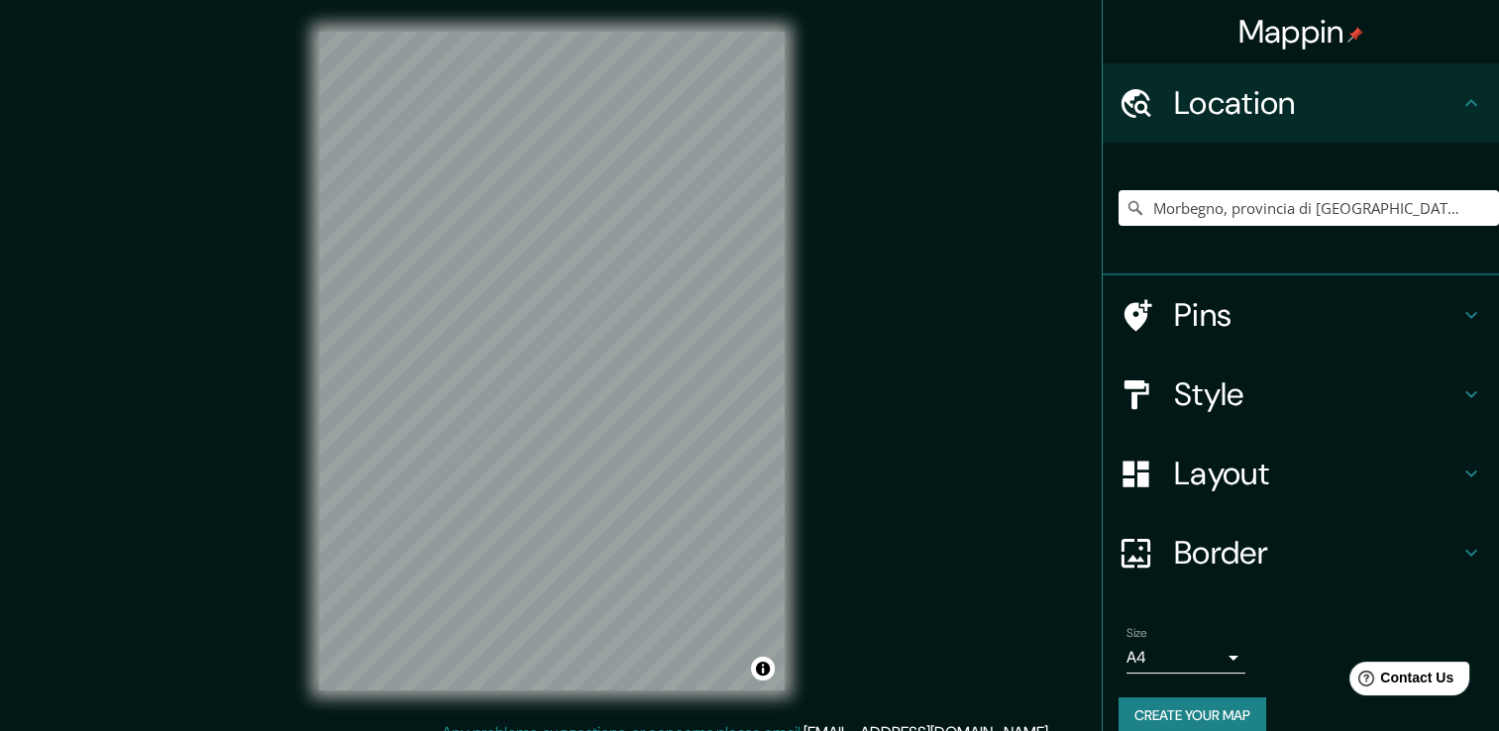
click at [1216, 474] on h4 "Layout" at bounding box center [1316, 474] width 285 height 40
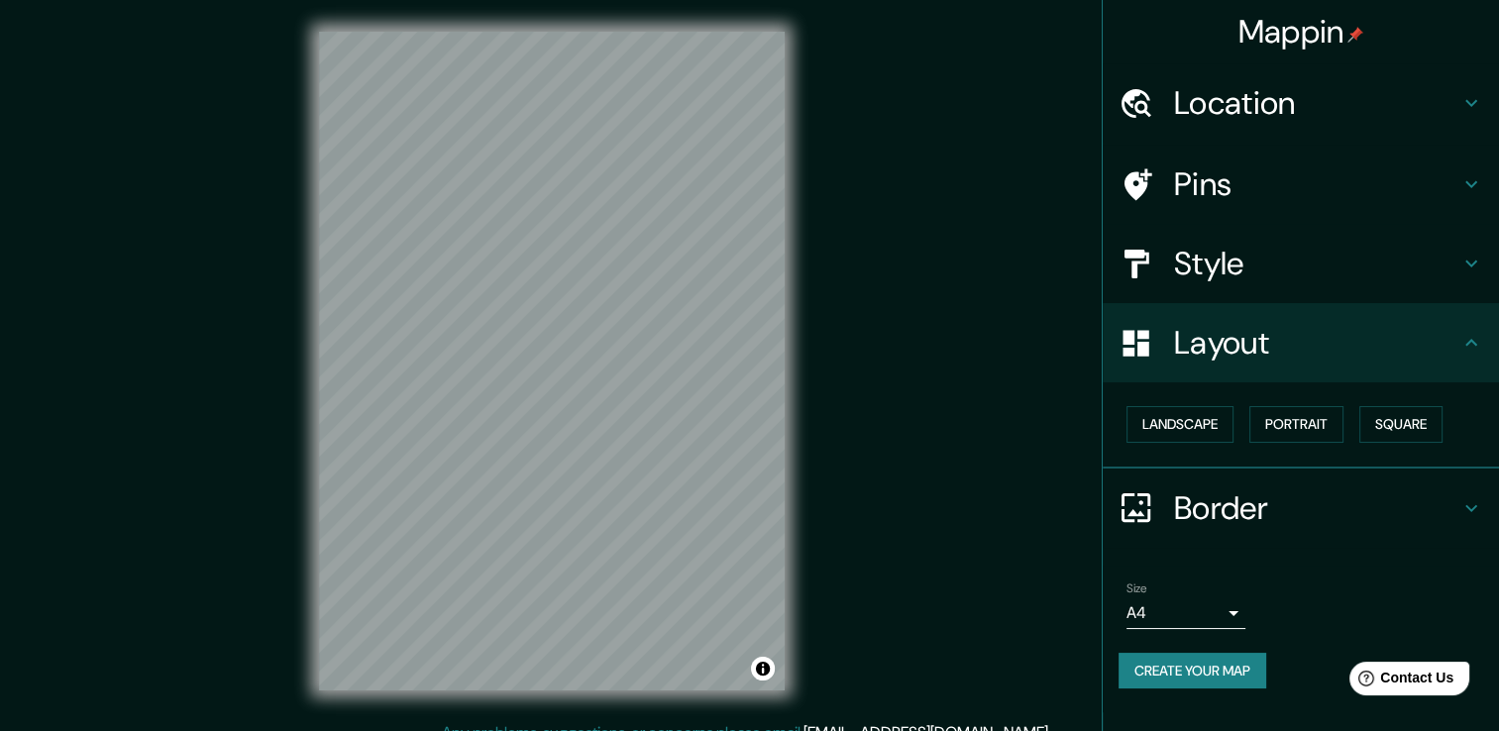
click at [1218, 495] on h4 "Border" at bounding box center [1316, 508] width 285 height 40
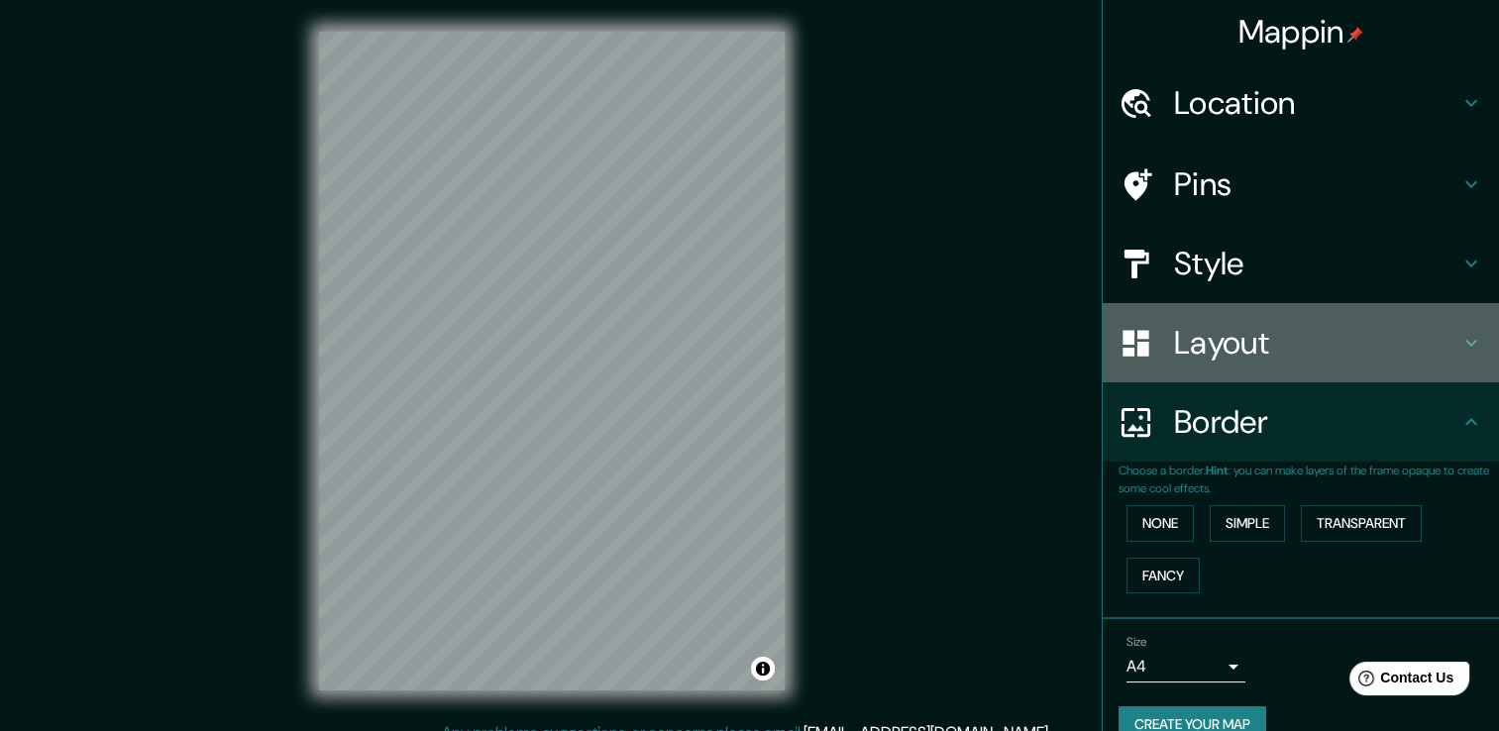
click at [1184, 341] on h4 "Layout" at bounding box center [1316, 343] width 285 height 40
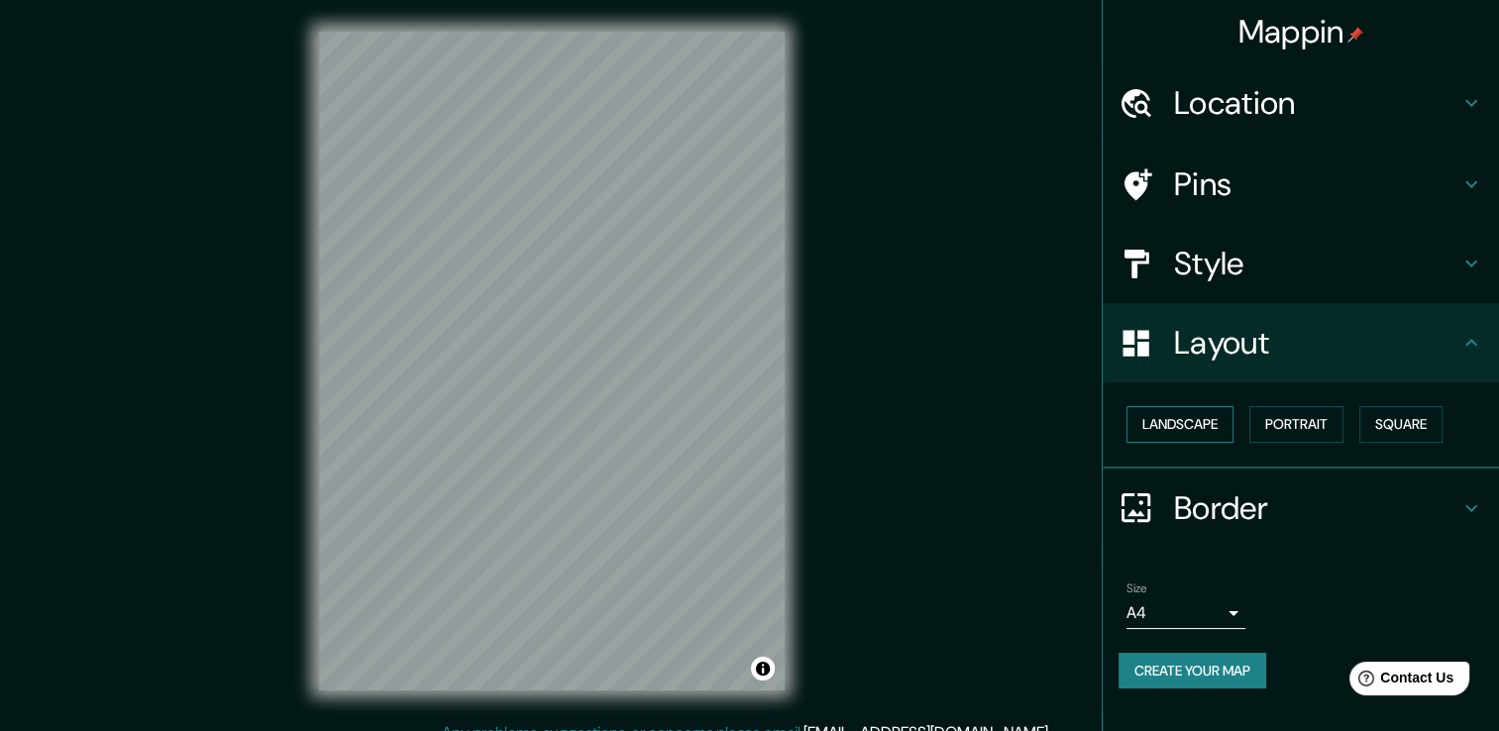
click at [1182, 410] on button "Landscape" at bounding box center [1180, 424] width 107 height 37
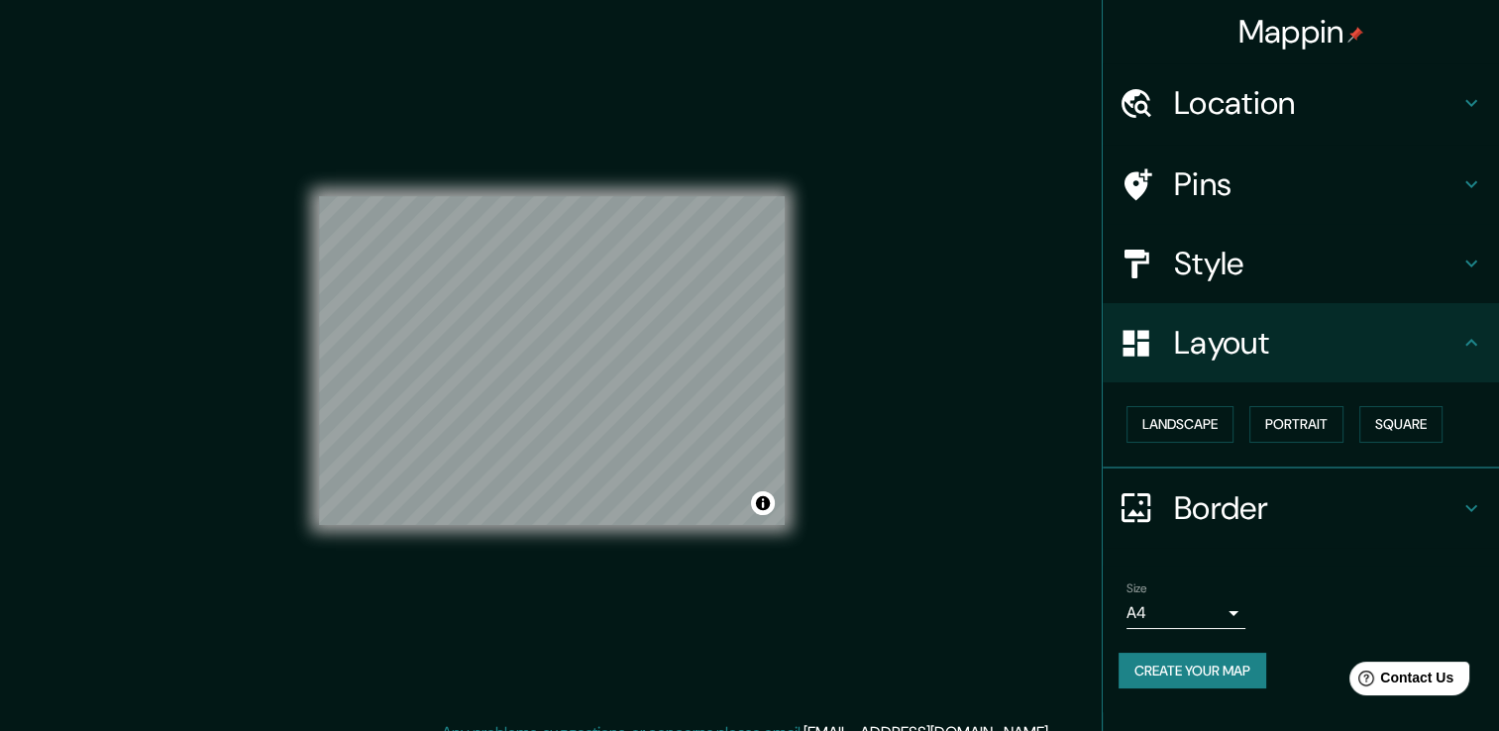
click at [1241, 271] on h4 "Style" at bounding box center [1316, 264] width 285 height 40
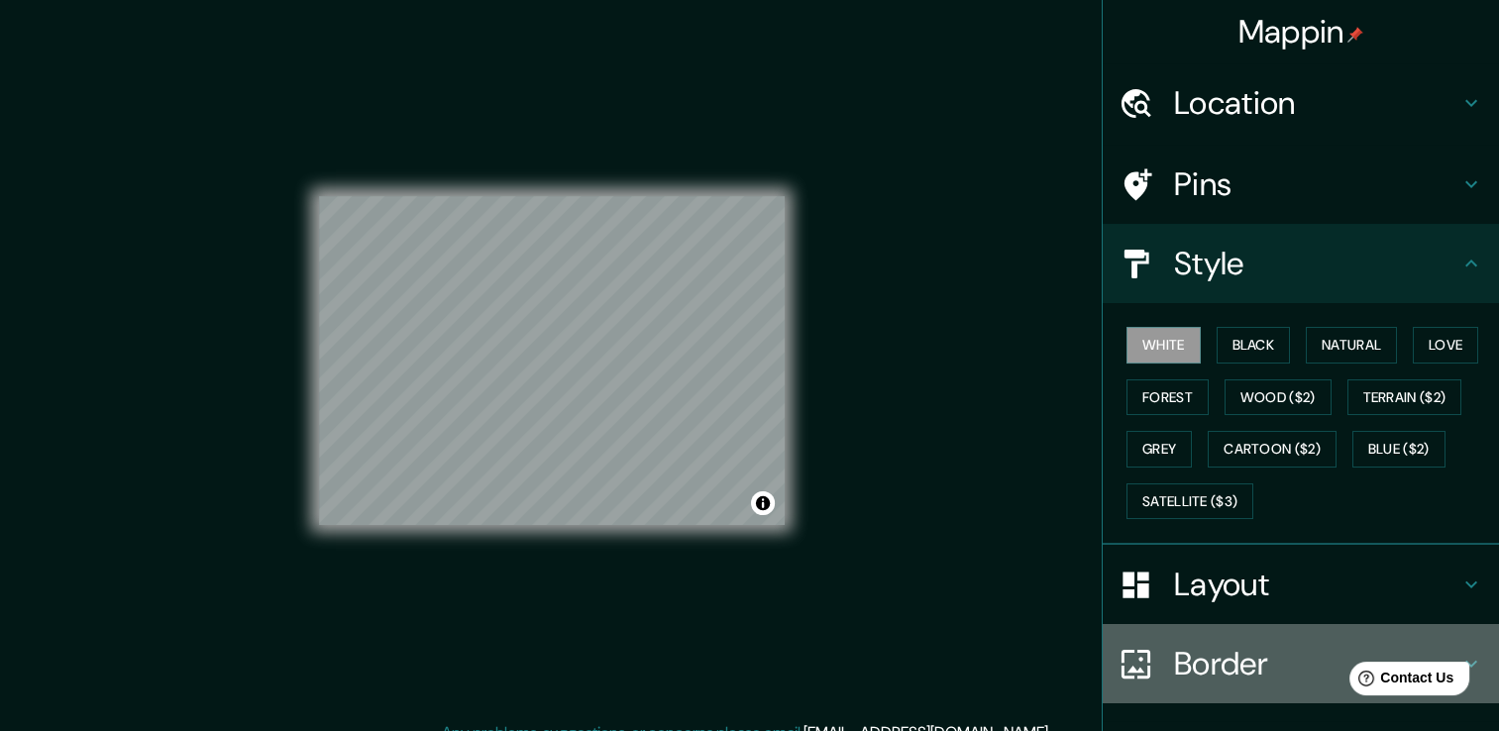
click at [1185, 665] on h4 "Border" at bounding box center [1316, 664] width 285 height 40
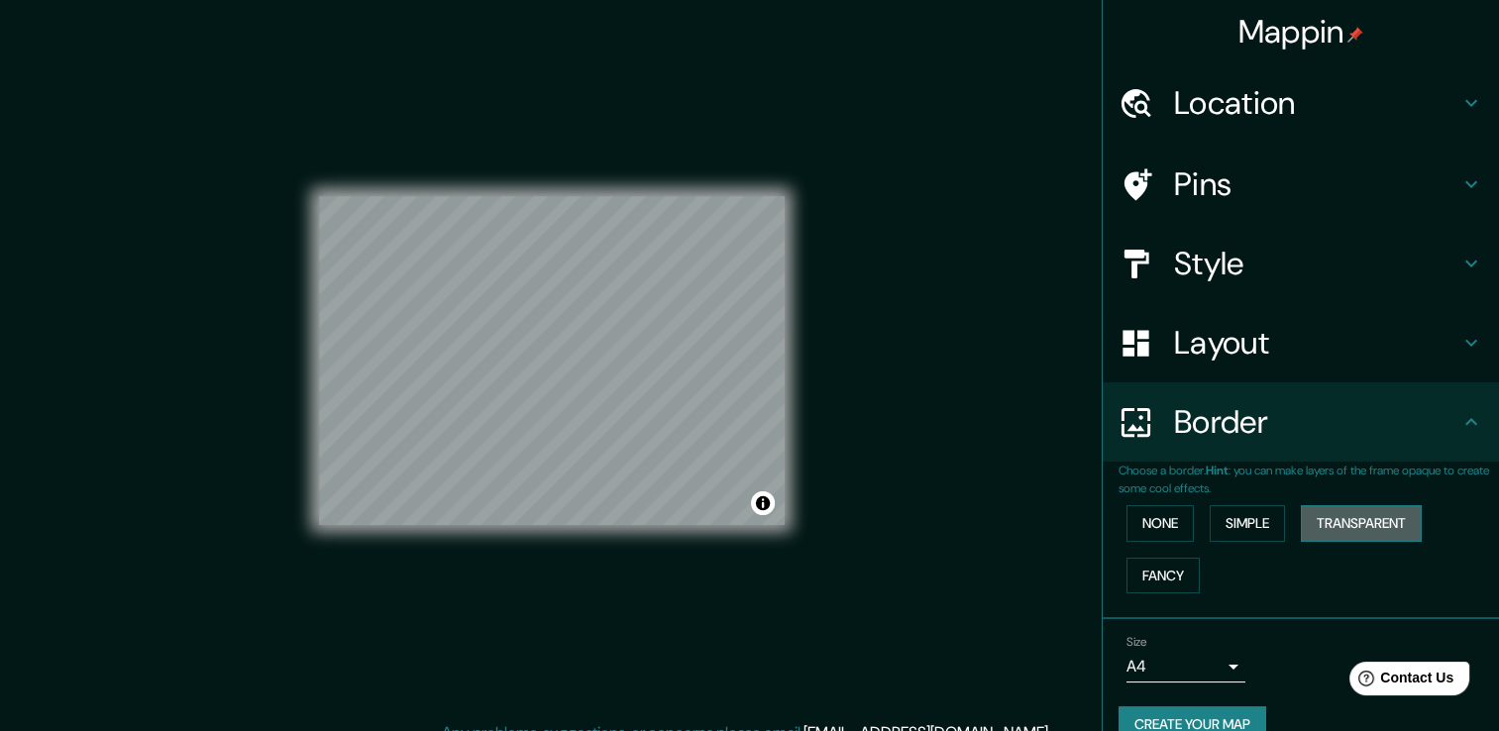
click at [1328, 521] on button "Transparent" at bounding box center [1361, 523] width 121 height 37
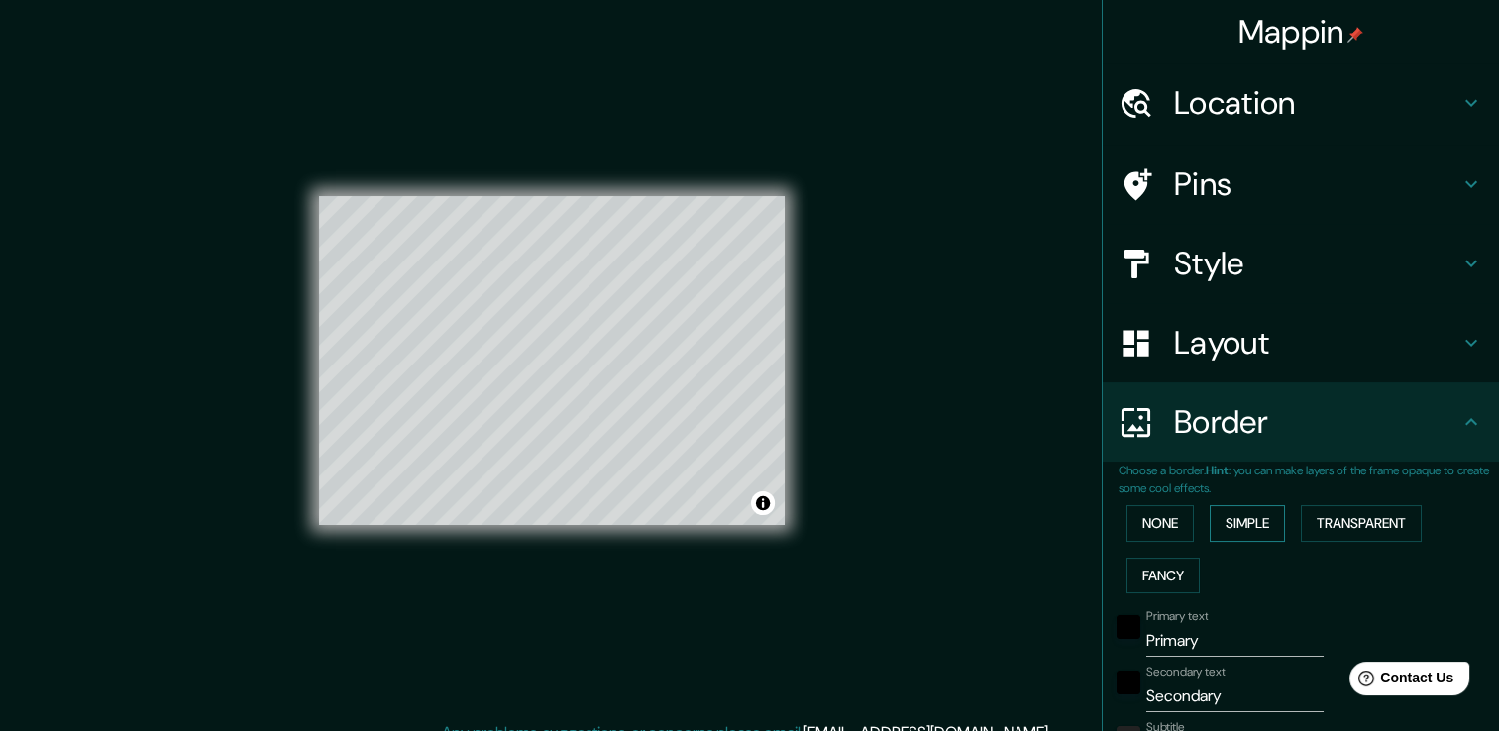
click at [1252, 522] on button "Simple" at bounding box center [1247, 523] width 75 height 37
click at [1158, 522] on button "None" at bounding box center [1160, 523] width 67 height 37
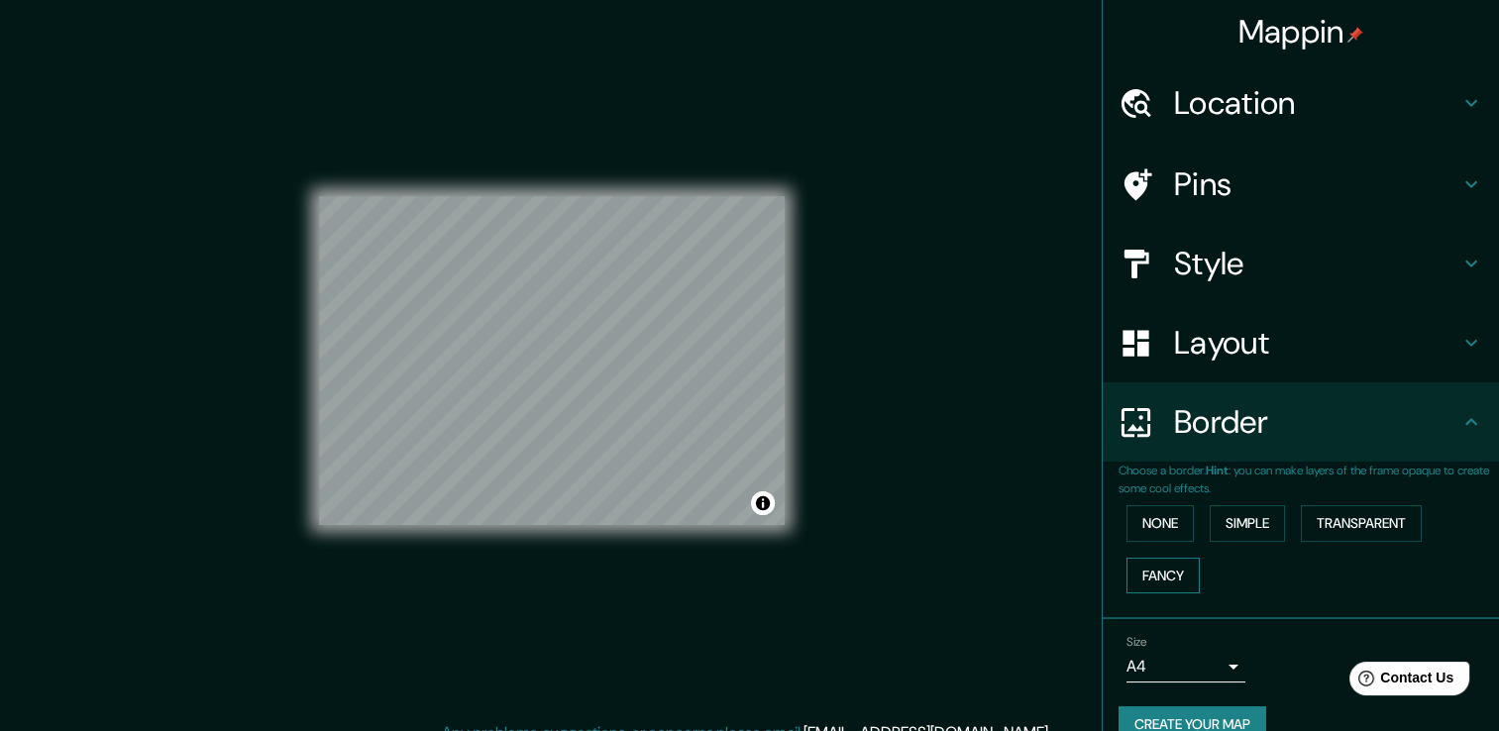
click at [1134, 567] on button "Fancy" at bounding box center [1163, 576] width 73 height 37
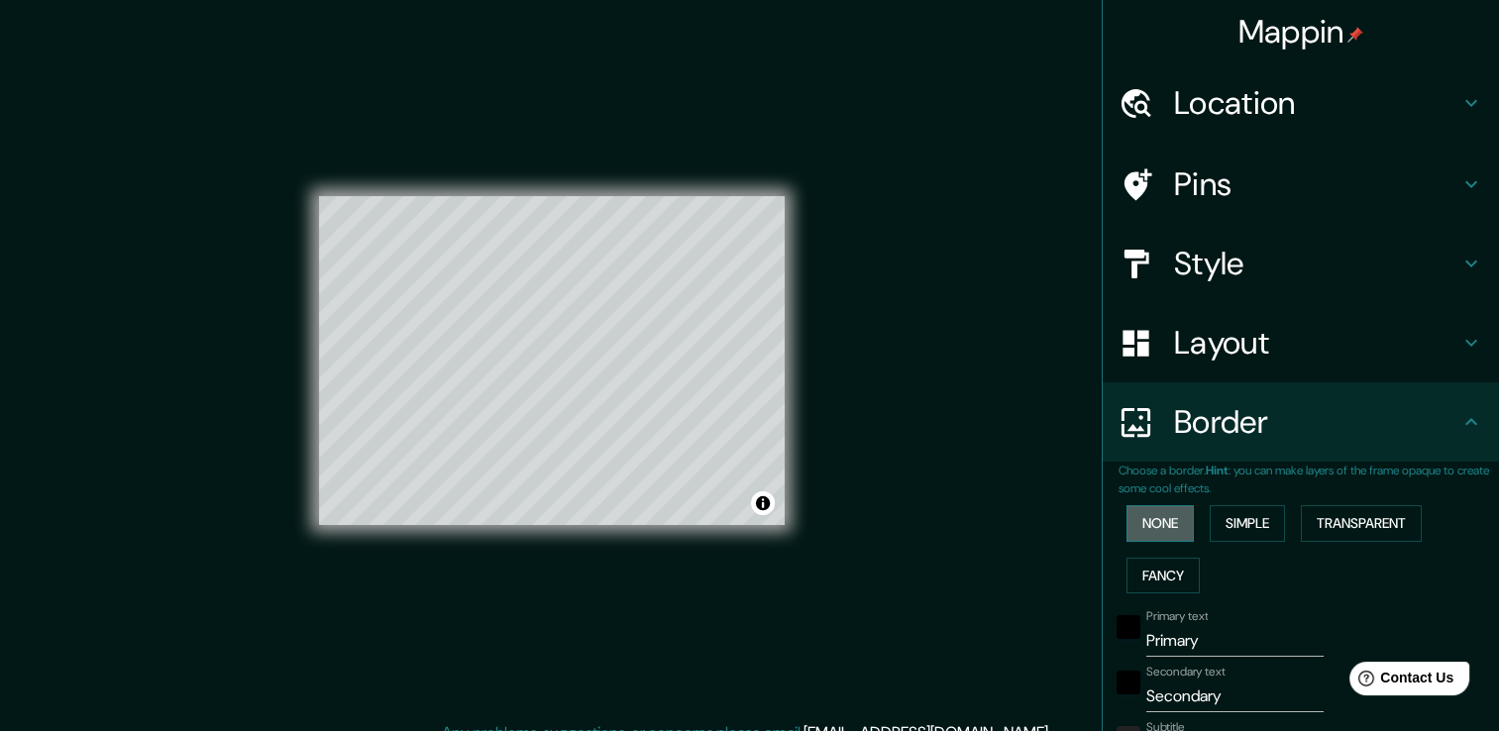
click at [1133, 535] on button "None" at bounding box center [1160, 523] width 67 height 37
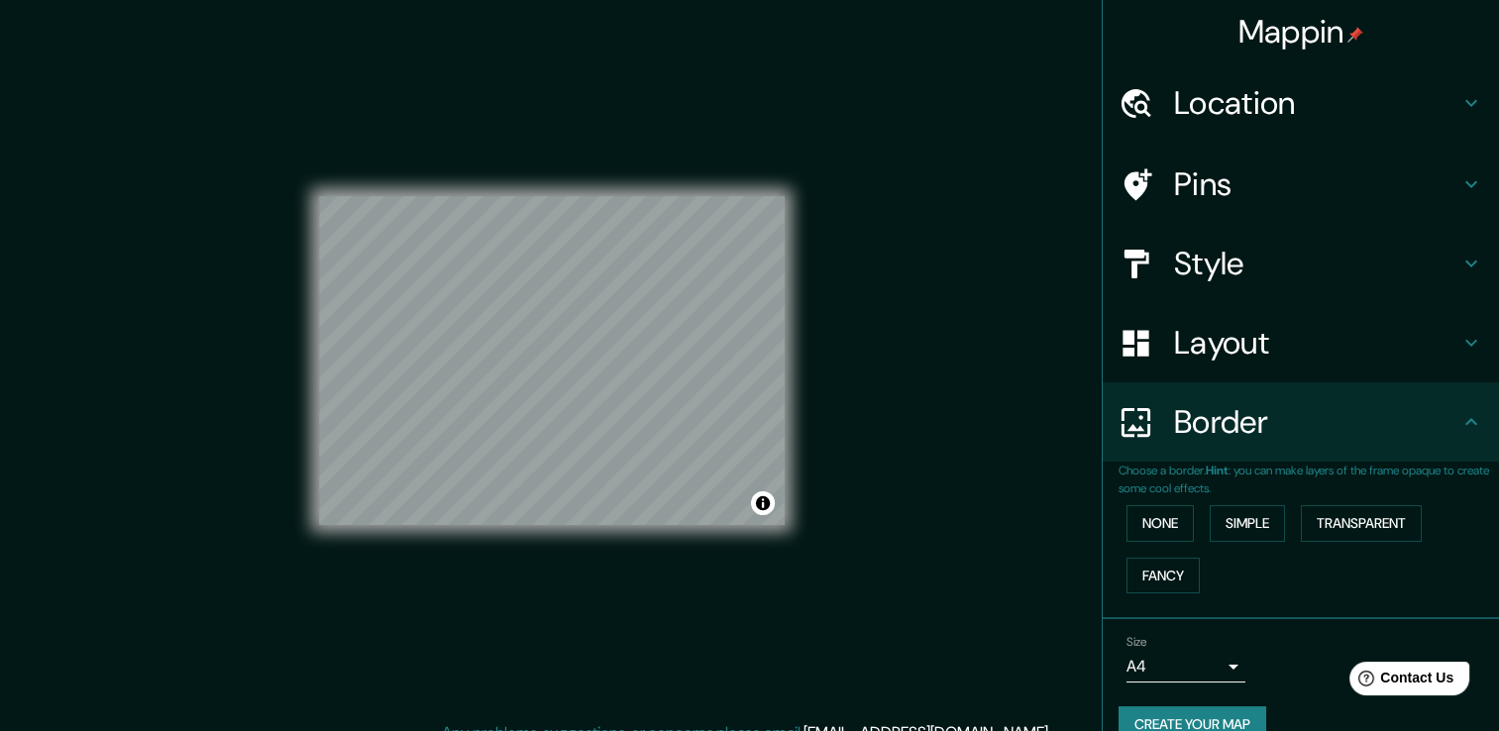
scroll to position [33, 0]
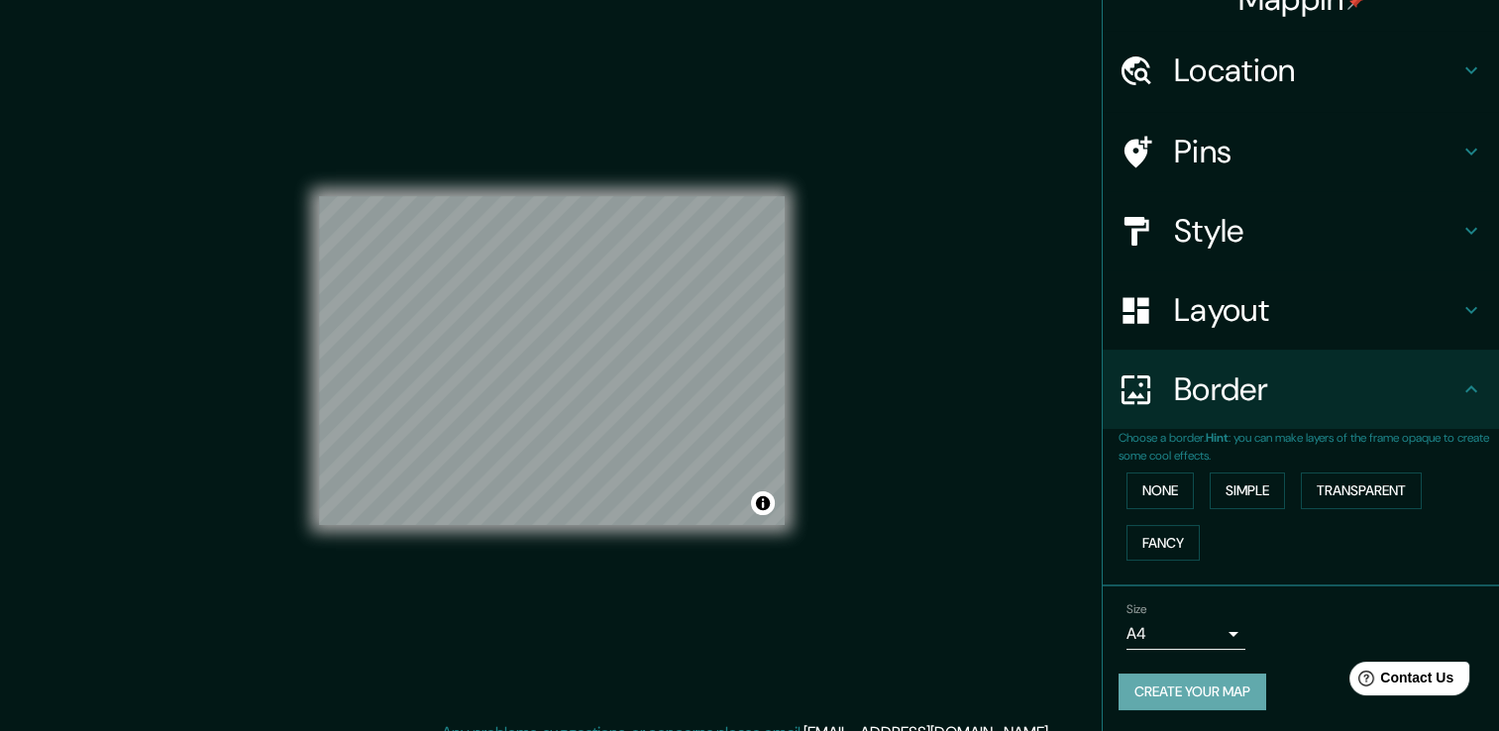
click at [1192, 687] on button "Create your map" at bounding box center [1193, 692] width 148 height 37
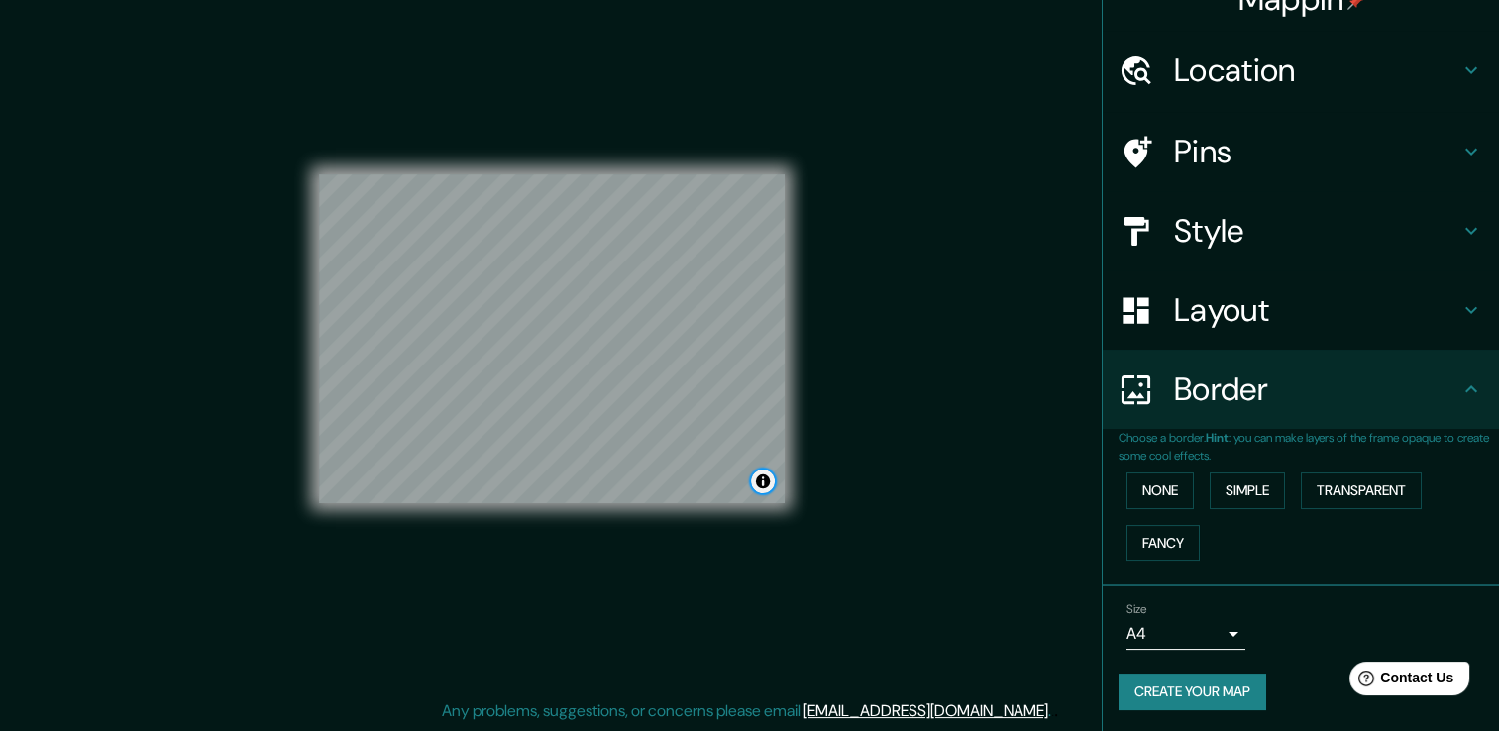
click at [761, 482] on button "Toggle attribution" at bounding box center [763, 482] width 24 height 24
click at [732, 479] on link "Improve this map" at bounding box center [697, 482] width 98 height 14
click at [761, 483] on button "Toggle attribution" at bounding box center [763, 482] width 24 height 24
click at [1194, 693] on button "Create your map" at bounding box center [1193, 692] width 148 height 37
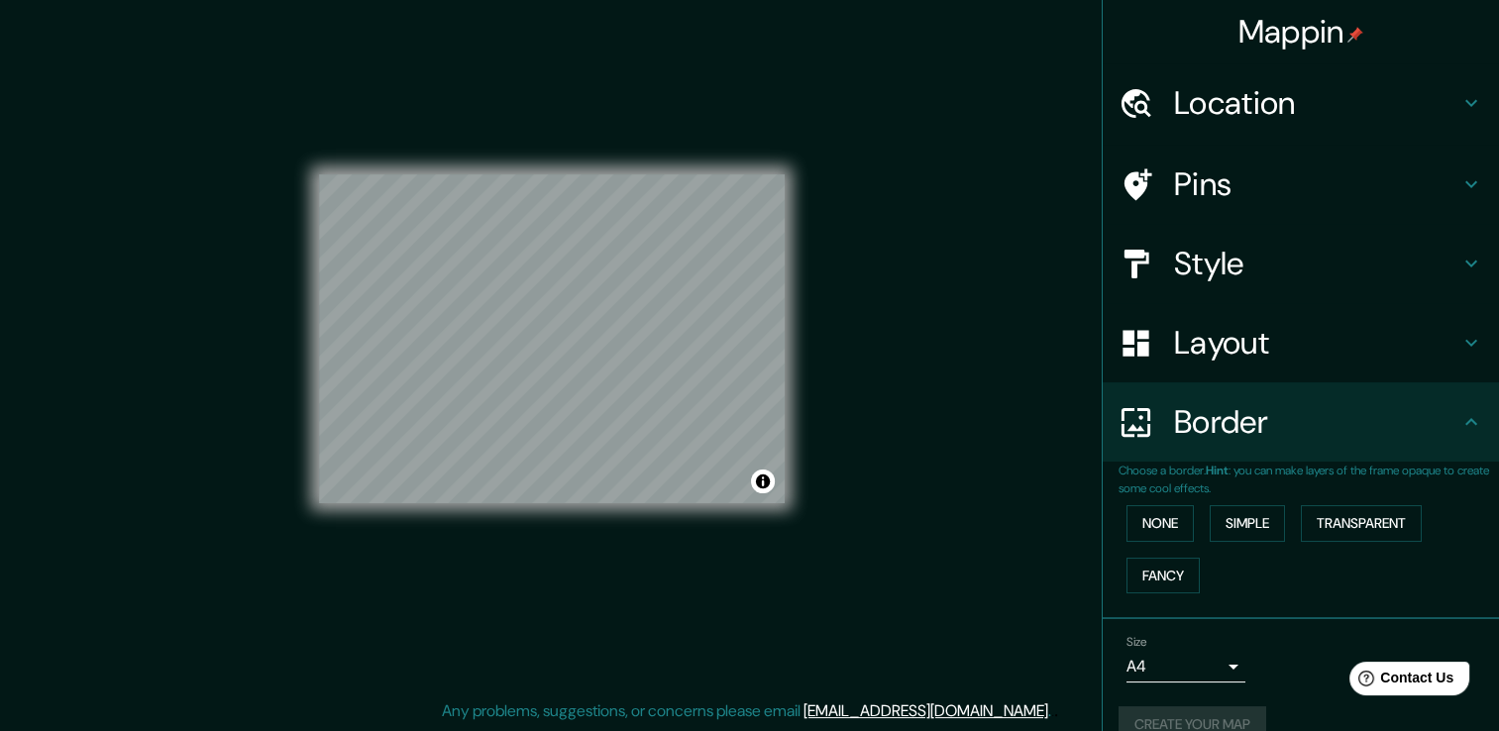
scroll to position [33, 0]
